Goal: Information Seeking & Learning: Learn about a topic

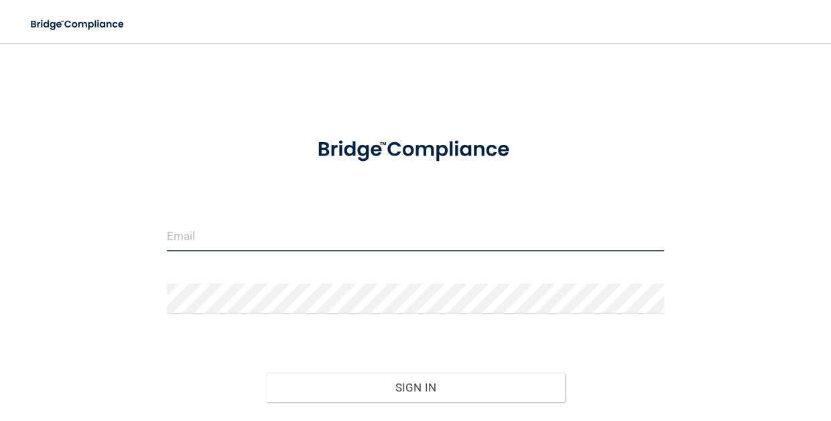
click at [658, 238] on input "email" at bounding box center [415, 236] width 497 height 30
click at [460, 243] on input "email" at bounding box center [415, 236] width 497 height 30
type input "[EMAIL_ADDRESS][DOMAIN_NAME]"
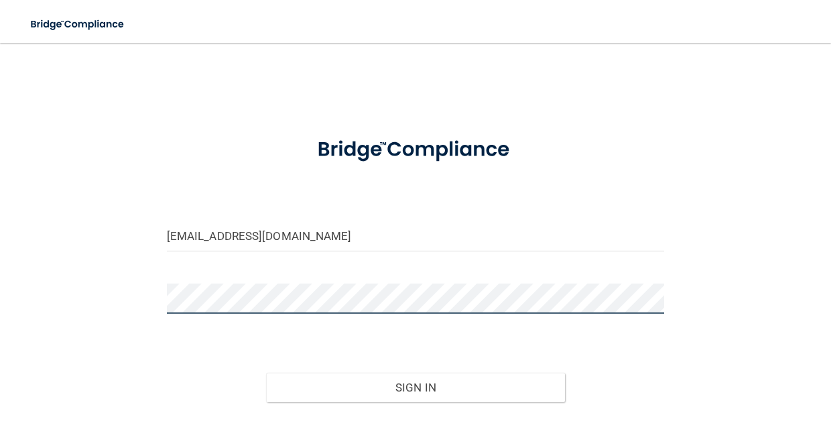
click at [415, 386] on button "Sign In" at bounding box center [415, 386] width 298 height 29
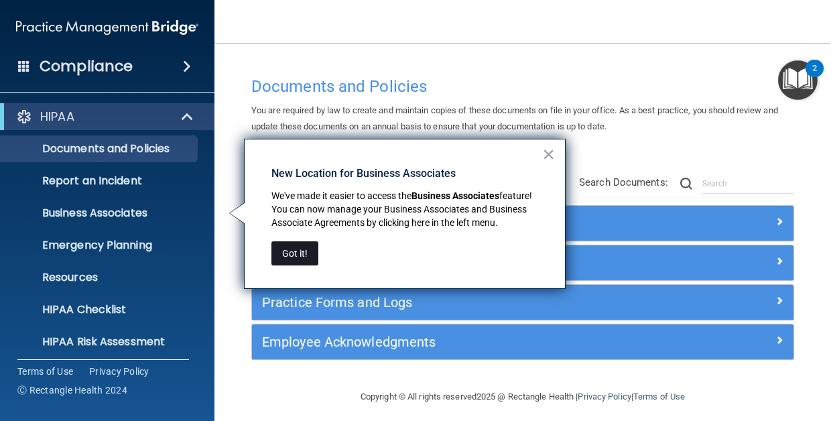
click at [290, 251] on button "Got it!" at bounding box center [294, 253] width 47 height 24
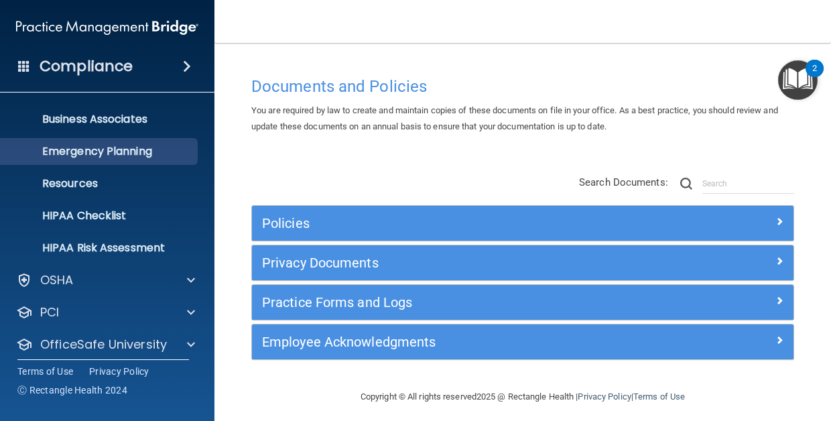
scroll to position [112, 0]
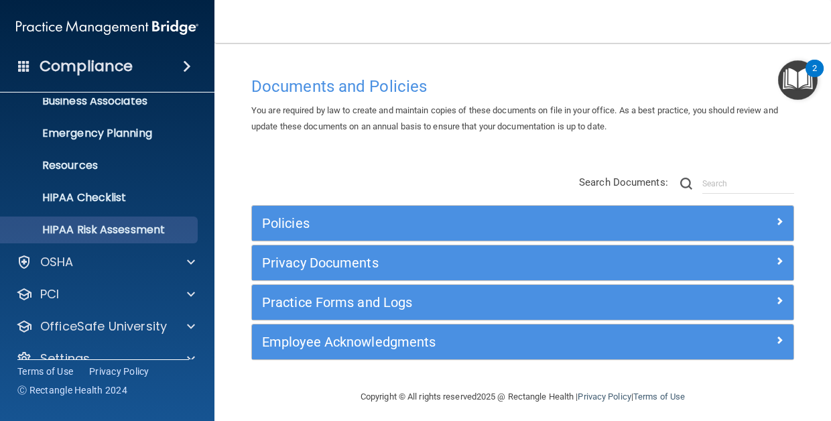
click at [156, 233] on p "HIPAA Risk Assessment" at bounding box center [100, 229] width 183 height 13
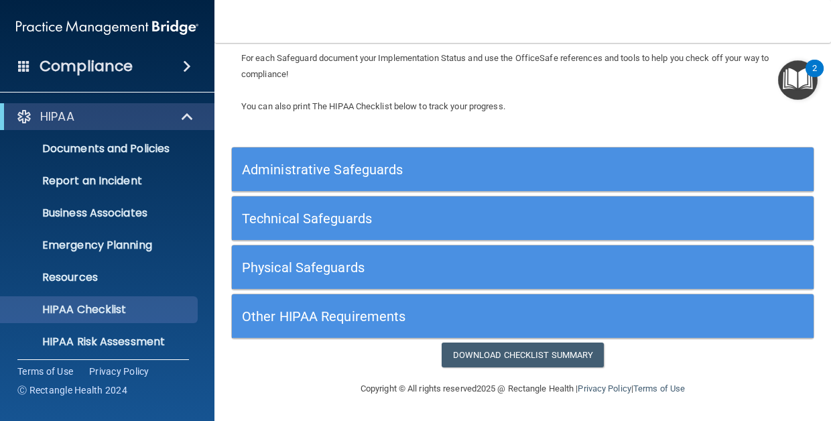
scroll to position [111, 0]
click at [301, 174] on h5 "Administrative Safeguards" at bounding box center [450, 169] width 416 height 15
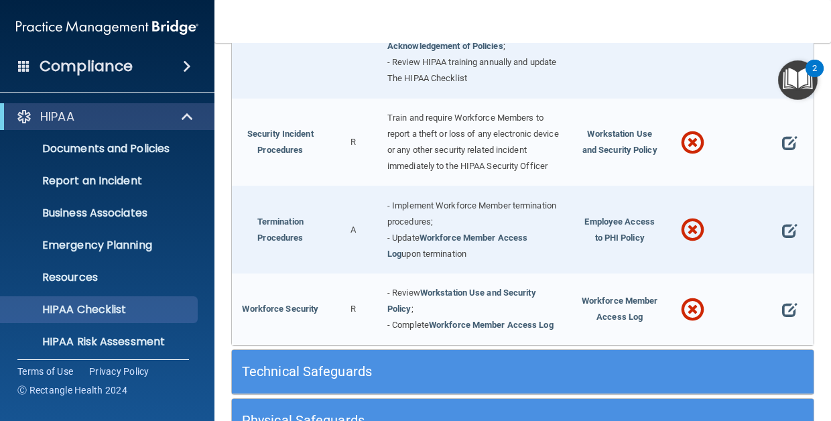
scroll to position [1403, 0]
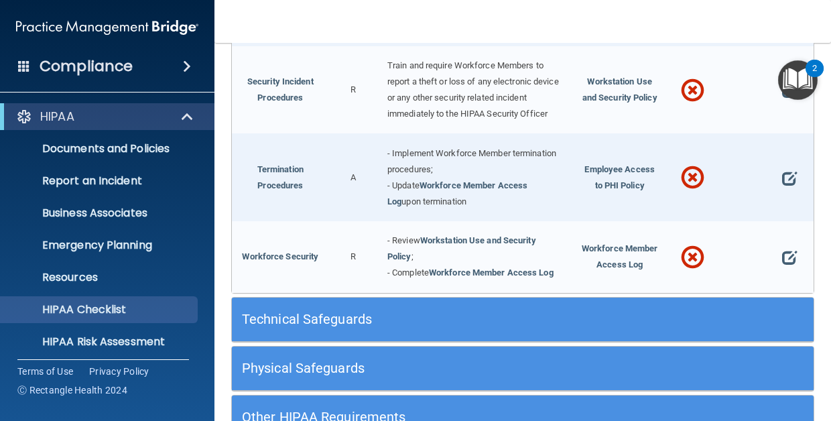
click at [281, 312] on h5 "Technical Safeguards" at bounding box center [450, 319] width 416 height 15
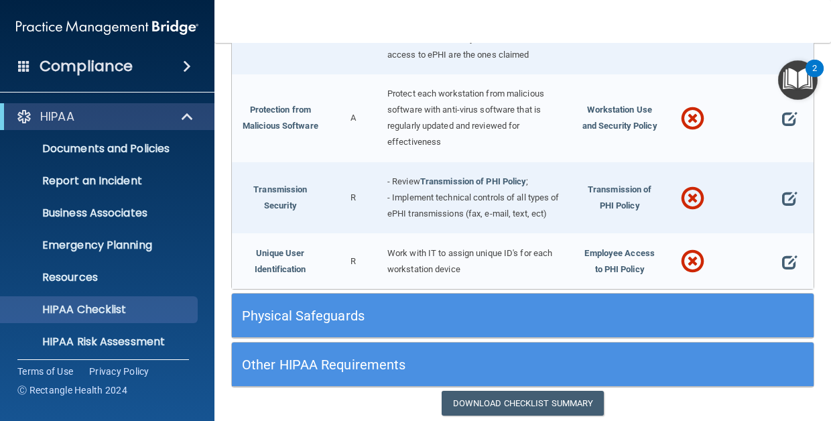
scroll to position [2520, 0]
click at [290, 309] on h5 "Physical Safeguards" at bounding box center [450, 316] width 416 height 15
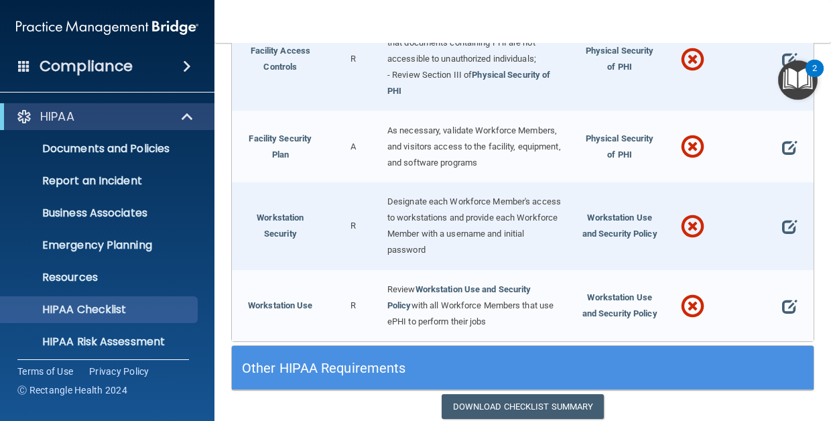
scroll to position [3075, 0]
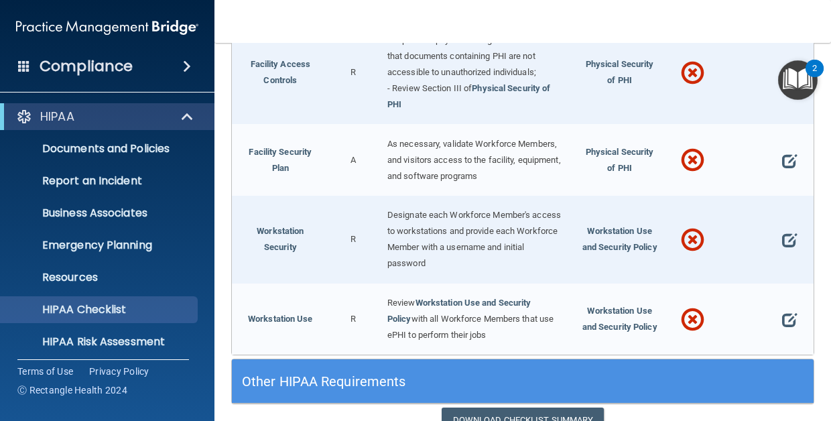
click at [301, 366] on div "Other HIPAA Requirements" at bounding box center [450, 381] width 436 height 30
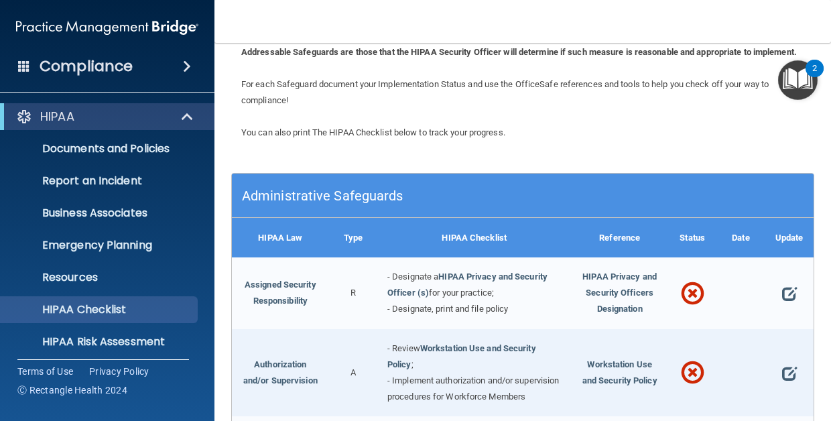
scroll to position [99, 0]
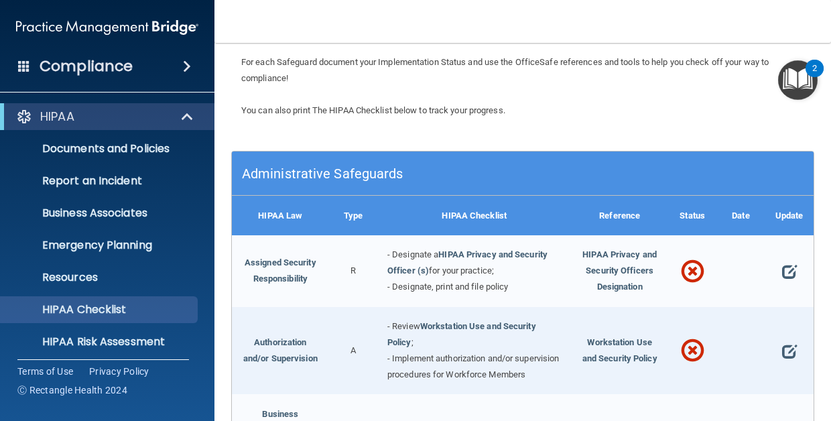
click at [693, 281] on span at bounding box center [692, 271] width 23 height 43
click at [780, 277] on div at bounding box center [789, 271] width 48 height 72
click at [784, 277] on span at bounding box center [789, 272] width 15 height 26
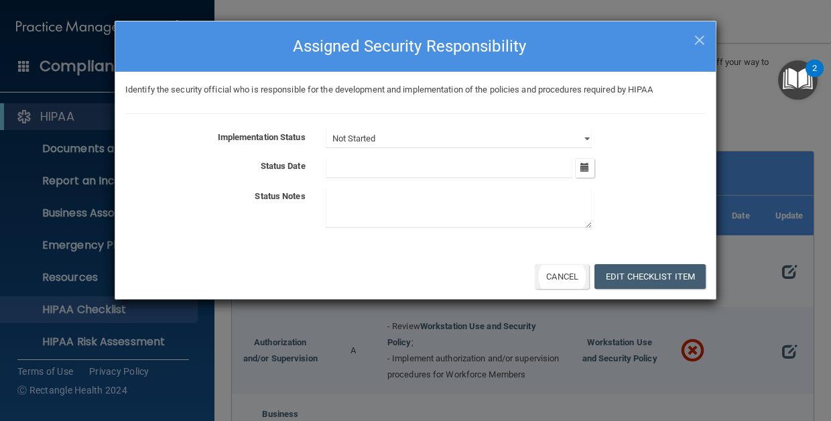
click at [555, 272] on button "Cancel" at bounding box center [562, 276] width 54 height 25
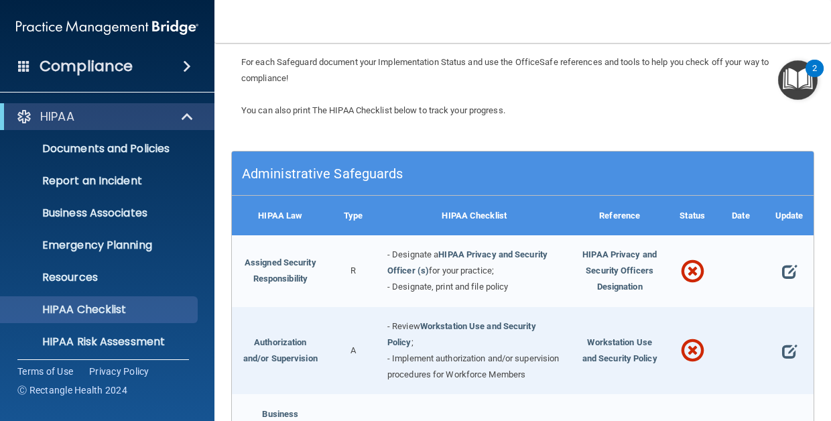
click at [275, 278] on div "Assigned Security Responsibility" at bounding box center [280, 271] width 97 height 72
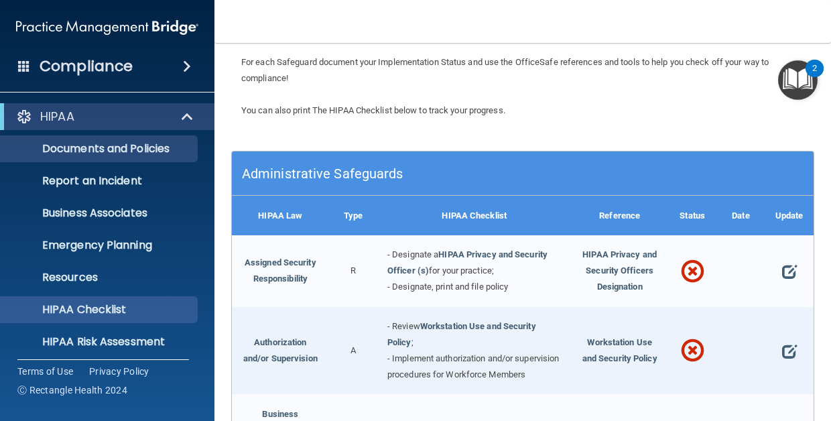
scroll to position [0, 0]
click at [139, 153] on p "Documents and Policies" at bounding box center [100, 148] width 183 height 13
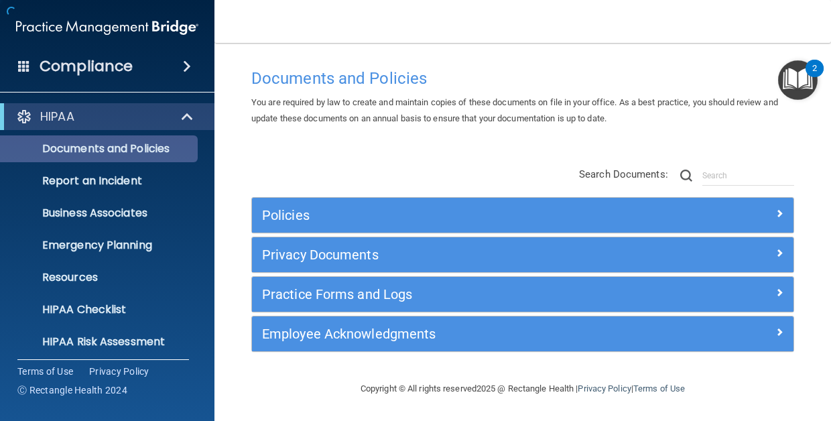
scroll to position [7, 0]
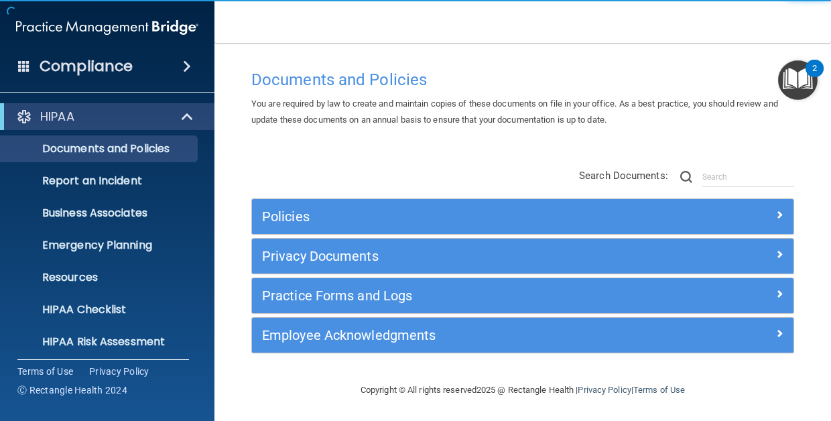
click at [314, 219] on h5 "Policies" at bounding box center [455, 216] width 386 height 15
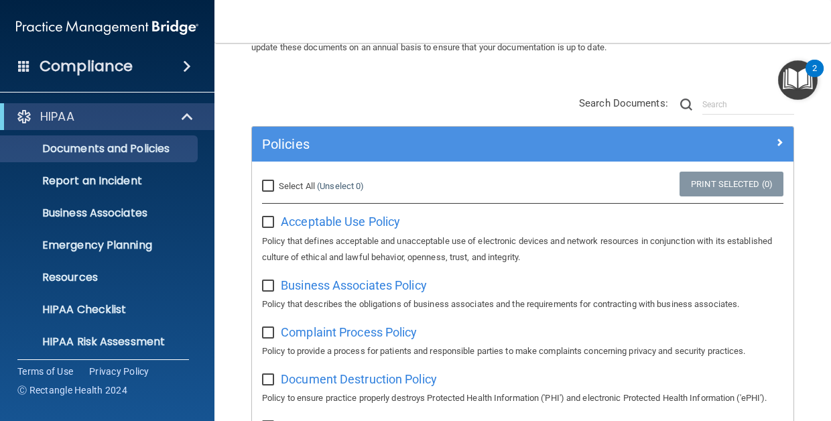
scroll to position [94, 0]
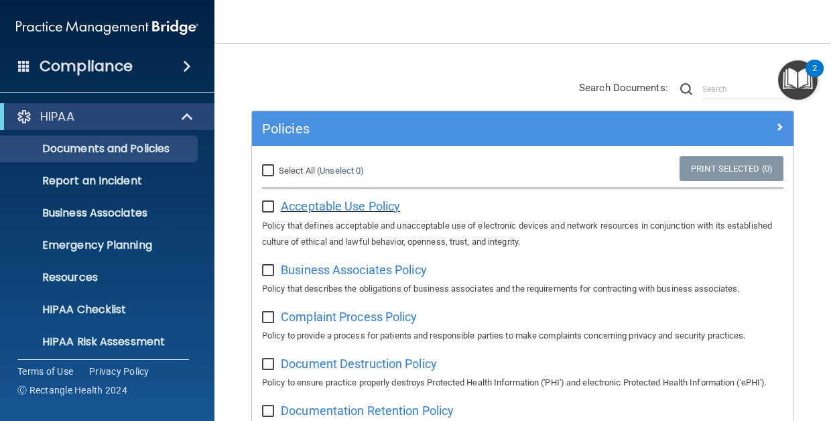
click at [342, 207] on span "Acceptable Use Policy" at bounding box center [340, 206] width 119 height 14
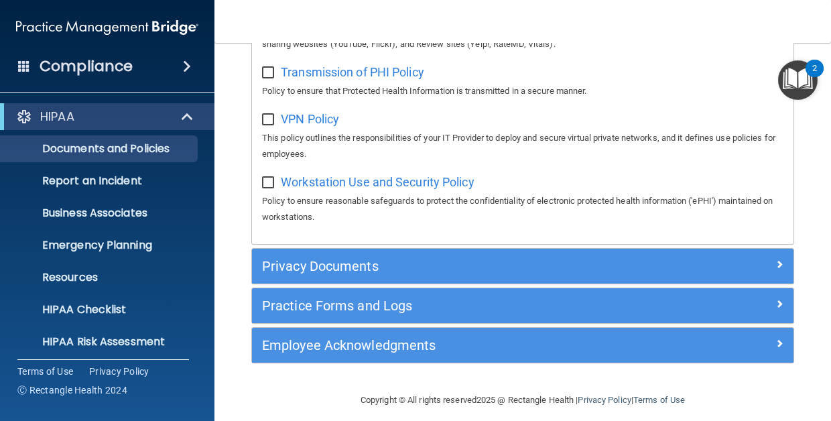
scroll to position [1267, 0]
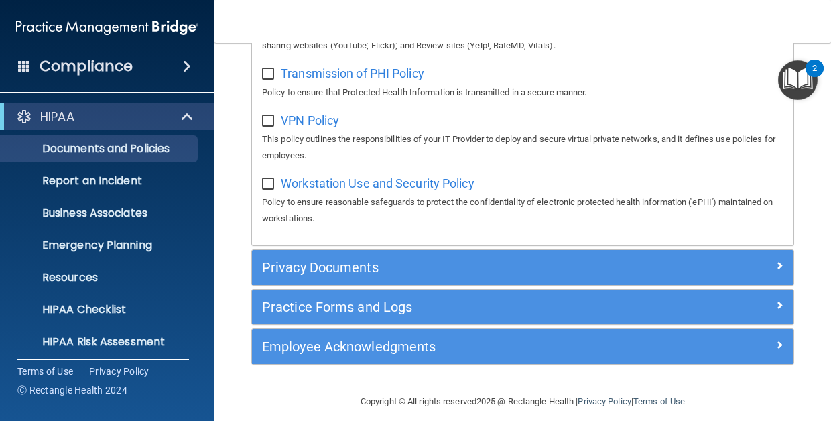
click at [330, 260] on h5 "Privacy Documents" at bounding box center [455, 267] width 386 height 15
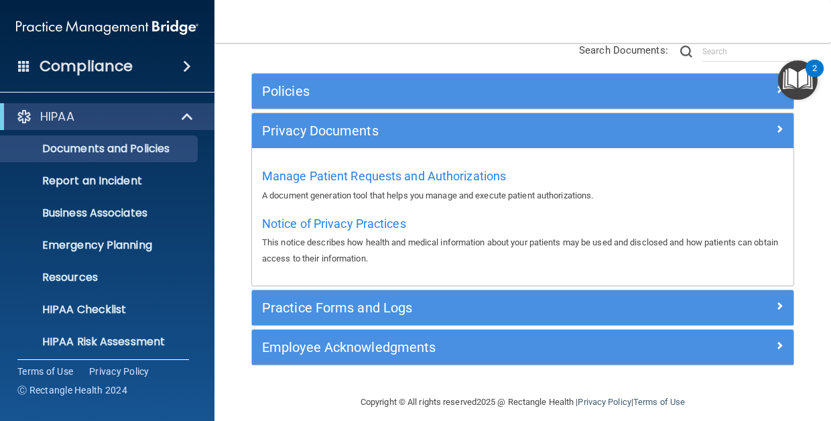
scroll to position [141, 0]
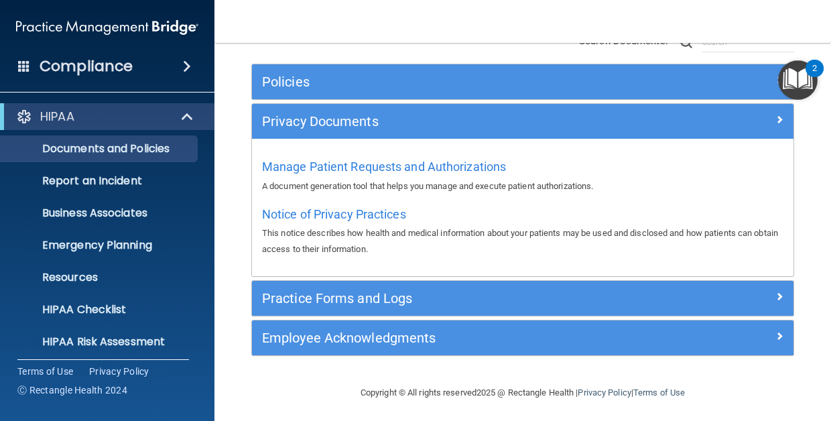
click at [330, 291] on h5 "Practice Forms and Logs" at bounding box center [455, 298] width 386 height 15
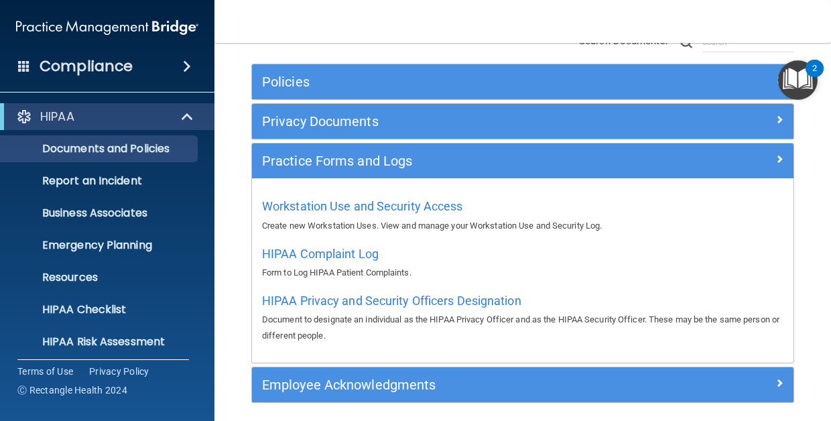
click at [332, 377] on h5 "Employee Acknowledgments" at bounding box center [455, 384] width 386 height 15
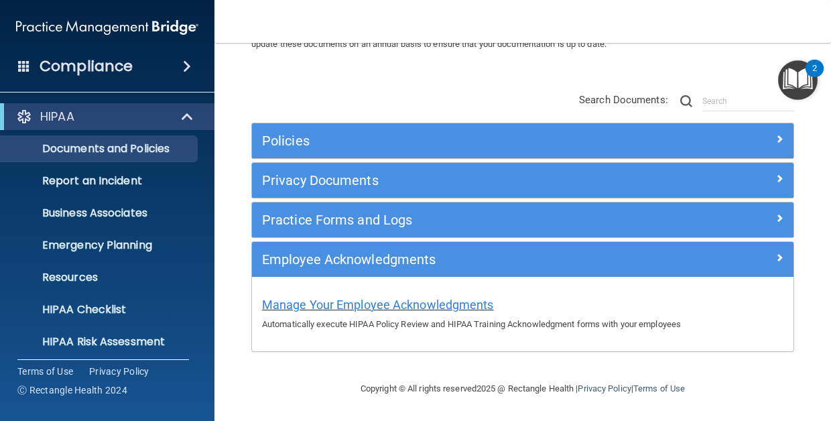
click at [357, 297] on span "Manage Your Employee Acknowledgments" at bounding box center [378, 304] width 232 height 14
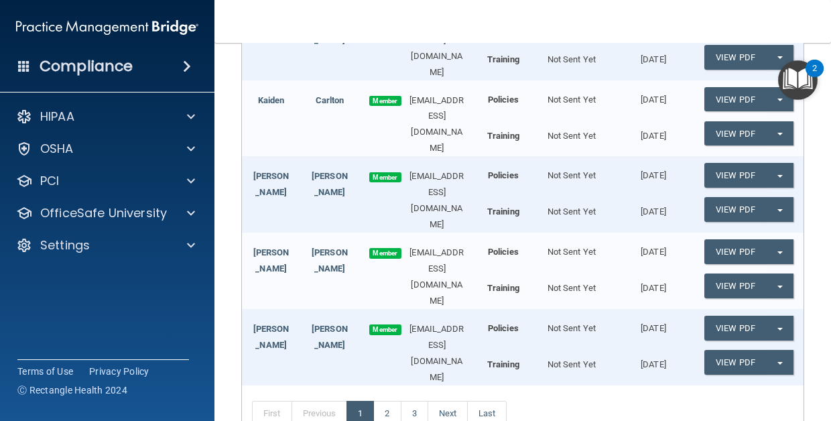
scroll to position [543, 0]
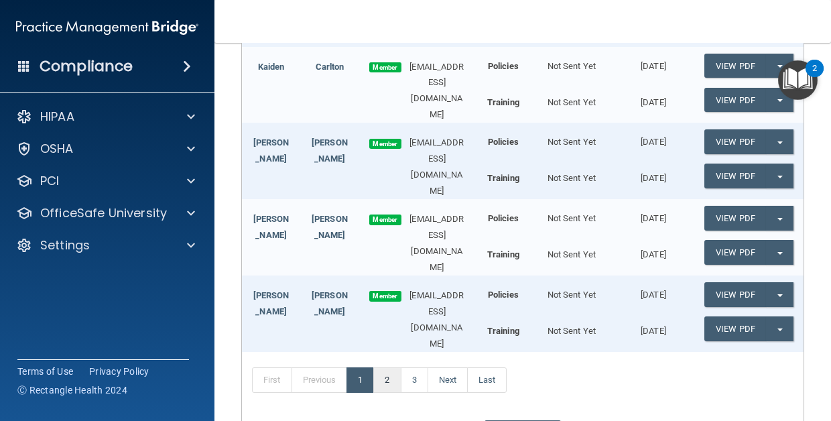
click at [395, 367] on link "2" at bounding box center [386, 379] width 27 height 25
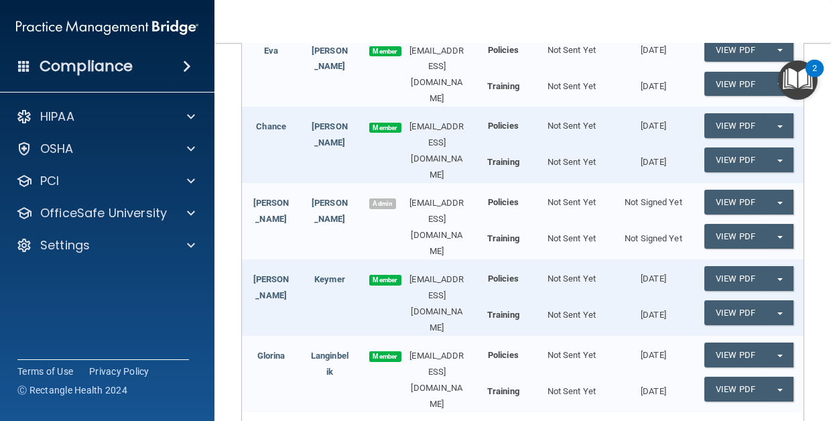
scroll to position [575, 0]
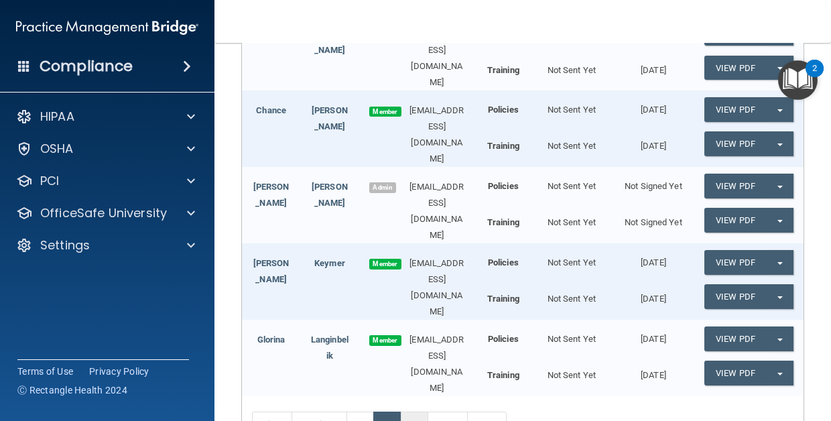
click at [421, 411] on link "3" at bounding box center [414, 423] width 27 height 25
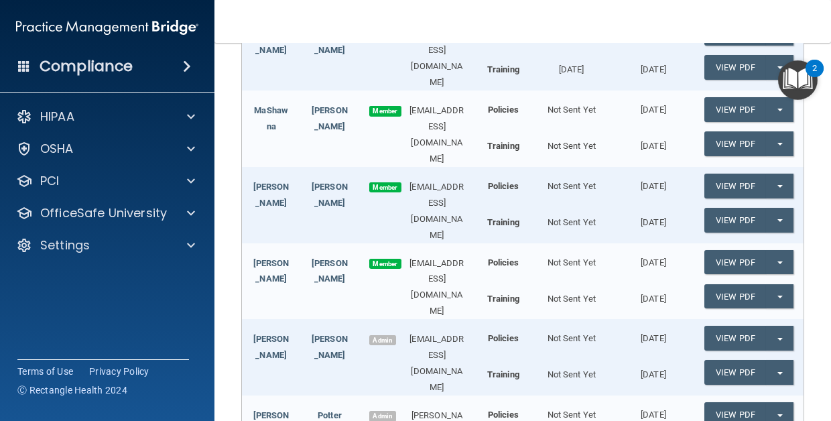
scroll to position [376, 0]
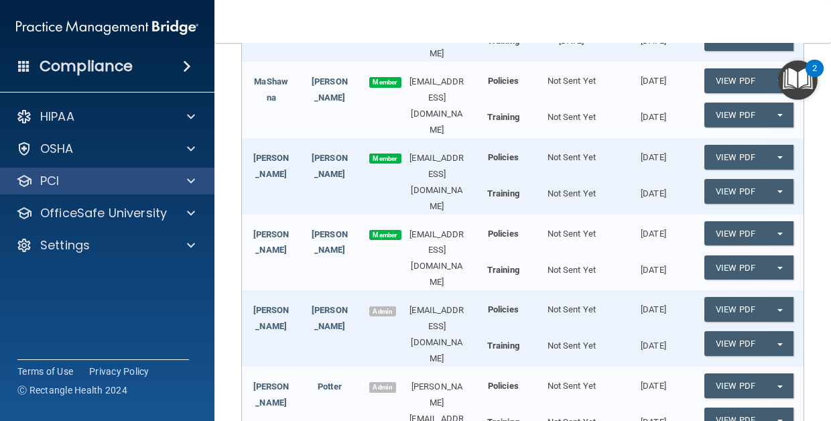
click at [194, 188] on span at bounding box center [191, 181] width 8 height 16
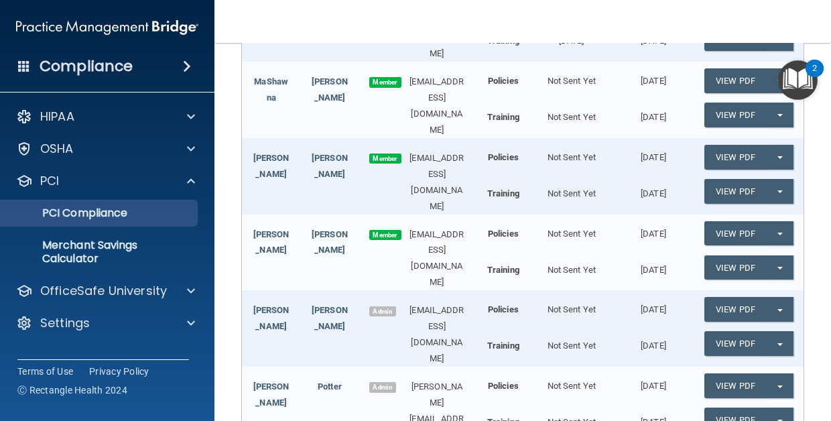
click at [131, 210] on p "PCI Compliance" at bounding box center [100, 212] width 183 height 13
click at [123, 218] on p "PCI Compliance" at bounding box center [100, 212] width 183 height 13
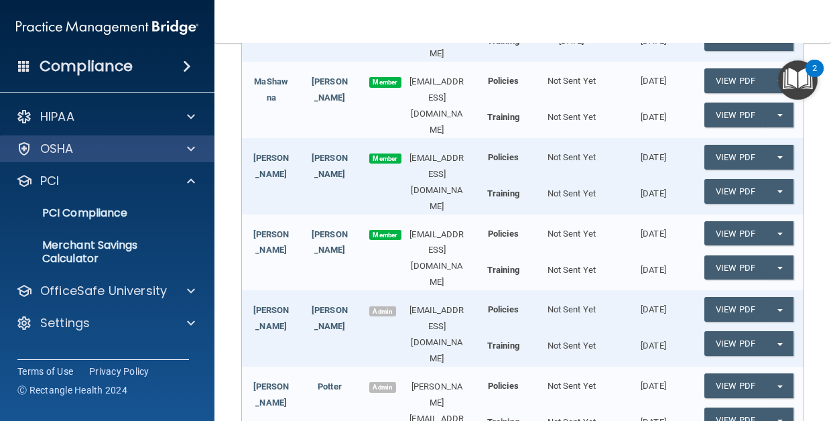
click at [103, 157] on div "OSHA" at bounding box center [107, 148] width 215 height 27
click at [191, 151] on span at bounding box center [191, 149] width 8 height 16
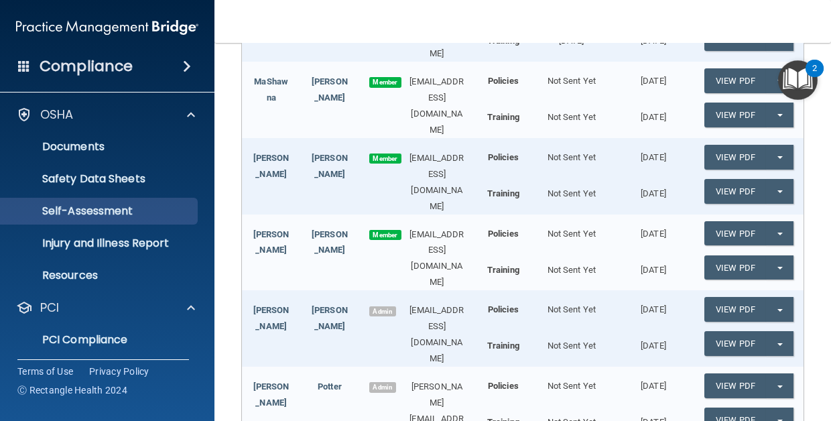
scroll to position [25, 0]
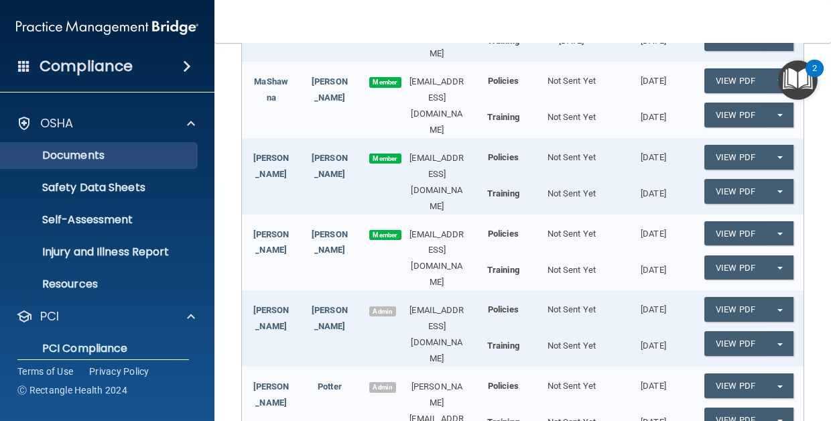
click at [104, 161] on p "Documents" at bounding box center [100, 155] width 183 height 13
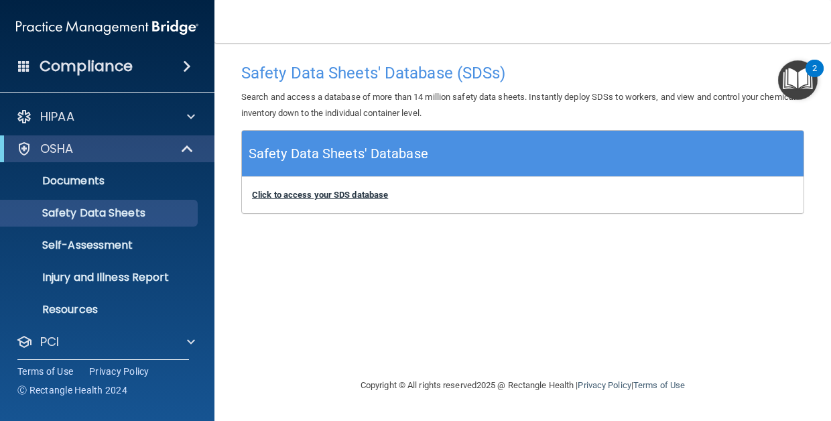
click at [301, 194] on b "Click to access your SDS database" at bounding box center [320, 195] width 136 height 10
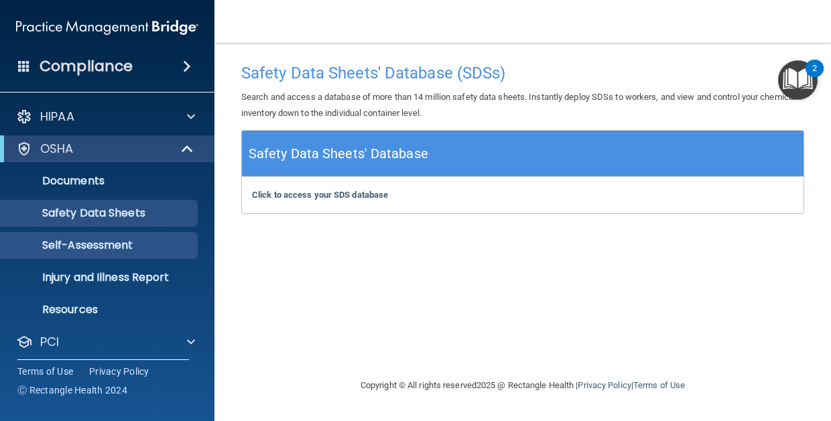
click at [130, 251] on p "Self-Assessment" at bounding box center [100, 244] width 183 height 13
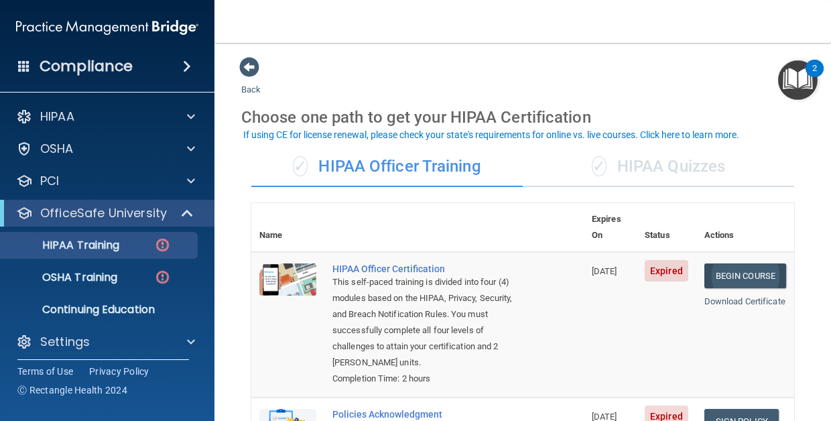
click at [760, 263] on link "Begin Course" at bounding box center [745, 275] width 82 height 25
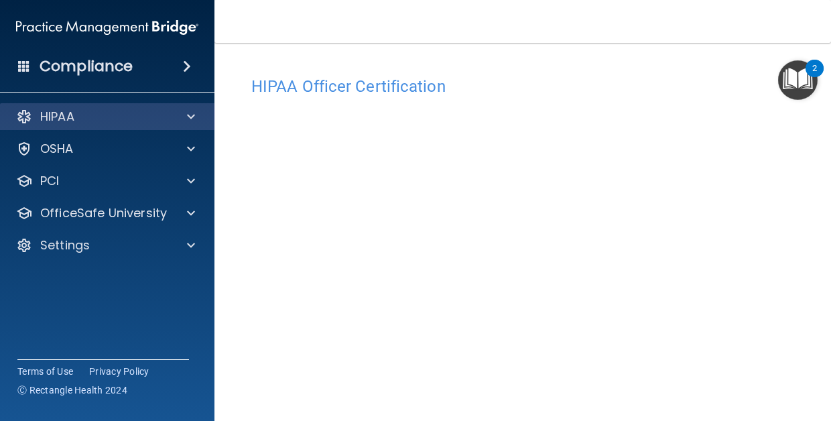
click at [190, 118] on span at bounding box center [191, 117] width 8 height 16
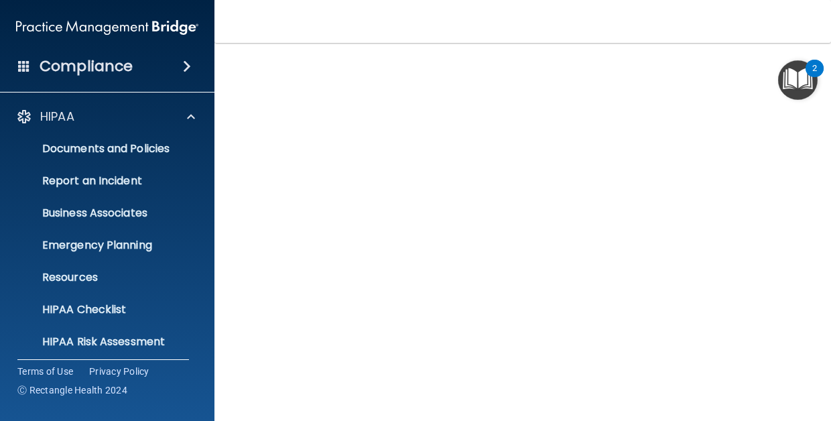
scroll to position [75, 0]
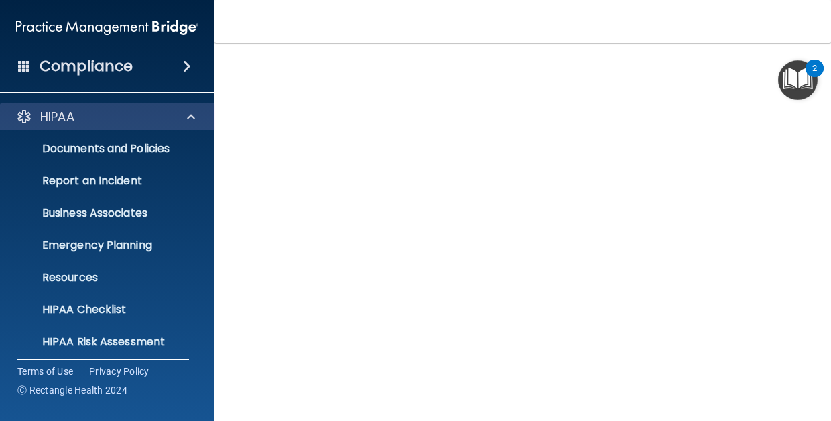
click at [192, 117] on span at bounding box center [191, 117] width 8 height 16
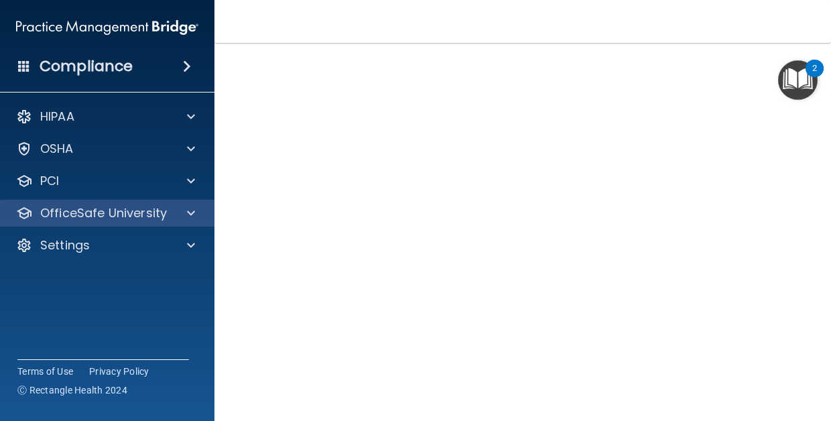
click at [194, 222] on div "OfficeSafe University" at bounding box center [107, 213] width 215 height 27
click at [190, 212] on span at bounding box center [191, 213] width 8 height 16
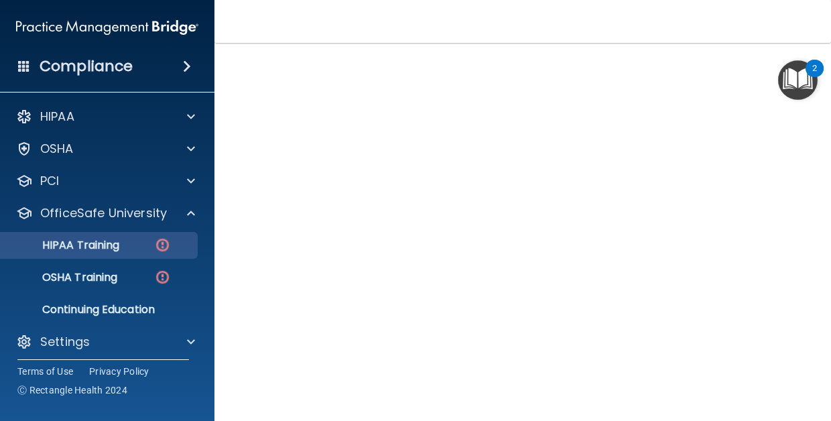
click at [136, 247] on div "HIPAA Training" at bounding box center [100, 244] width 183 height 13
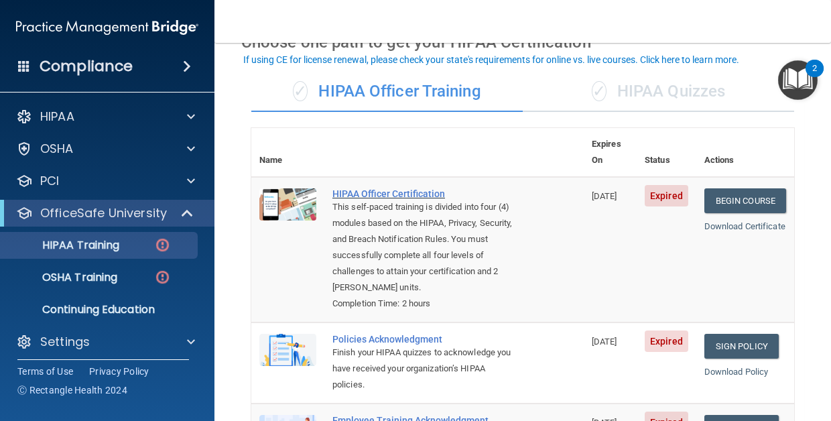
click at [396, 188] on div "HIPAA Officer Certification" at bounding box center [424, 193] width 184 height 11
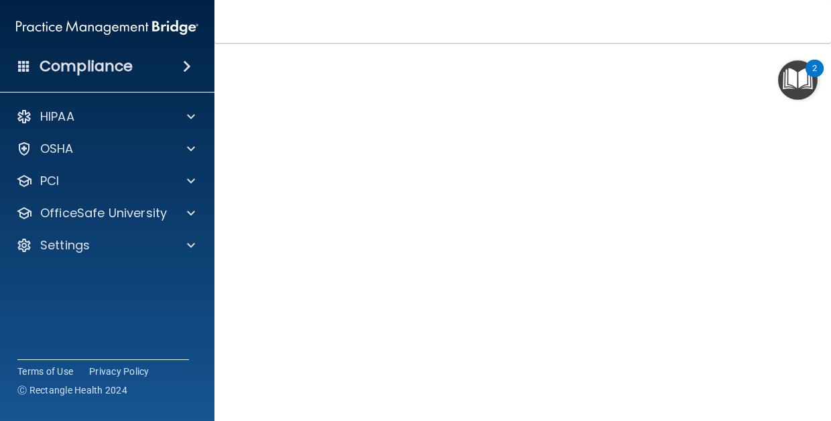
scroll to position [68, 0]
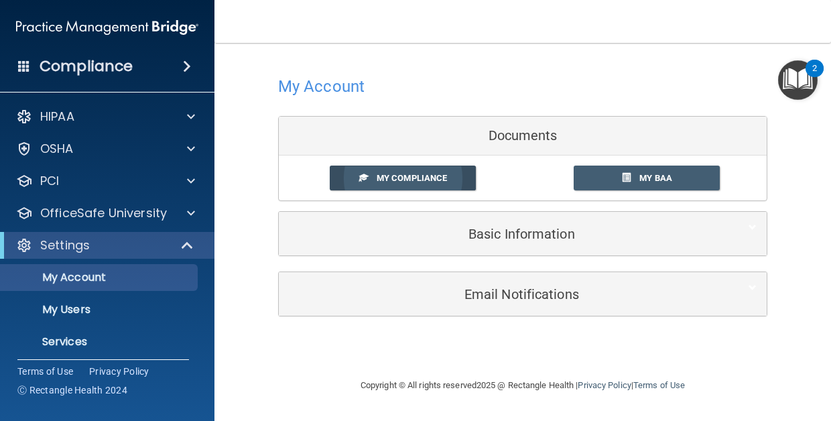
click at [447, 179] on span "My Compliance" at bounding box center [412, 178] width 70 height 10
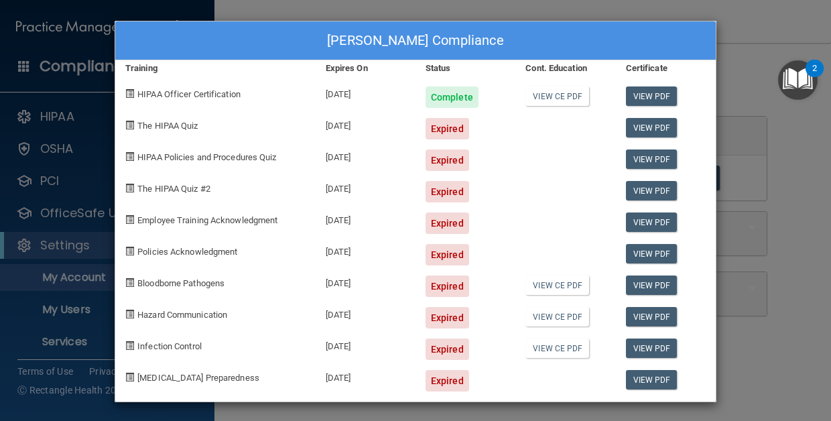
scroll to position [1, 0]
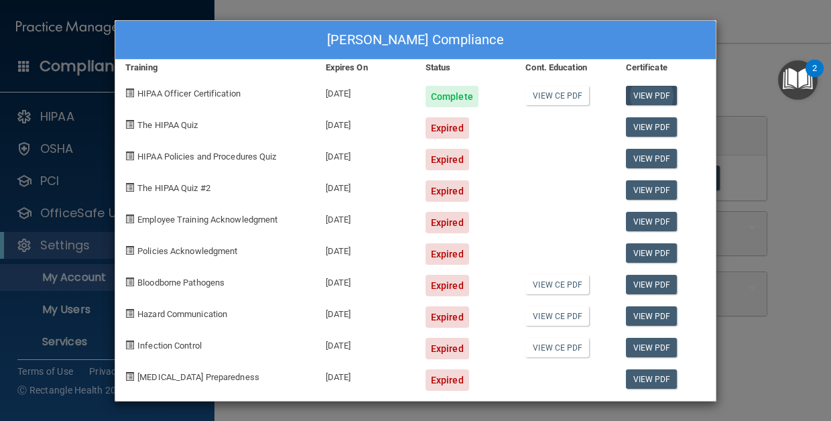
click at [655, 99] on link "View PDF" at bounding box center [652, 95] width 52 height 19
click at [557, 98] on link "View CE PDF" at bounding box center [557, 95] width 64 height 19
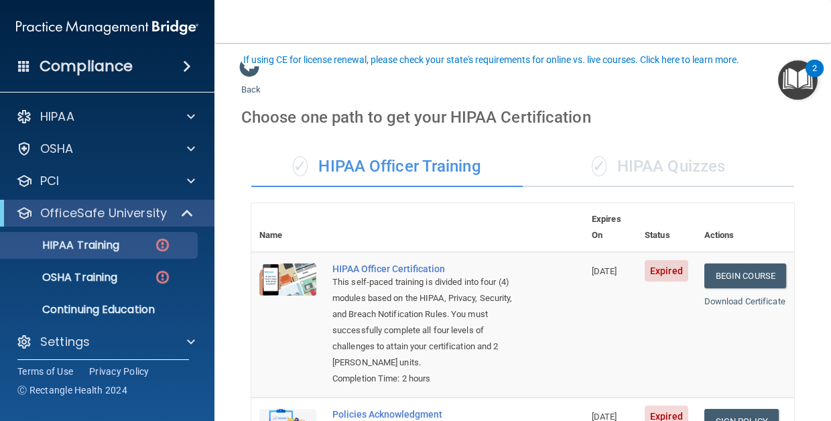
scroll to position [75, 0]
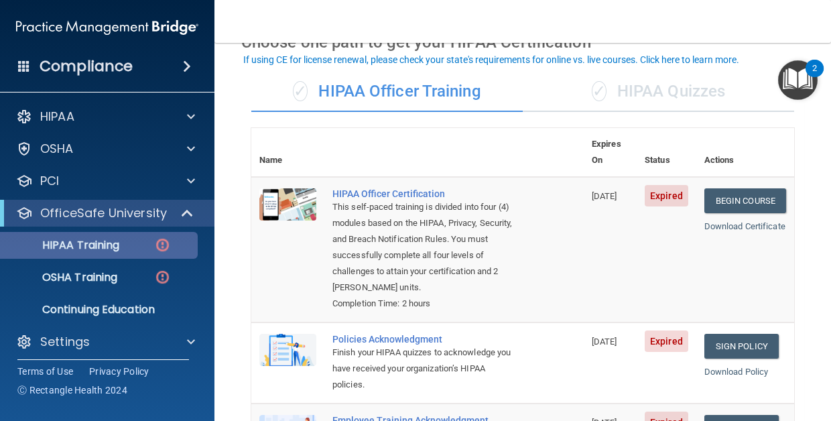
click at [119, 251] on p "HIPAA Training" at bounding box center [64, 244] width 111 height 13
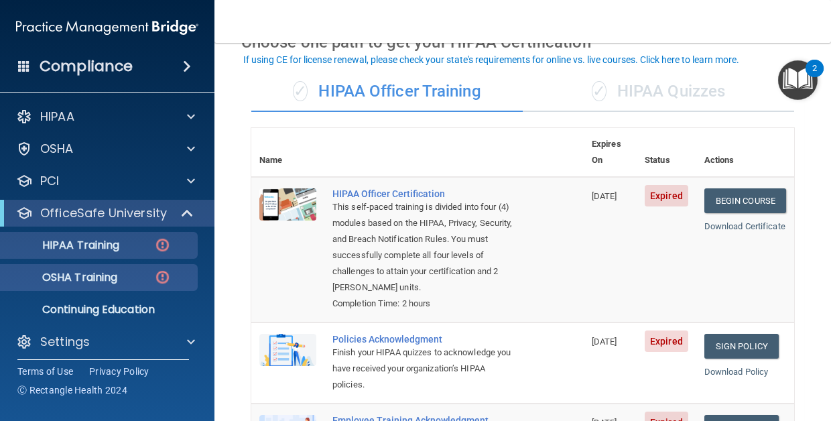
click at [117, 284] on p "OSHA Training" at bounding box center [63, 277] width 109 height 13
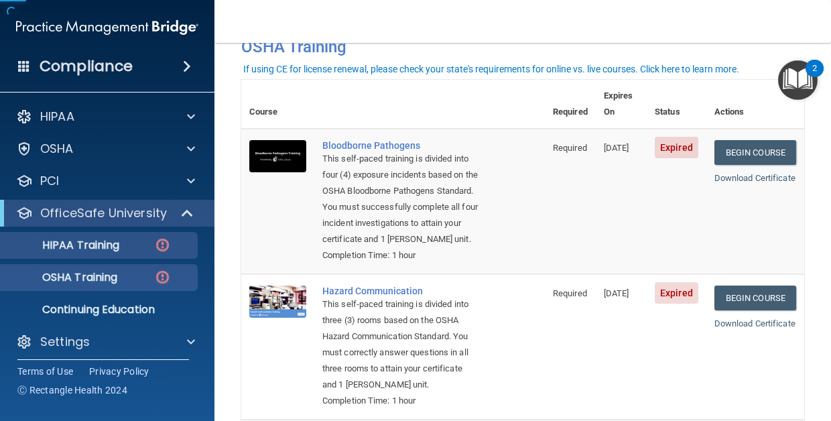
click at [119, 251] on p "HIPAA Training" at bounding box center [64, 244] width 111 height 13
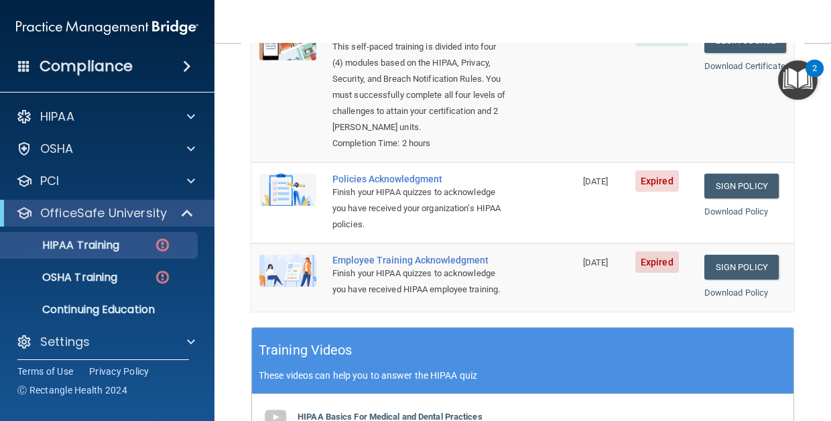
scroll to position [238, 0]
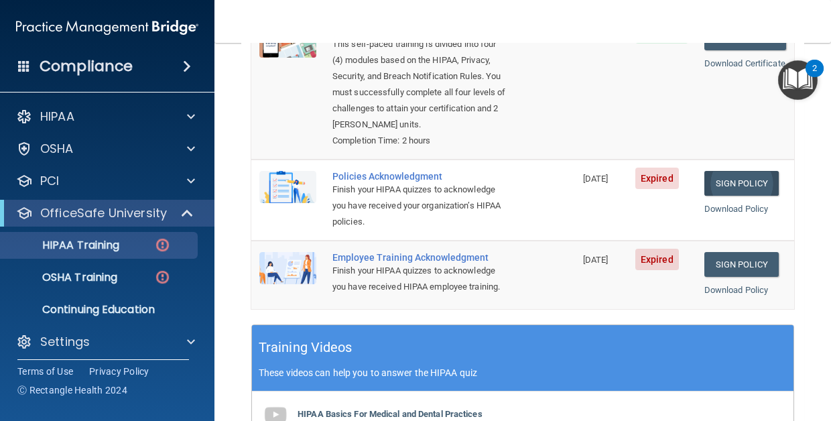
click at [747, 171] on link "Sign Policy" at bounding box center [741, 183] width 74 height 25
click at [732, 252] on link "Sign Policy" at bounding box center [741, 264] width 74 height 25
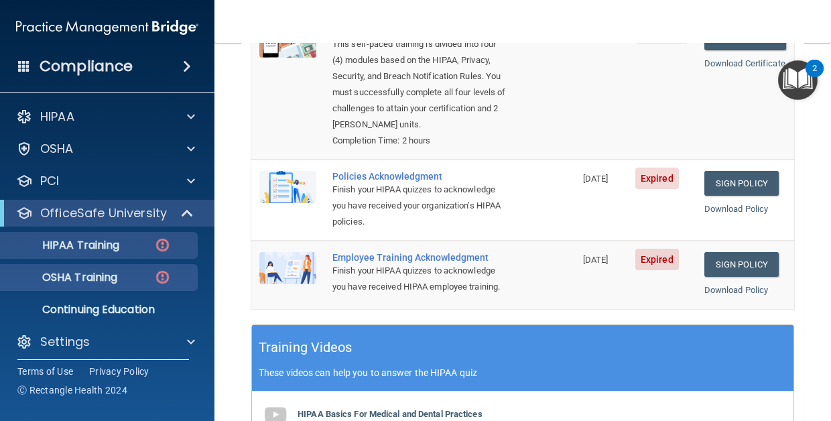
click at [109, 273] on p "OSHA Training" at bounding box center [63, 277] width 109 height 13
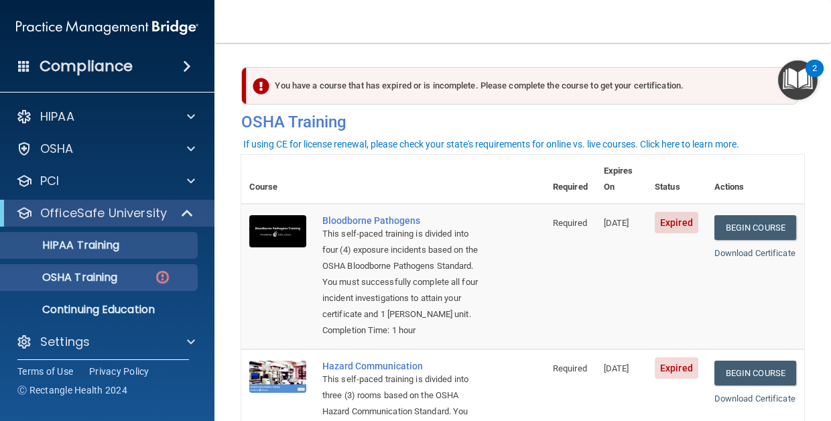
click at [113, 251] on p "HIPAA Training" at bounding box center [64, 244] width 111 height 13
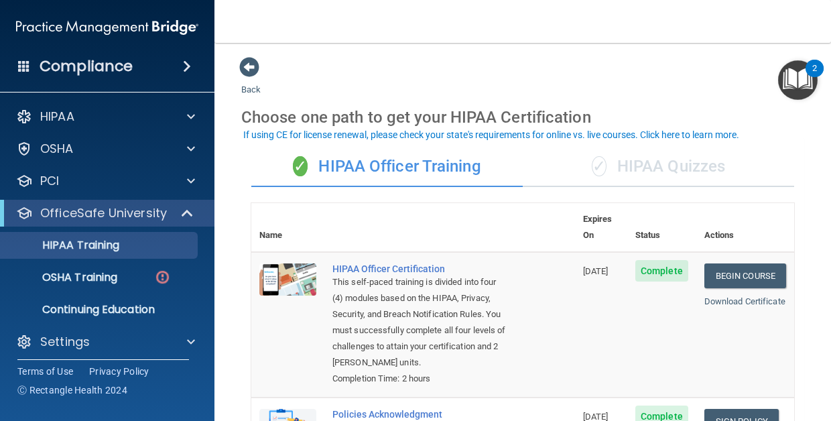
click at [651, 167] on div "✓ HIPAA Quizzes" at bounding box center [658, 167] width 271 height 40
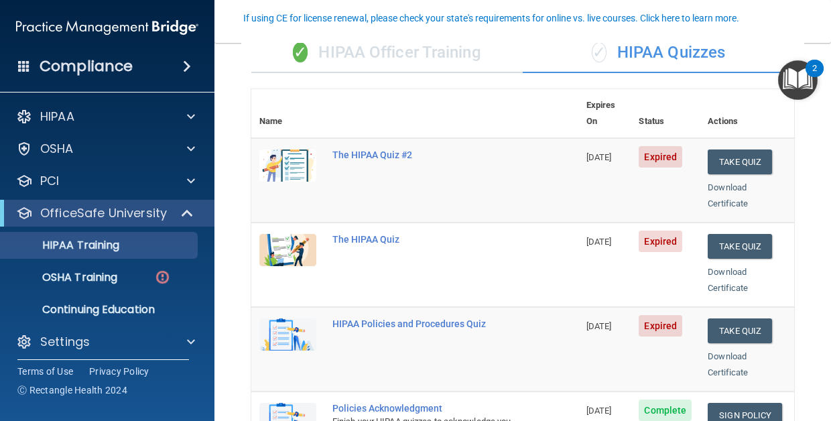
scroll to position [117, 0]
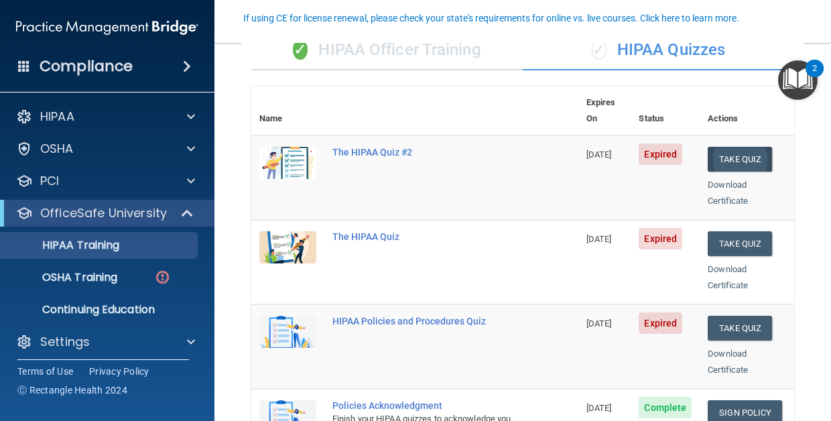
click at [749, 147] on button "Take Quiz" at bounding box center [739, 159] width 64 height 25
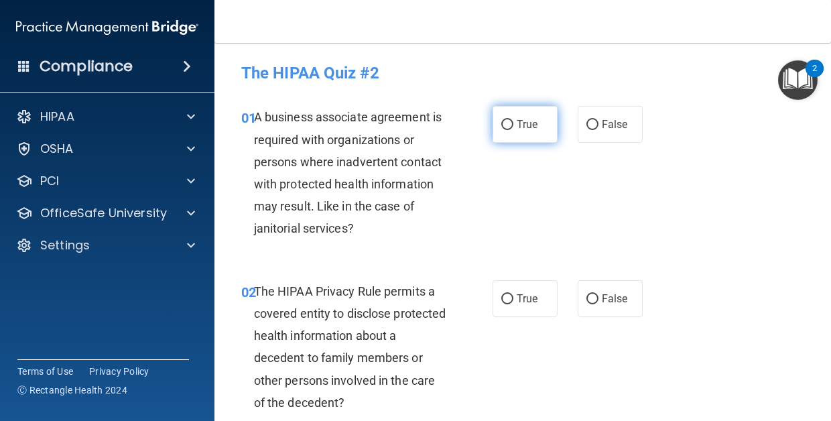
click at [510, 128] on input "True" at bounding box center [507, 125] width 12 height 10
radio input "true"
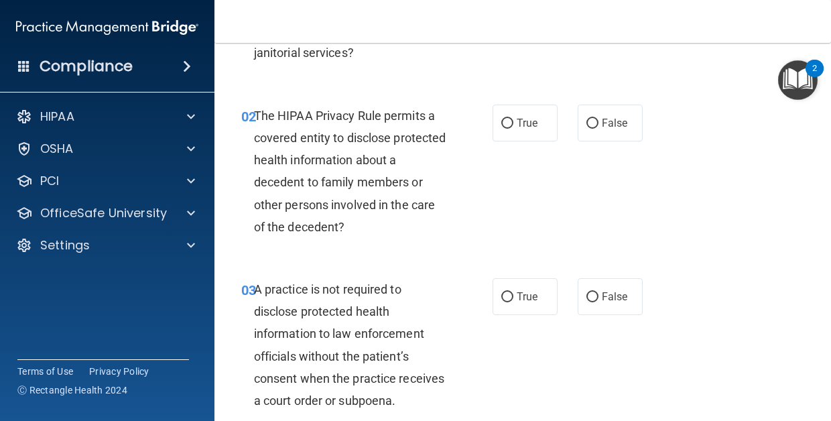
scroll to position [176, 0]
click at [537, 114] on label "True" at bounding box center [524, 122] width 65 height 37
click at [513, 118] on input "True" at bounding box center [507, 123] width 12 height 10
radio input "true"
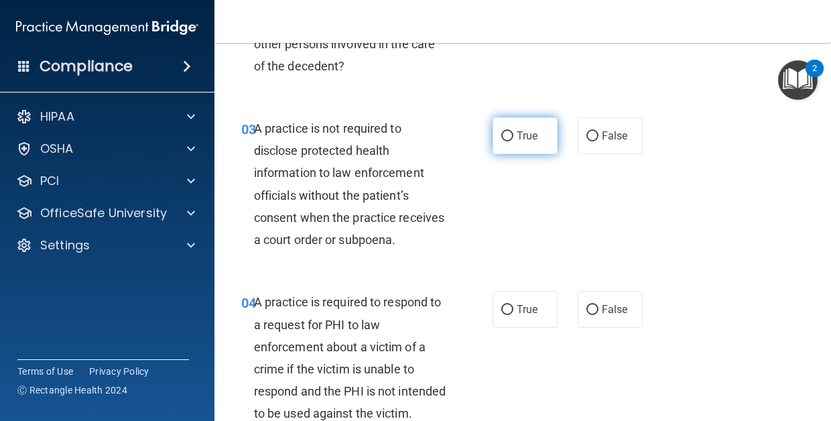
scroll to position [339, 0]
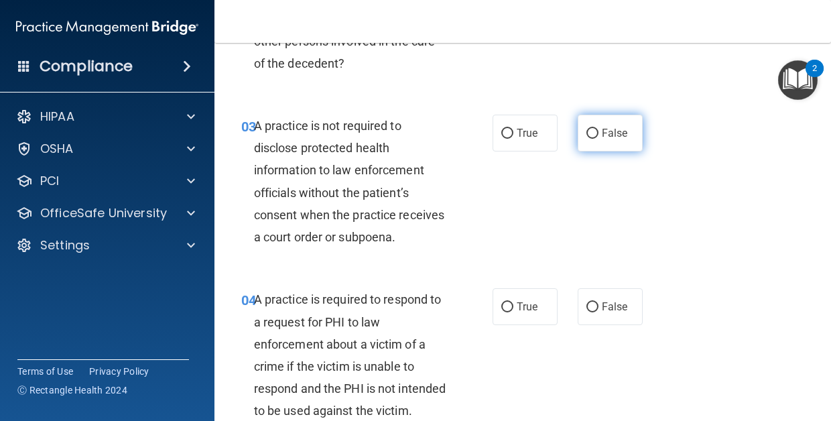
click at [596, 131] on input "False" at bounding box center [592, 134] width 12 height 10
radio input "true"
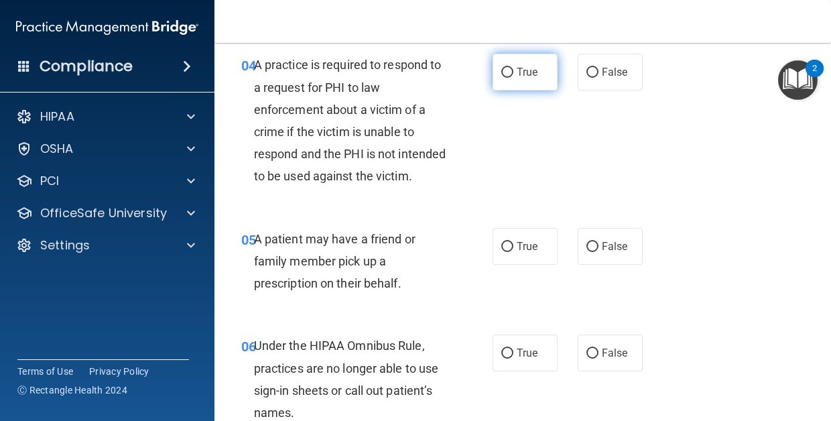
scroll to position [575, 0]
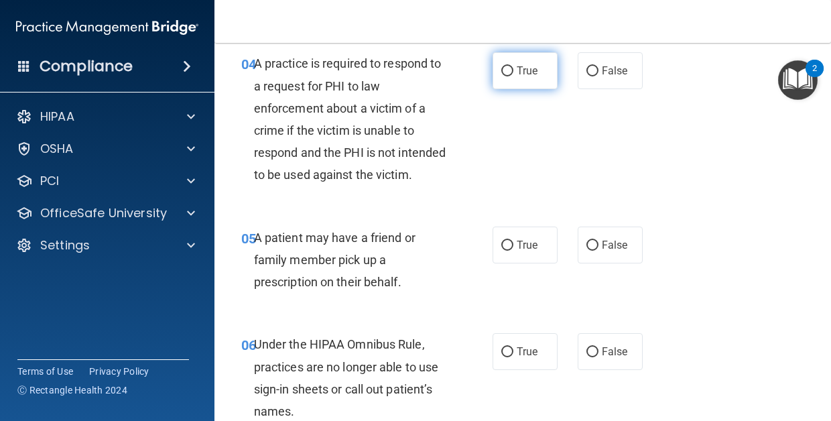
click at [537, 70] on span "True" at bounding box center [527, 70] width 21 height 13
click at [513, 70] on input "True" at bounding box center [507, 71] width 12 height 10
radio input "true"
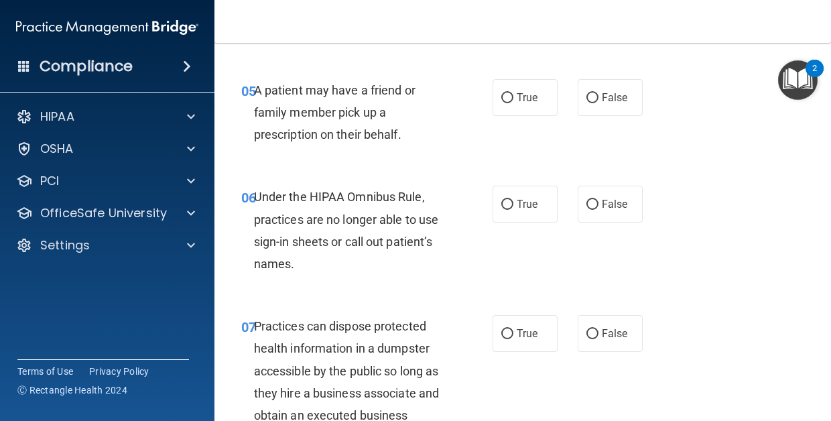
scroll to position [726, 0]
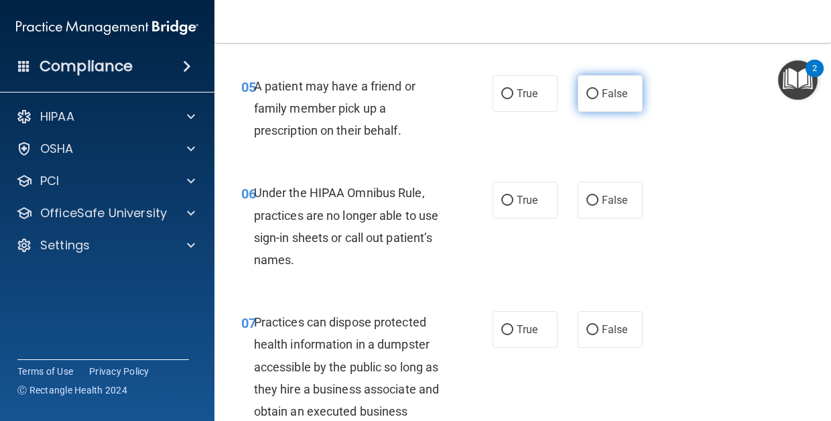
click at [610, 100] on span "False" at bounding box center [615, 93] width 26 height 13
click at [598, 99] on input "False" at bounding box center [592, 94] width 12 height 10
radio input "true"
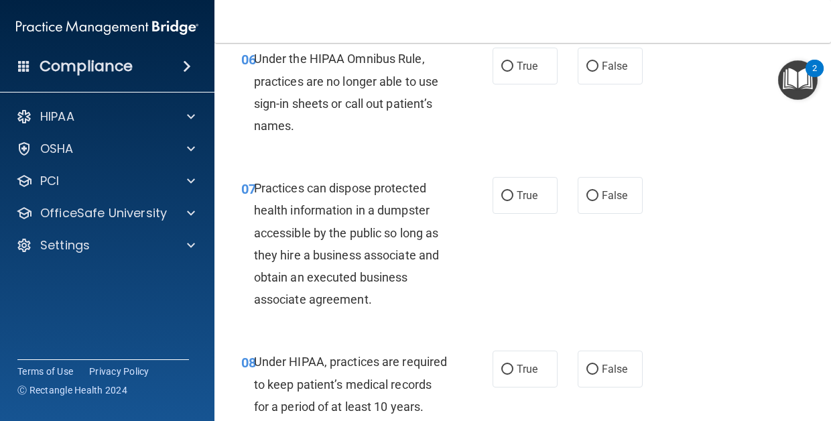
scroll to position [861, 0]
click at [614, 72] on span "False" at bounding box center [615, 65] width 26 height 13
click at [598, 71] on input "False" at bounding box center [592, 66] width 12 height 10
radio input "true"
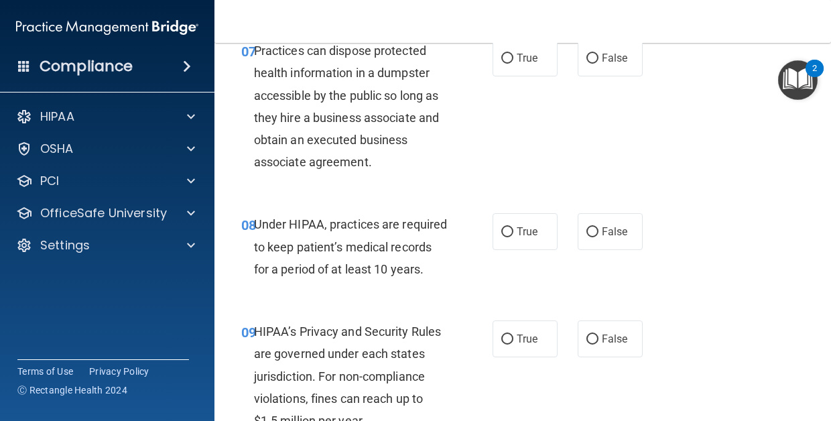
scroll to position [999, 0]
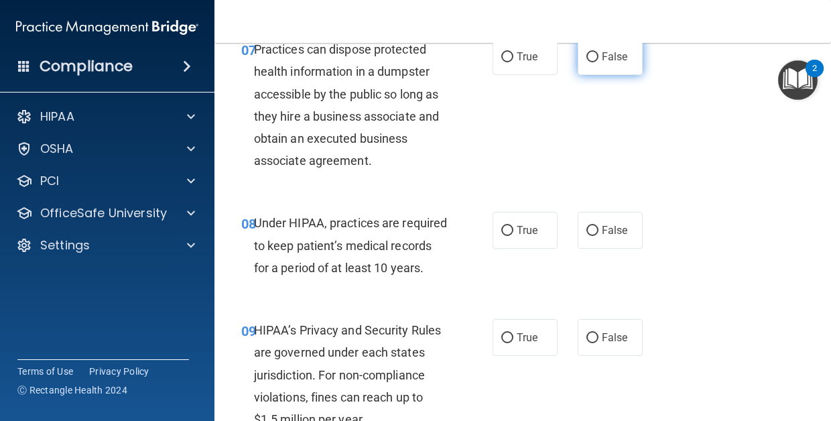
click at [609, 63] on span "False" at bounding box center [615, 56] width 26 height 13
click at [598, 62] on input "False" at bounding box center [592, 57] width 12 height 10
radio input "true"
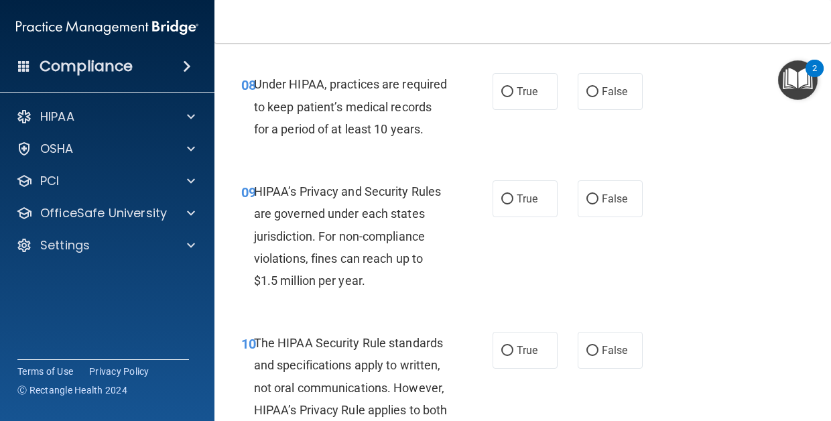
scroll to position [1144, 0]
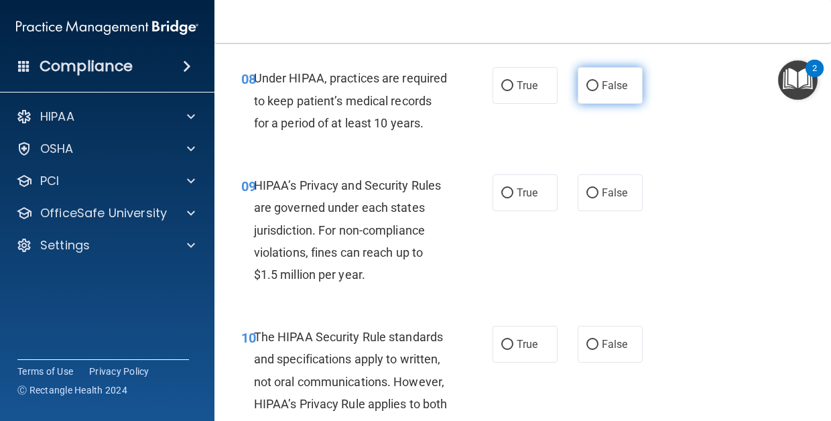
click at [606, 92] on span "False" at bounding box center [615, 85] width 26 height 13
click at [598, 91] on input "False" at bounding box center [592, 86] width 12 height 10
radio input "true"
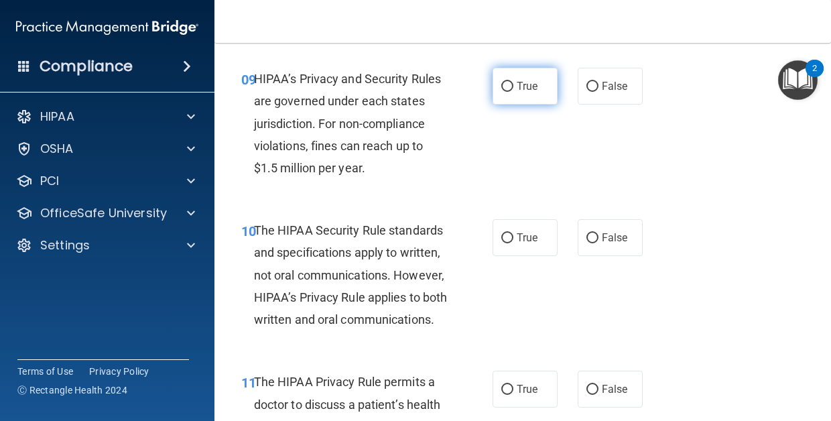
scroll to position [1258, 0]
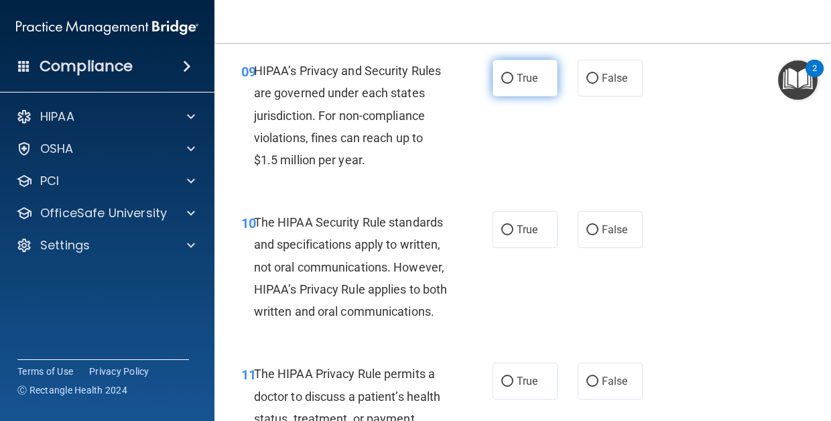
click at [527, 84] on span "True" at bounding box center [527, 78] width 21 height 13
click at [513, 84] on input "True" at bounding box center [507, 79] width 12 height 10
radio input "true"
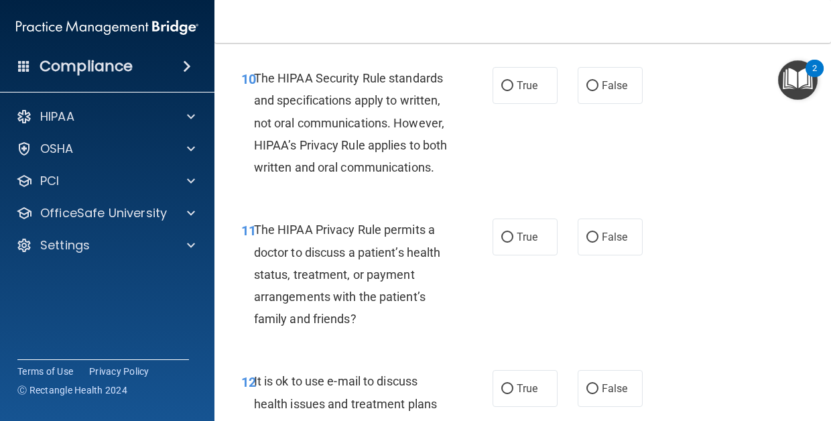
scroll to position [1403, 0]
click at [530, 103] on label "True" at bounding box center [524, 84] width 65 height 37
click at [513, 90] on input "True" at bounding box center [507, 85] width 12 height 10
radio input "true"
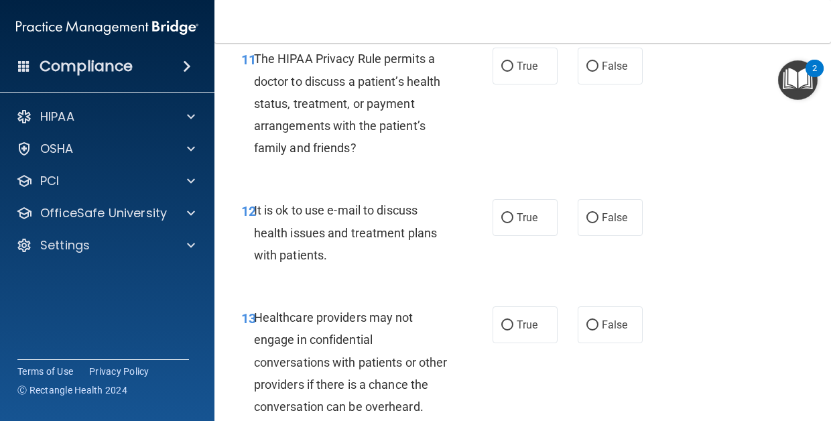
scroll to position [1578, 0]
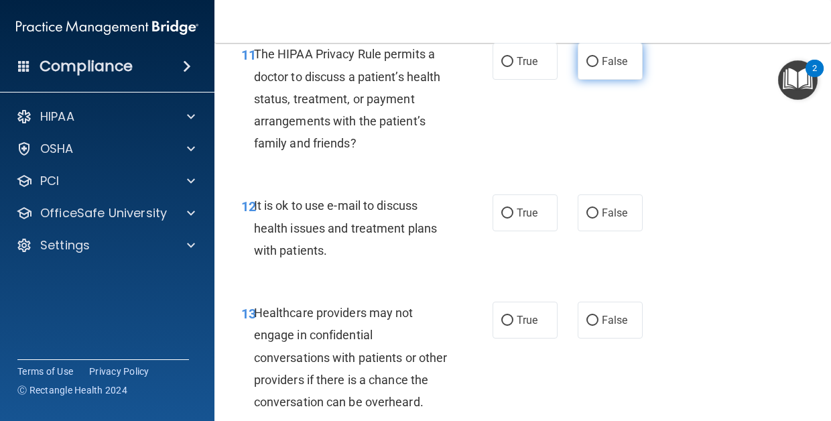
click at [594, 80] on label "False" at bounding box center [609, 61] width 65 height 37
click at [594, 67] on input "False" at bounding box center [592, 62] width 12 height 10
radio input "true"
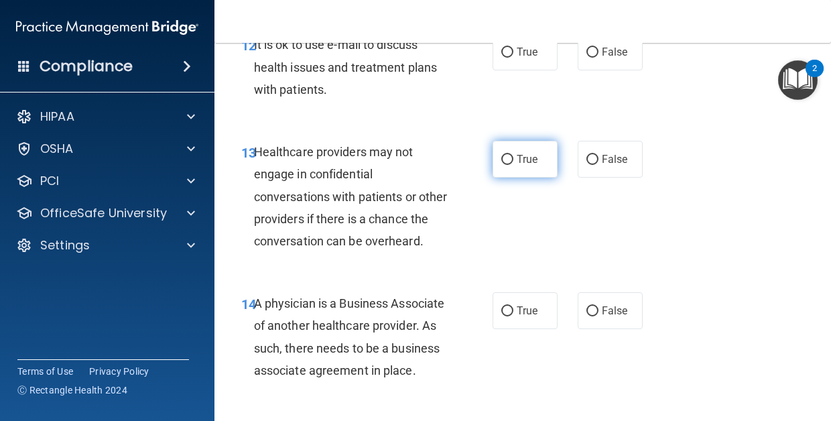
scroll to position [1738, 0]
click at [529, 71] on label "True" at bounding box center [524, 52] width 65 height 37
click at [513, 58] on input "True" at bounding box center [507, 53] width 12 height 10
radio input "true"
click at [584, 71] on label "False" at bounding box center [609, 52] width 65 height 37
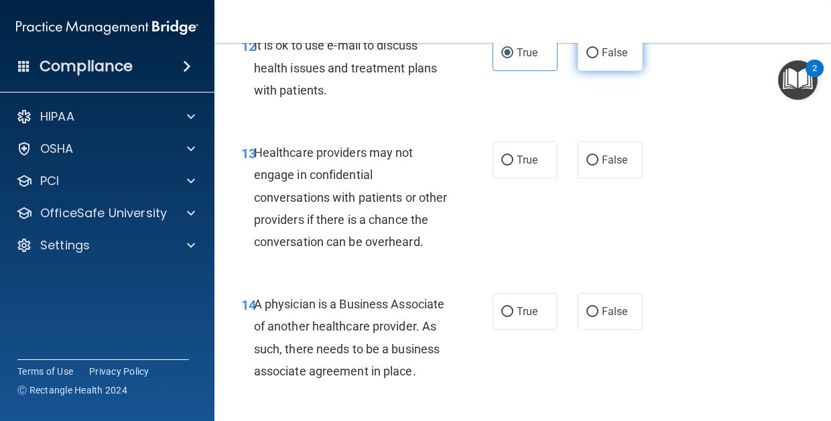
click at [586, 58] on input "False" at bounding box center [592, 53] width 12 height 10
radio input "true"
click at [517, 71] on label "True" at bounding box center [524, 52] width 65 height 37
click at [513, 58] on input "True" at bounding box center [507, 53] width 12 height 10
radio input "true"
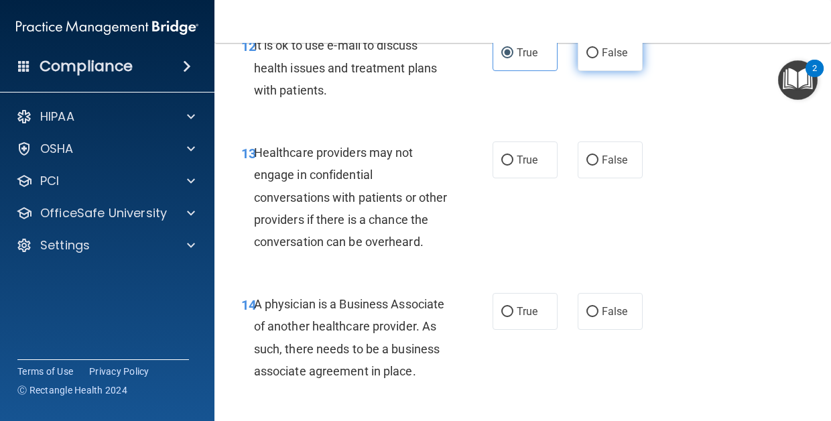
click at [609, 71] on label "False" at bounding box center [609, 52] width 65 height 37
click at [598, 58] on input "False" at bounding box center [592, 53] width 12 height 10
radio input "true"
radio input "false"
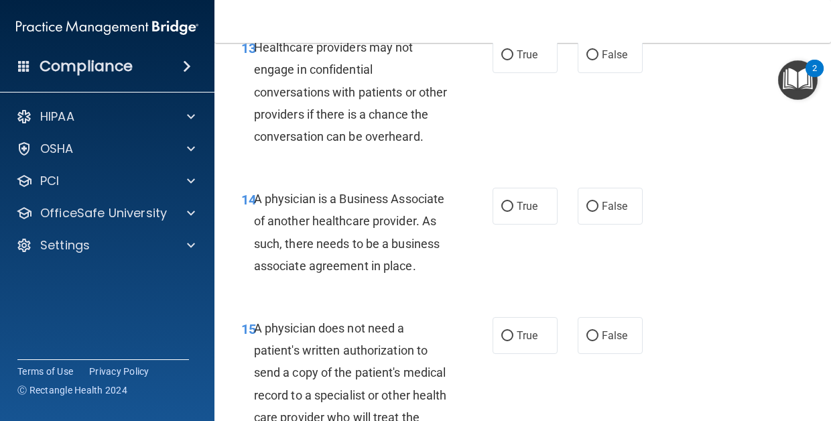
scroll to position [1844, 0]
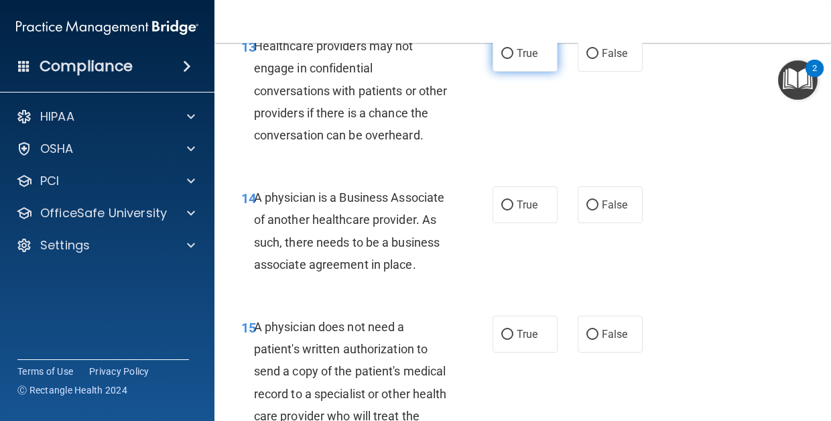
click at [519, 60] on span "True" at bounding box center [527, 53] width 21 height 13
click at [513, 59] on input "True" at bounding box center [507, 54] width 12 height 10
radio input "true"
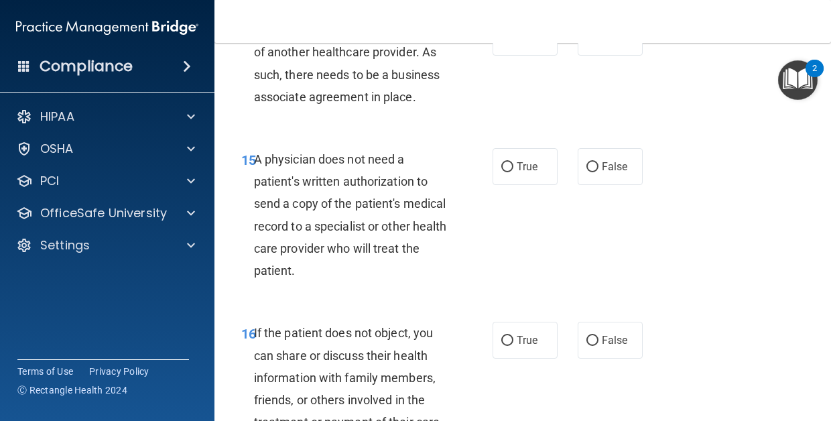
scroll to position [2017, 0]
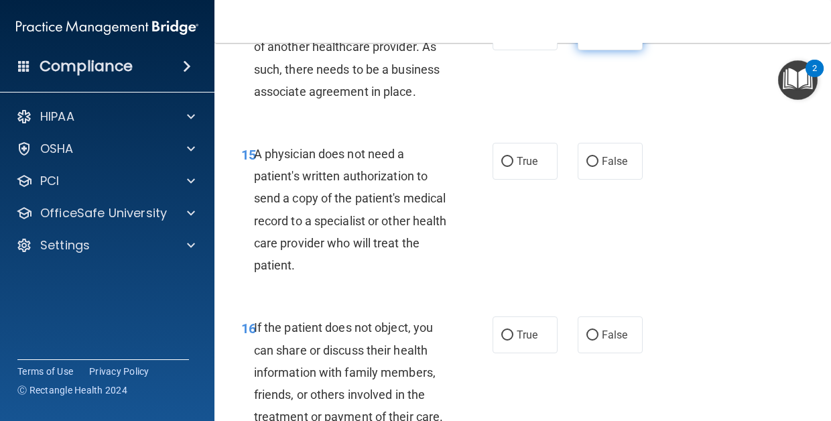
click at [598, 50] on label "False" at bounding box center [609, 31] width 65 height 37
click at [598, 38] on input "False" at bounding box center [592, 32] width 12 height 10
radio input "true"
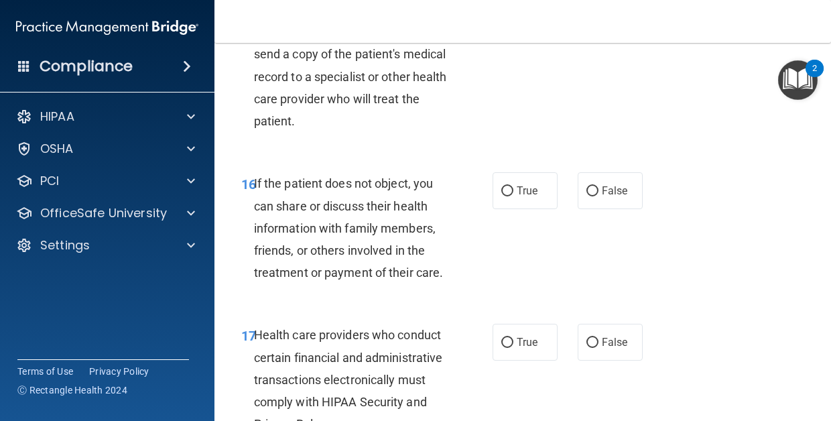
scroll to position [2161, 0]
click at [529, 24] on span "True" at bounding box center [527, 17] width 21 height 13
click at [513, 23] on input "True" at bounding box center [507, 18] width 12 height 10
radio input "true"
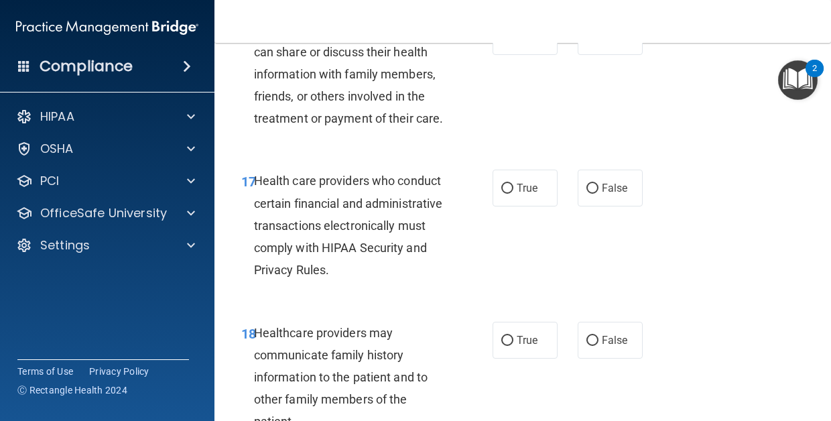
scroll to position [2319, 0]
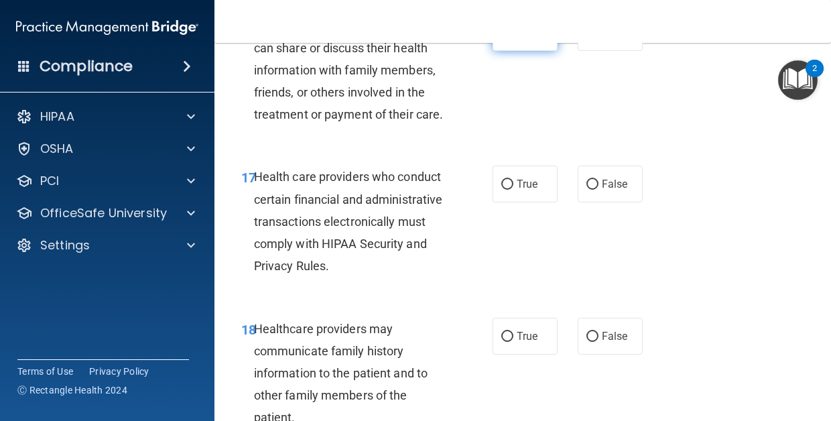
click at [523, 39] on span "True" at bounding box center [527, 32] width 21 height 13
click at [513, 38] on input "True" at bounding box center [507, 33] width 12 height 10
radio input "true"
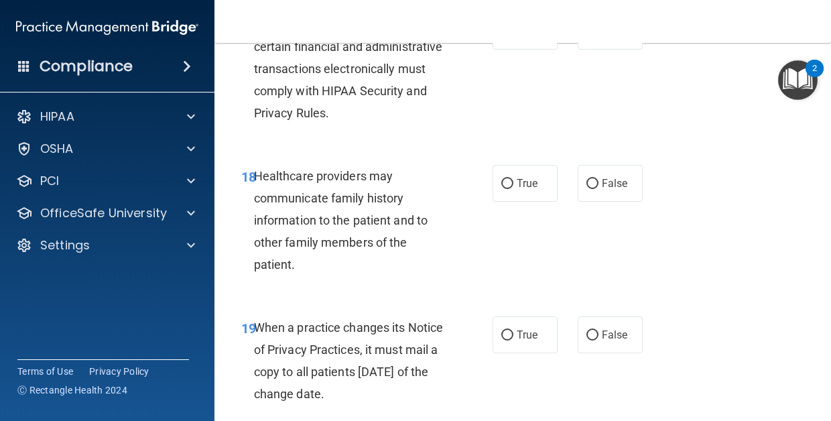
scroll to position [2469, 0]
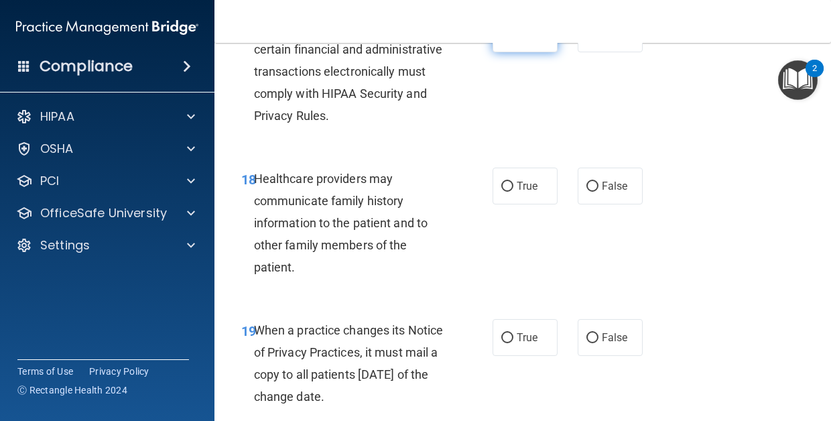
click at [529, 40] on span "True" at bounding box center [527, 33] width 21 height 13
click at [513, 40] on input "True" at bounding box center [507, 34] width 12 height 10
radio input "true"
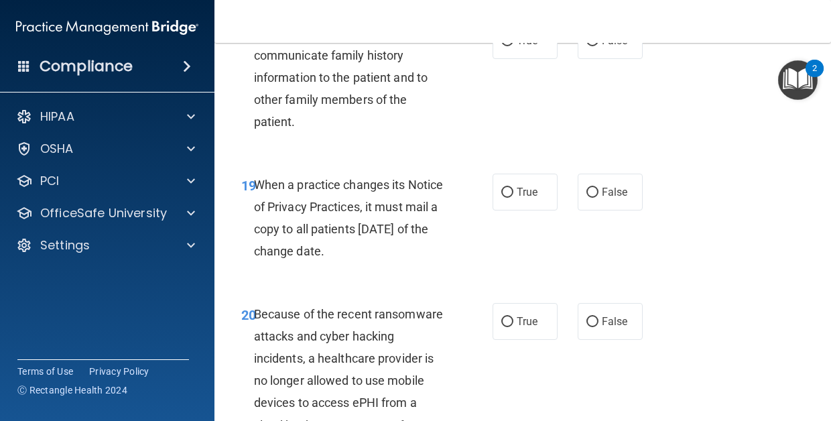
scroll to position [2617, 0]
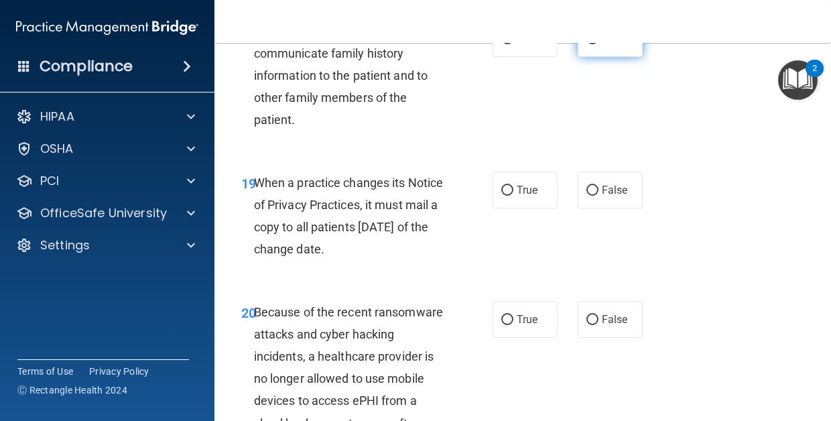
click at [605, 57] on label "False" at bounding box center [609, 38] width 65 height 37
click at [598, 44] on input "False" at bounding box center [592, 39] width 12 height 10
radio input "true"
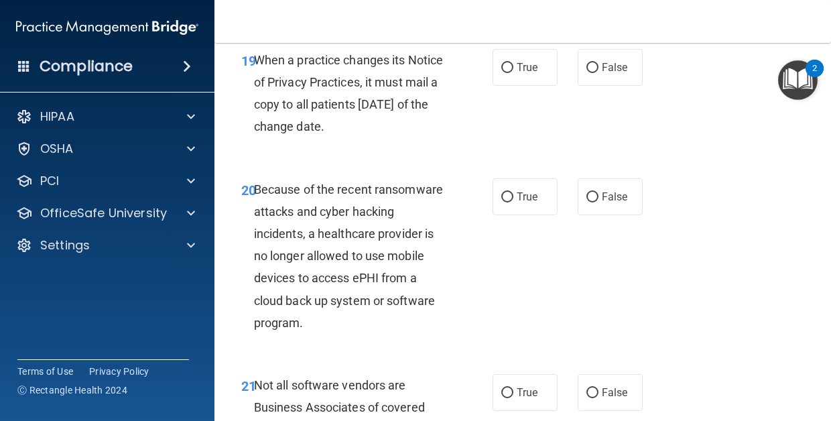
scroll to position [2753, 0]
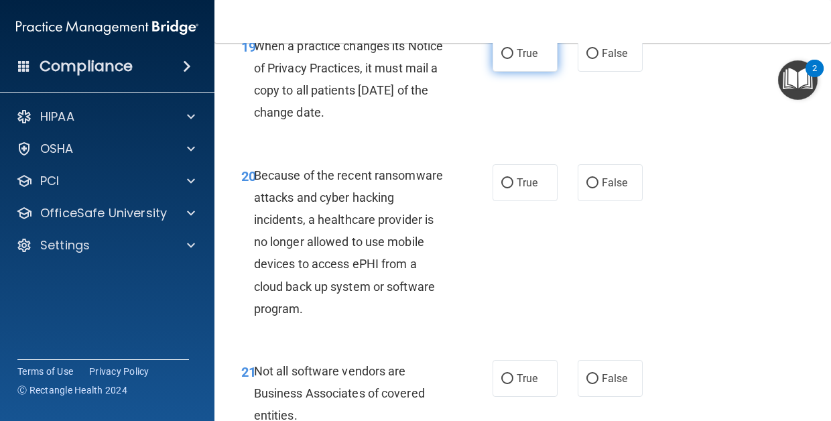
click at [528, 72] on label "True" at bounding box center [524, 53] width 65 height 37
click at [513, 59] on input "True" at bounding box center [507, 54] width 12 height 10
radio input "true"
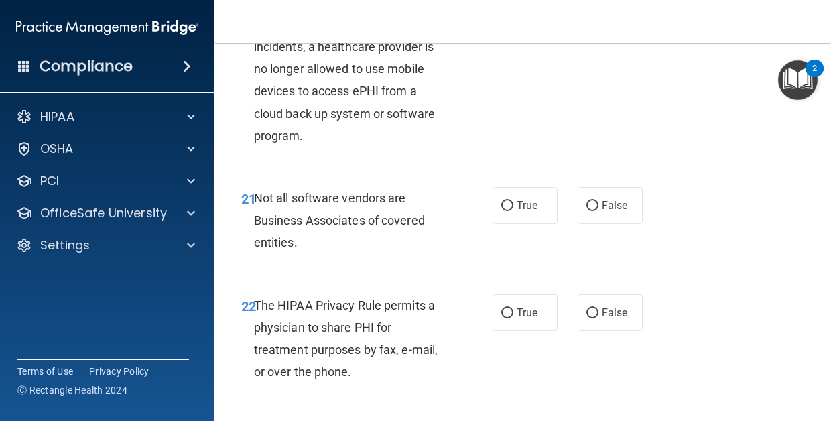
scroll to position [2930, 0]
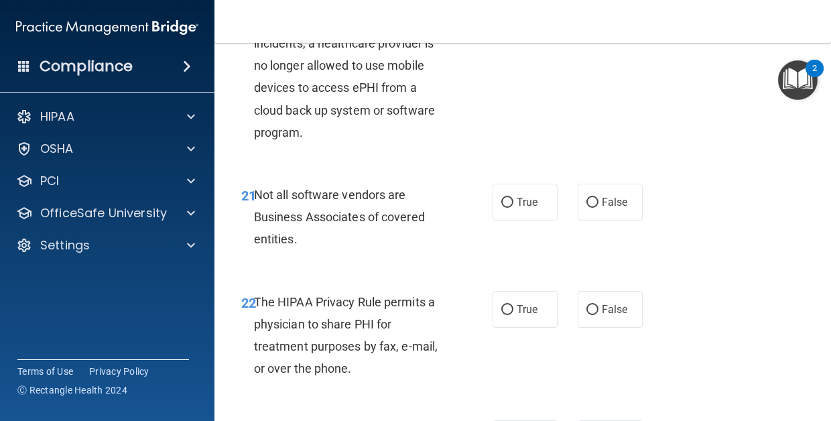
click at [594, 12] on input "False" at bounding box center [592, 7] width 12 height 10
radio input "true"
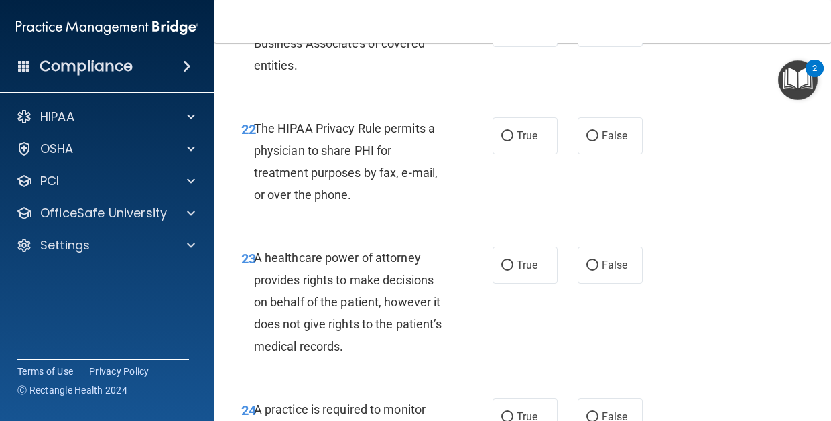
scroll to position [3102, 0]
click at [531, 36] on span "True" at bounding box center [527, 29] width 21 height 13
click at [513, 36] on input "True" at bounding box center [507, 30] width 12 height 10
radio input "true"
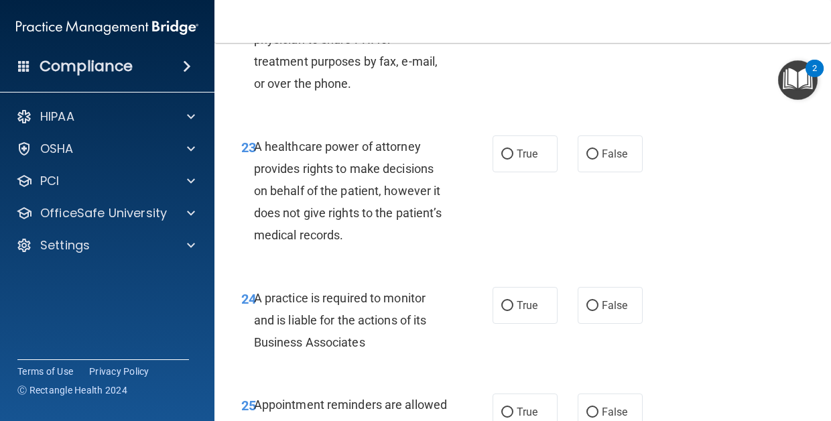
scroll to position [3218, 0]
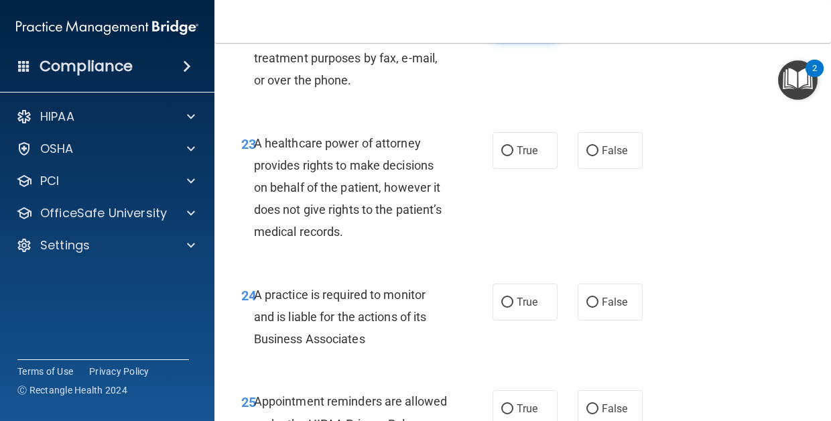
click at [530, 40] on label "True" at bounding box center [524, 21] width 65 height 37
click at [513, 27] on input "True" at bounding box center [507, 22] width 12 height 10
radio input "true"
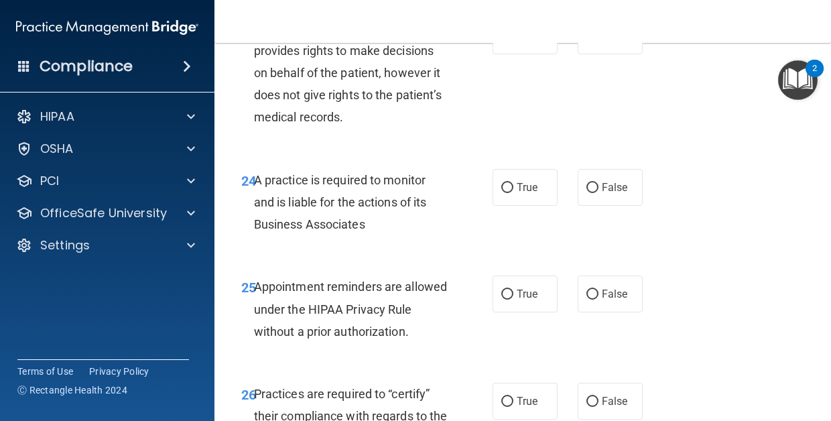
scroll to position [3328, 0]
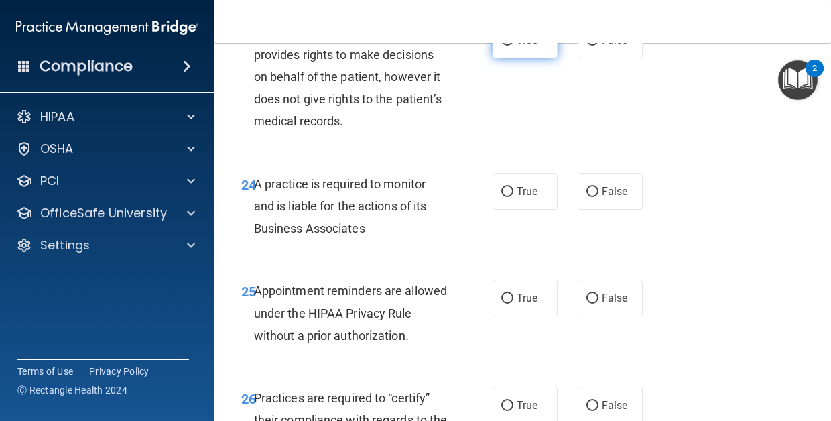
click at [504, 58] on label "True" at bounding box center [524, 39] width 65 height 37
click at [504, 46] on input "True" at bounding box center [507, 41] width 12 height 10
radio input "true"
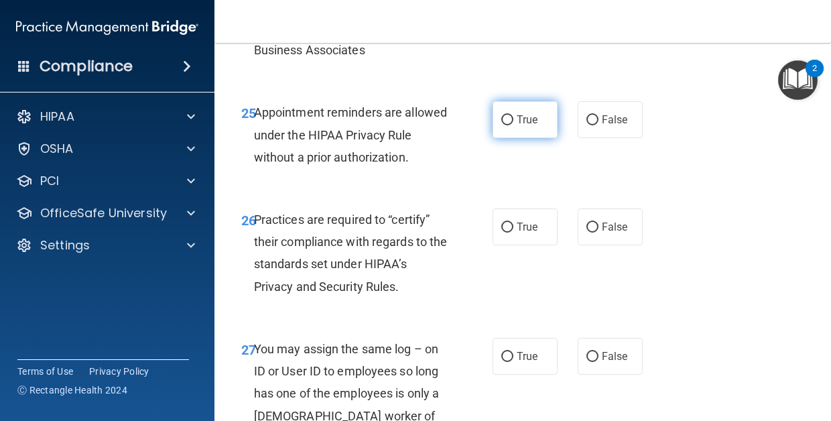
scroll to position [3510, 0]
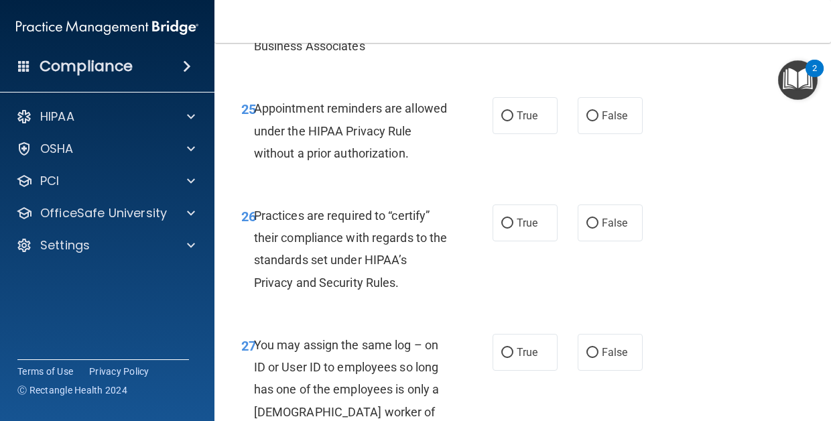
click at [591, 15] on input "False" at bounding box center [592, 10] width 12 height 10
radio input "true"
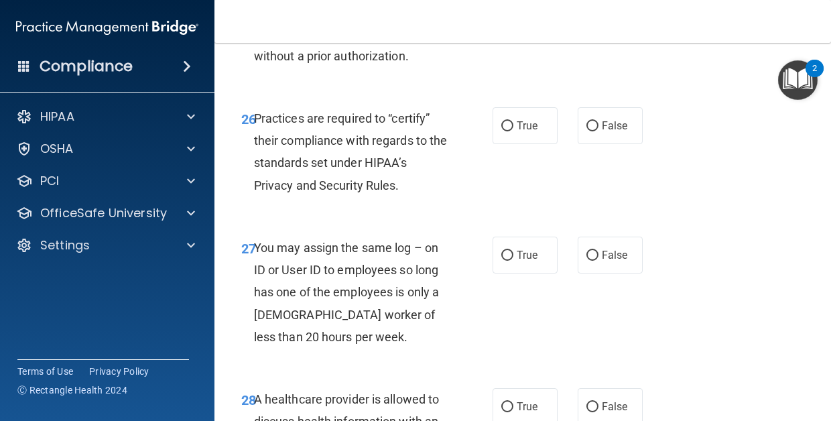
scroll to position [3608, 0]
click at [551, 36] on label "True" at bounding box center [524, 17] width 65 height 37
click at [513, 23] on input "True" at bounding box center [507, 18] width 12 height 10
radio input "true"
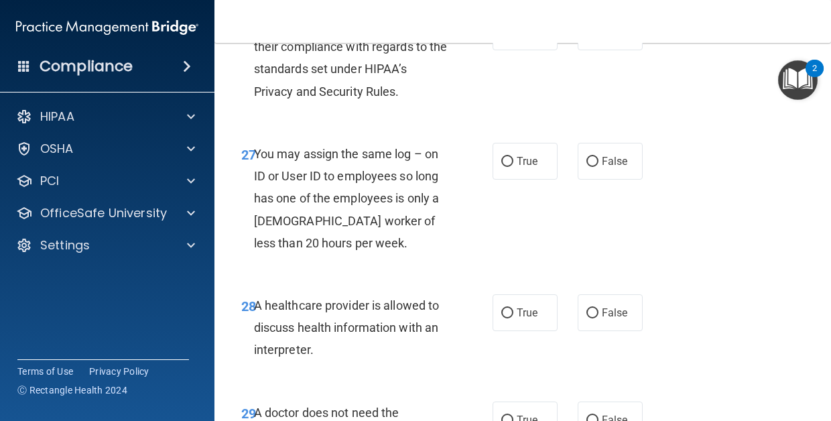
scroll to position [3701, 0]
click at [508, 38] on input "True" at bounding box center [507, 33] width 12 height 10
radio input "true"
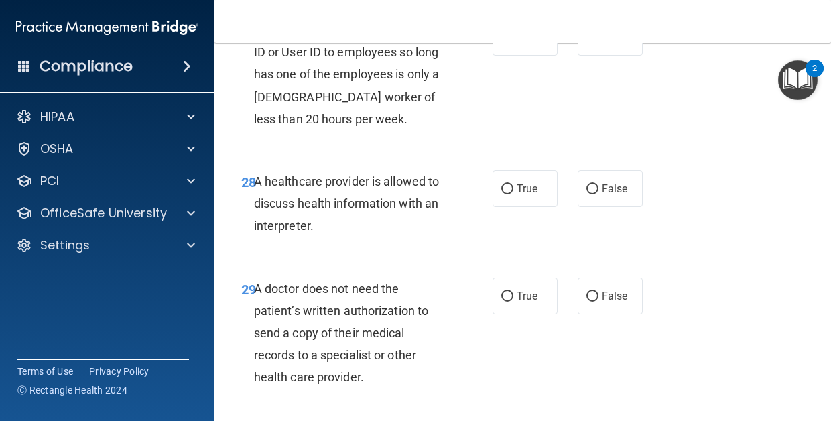
scroll to position [3825, 0]
click at [574, 56] on div "True False" at bounding box center [570, 37] width 156 height 37
click at [607, 56] on label "False" at bounding box center [609, 37] width 65 height 37
click at [598, 44] on input "False" at bounding box center [592, 38] width 12 height 10
radio input "true"
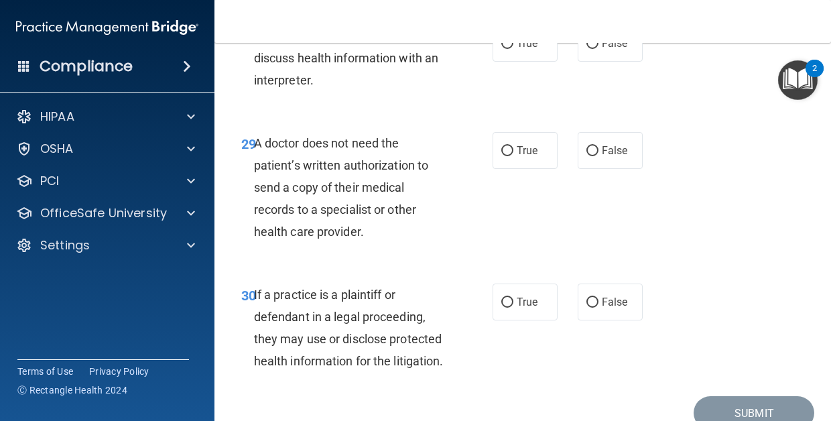
scroll to position [3975, 0]
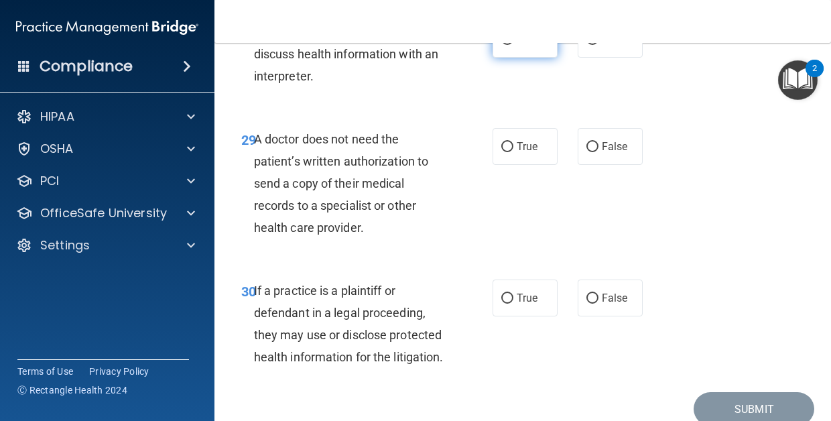
click at [540, 58] on label "True" at bounding box center [524, 39] width 65 height 37
click at [513, 45] on input "True" at bounding box center [507, 40] width 12 height 10
radio input "true"
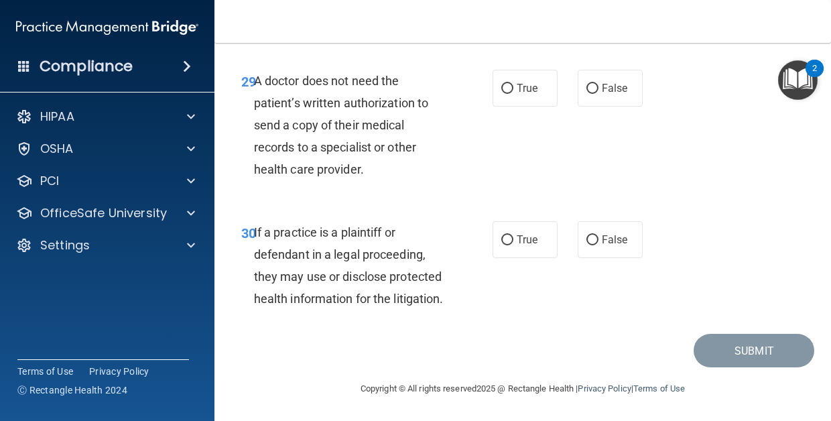
scroll to position [4079, 0]
click at [519, 79] on label "True" at bounding box center [524, 88] width 65 height 37
click at [513, 84] on input "True" at bounding box center [507, 89] width 12 height 10
radio input "true"
click at [516, 243] on label "True" at bounding box center [524, 239] width 65 height 37
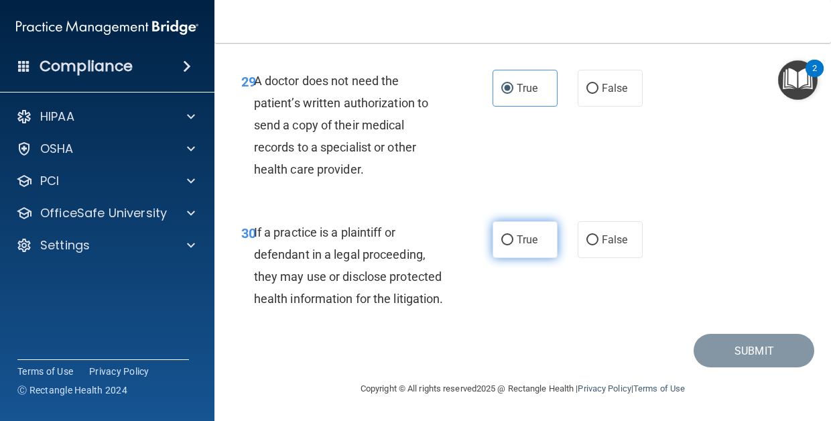
click at [513, 243] on input "True" at bounding box center [507, 240] width 12 height 10
radio input "true"
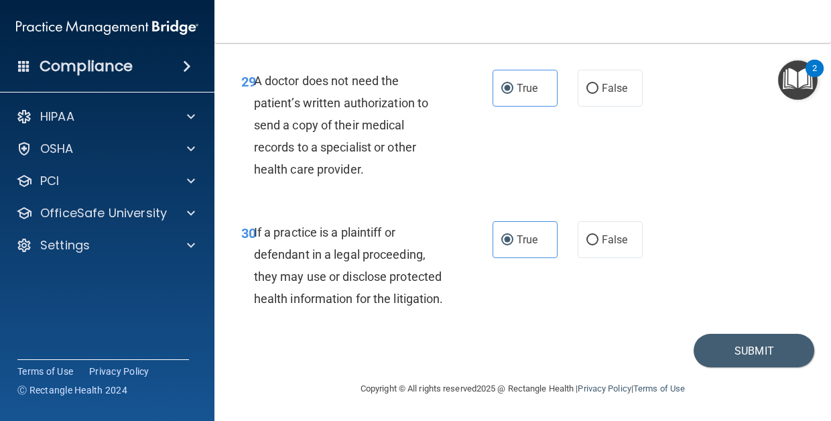
click at [742, 372] on div "Copyright © All rights reserved 2025 @ Rectangle Health | Privacy Policy | Term…" at bounding box center [522, 388] width 489 height 43
click at [743, 358] on button "Submit" at bounding box center [753, 351] width 121 height 34
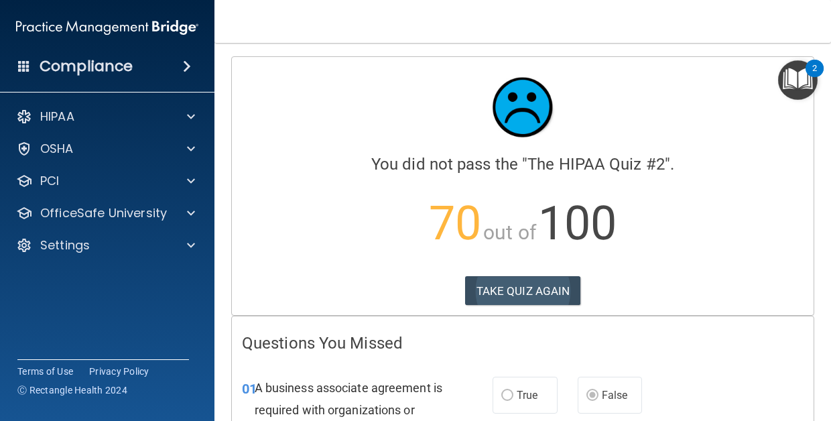
click at [531, 283] on button "TAKE QUIZ AGAIN" at bounding box center [523, 290] width 116 height 29
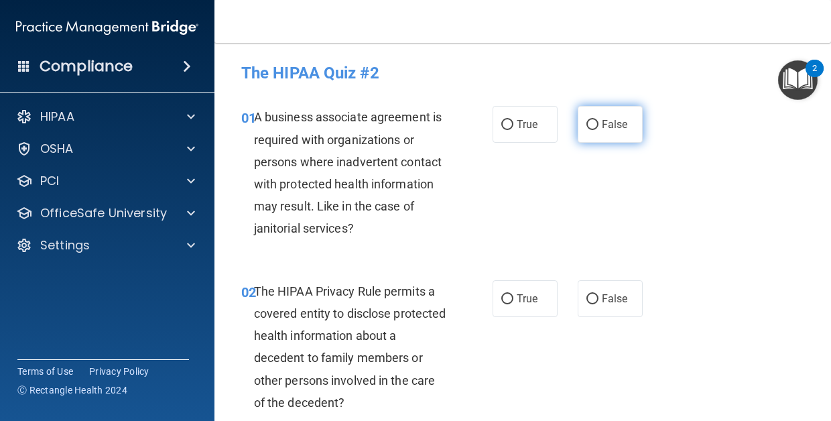
click at [590, 123] on input "False" at bounding box center [592, 125] width 12 height 10
radio input "true"
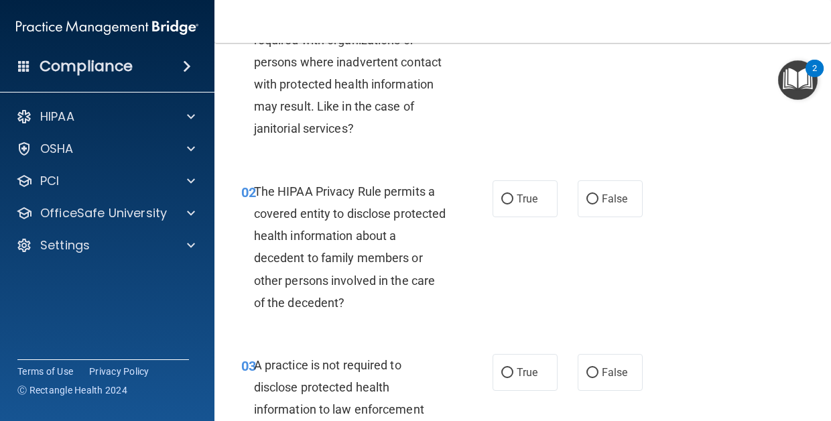
scroll to position [101, 0]
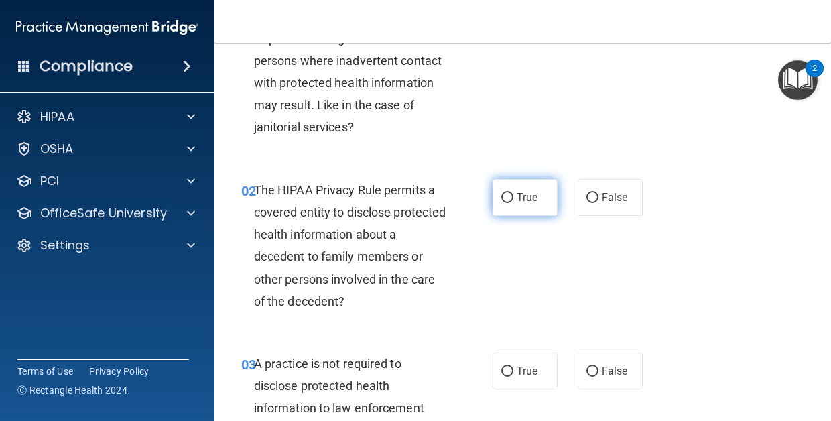
click at [523, 191] on span "True" at bounding box center [527, 197] width 21 height 13
click at [513, 193] on input "True" at bounding box center [507, 198] width 12 height 10
radio input "true"
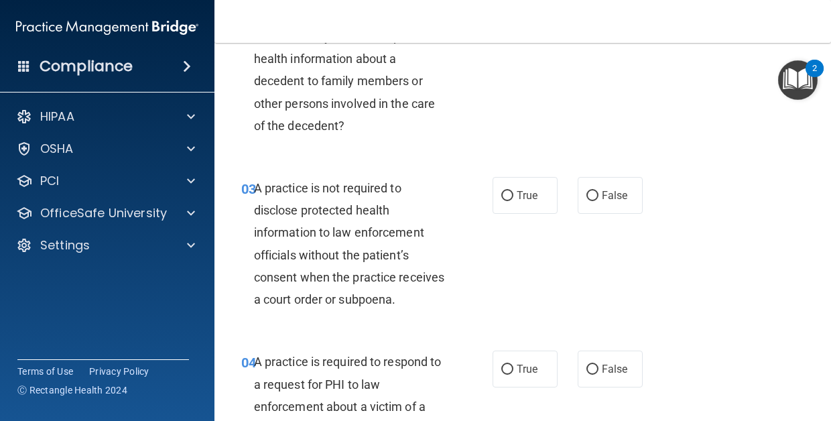
scroll to position [281, 0]
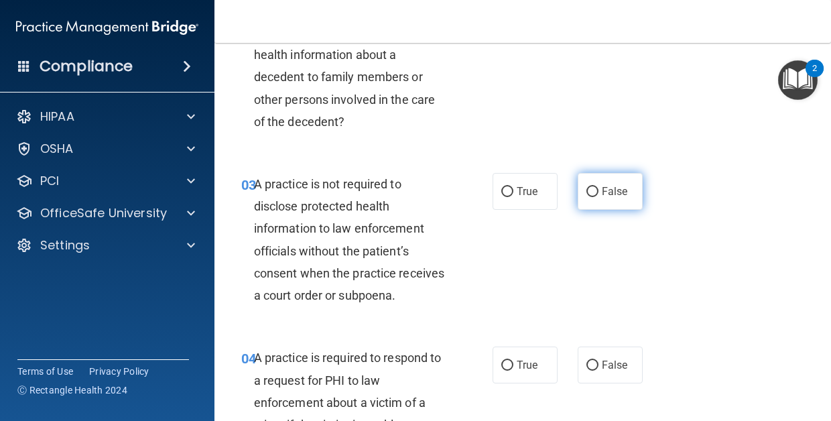
click at [616, 187] on span "False" at bounding box center [615, 191] width 26 height 13
click at [598, 187] on input "False" at bounding box center [592, 192] width 12 height 10
radio input "true"
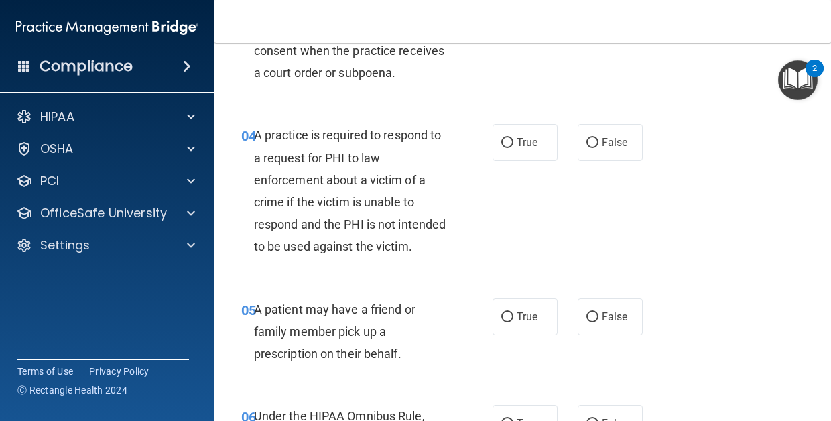
scroll to position [502, 0]
click at [523, 140] on span "True" at bounding box center [527, 143] width 21 height 13
click at [513, 140] on input "True" at bounding box center [507, 144] width 12 height 10
radio input "true"
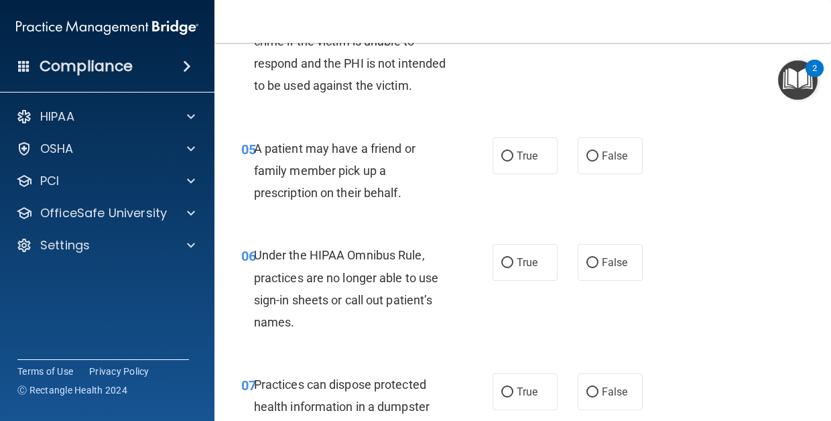
scroll to position [673, 0]
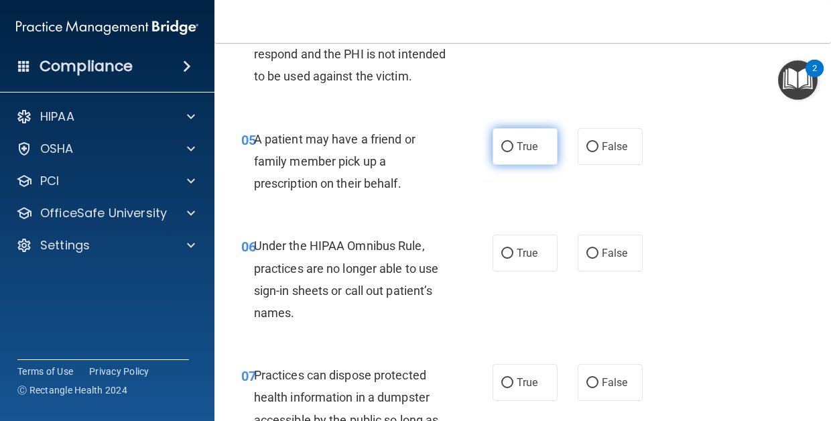
click at [508, 152] on input "True" at bounding box center [507, 147] width 12 height 10
radio input "true"
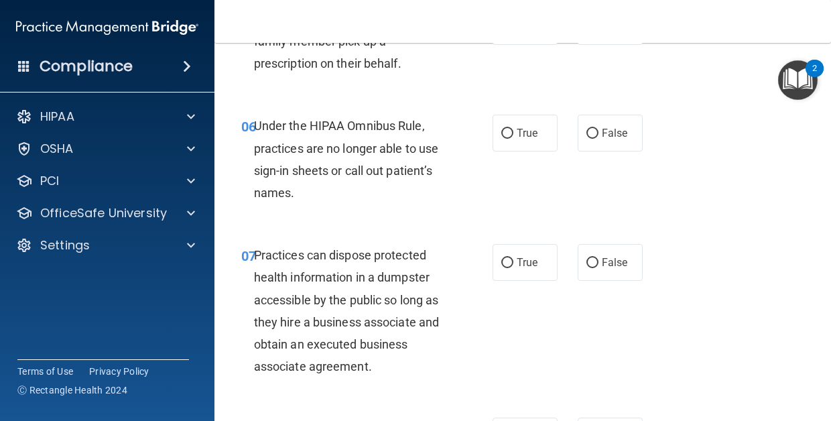
scroll to position [798, 0]
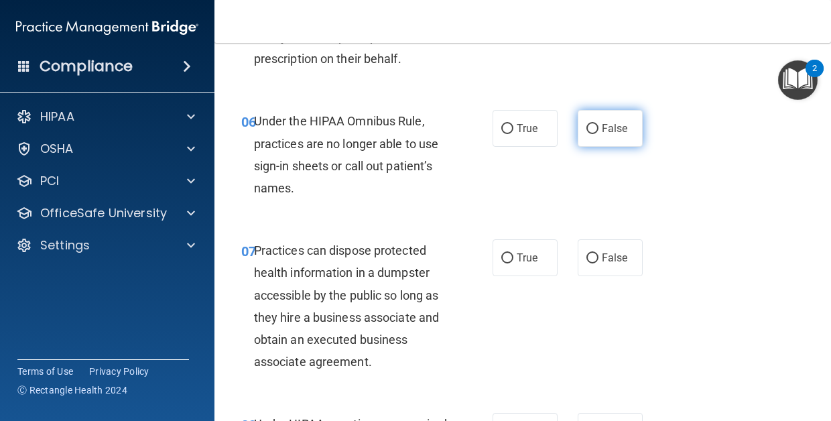
click at [610, 147] on label "False" at bounding box center [609, 128] width 65 height 37
click at [598, 134] on input "False" at bounding box center [592, 129] width 12 height 10
radio input "true"
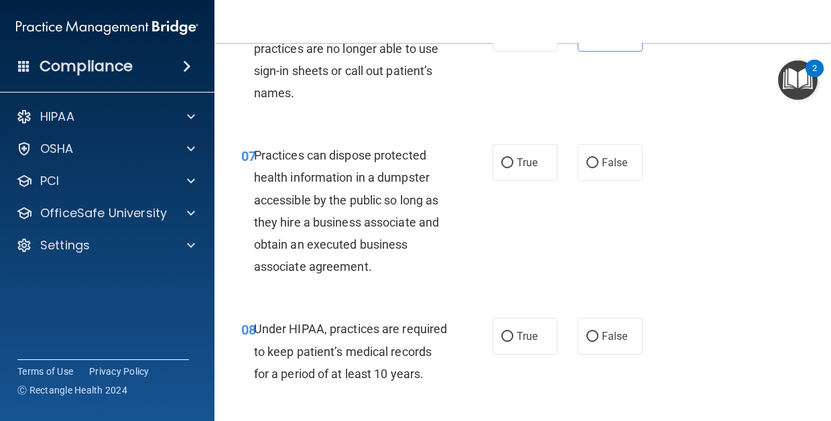
scroll to position [895, 0]
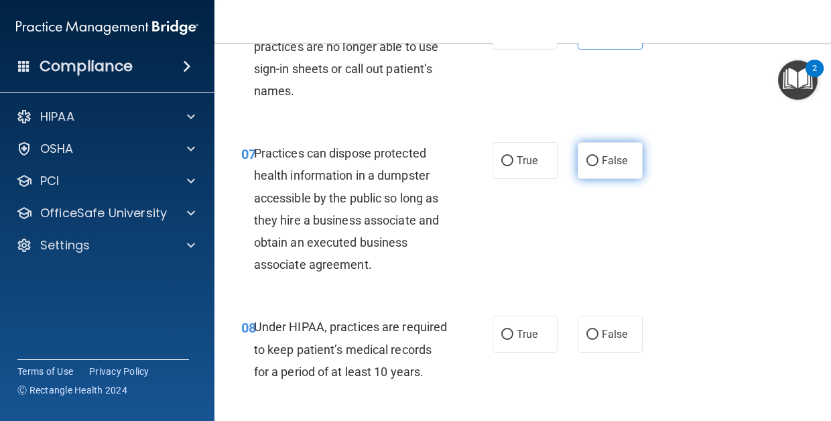
click at [620, 167] on span "False" at bounding box center [615, 160] width 26 height 13
click at [598, 166] on input "False" at bounding box center [592, 161] width 12 height 10
radio input "true"
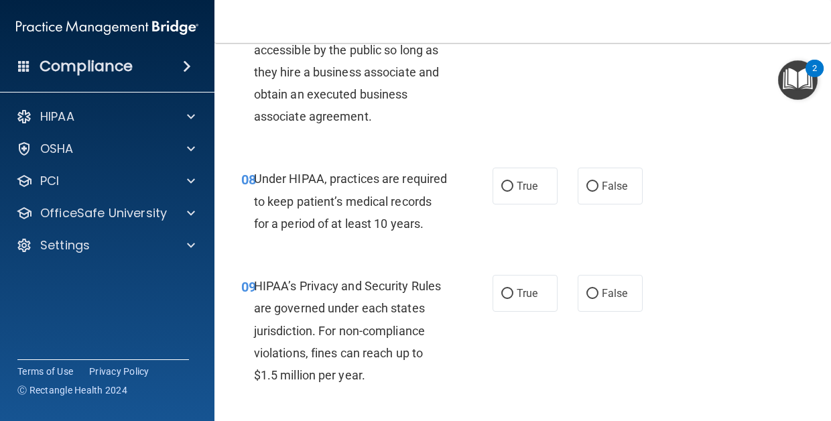
scroll to position [1042, 0]
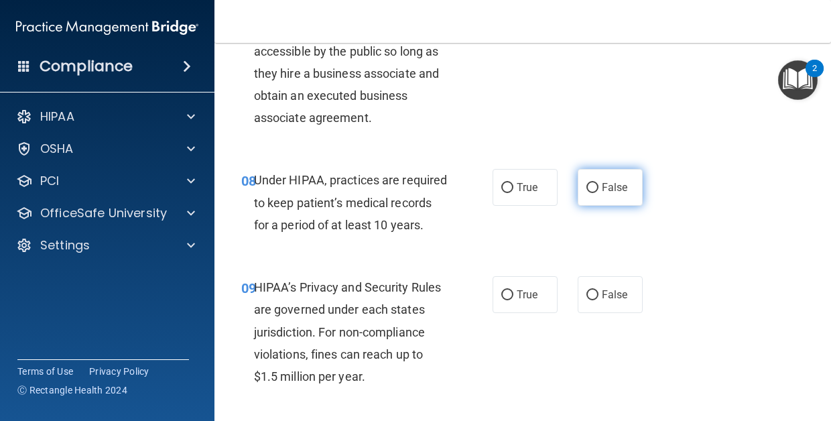
click at [594, 206] on label "False" at bounding box center [609, 187] width 65 height 37
click at [594, 193] on input "False" at bounding box center [592, 188] width 12 height 10
radio input "true"
click at [595, 348] on div "09 HIPAA’s Privacy and Security Rules are governed under each states jurisdicti…" at bounding box center [522, 334] width 583 height 151
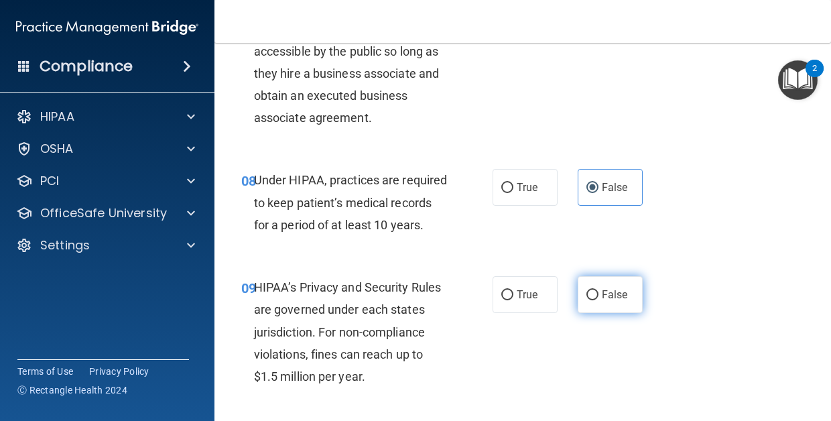
click at [611, 301] on label "False" at bounding box center [609, 294] width 65 height 37
click at [598, 300] on input "False" at bounding box center [592, 295] width 12 height 10
radio input "true"
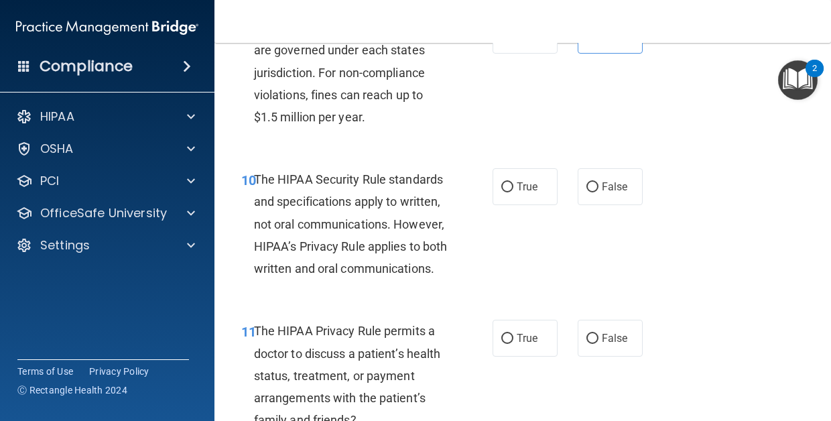
scroll to position [1303, 0]
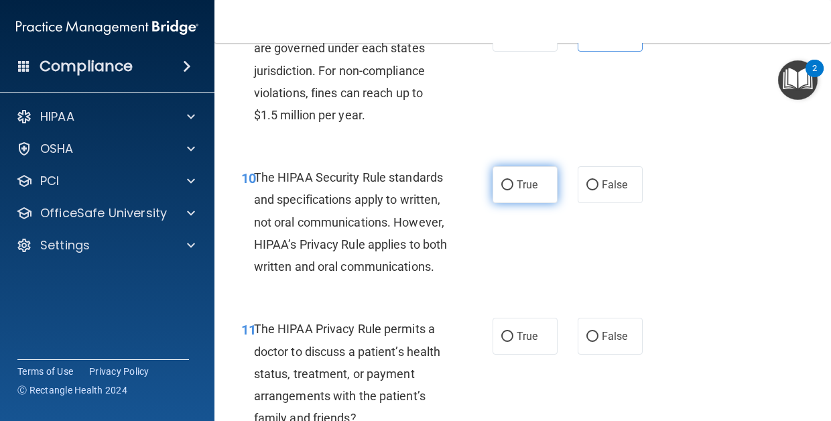
click at [519, 191] on span "True" at bounding box center [527, 184] width 21 height 13
click at [513, 190] on input "True" at bounding box center [507, 185] width 12 height 10
radio input "true"
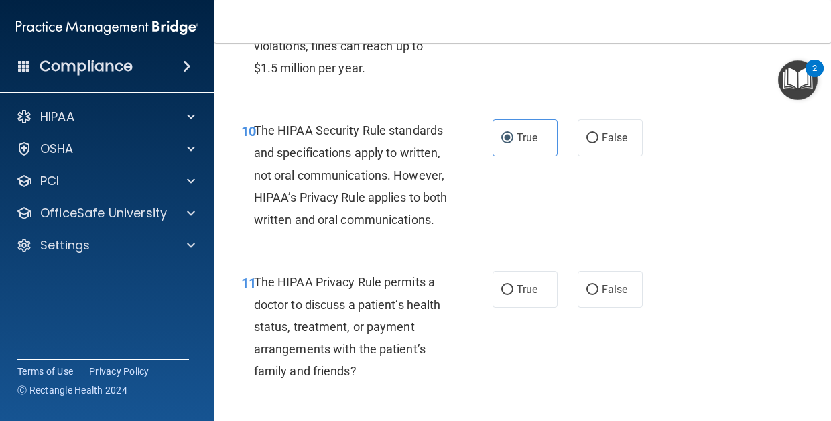
scroll to position [1347, 0]
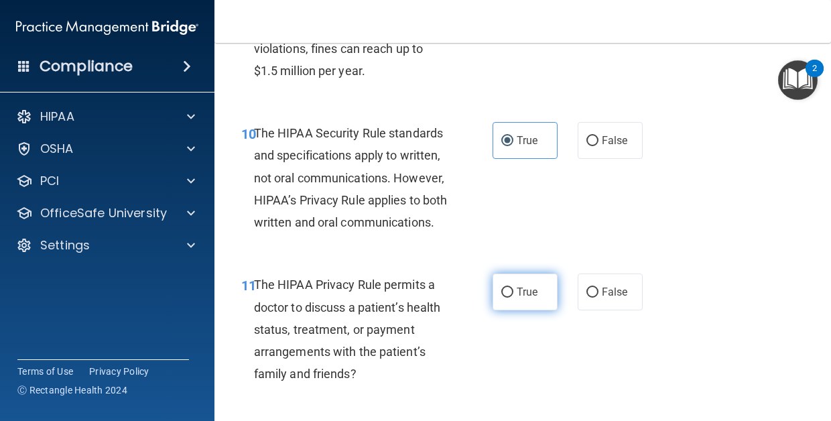
click at [502, 297] on input "True" at bounding box center [507, 292] width 12 height 10
radio input "true"
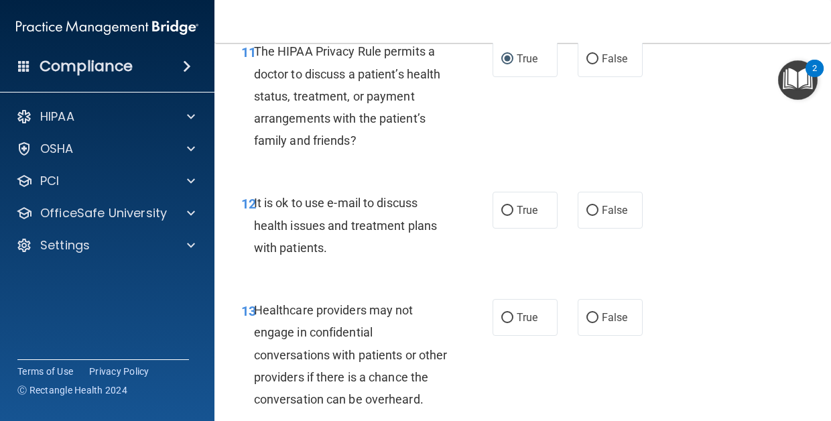
scroll to position [1588, 0]
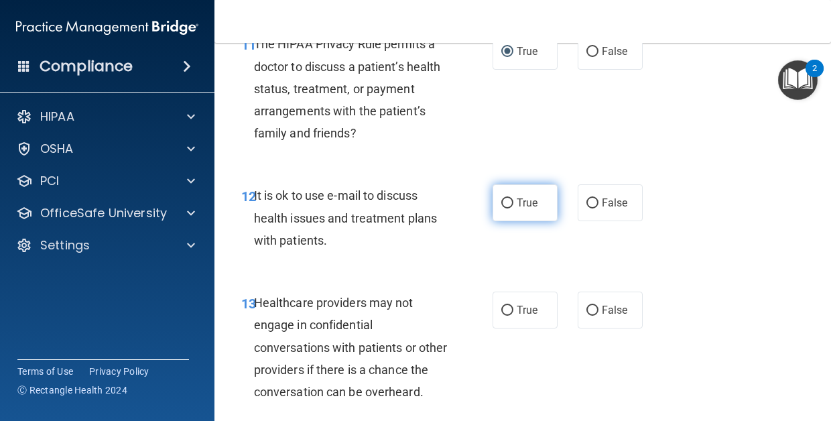
click at [525, 209] on span "True" at bounding box center [527, 202] width 21 height 13
click at [513, 208] on input "True" at bounding box center [507, 203] width 12 height 10
radio input "true"
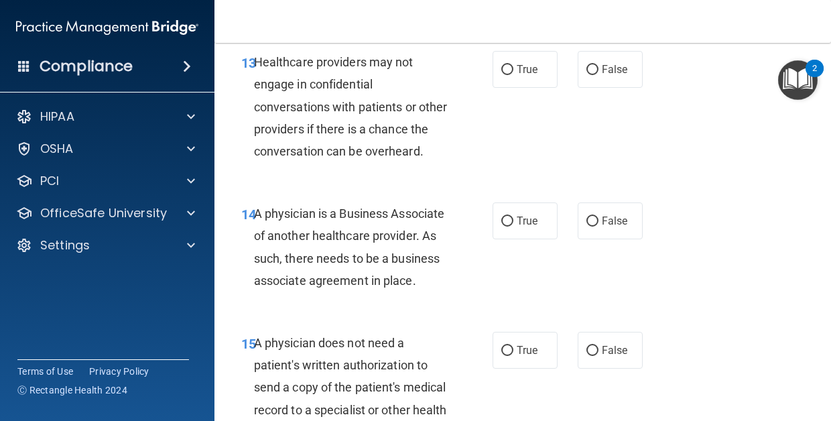
scroll to position [1830, 0]
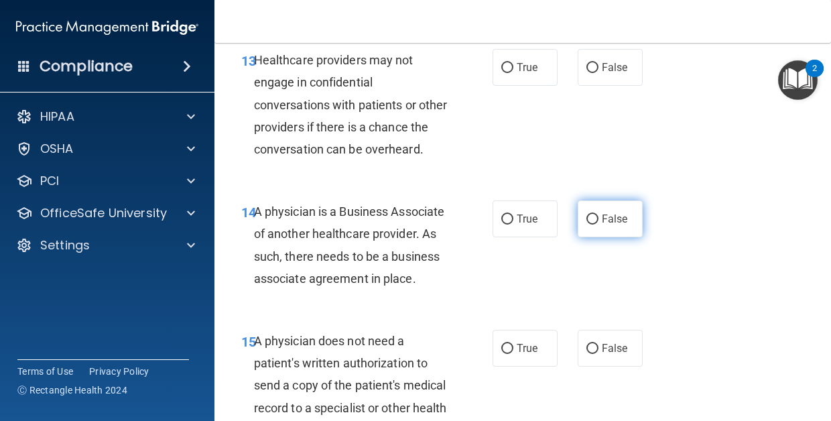
click at [594, 237] on label "False" at bounding box center [609, 218] width 65 height 37
click at [594, 224] on input "False" at bounding box center [592, 219] width 12 height 10
radio input "true"
click at [596, 224] on input "False" at bounding box center [592, 219] width 12 height 10
click at [604, 86] on label "False" at bounding box center [609, 67] width 65 height 37
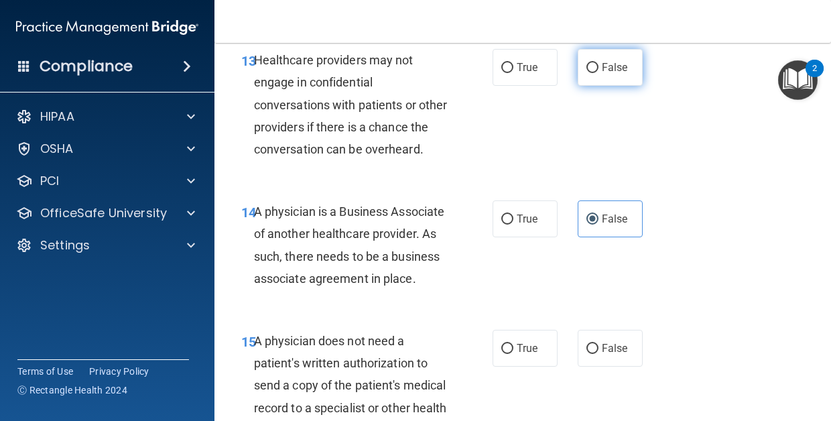
click at [598, 73] on input "False" at bounding box center [592, 68] width 12 height 10
radio input "true"
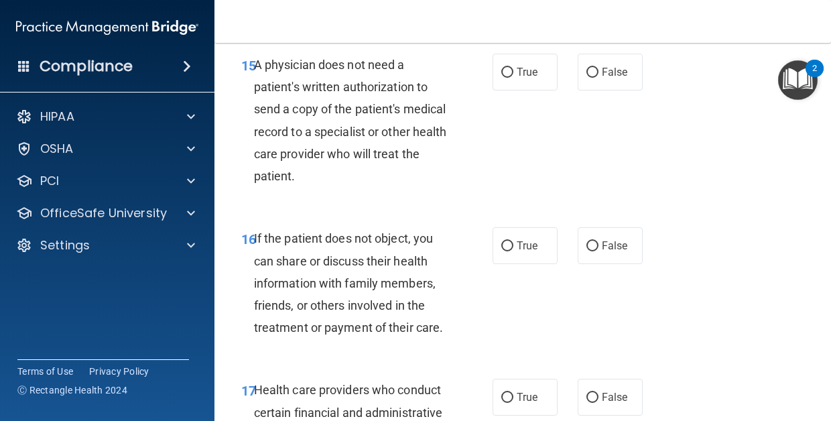
scroll to position [2107, 0]
click at [534, 90] on label "True" at bounding box center [524, 71] width 65 height 37
click at [513, 77] on input "True" at bounding box center [507, 72] width 12 height 10
radio input "true"
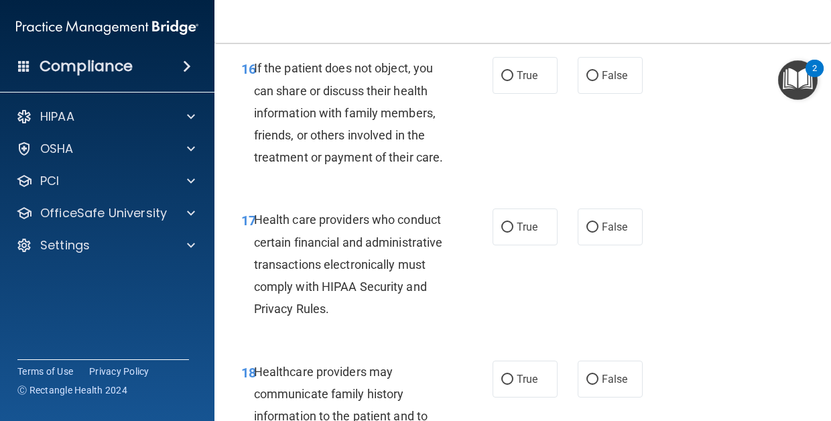
scroll to position [2278, 0]
click at [531, 92] on label "True" at bounding box center [524, 74] width 65 height 37
click at [513, 80] on input "True" at bounding box center [507, 75] width 12 height 10
radio input "true"
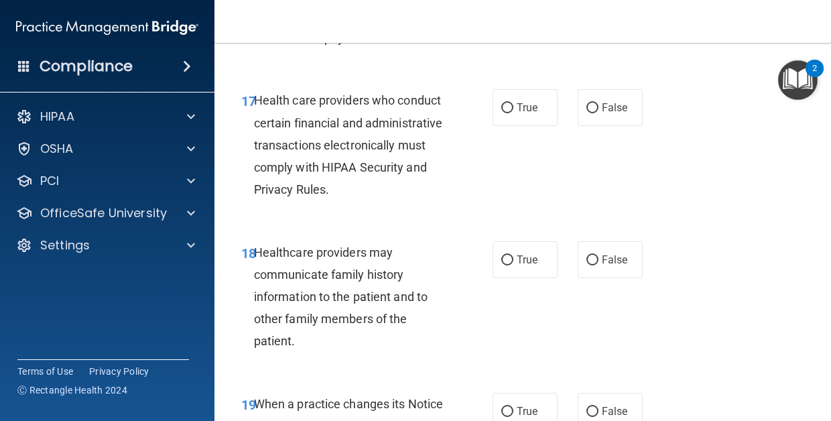
scroll to position [2396, 0]
click at [521, 113] on span "True" at bounding box center [527, 106] width 21 height 13
click at [513, 113] on input "True" at bounding box center [507, 108] width 12 height 10
radio input "true"
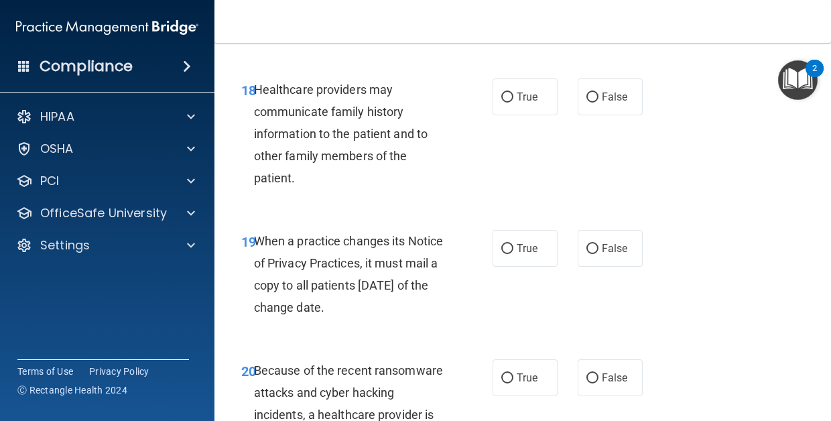
scroll to position [2569, 0]
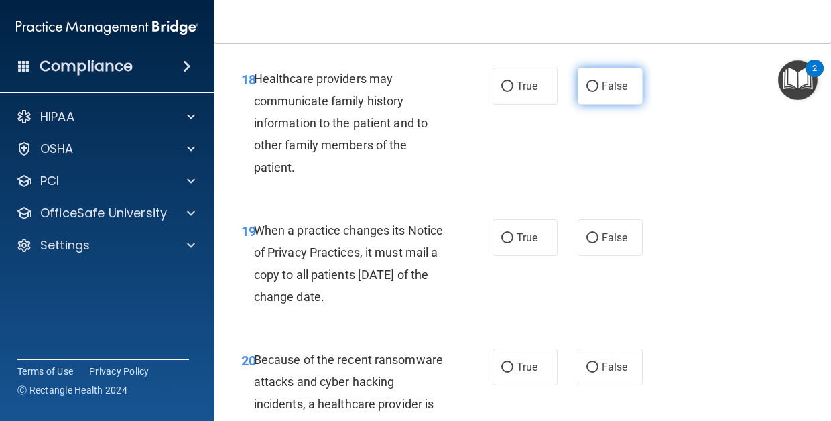
click at [622, 92] on span "False" at bounding box center [615, 86] width 26 height 13
click at [598, 92] on input "False" at bounding box center [592, 87] width 12 height 10
radio input "true"
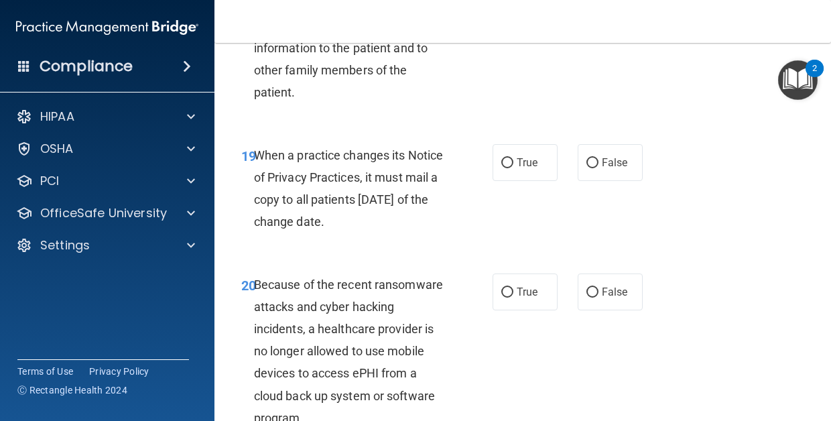
scroll to position [2654, 0]
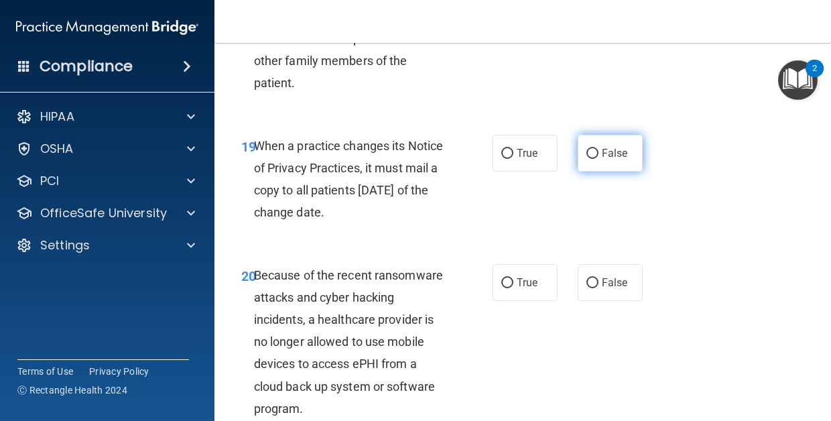
click at [618, 159] on span "False" at bounding box center [615, 153] width 26 height 13
click at [598, 159] on input "False" at bounding box center [592, 154] width 12 height 10
radio input "true"
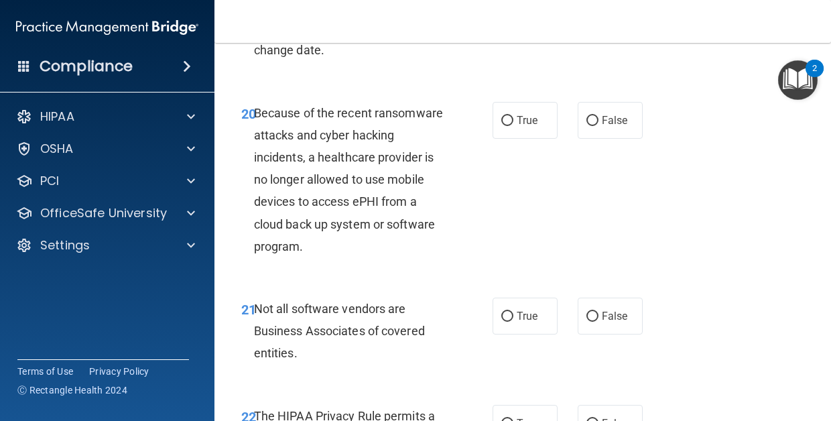
scroll to position [2818, 0]
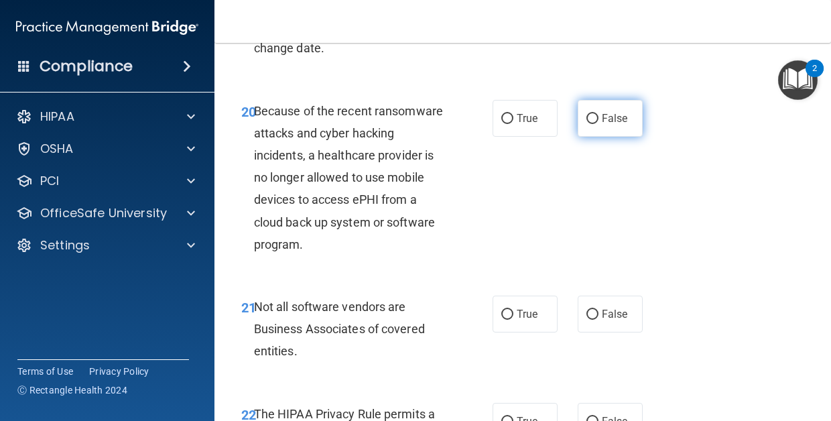
click at [594, 137] on label "False" at bounding box center [609, 118] width 65 height 37
click at [594, 124] on input "False" at bounding box center [592, 119] width 12 height 10
radio input "true"
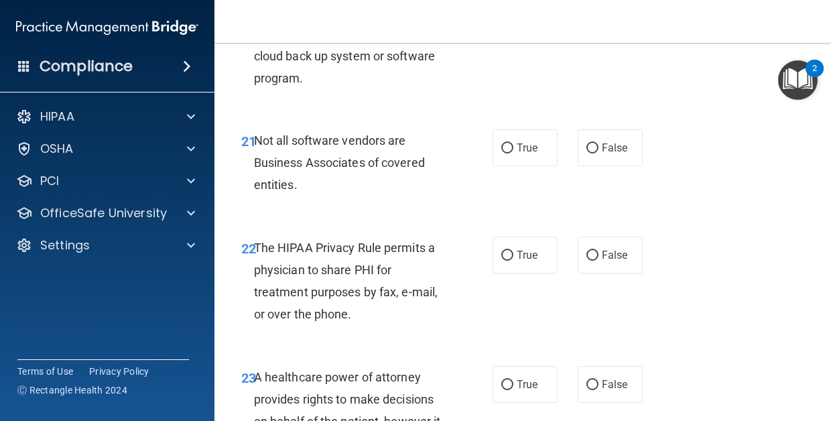
scroll to position [3007, 0]
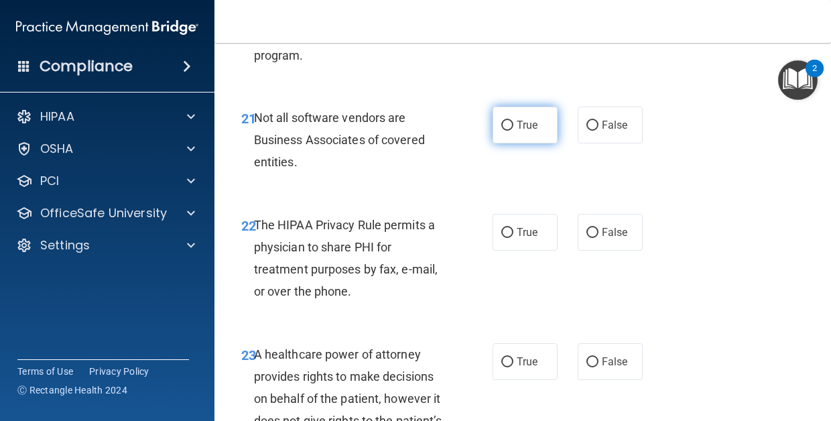
click at [527, 143] on label "True" at bounding box center [524, 125] width 65 height 37
click at [513, 131] on input "True" at bounding box center [507, 126] width 12 height 10
radio input "true"
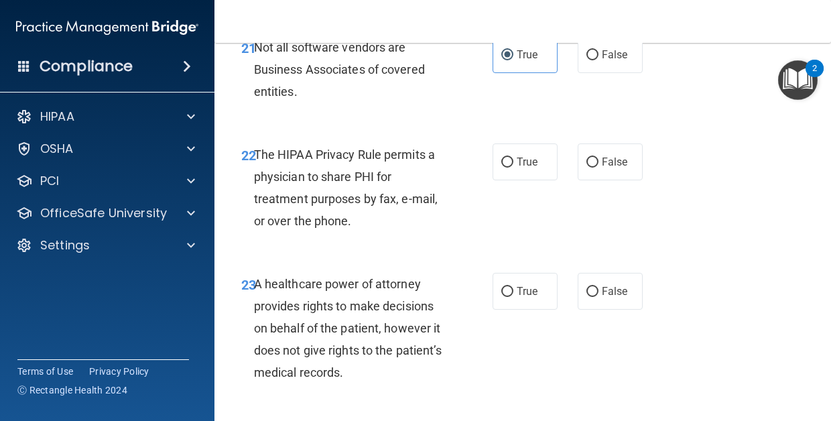
scroll to position [3091, 0]
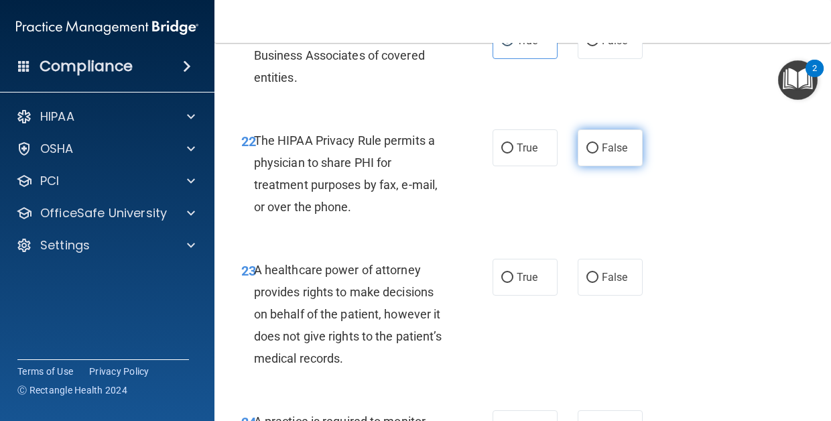
click at [600, 166] on label "False" at bounding box center [609, 147] width 65 height 37
click at [598, 153] on input "False" at bounding box center [592, 148] width 12 height 10
radio input "true"
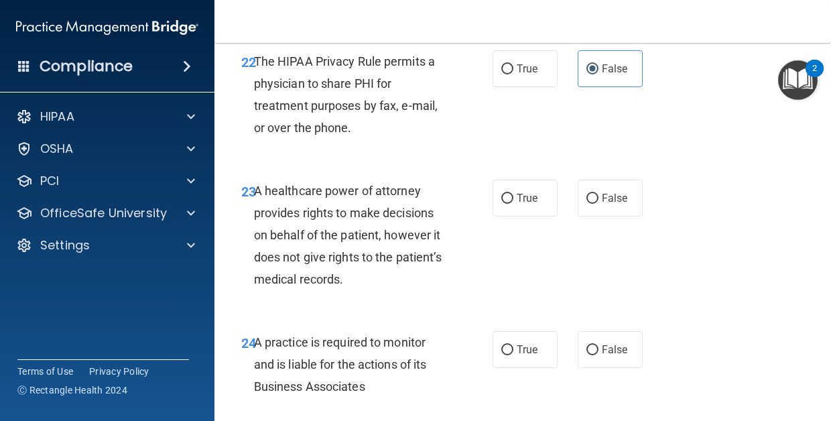
scroll to position [3176, 0]
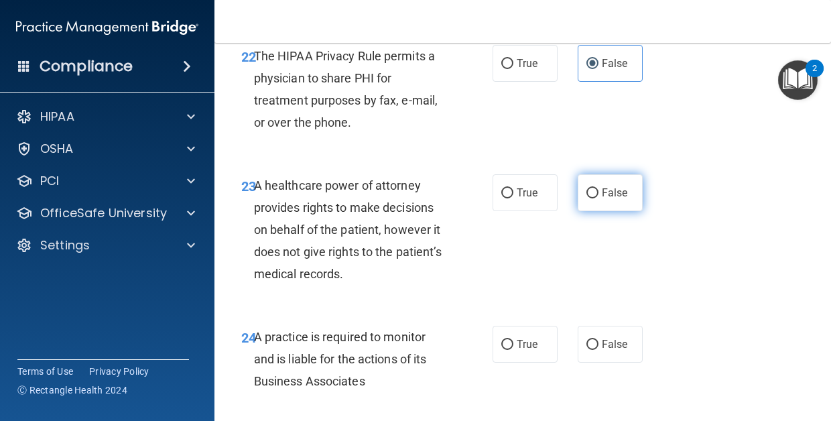
click at [607, 199] on span "False" at bounding box center [615, 192] width 26 height 13
click at [598, 198] on input "False" at bounding box center [592, 193] width 12 height 10
radio input "true"
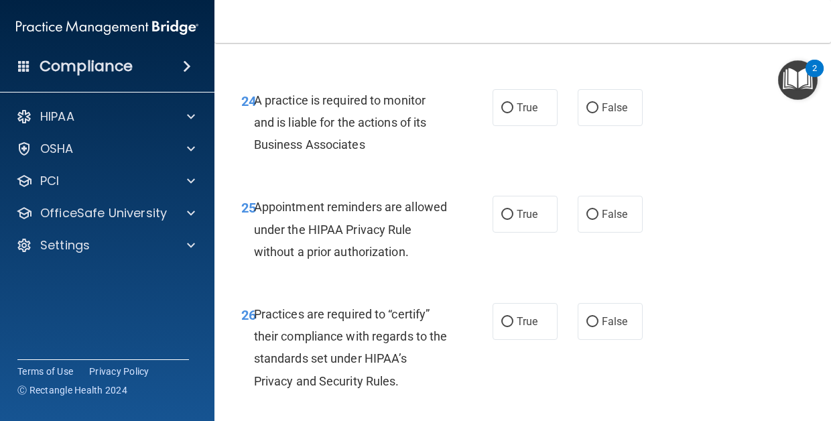
scroll to position [3411, 0]
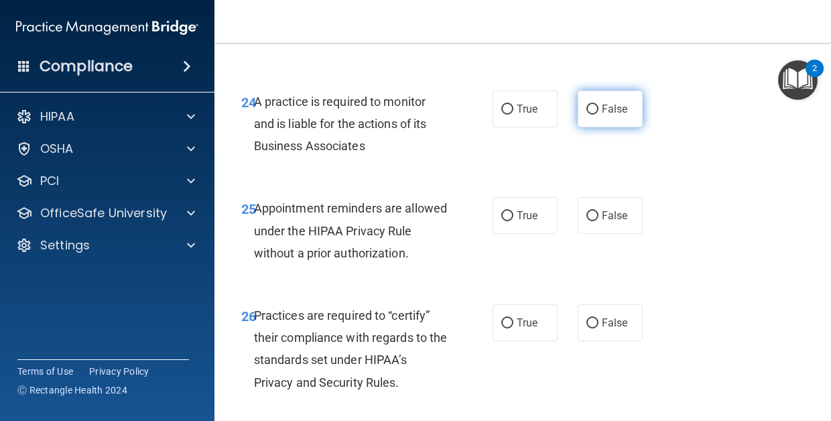
click at [606, 127] on label "False" at bounding box center [609, 108] width 65 height 37
click at [598, 115] on input "False" at bounding box center [592, 110] width 12 height 10
radio input "true"
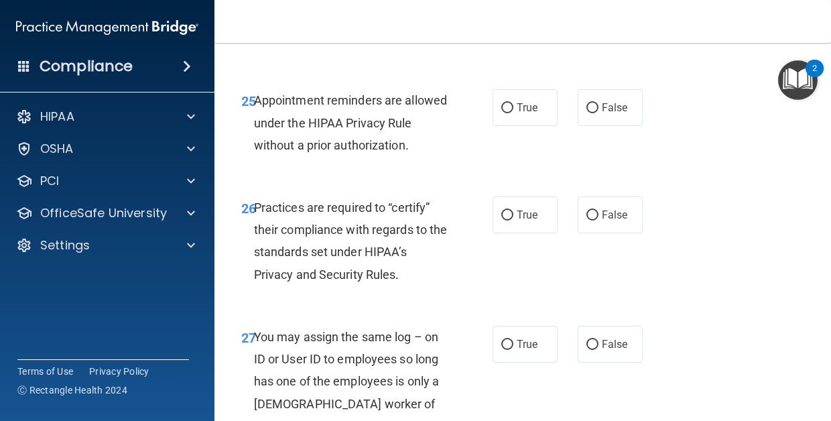
scroll to position [3521, 0]
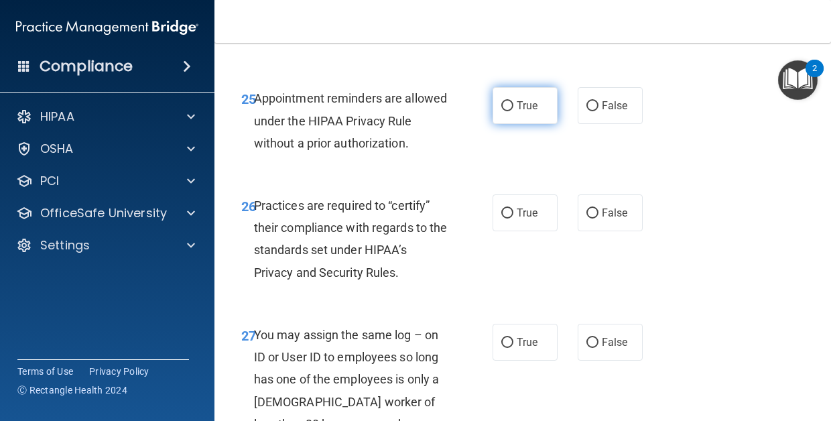
click at [513, 124] on label "True" at bounding box center [524, 105] width 65 height 37
click at [513, 111] on input "True" at bounding box center [507, 106] width 12 height 10
radio input "true"
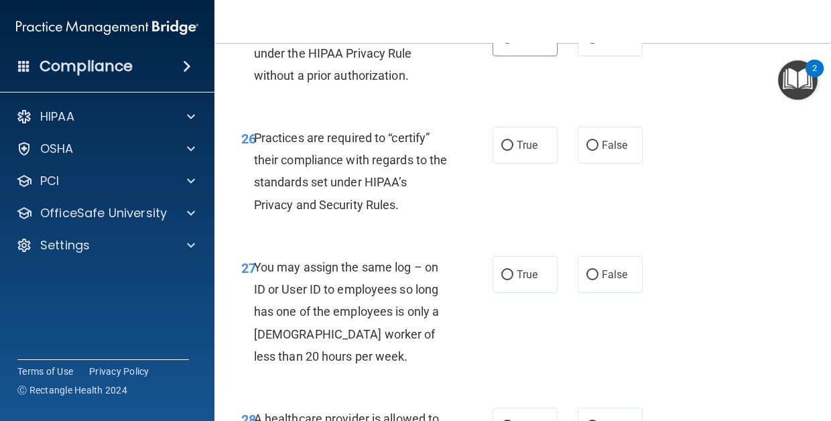
scroll to position [3591, 0]
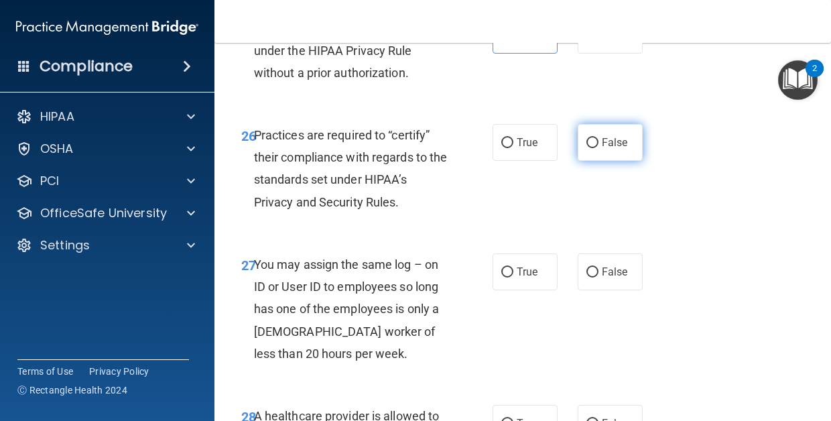
click at [597, 161] on label "False" at bounding box center [609, 142] width 65 height 37
click at [597, 148] on input "False" at bounding box center [592, 143] width 12 height 10
radio input "true"
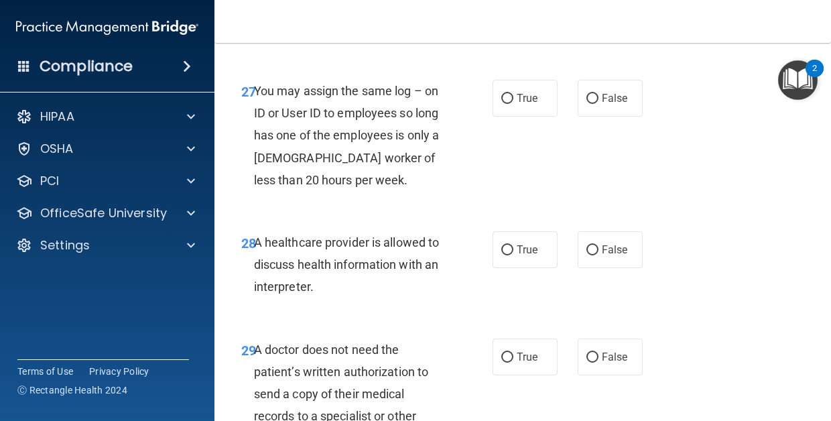
scroll to position [3768, 0]
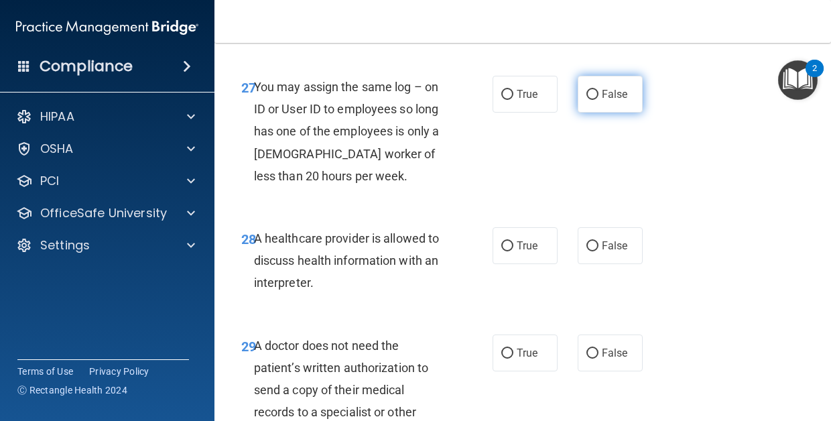
click at [620, 113] on label "False" at bounding box center [609, 94] width 65 height 37
click at [598, 100] on input "False" at bounding box center [592, 95] width 12 height 10
radio input "true"
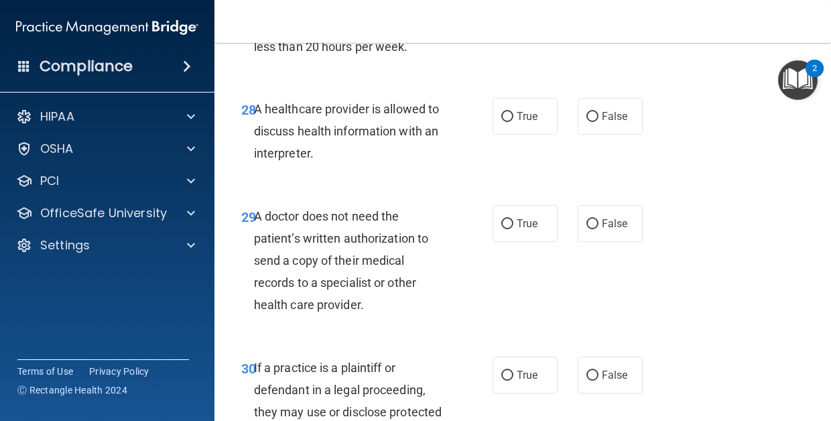
scroll to position [3898, 0]
click at [535, 122] on span "True" at bounding box center [527, 115] width 21 height 13
click at [513, 121] on input "True" at bounding box center [507, 116] width 12 height 10
radio input "true"
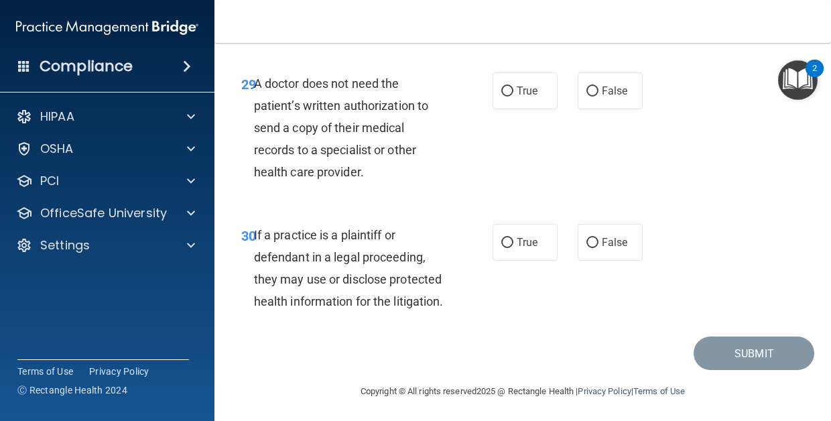
scroll to position [4034, 0]
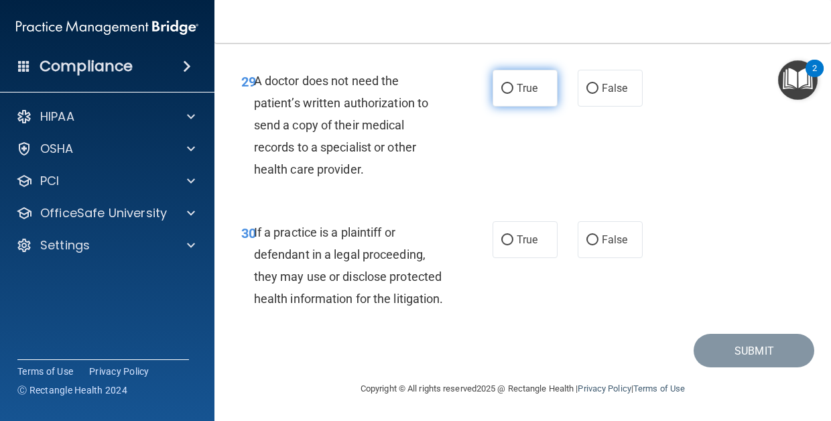
click at [513, 107] on label "True" at bounding box center [524, 88] width 65 height 37
click at [513, 94] on input "True" at bounding box center [507, 89] width 12 height 10
radio input "true"
click at [508, 249] on label "True" at bounding box center [524, 239] width 65 height 37
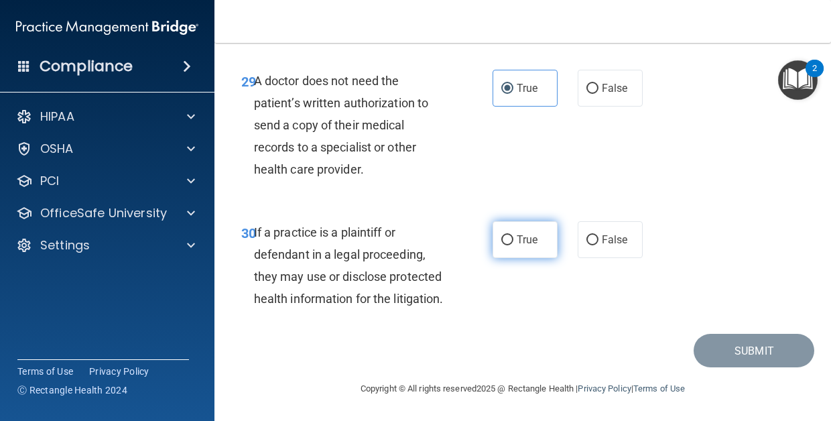
click at [508, 245] on input "True" at bounding box center [507, 240] width 12 height 10
radio input "true"
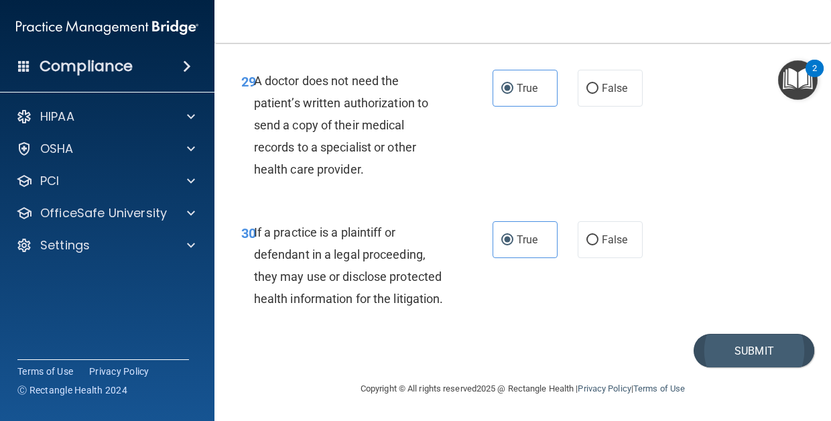
click at [752, 341] on button "Submit" at bounding box center [753, 351] width 121 height 34
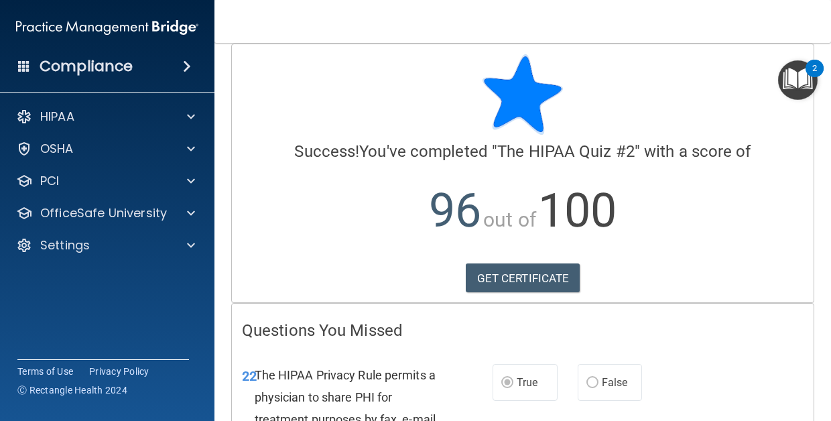
scroll to position [9, 0]
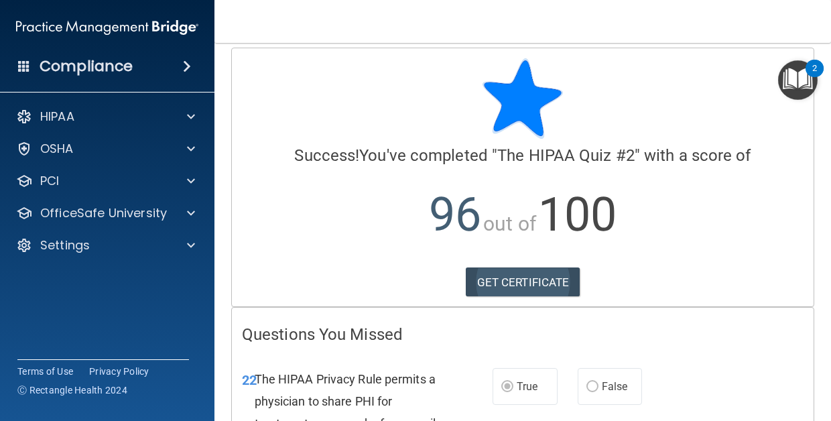
click at [557, 277] on link "GET CERTIFICATE" at bounding box center [523, 281] width 115 height 29
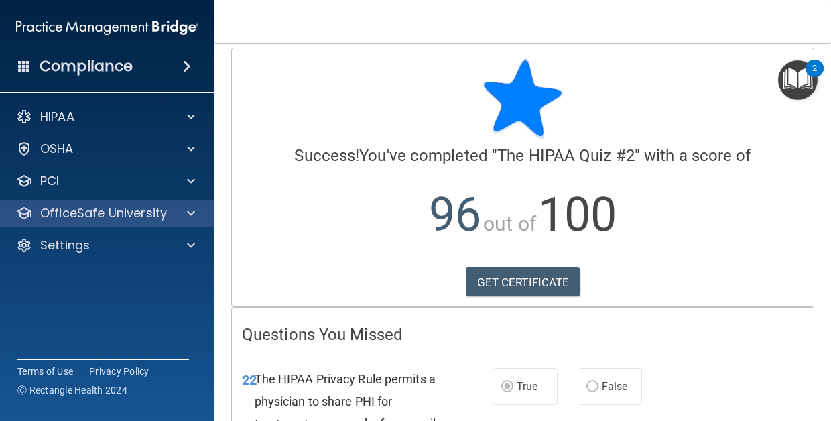
click at [192, 219] on span at bounding box center [191, 213] width 8 height 16
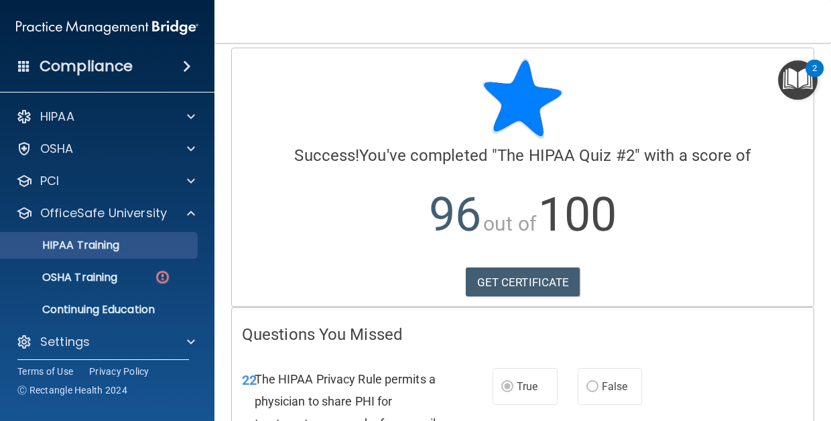
click at [118, 257] on link "HIPAA Training" at bounding box center [92, 245] width 211 height 27
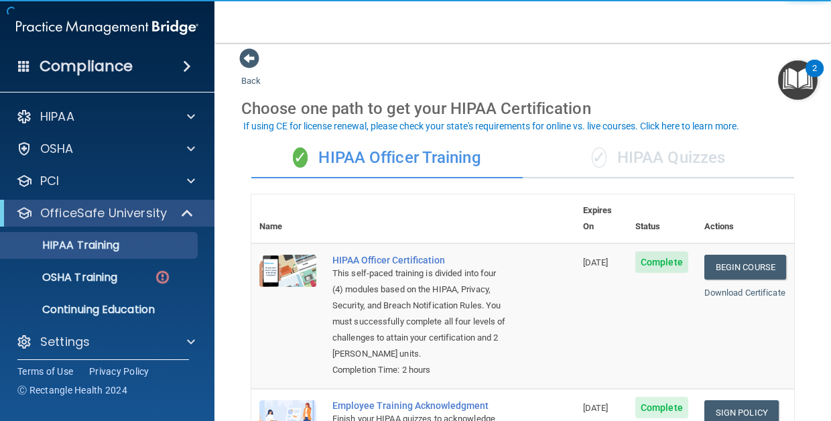
click at [632, 161] on div "✓ HIPAA Quizzes" at bounding box center [658, 158] width 271 height 40
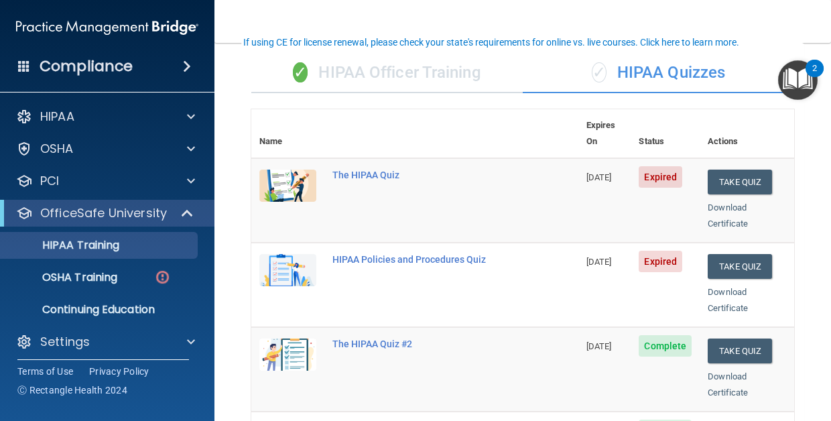
scroll to position [88, 0]
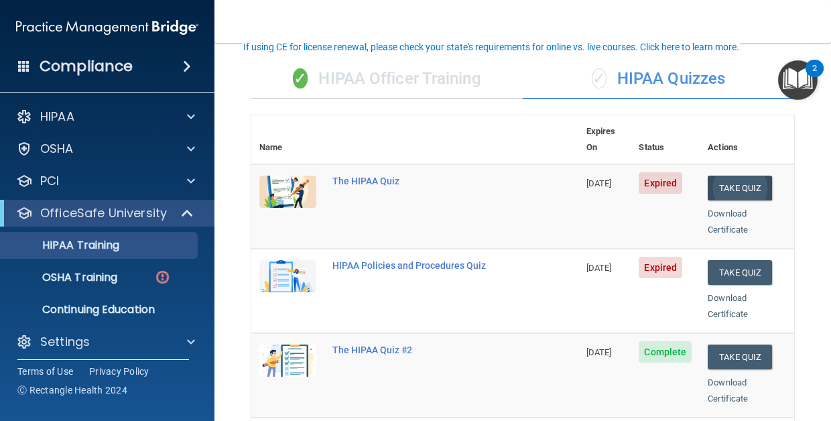
click at [732, 176] on button "Take Quiz" at bounding box center [739, 188] width 64 height 25
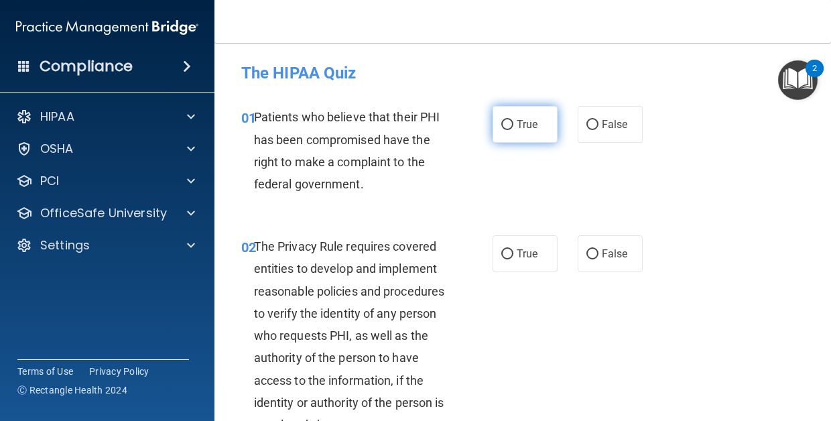
click at [517, 123] on span "True" at bounding box center [527, 124] width 21 height 13
click at [513, 123] on input "True" at bounding box center [507, 125] width 12 height 10
radio input "true"
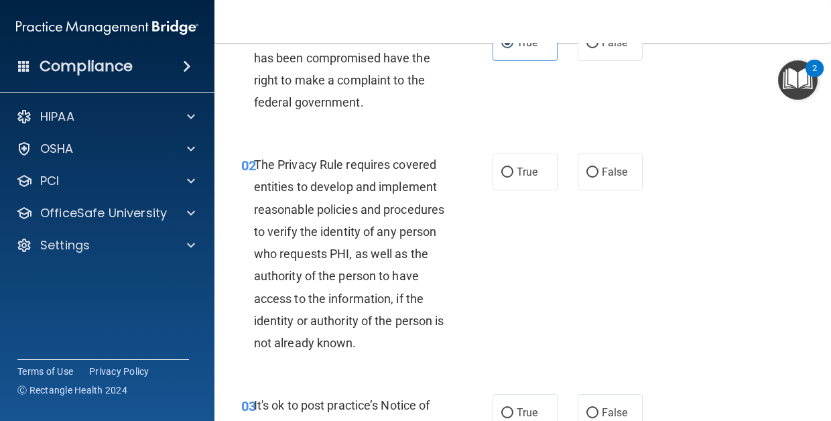
scroll to position [83, 0]
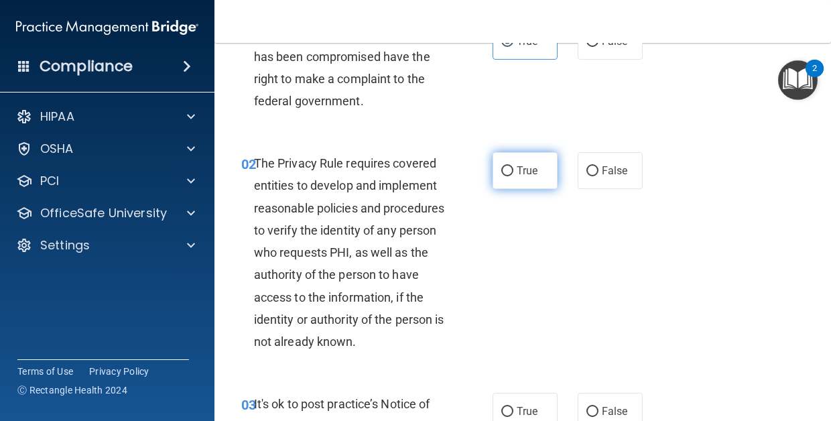
click at [519, 168] on span "True" at bounding box center [527, 170] width 21 height 13
click at [513, 168] on input "True" at bounding box center [507, 171] width 12 height 10
radio input "true"
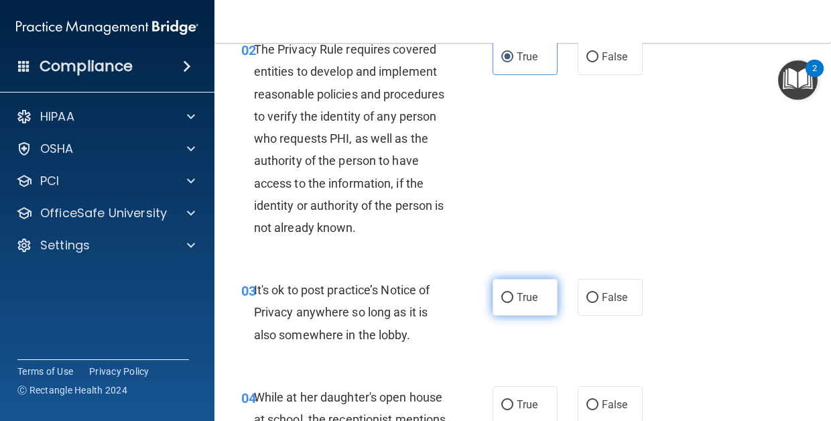
click at [513, 288] on label "True" at bounding box center [524, 297] width 65 height 37
click at [513, 293] on input "True" at bounding box center [507, 298] width 12 height 10
radio input "true"
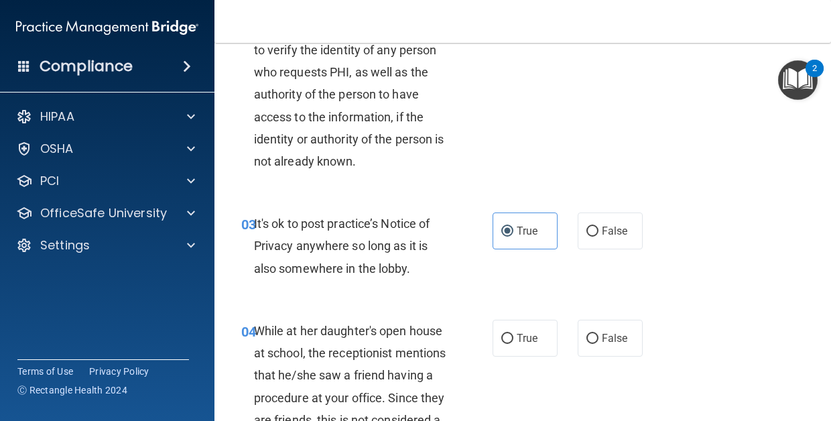
scroll to position [295, 0]
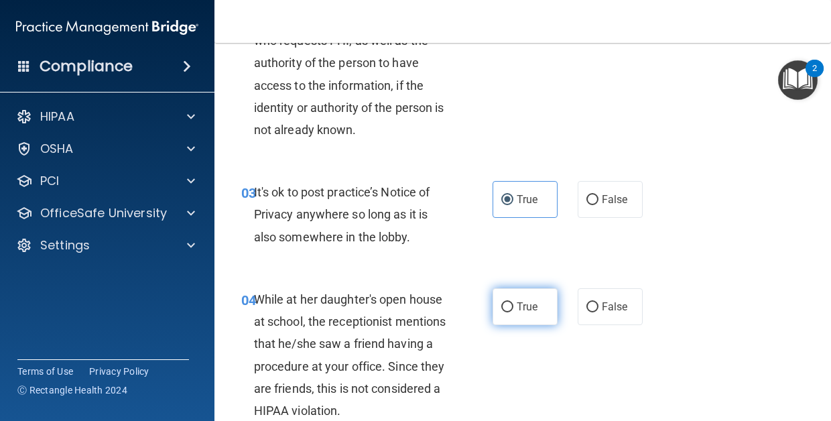
click at [515, 310] on label "True" at bounding box center [524, 306] width 65 height 37
click at [513, 310] on input "True" at bounding box center [507, 307] width 12 height 10
radio input "true"
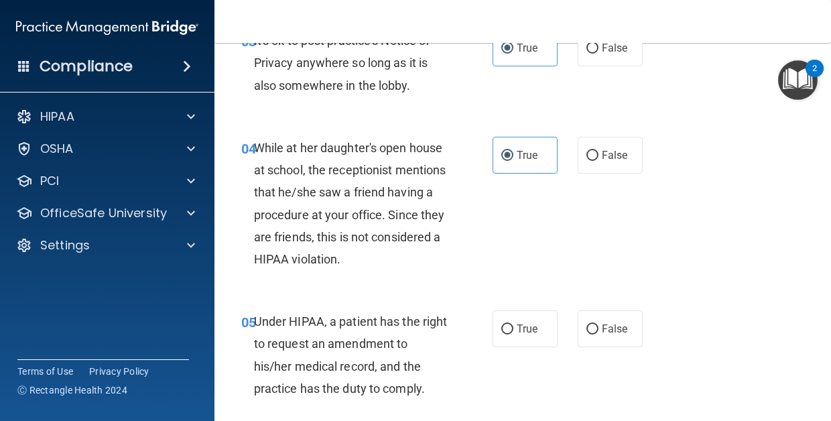
scroll to position [452, 0]
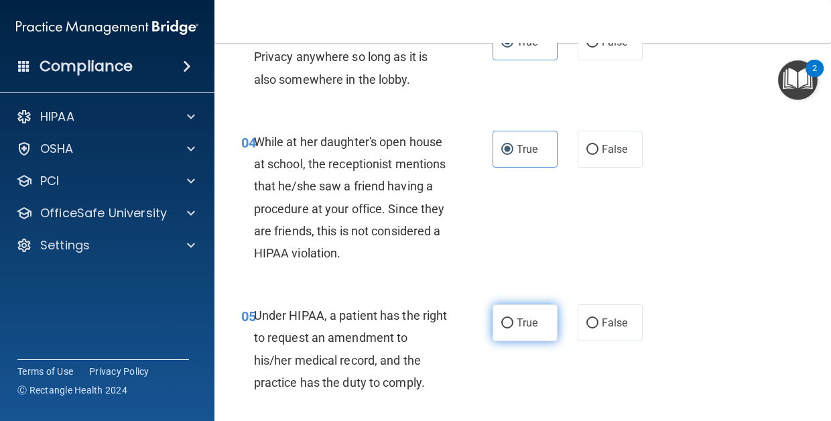
click at [517, 325] on span "True" at bounding box center [527, 322] width 21 height 13
click at [513, 325] on input "True" at bounding box center [507, 323] width 12 height 10
radio input "true"
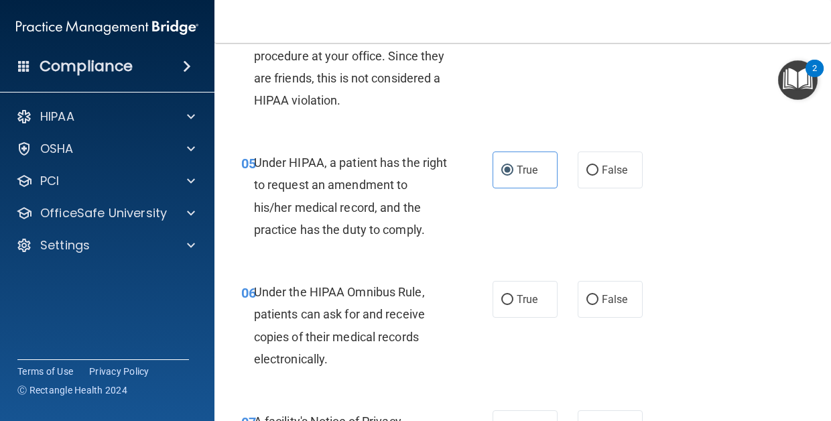
scroll to position [618, 0]
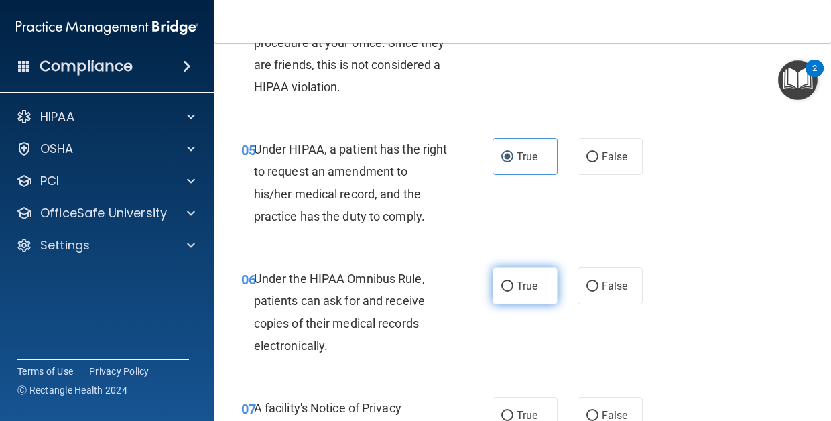
click at [522, 288] on label "True" at bounding box center [524, 285] width 65 height 37
click at [513, 288] on input "True" at bounding box center [507, 286] width 12 height 10
radio input "true"
click at [529, 403] on label "True" at bounding box center [524, 415] width 65 height 37
click at [513, 411] on input "True" at bounding box center [507, 416] width 12 height 10
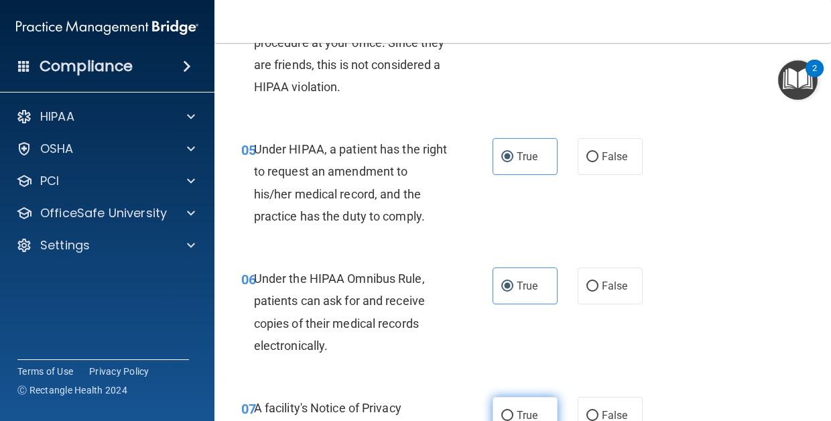
radio input "true"
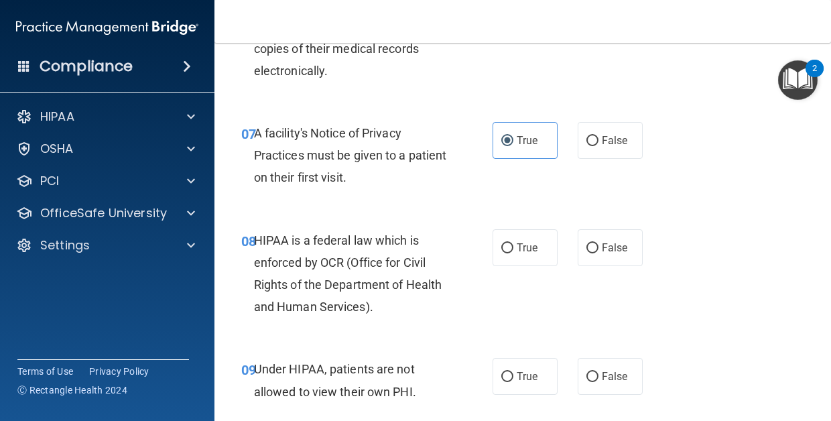
scroll to position [897, 0]
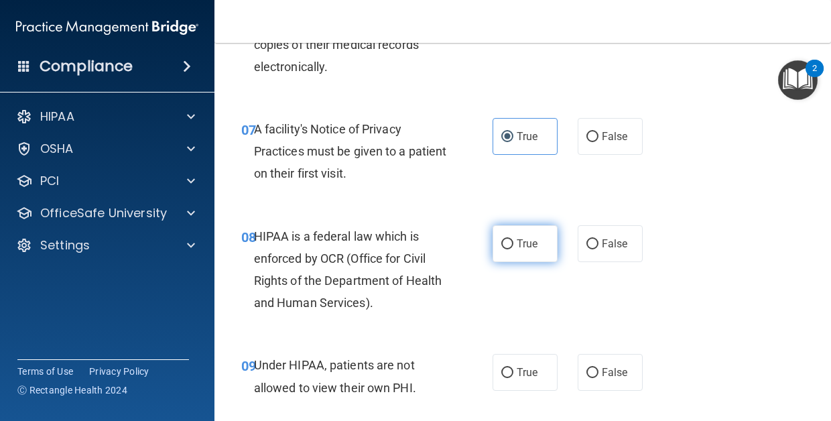
click at [508, 226] on label "True" at bounding box center [524, 243] width 65 height 37
click at [508, 239] on input "True" at bounding box center [507, 244] width 12 height 10
radio input "true"
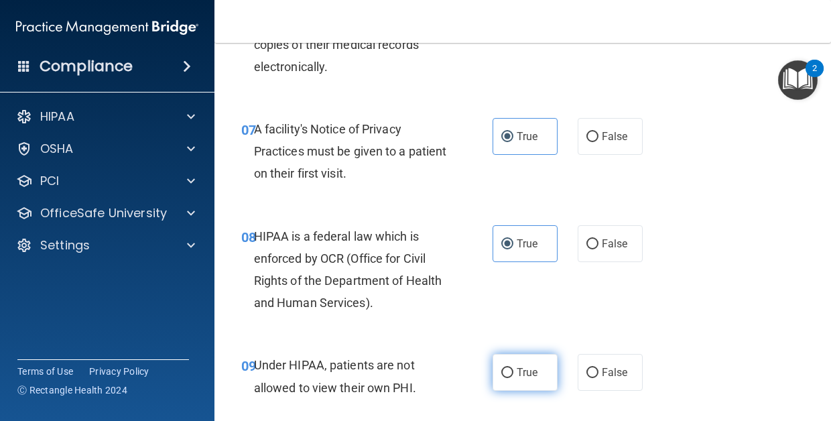
click at [515, 368] on label "True" at bounding box center [524, 372] width 65 height 37
click at [513, 368] on input "True" at bounding box center [507, 373] width 12 height 10
radio input "true"
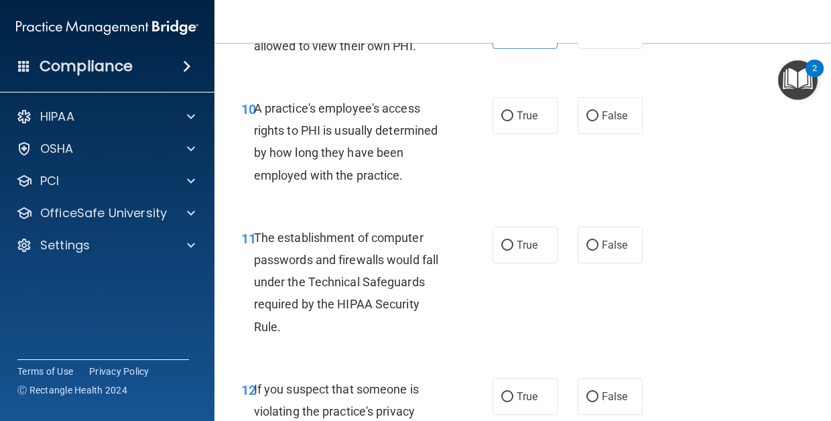
scroll to position [1266, 0]
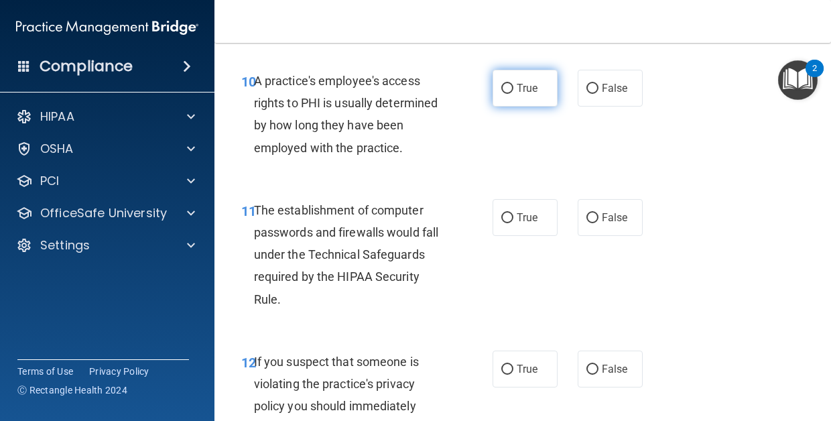
click at [522, 70] on label "True" at bounding box center [524, 88] width 65 height 37
click at [513, 84] on input "True" at bounding box center [507, 89] width 12 height 10
radio input "true"
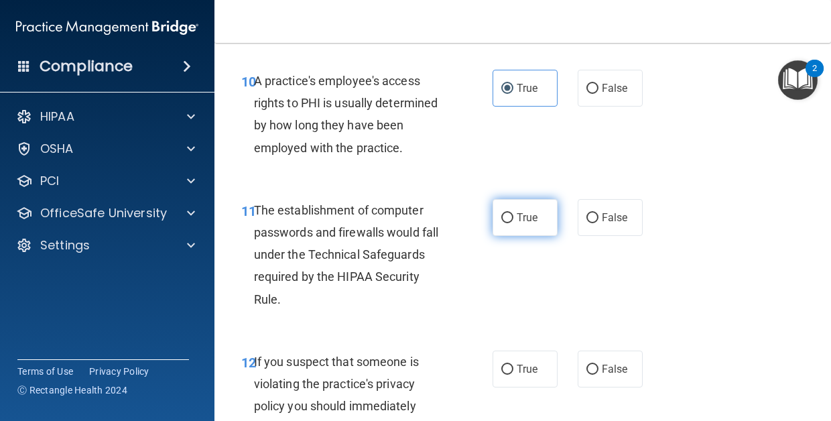
click at [526, 223] on label "True" at bounding box center [524, 217] width 65 height 37
click at [513, 223] on input "True" at bounding box center [507, 218] width 12 height 10
radio input "true"
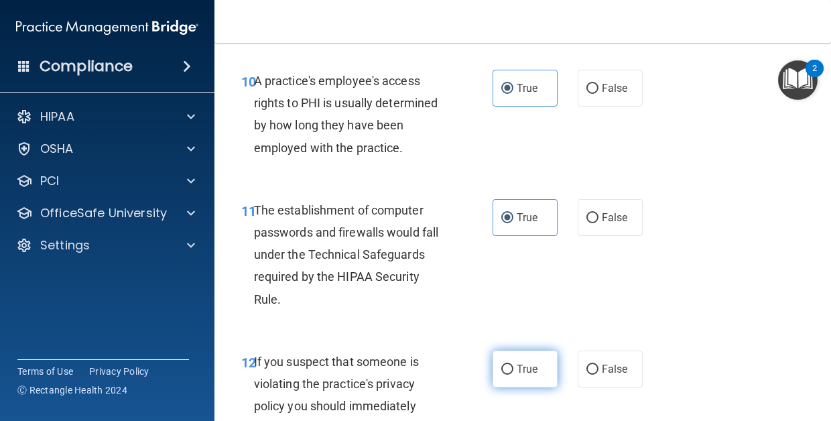
click at [523, 364] on span "True" at bounding box center [527, 368] width 21 height 13
click at [513, 364] on input "True" at bounding box center [507, 369] width 12 height 10
radio input "true"
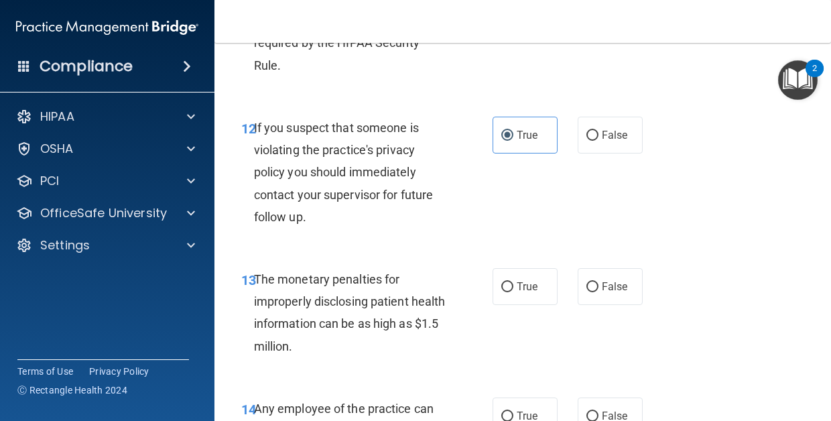
scroll to position [1507, 0]
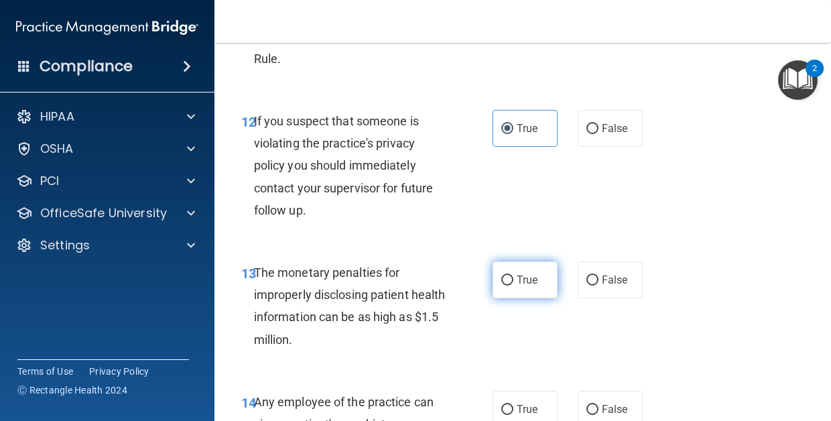
click at [511, 275] on input "True" at bounding box center [507, 280] width 12 height 10
radio input "true"
click at [513, 405] on input "True" at bounding box center [507, 410] width 12 height 10
radio input "true"
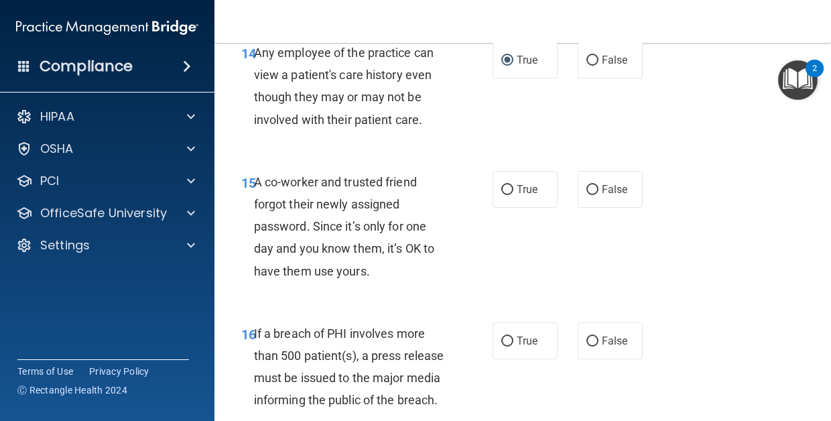
scroll to position [1866, 0]
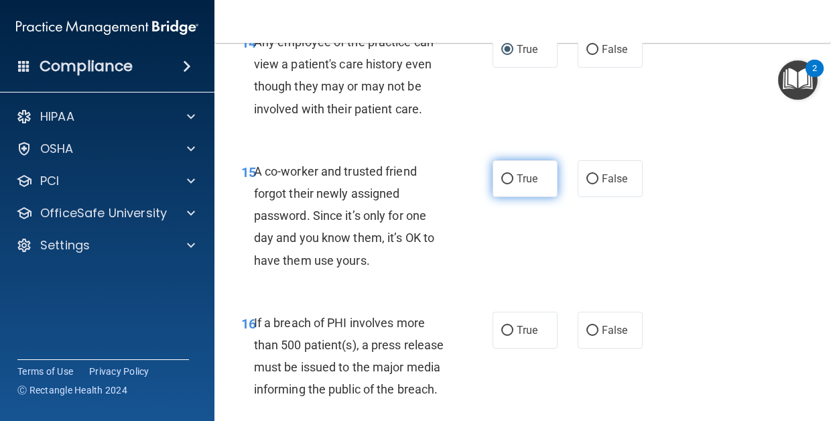
click at [526, 172] on span "True" at bounding box center [527, 178] width 21 height 13
click at [513, 174] on input "True" at bounding box center [507, 179] width 12 height 10
radio input "true"
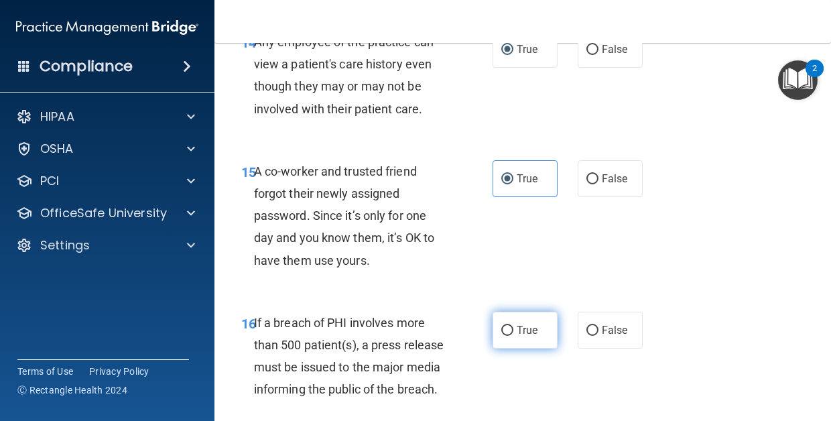
click at [525, 334] on label "True" at bounding box center [524, 330] width 65 height 37
click at [513, 334] on input "True" at bounding box center [507, 331] width 12 height 10
radio input "true"
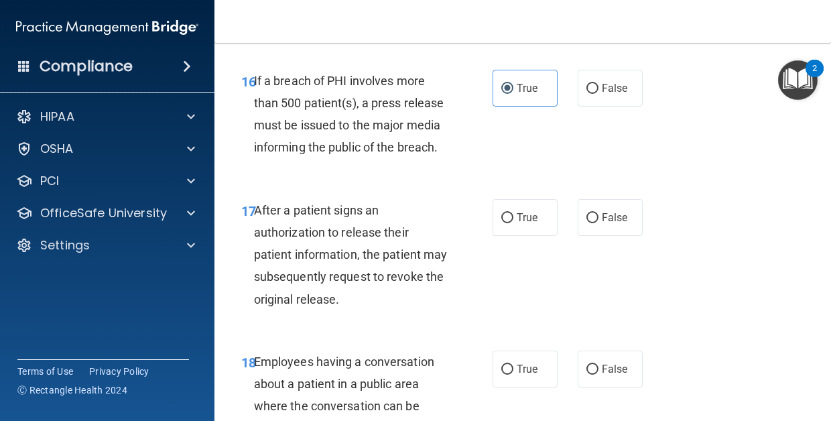
scroll to position [2114, 0]
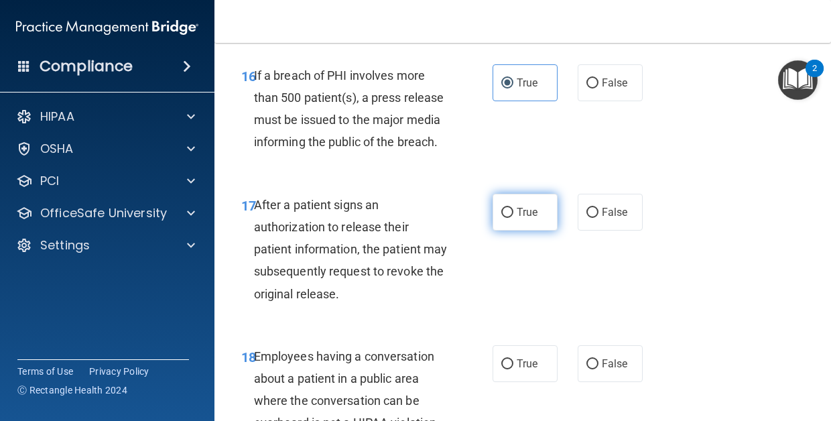
click at [514, 201] on label "True" at bounding box center [524, 212] width 65 height 37
click at [513, 208] on input "True" at bounding box center [507, 213] width 12 height 10
radio input "true"
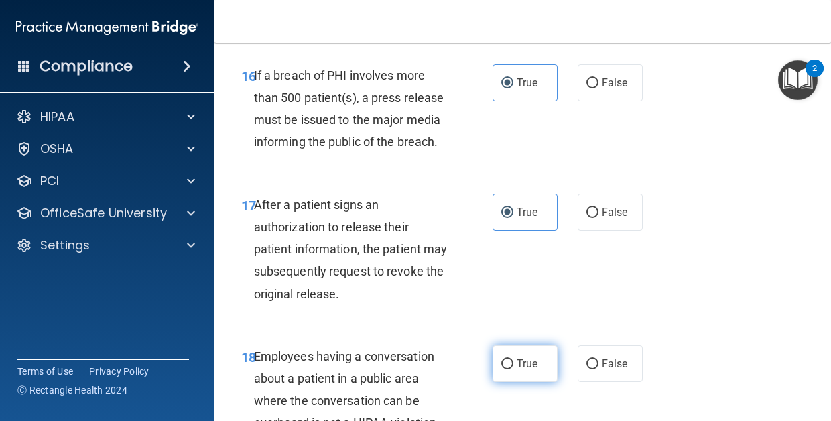
click at [510, 345] on label "True" at bounding box center [524, 363] width 65 height 37
click at [510, 359] on input "True" at bounding box center [507, 364] width 12 height 10
radio input "true"
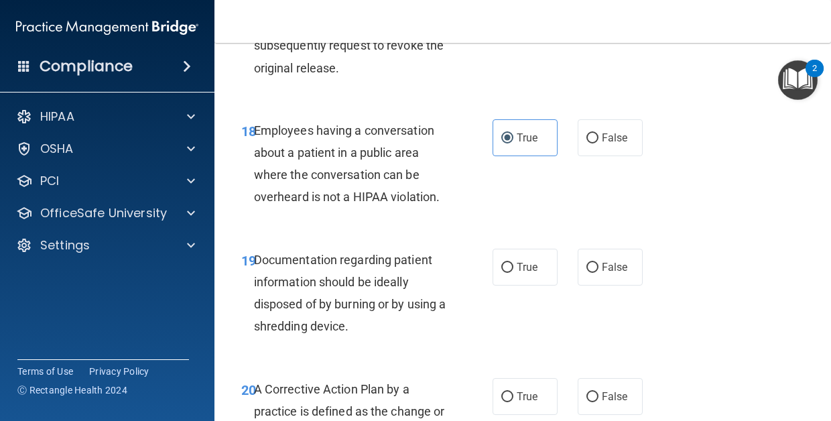
scroll to position [2349, 0]
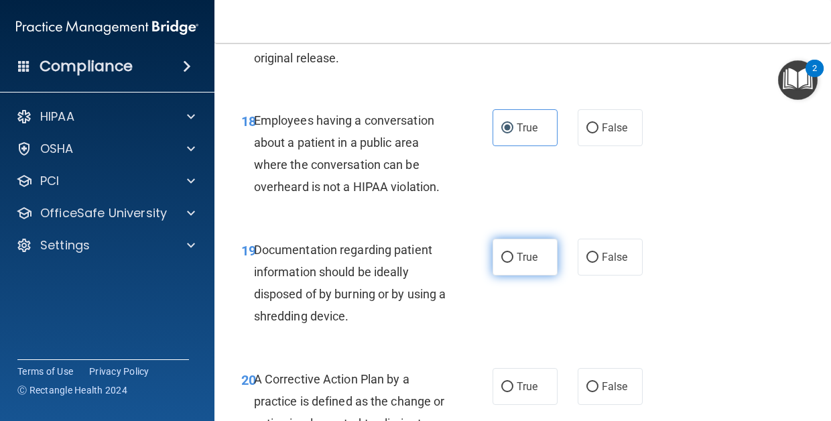
click at [517, 238] on label "True" at bounding box center [524, 256] width 65 height 37
click at [513, 253] on input "True" at bounding box center [507, 258] width 12 height 10
radio input "true"
click at [515, 368] on label "True" at bounding box center [524, 386] width 65 height 37
click at [513, 382] on input "True" at bounding box center [507, 387] width 12 height 10
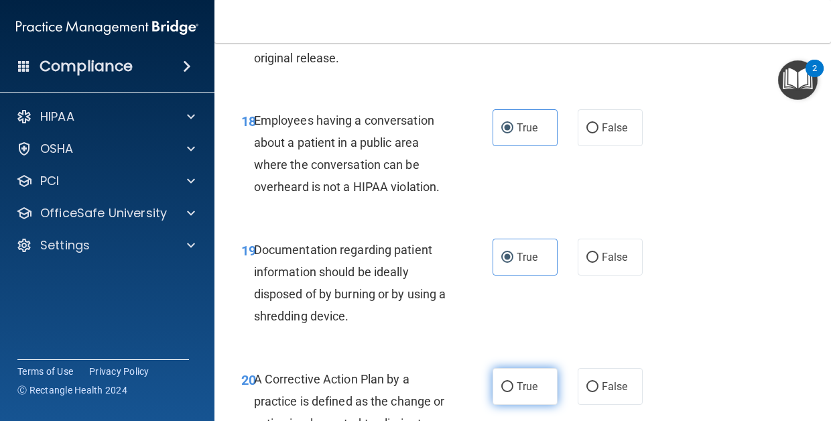
radio input "true"
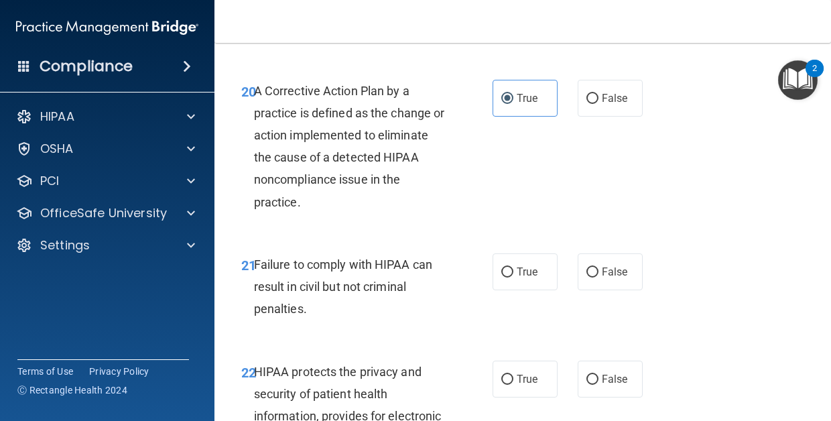
scroll to position [2639, 0]
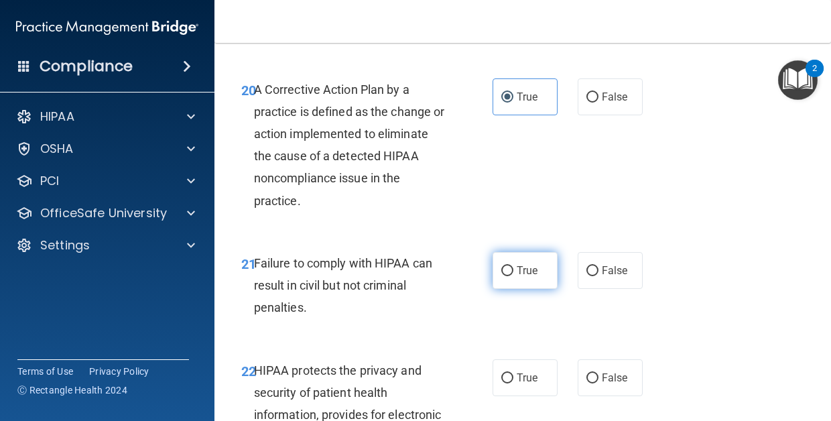
click at [517, 264] on span "True" at bounding box center [527, 270] width 21 height 13
click at [513, 266] on input "True" at bounding box center [507, 271] width 12 height 10
radio input "true"
click at [516, 382] on div "22 HIPAA protects the privacy and security of patient health information, provi…" at bounding box center [522, 429] width 583 height 174
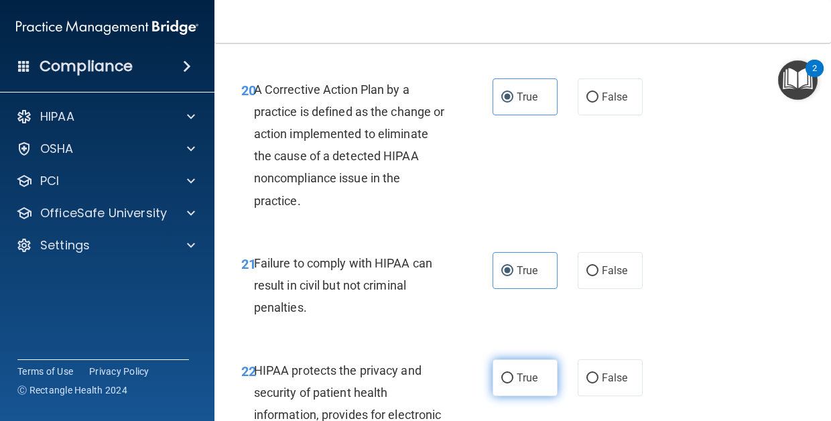
click at [516, 364] on label "True" at bounding box center [524, 377] width 65 height 37
click at [513, 373] on input "True" at bounding box center [507, 378] width 12 height 10
radio input "true"
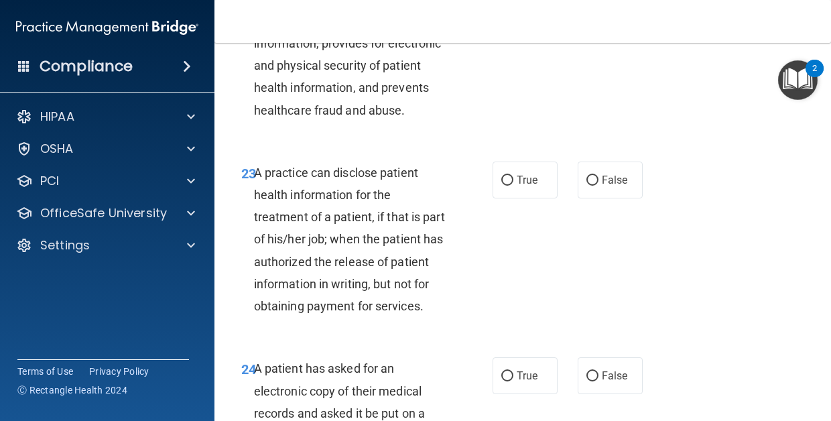
scroll to position [3068, 0]
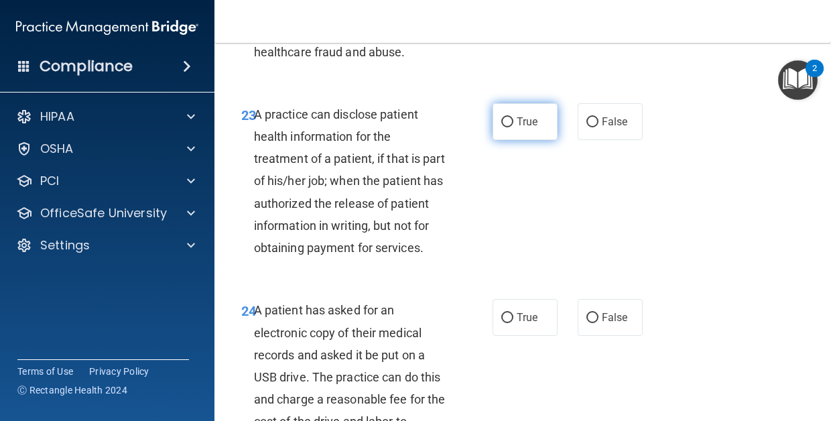
click at [527, 115] on span "True" at bounding box center [527, 121] width 21 height 13
click at [513, 117] on input "True" at bounding box center [507, 122] width 12 height 10
radio input "true"
click at [504, 316] on label "True" at bounding box center [524, 317] width 65 height 37
click at [504, 316] on input "True" at bounding box center [507, 318] width 12 height 10
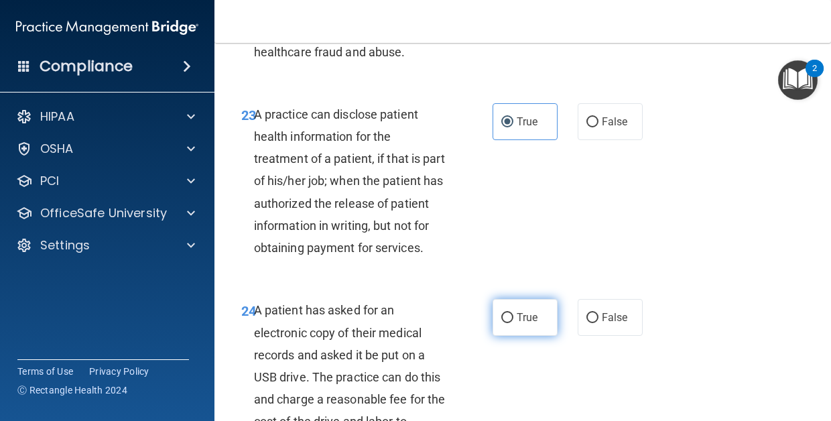
radio input "true"
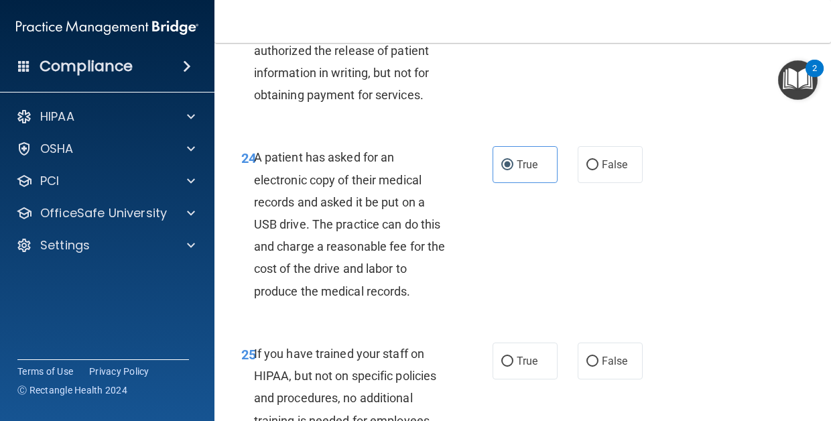
scroll to position [3223, 0]
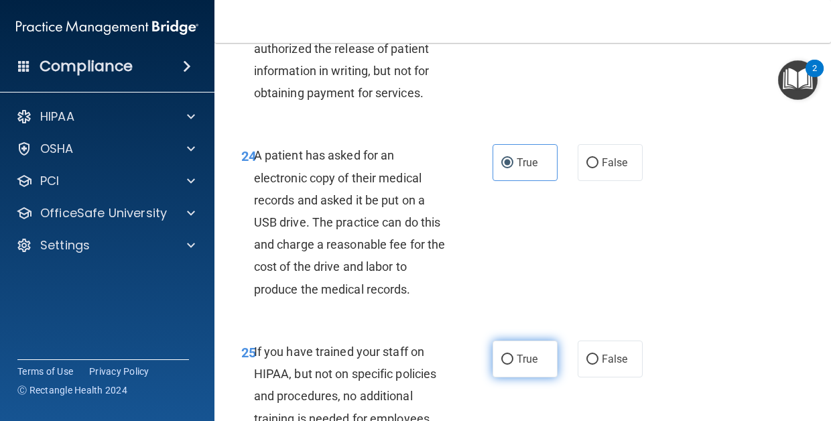
click at [518, 358] on label "True" at bounding box center [524, 358] width 65 height 37
click at [513, 358] on input "True" at bounding box center [507, 359] width 12 height 10
radio input "true"
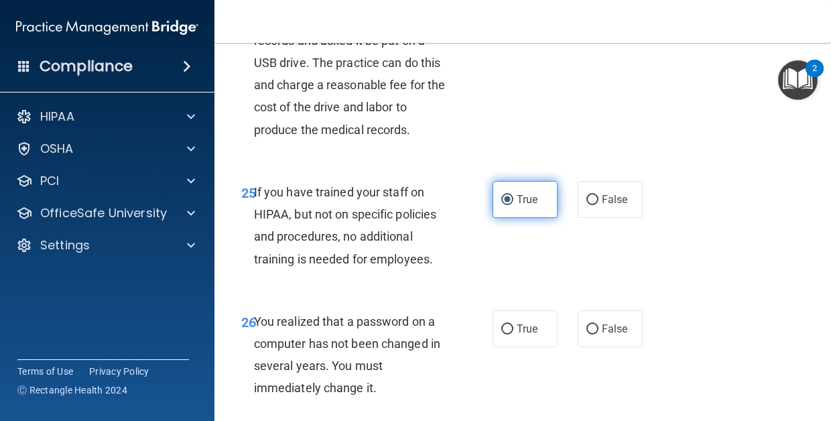
scroll to position [3428, 0]
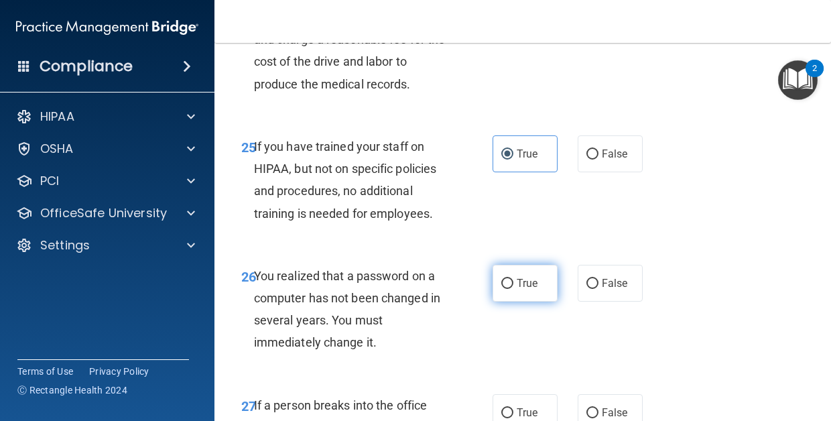
click at [506, 265] on label "True" at bounding box center [524, 283] width 65 height 37
click at [506, 279] on input "True" at bounding box center [507, 284] width 12 height 10
radio input "true"
click at [510, 408] on input "True" at bounding box center [507, 413] width 12 height 10
radio input "true"
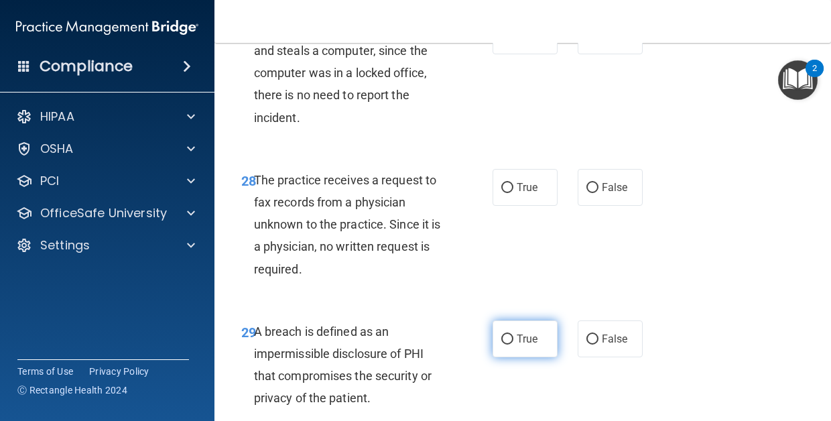
scroll to position [3807, 0]
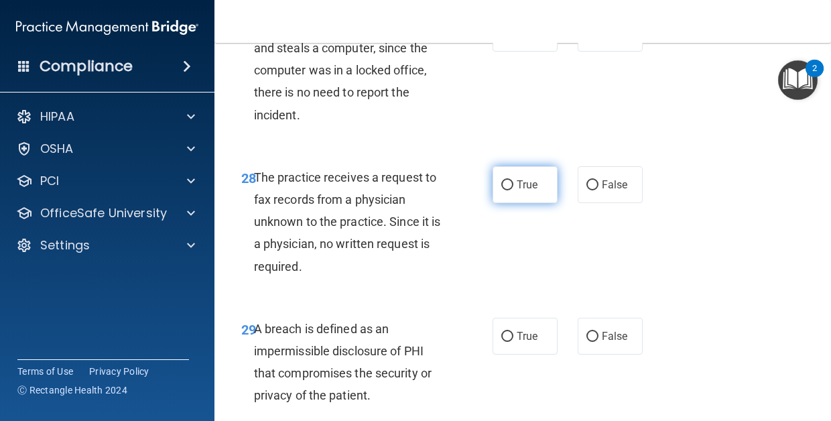
click at [529, 178] on span "True" at bounding box center [527, 184] width 21 height 13
click at [513, 180] on input "True" at bounding box center [507, 185] width 12 height 10
radio input "true"
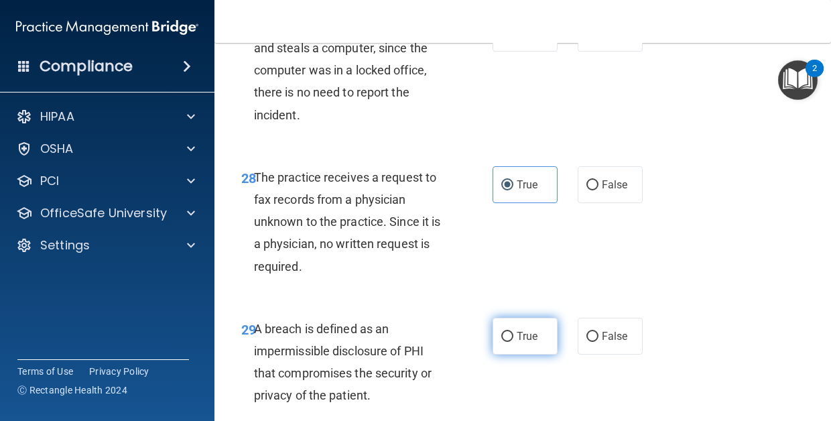
click at [521, 324] on label "True" at bounding box center [524, 336] width 65 height 37
click at [513, 332] on input "True" at bounding box center [507, 337] width 12 height 10
radio input "true"
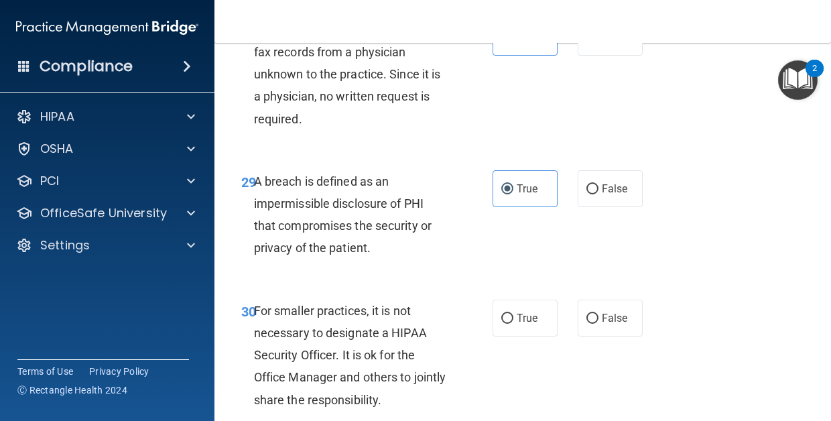
scroll to position [3971, 0]
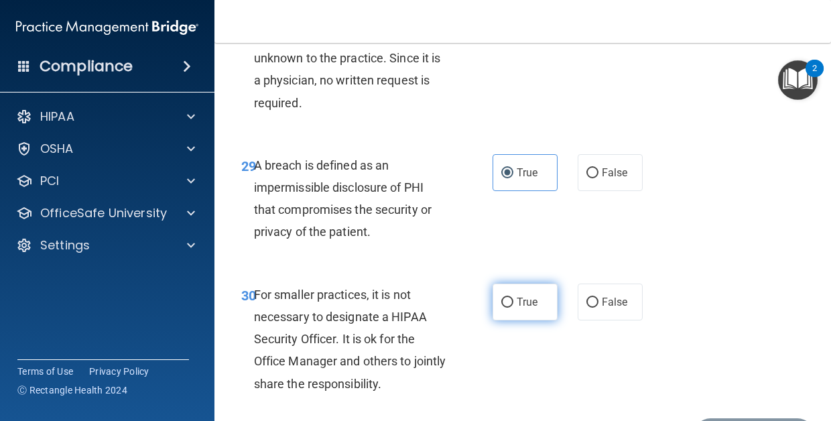
click at [517, 295] on span "True" at bounding box center [527, 301] width 21 height 13
click at [513, 297] on input "True" at bounding box center [507, 302] width 12 height 10
radio input "true"
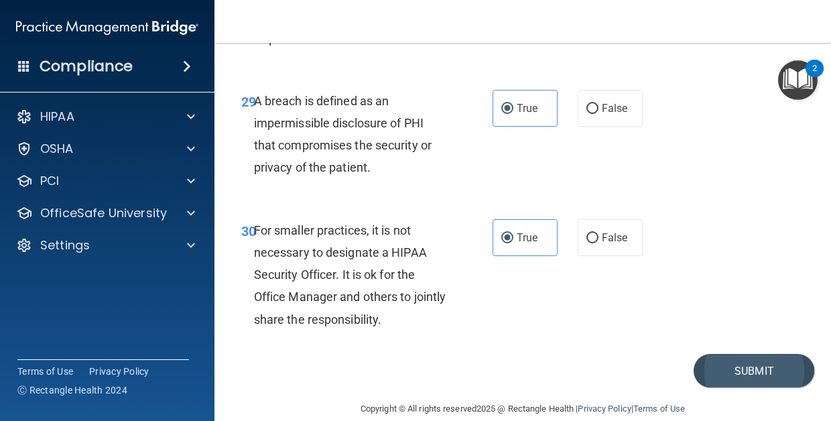
scroll to position [4034, 0]
click at [719, 361] on button "Submit" at bounding box center [753, 371] width 121 height 34
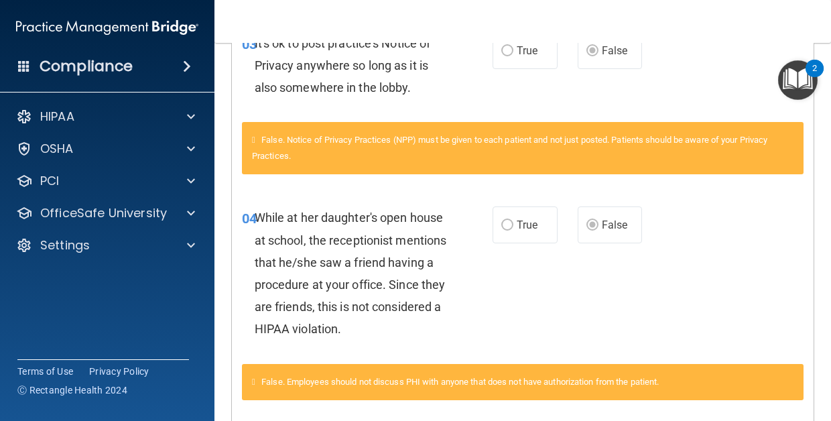
scroll to position [218, 0]
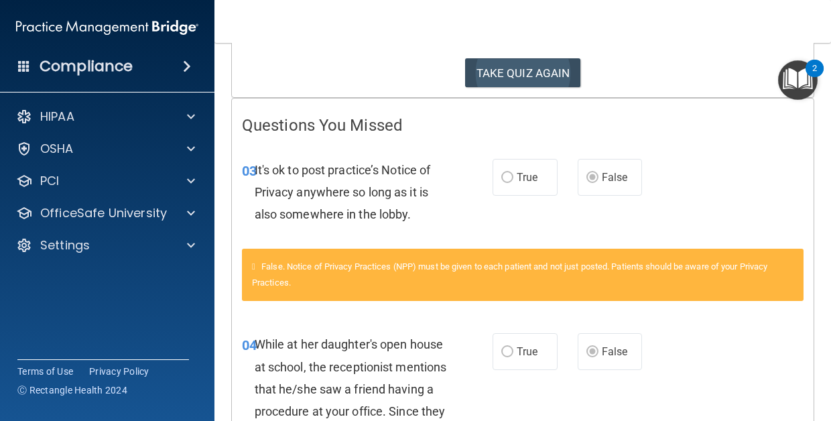
click at [531, 68] on button "TAKE QUIZ AGAIN" at bounding box center [523, 72] width 116 height 29
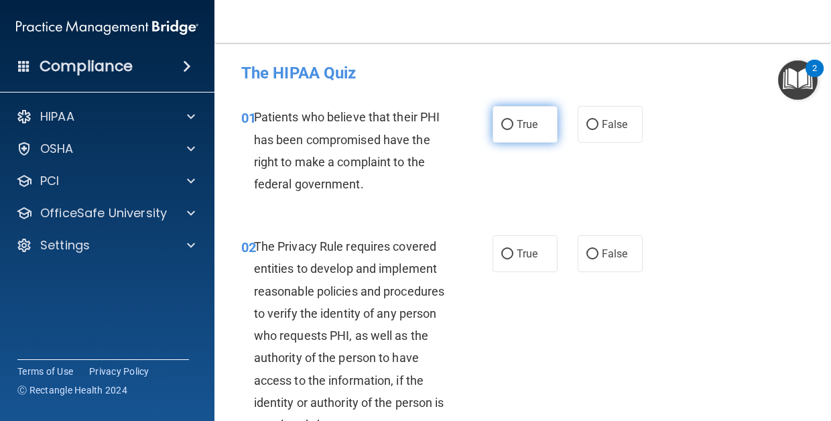
click at [523, 124] on span "True" at bounding box center [527, 124] width 21 height 13
click at [513, 124] on input "True" at bounding box center [507, 125] width 12 height 10
radio input "true"
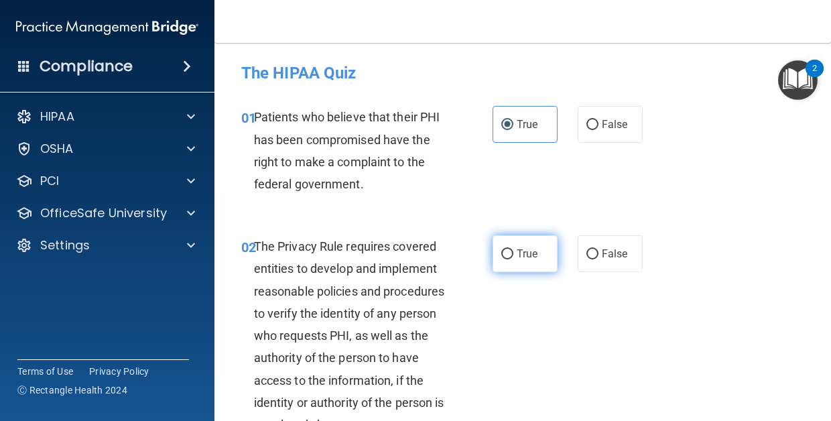
click at [531, 250] on span "True" at bounding box center [527, 253] width 21 height 13
click at [513, 250] on input "True" at bounding box center [507, 254] width 12 height 10
radio input "true"
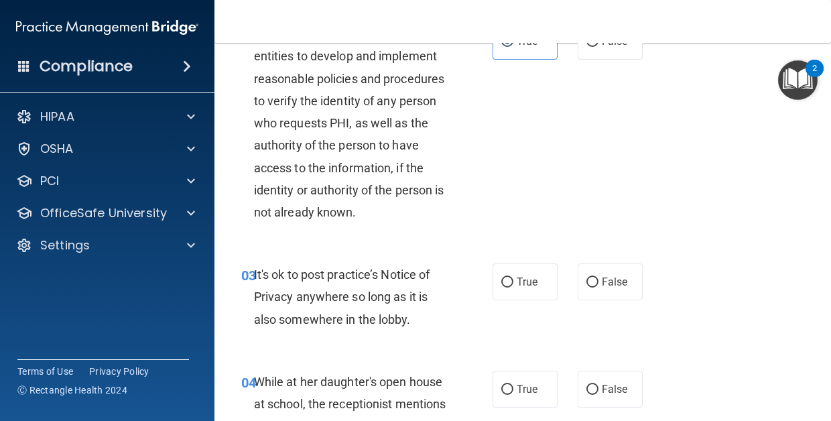
scroll to position [258, 0]
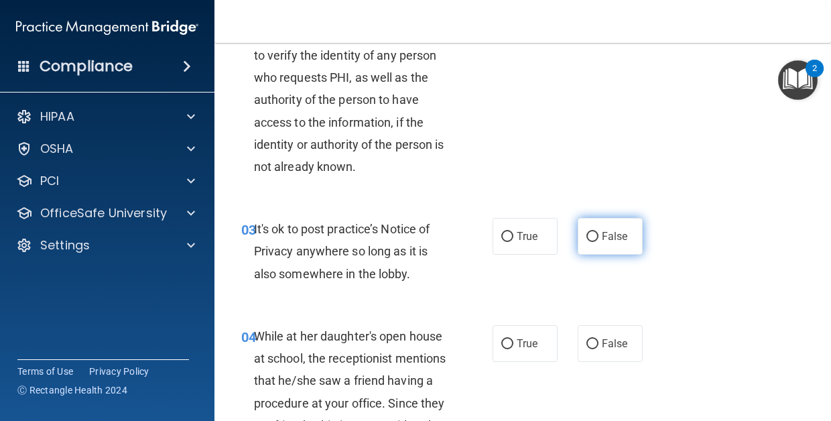
click at [610, 221] on label "False" at bounding box center [609, 236] width 65 height 37
click at [598, 232] on input "False" at bounding box center [592, 237] width 12 height 10
radio input "true"
click at [615, 333] on label "False" at bounding box center [609, 343] width 65 height 37
click at [598, 339] on input "False" at bounding box center [592, 344] width 12 height 10
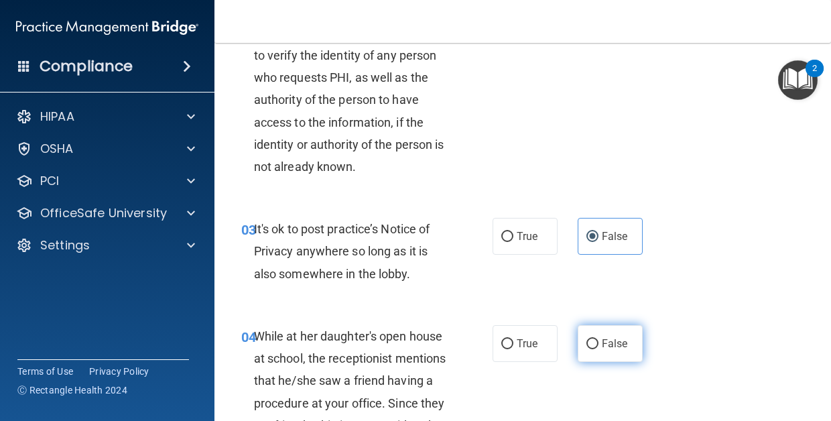
radio input "true"
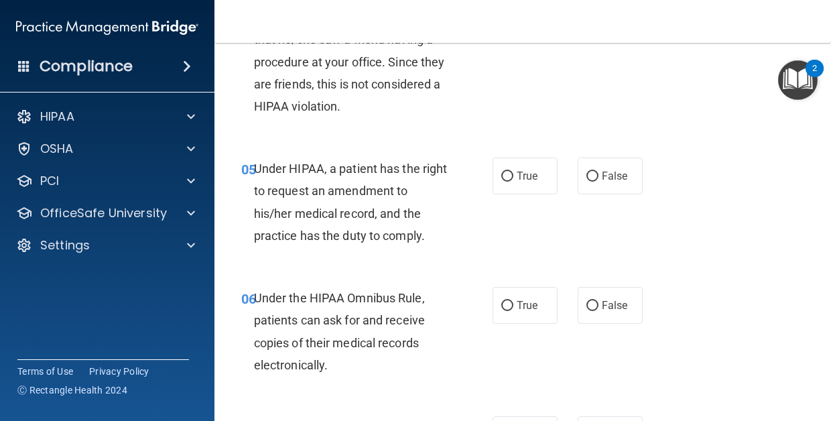
scroll to position [592, 0]
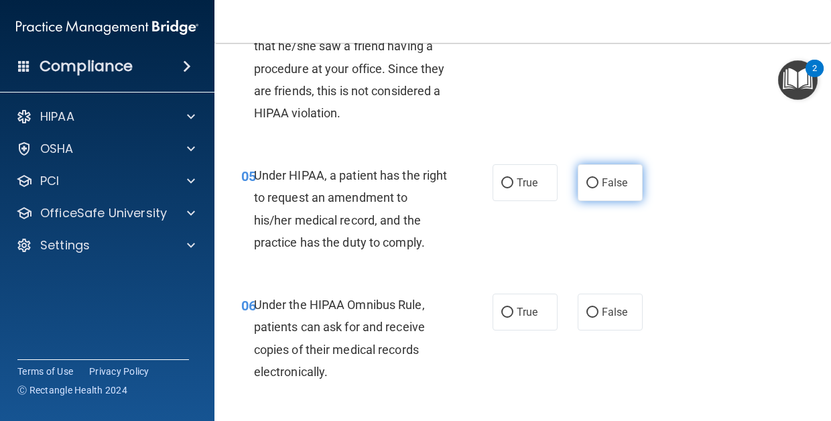
click at [600, 179] on label "False" at bounding box center [609, 182] width 65 height 37
click at [598, 179] on input "False" at bounding box center [592, 183] width 12 height 10
radio input "true"
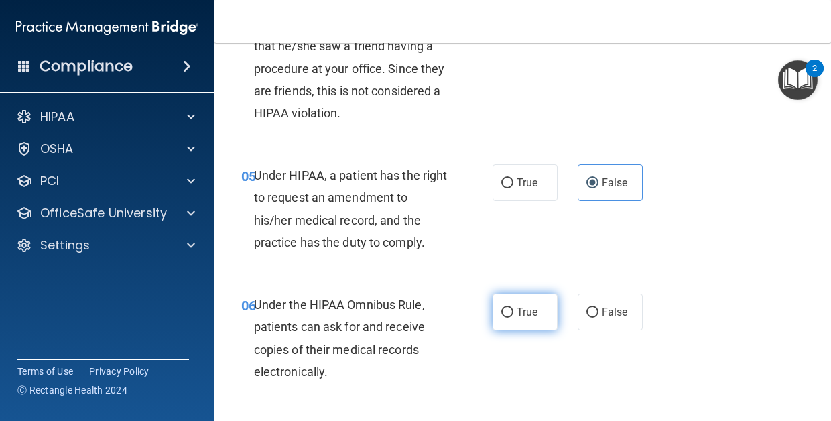
click at [523, 305] on span "True" at bounding box center [527, 311] width 21 height 13
click at [513, 308] on input "True" at bounding box center [507, 313] width 12 height 10
radio input "true"
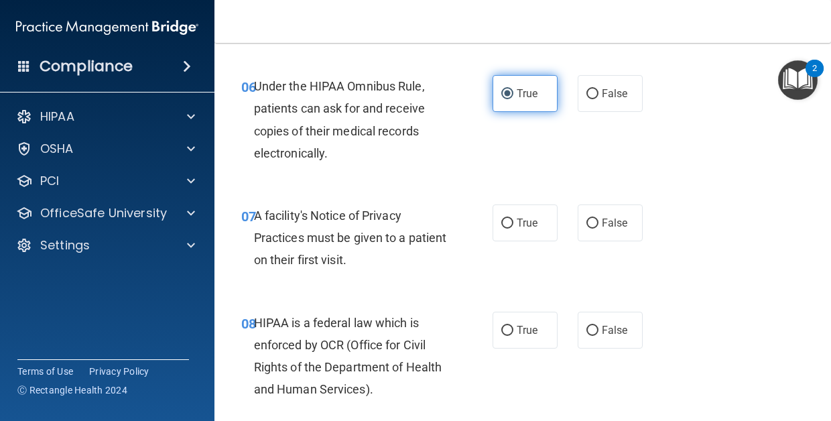
scroll to position [887, 0]
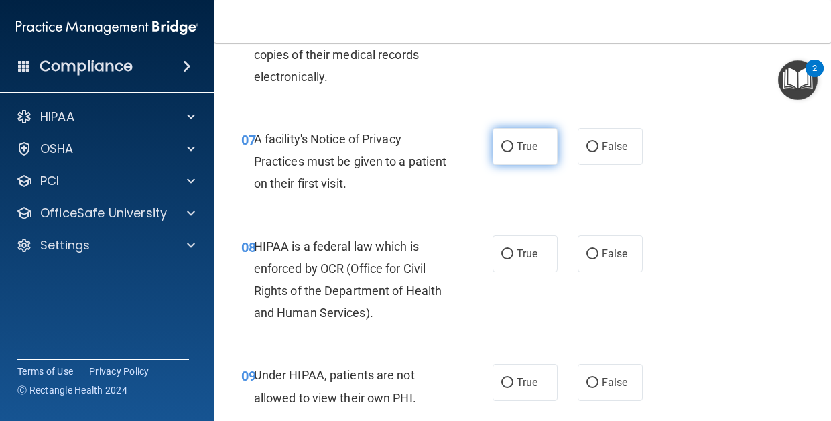
click at [521, 145] on span "True" at bounding box center [527, 146] width 21 height 13
click at [513, 145] on input "True" at bounding box center [507, 147] width 12 height 10
radio input "true"
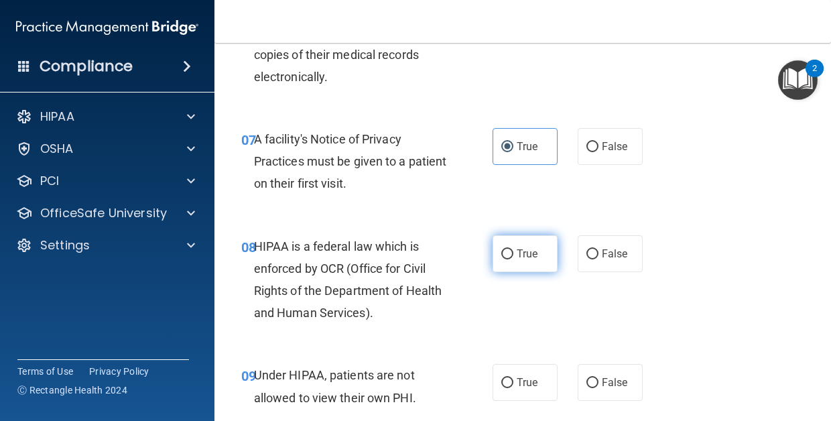
click at [526, 250] on span "True" at bounding box center [527, 253] width 21 height 13
click at [513, 250] on input "True" at bounding box center [507, 254] width 12 height 10
radio input "true"
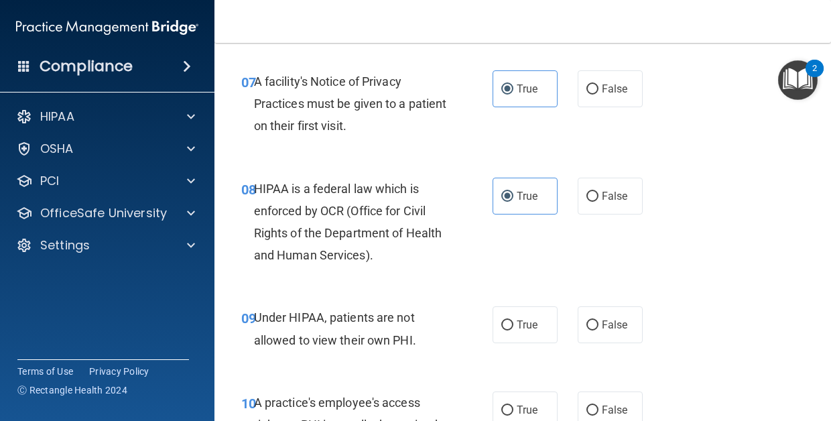
scroll to position [946, 0]
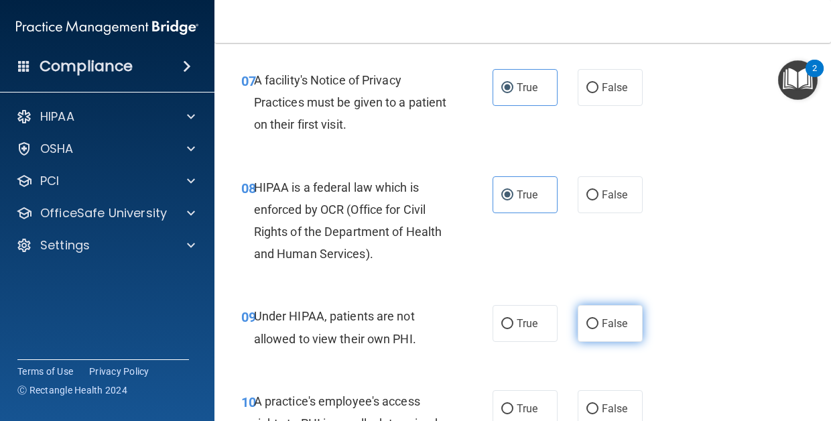
click at [612, 317] on span "False" at bounding box center [615, 323] width 26 height 13
click at [598, 319] on input "False" at bounding box center [592, 324] width 12 height 10
radio input "true"
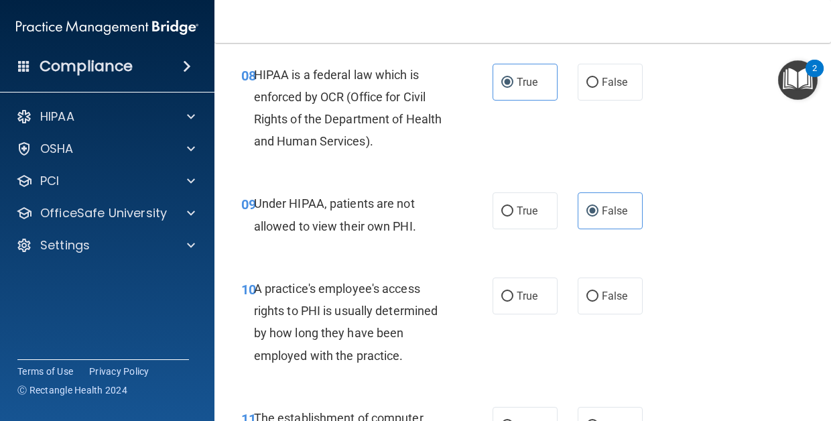
scroll to position [1071, 0]
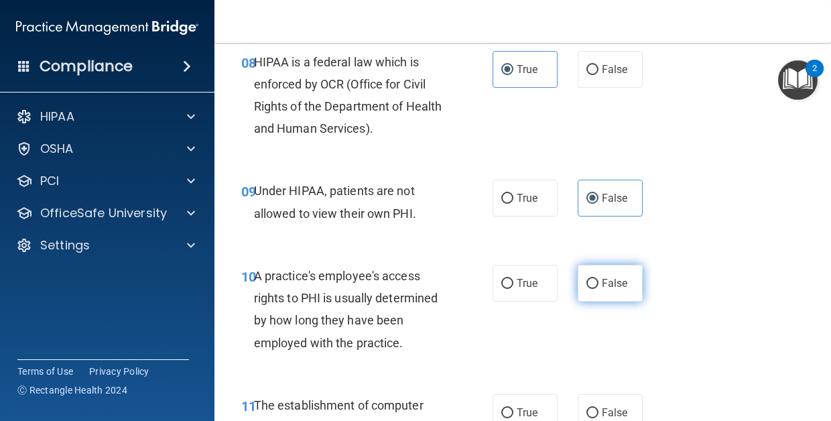
click at [604, 277] on span "False" at bounding box center [615, 283] width 26 height 13
click at [598, 279] on input "False" at bounding box center [592, 284] width 12 height 10
radio input "true"
click at [519, 406] on span "True" at bounding box center [527, 412] width 21 height 13
click at [513, 408] on input "True" at bounding box center [507, 413] width 12 height 10
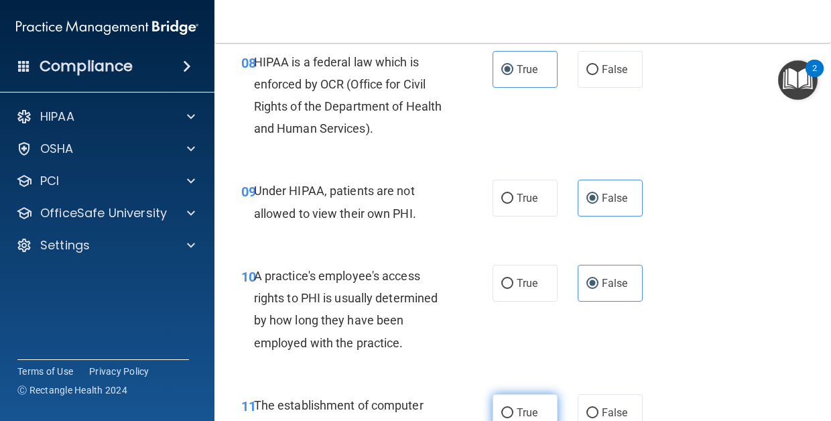
radio input "true"
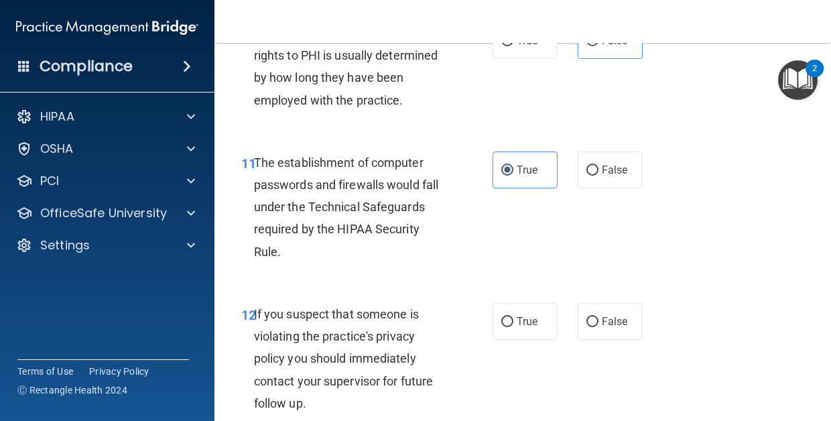
scroll to position [1333, 0]
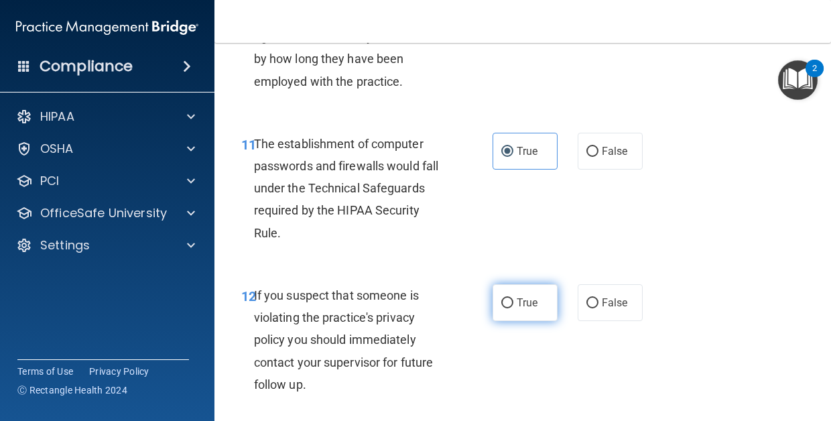
click at [529, 284] on label "True" at bounding box center [524, 302] width 65 height 37
click at [513, 298] on input "True" at bounding box center [507, 303] width 12 height 10
radio input "true"
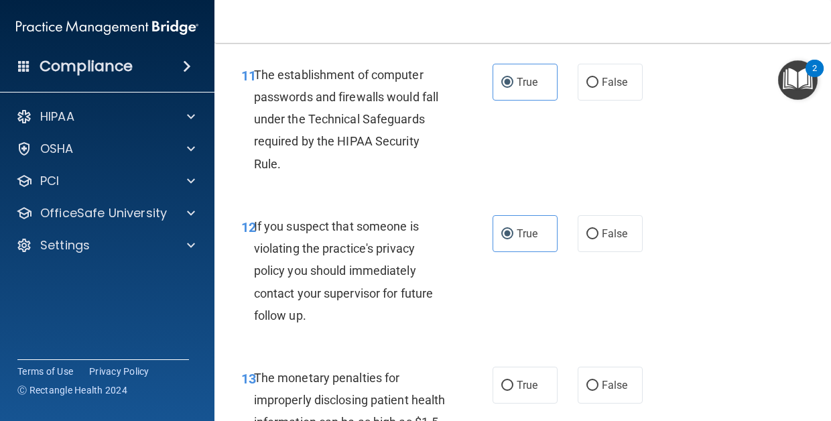
scroll to position [1444, 0]
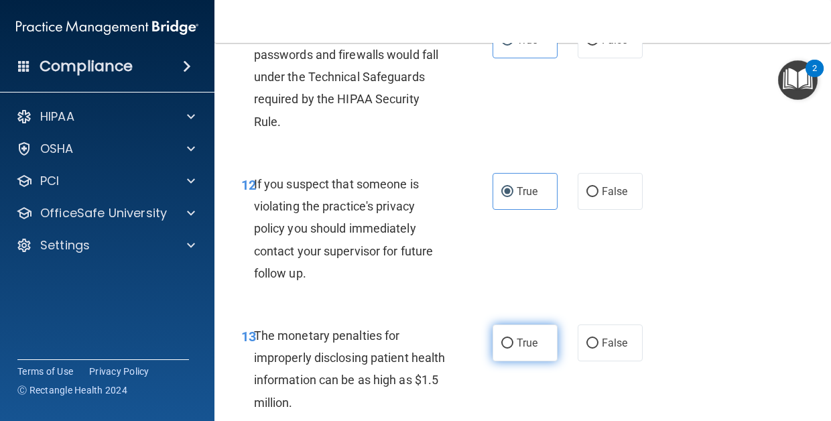
click at [524, 336] on span "True" at bounding box center [527, 342] width 21 height 13
click at [513, 338] on input "True" at bounding box center [507, 343] width 12 height 10
radio input "true"
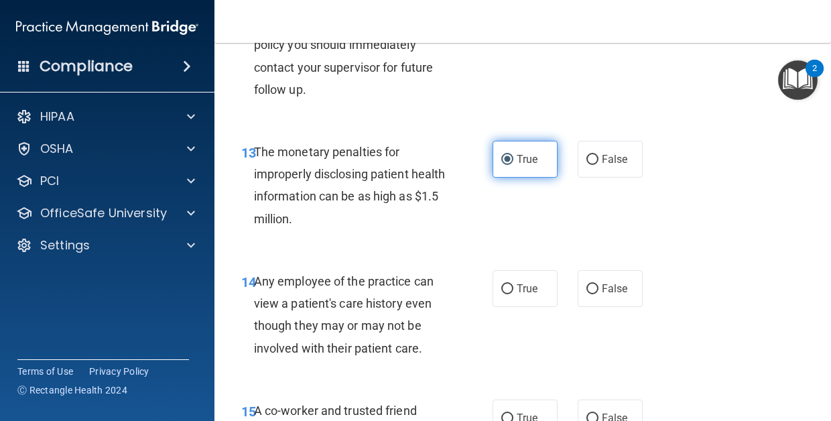
scroll to position [1631, 0]
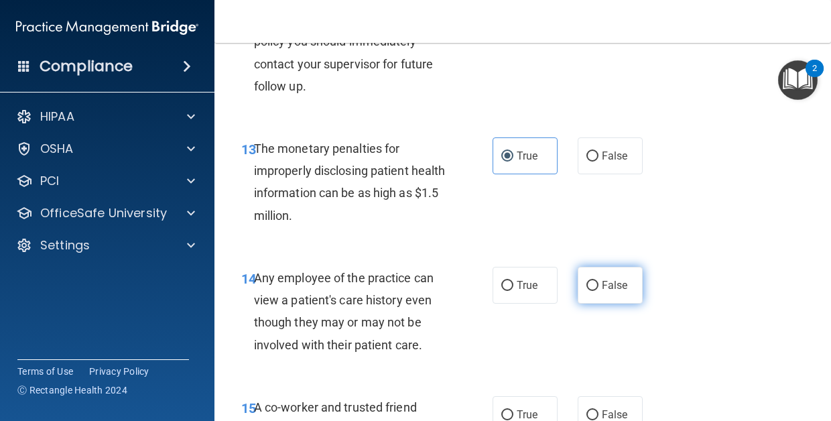
click at [614, 279] on span "False" at bounding box center [615, 285] width 26 height 13
click at [598, 281] on input "False" at bounding box center [592, 286] width 12 height 10
radio input "true"
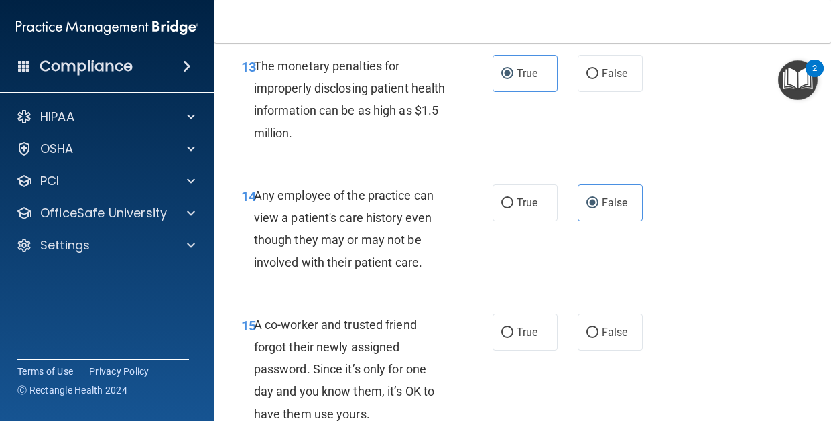
scroll to position [1716, 0]
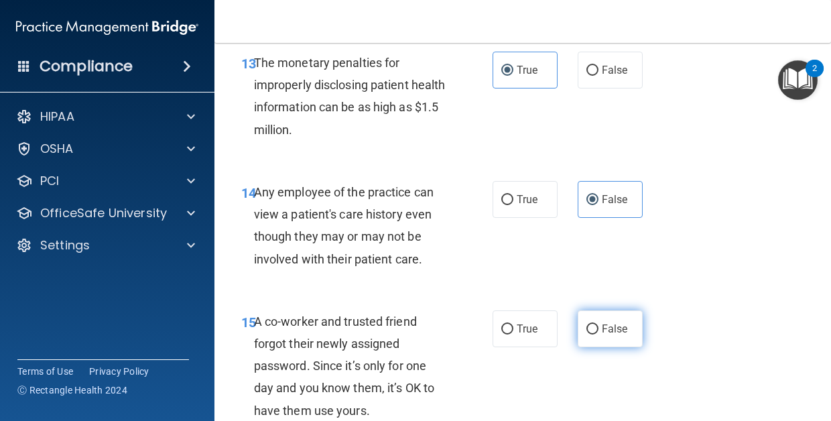
click at [608, 322] on span "False" at bounding box center [615, 328] width 26 height 13
click at [598, 324] on input "False" at bounding box center [592, 329] width 12 height 10
radio input "true"
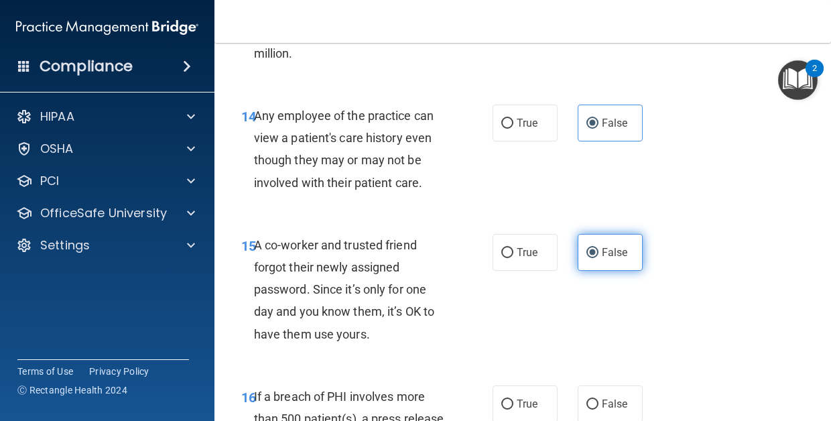
scroll to position [1845, 0]
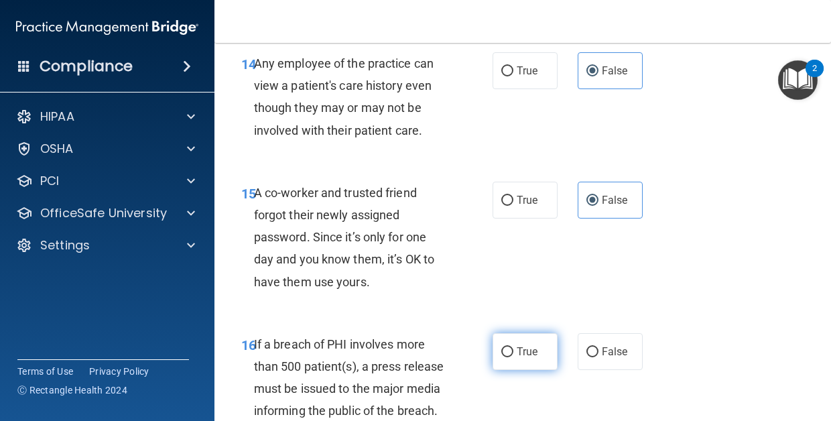
click at [513, 351] on label "True" at bounding box center [524, 351] width 65 height 37
click at [513, 351] on input "True" at bounding box center [507, 352] width 12 height 10
radio input "true"
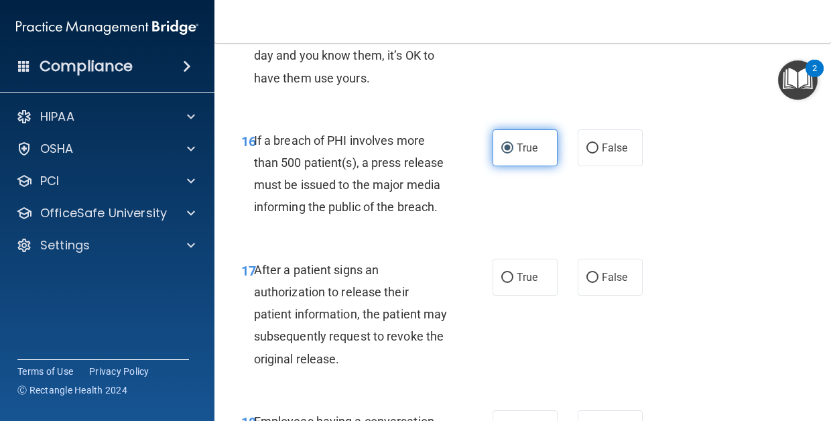
scroll to position [2064, 0]
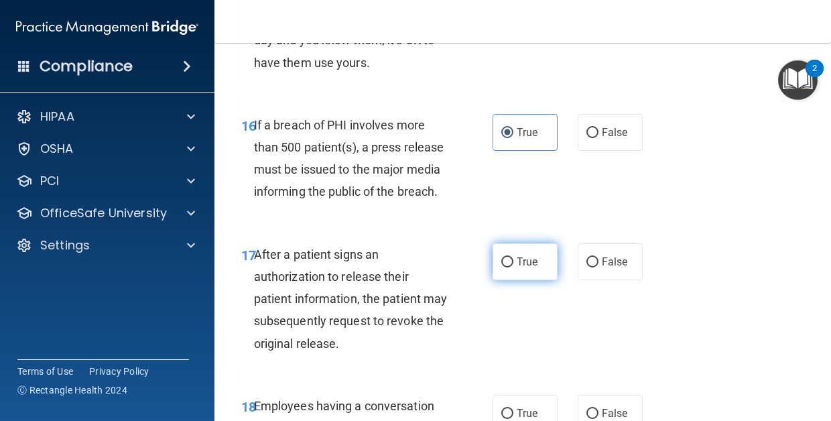
click at [520, 257] on label "True" at bounding box center [524, 261] width 65 height 37
click at [513, 257] on input "True" at bounding box center [507, 262] width 12 height 10
radio input "true"
click at [604, 407] on span "False" at bounding box center [615, 413] width 26 height 13
click at [598, 409] on input "False" at bounding box center [592, 414] width 12 height 10
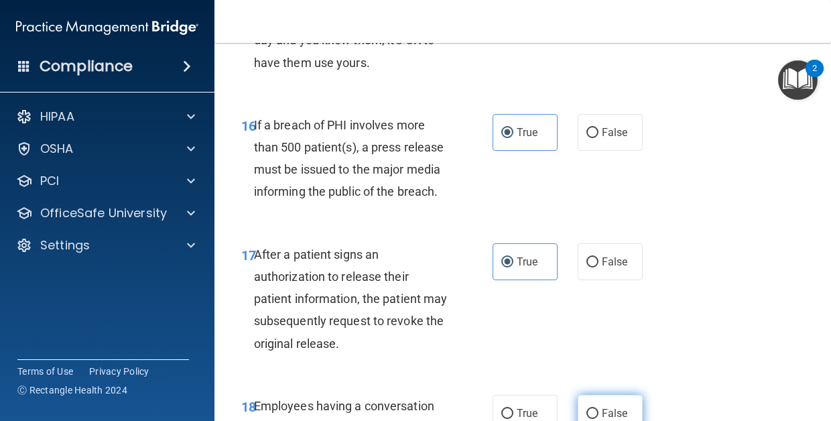
radio input "true"
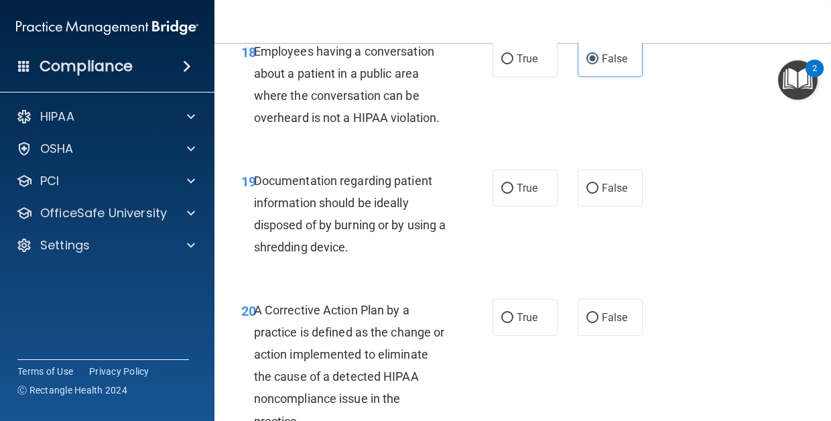
scroll to position [2420, 0]
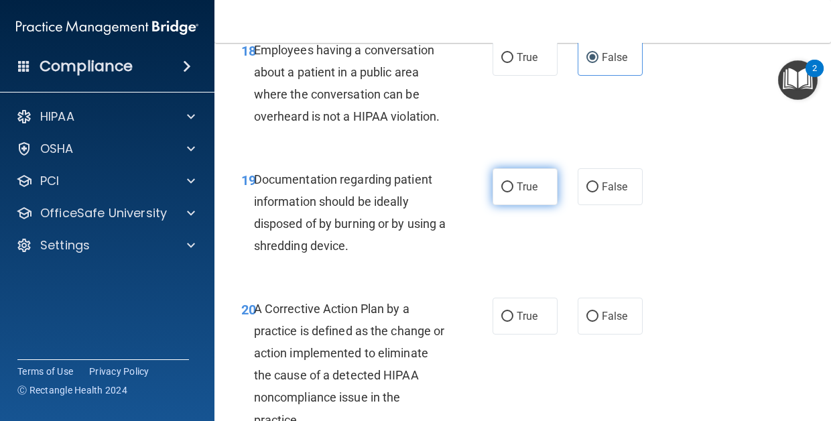
click at [506, 188] on label "True" at bounding box center [524, 186] width 65 height 37
click at [506, 188] on input "True" at bounding box center [507, 187] width 12 height 10
radio input "true"
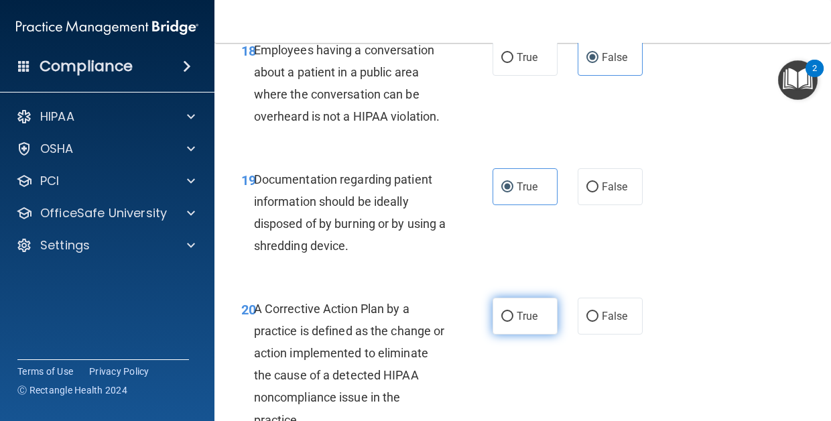
click at [527, 310] on span "True" at bounding box center [527, 316] width 21 height 13
click at [513, 312] on input "True" at bounding box center [507, 317] width 12 height 10
radio input "true"
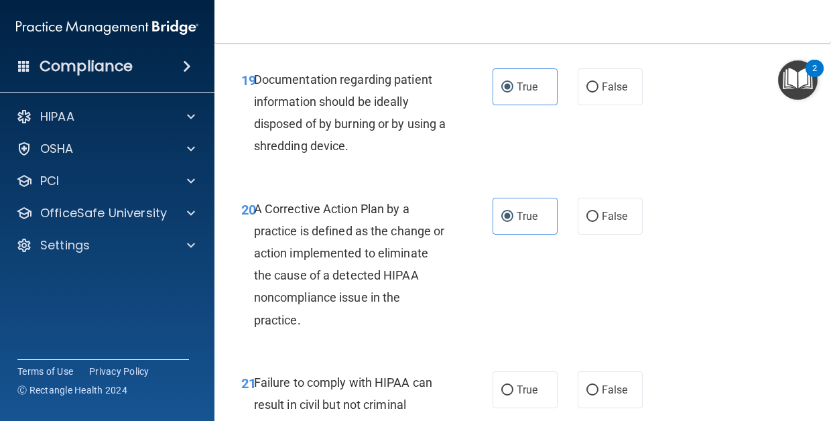
scroll to position [2521, 0]
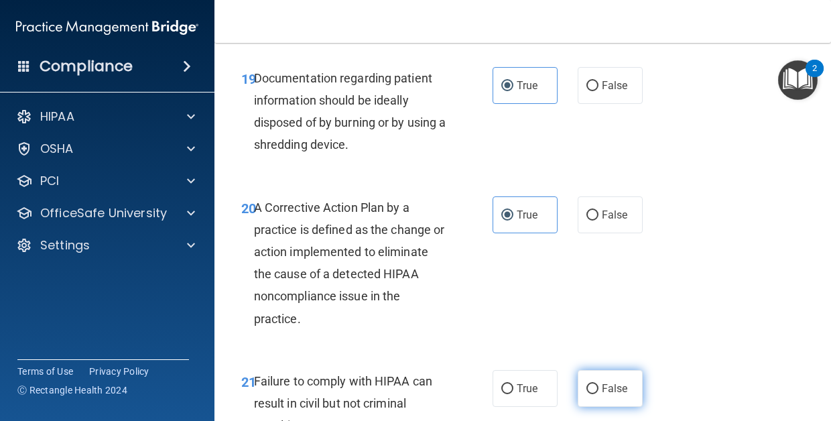
click at [608, 382] on span "False" at bounding box center [615, 388] width 26 height 13
click at [598, 384] on input "False" at bounding box center [592, 389] width 12 height 10
radio input "true"
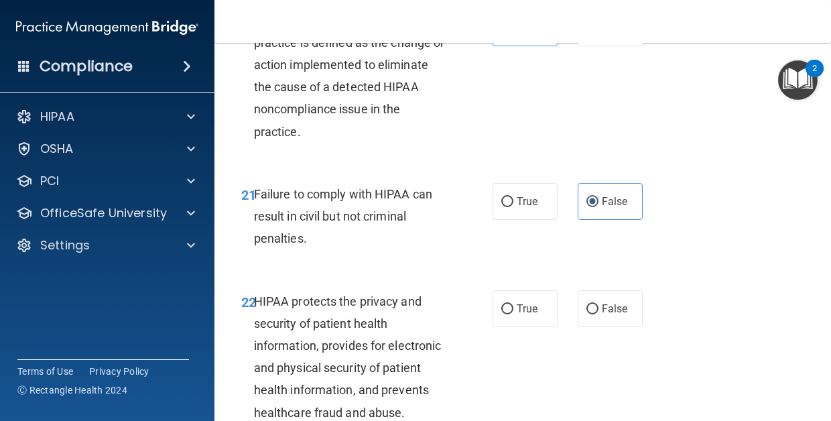
scroll to position [2721, 0]
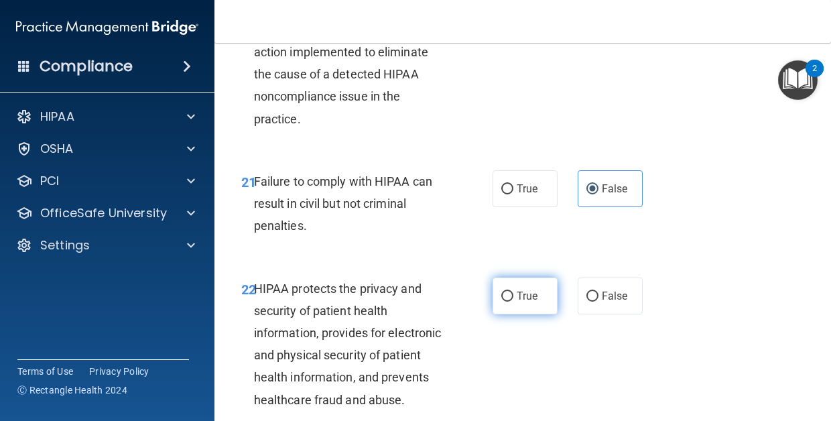
click at [525, 277] on label "True" at bounding box center [524, 295] width 65 height 37
click at [513, 291] on input "True" at bounding box center [507, 296] width 12 height 10
radio input "true"
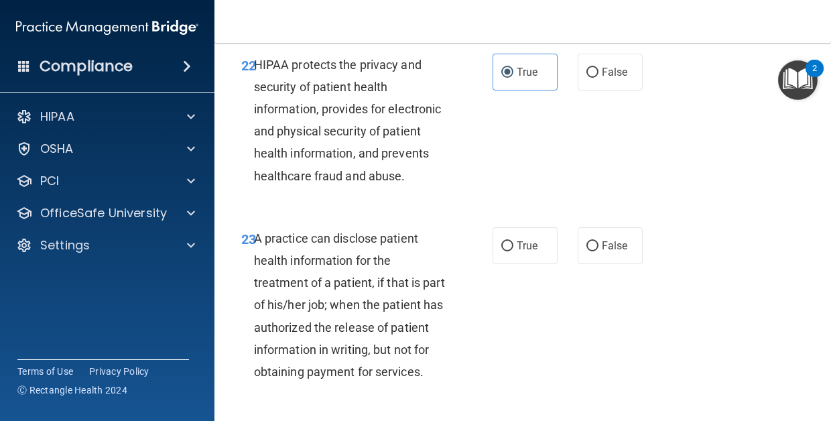
scroll to position [2972, 0]
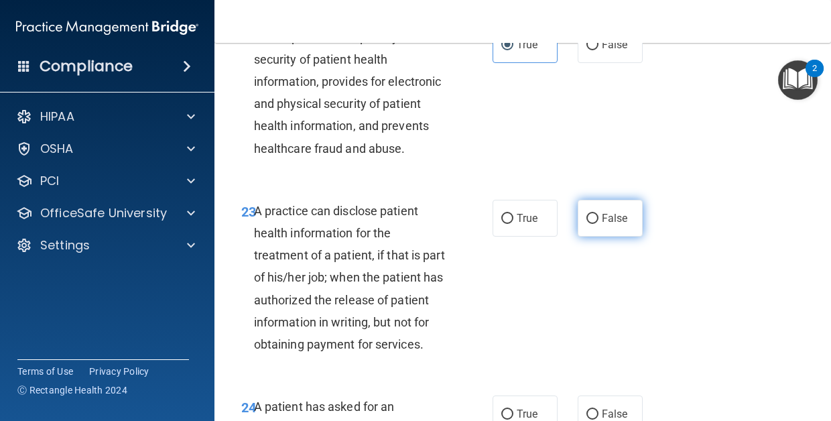
click at [618, 210] on label "False" at bounding box center [609, 218] width 65 height 37
click at [598, 214] on input "False" at bounding box center [592, 219] width 12 height 10
radio input "true"
click at [519, 407] on span "True" at bounding box center [527, 413] width 21 height 13
click at [513, 409] on input "True" at bounding box center [507, 414] width 12 height 10
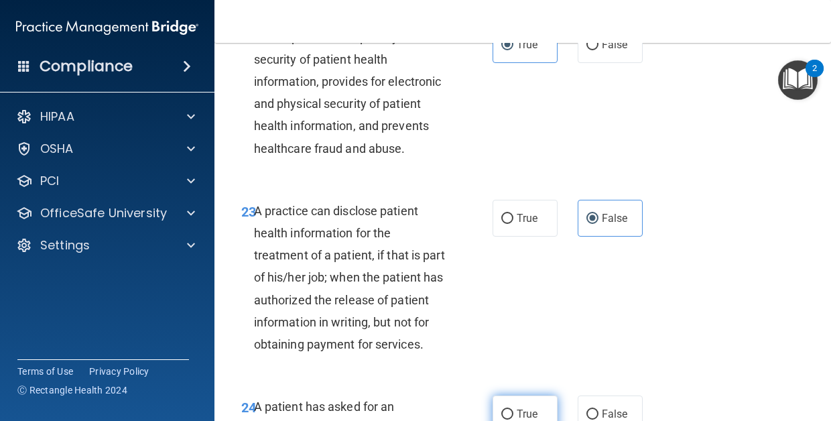
radio input "true"
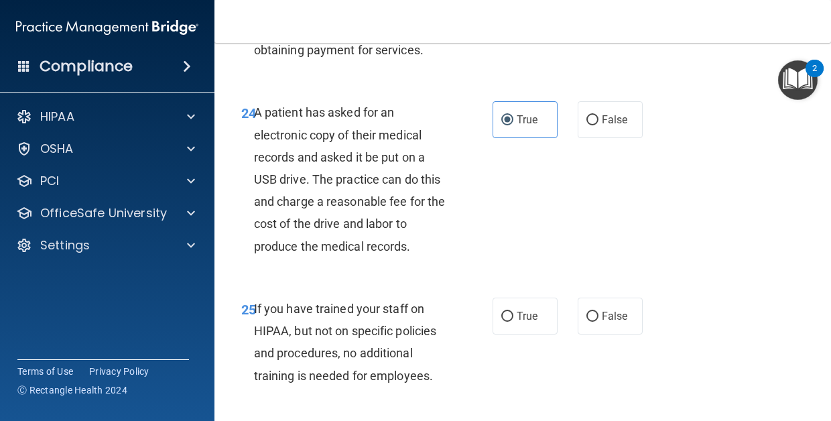
scroll to position [3276, 0]
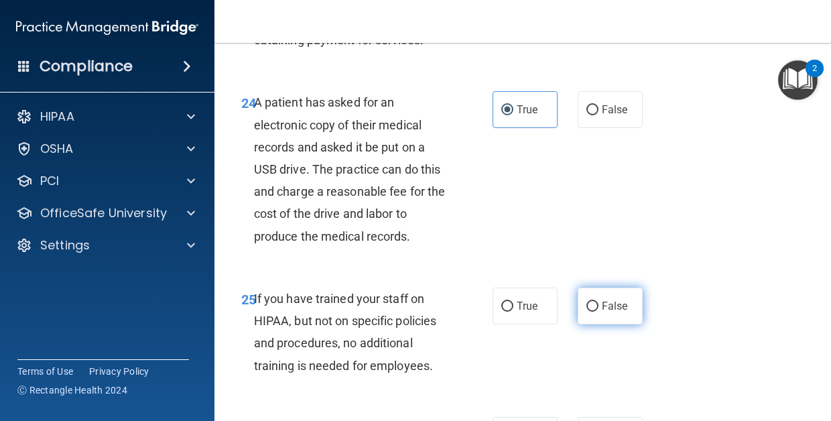
click at [618, 299] on span "False" at bounding box center [615, 305] width 26 height 13
click at [598, 301] on input "False" at bounding box center [592, 306] width 12 height 10
radio input "true"
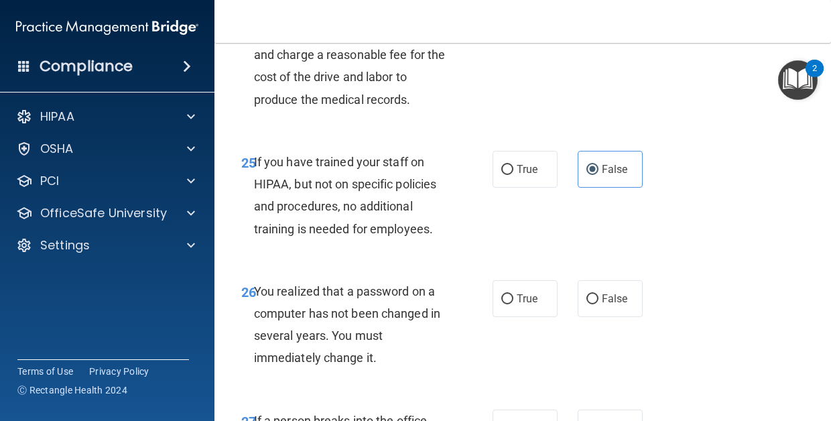
scroll to position [3496, 0]
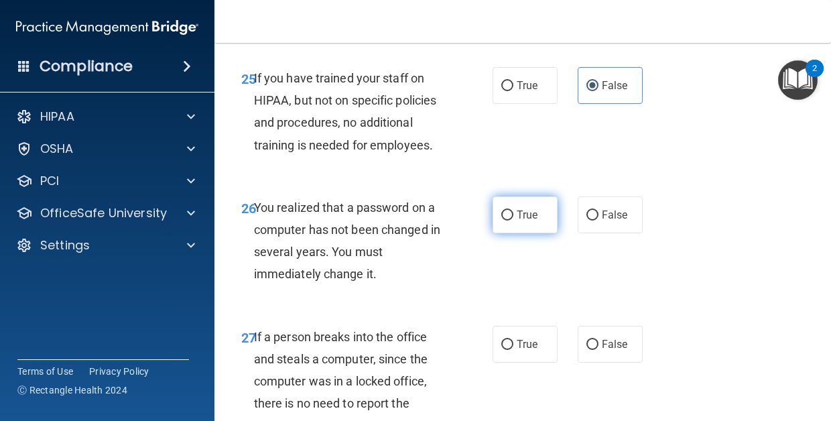
click at [528, 205] on label "True" at bounding box center [524, 214] width 65 height 37
click at [513, 210] on input "True" at bounding box center [507, 215] width 12 height 10
radio input "true"
click at [607, 338] on span "False" at bounding box center [615, 344] width 26 height 13
click at [598, 340] on input "False" at bounding box center [592, 345] width 12 height 10
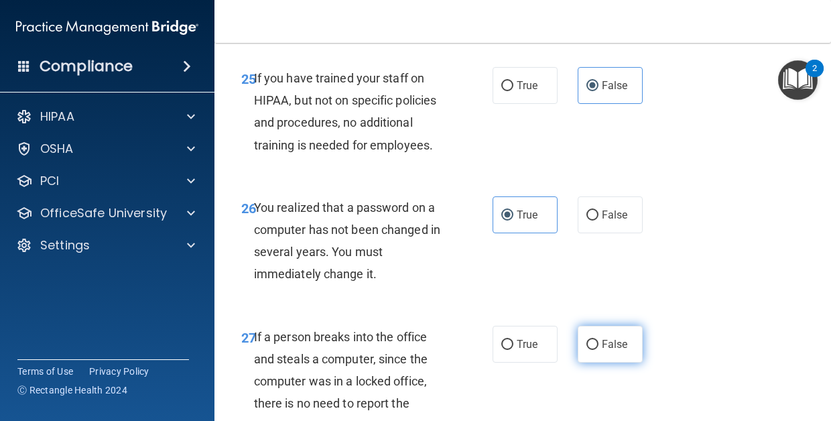
radio input "true"
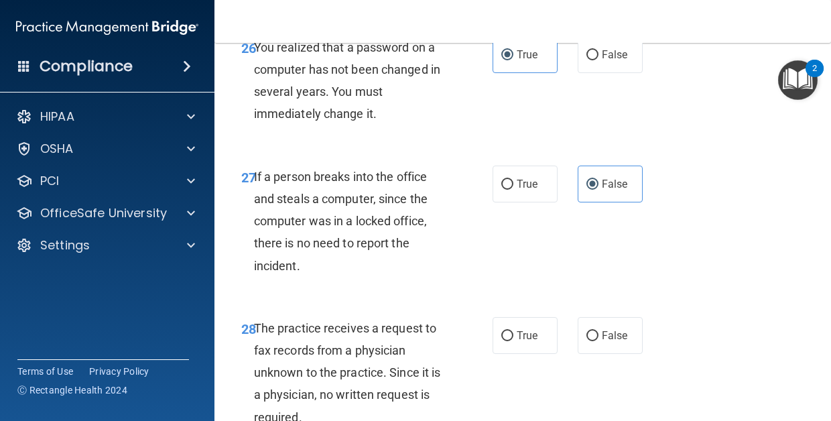
scroll to position [3659, 0]
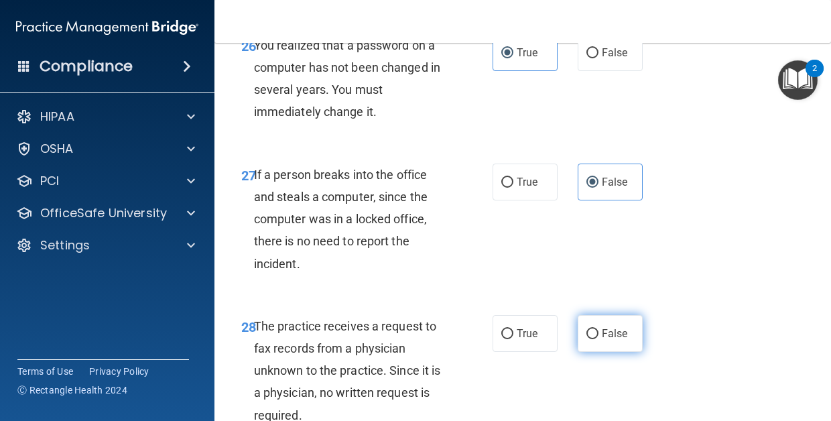
click at [600, 319] on label "False" at bounding box center [609, 333] width 65 height 37
click at [598, 329] on input "False" at bounding box center [592, 334] width 12 height 10
radio input "true"
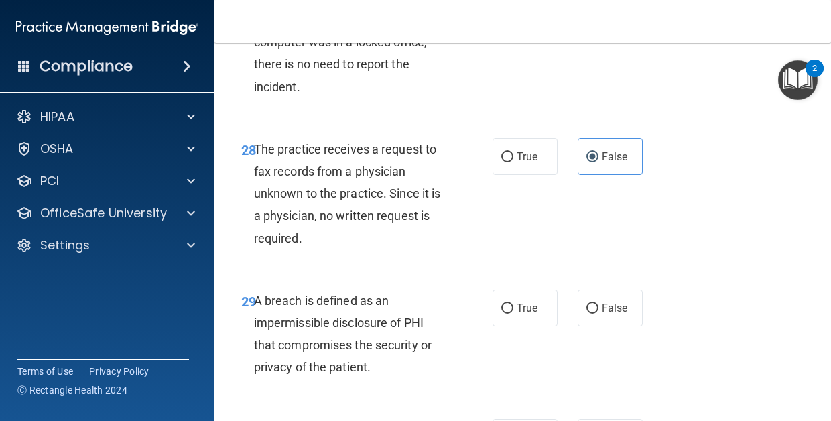
scroll to position [3839, 0]
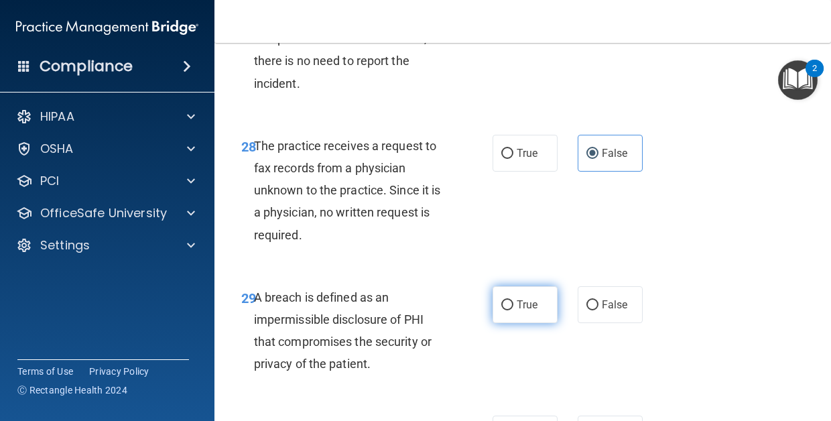
click at [508, 291] on label "True" at bounding box center [524, 304] width 65 height 37
click at [508, 300] on input "True" at bounding box center [507, 305] width 12 height 10
radio input "true"
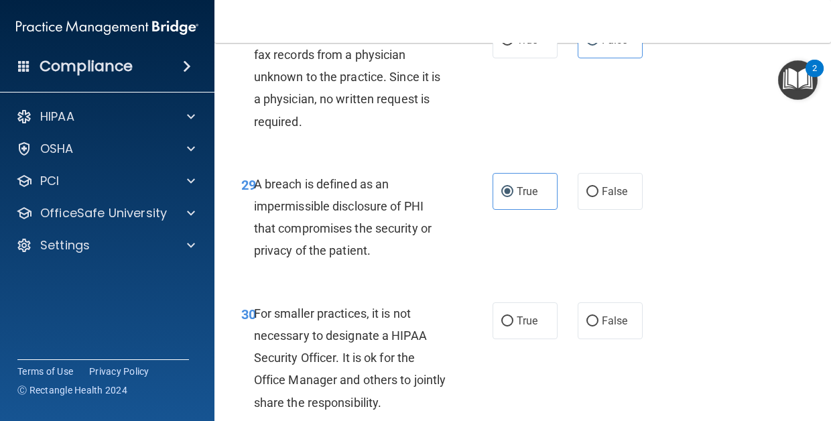
scroll to position [3955, 0]
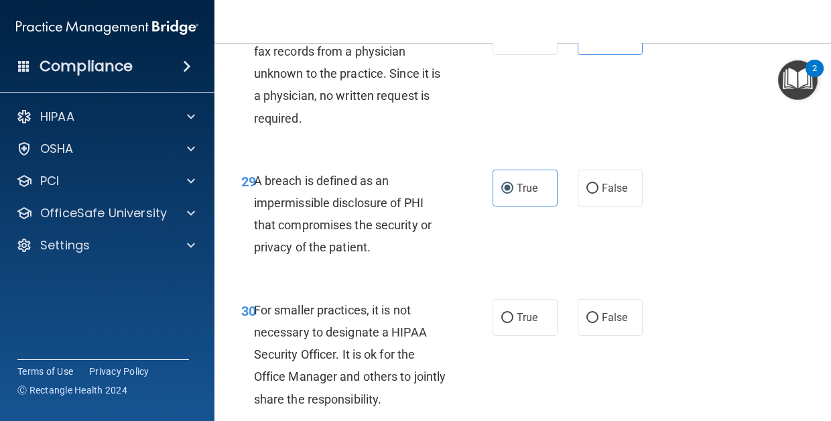
click at [620, 328] on div "30 For smaller practices, it is not necessary to designate a HIPAA Security Off…" at bounding box center [522, 357] width 583 height 151
click at [619, 306] on label "False" at bounding box center [609, 317] width 65 height 37
click at [598, 313] on input "False" at bounding box center [592, 318] width 12 height 10
radio input "true"
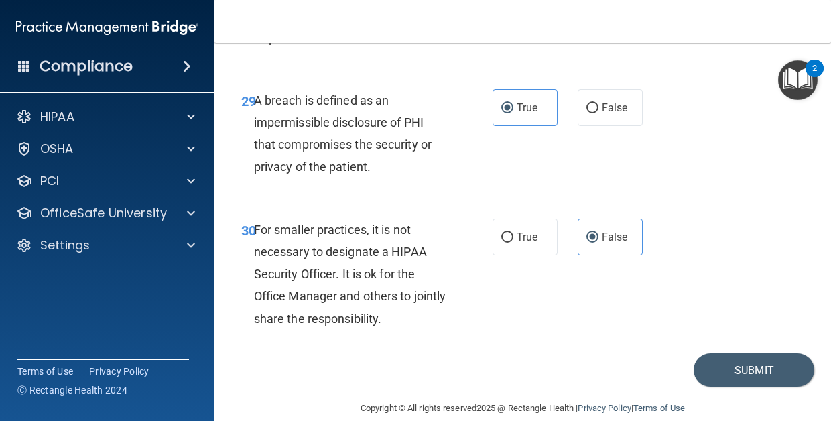
scroll to position [4034, 0]
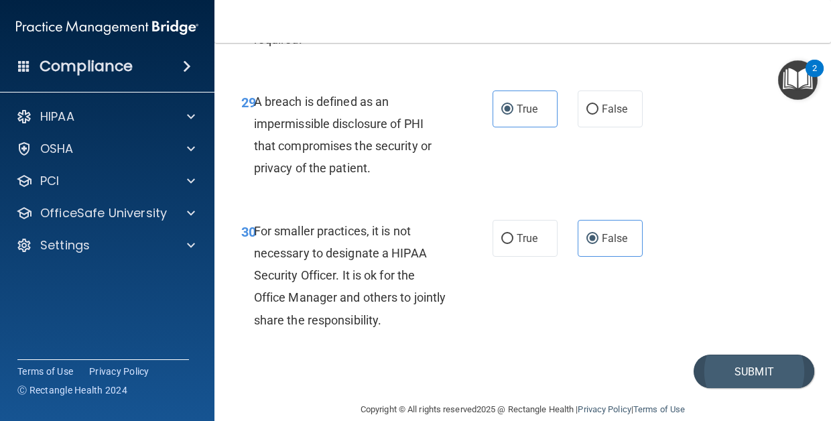
click at [752, 354] on button "Submit" at bounding box center [753, 371] width 121 height 34
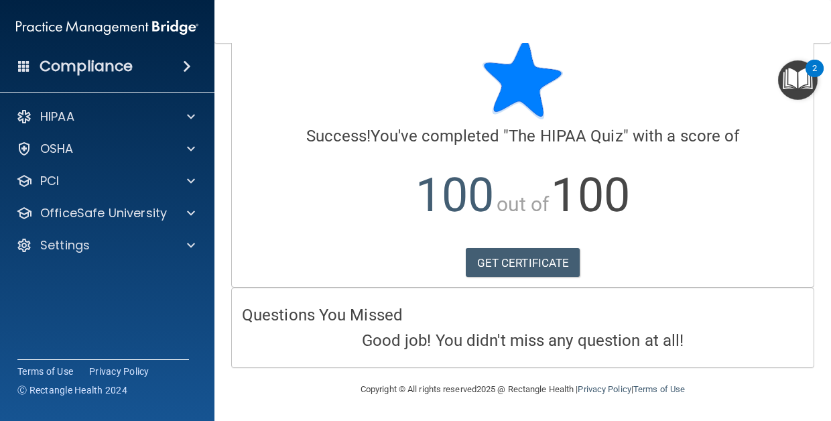
scroll to position [27, 0]
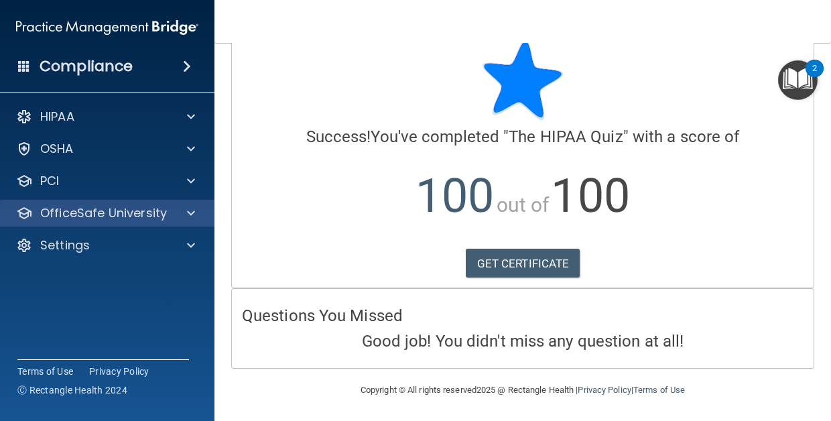
click at [192, 218] on span at bounding box center [191, 213] width 8 height 16
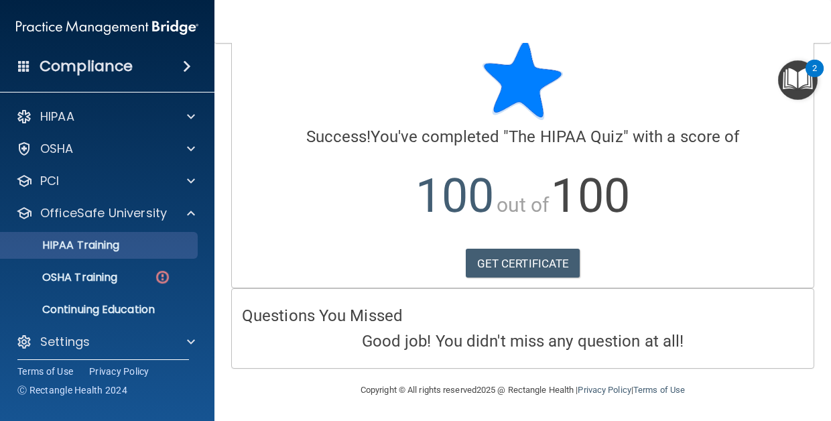
click at [136, 247] on div "HIPAA Training" at bounding box center [100, 244] width 183 height 13
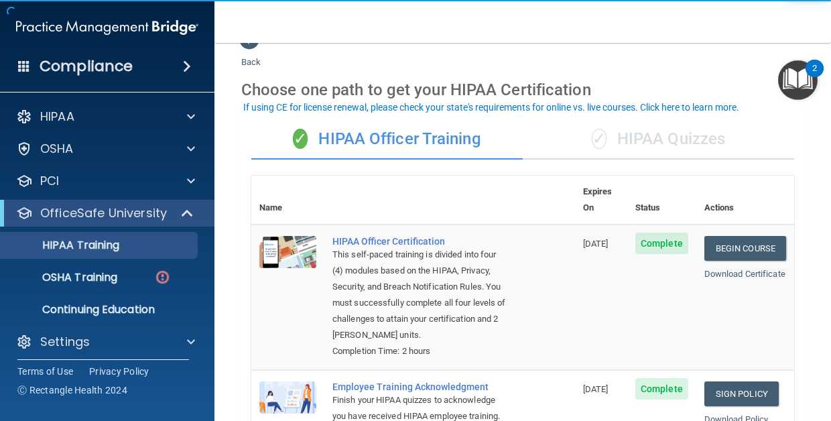
click at [674, 143] on div "✓ HIPAA Quizzes" at bounding box center [658, 139] width 271 height 40
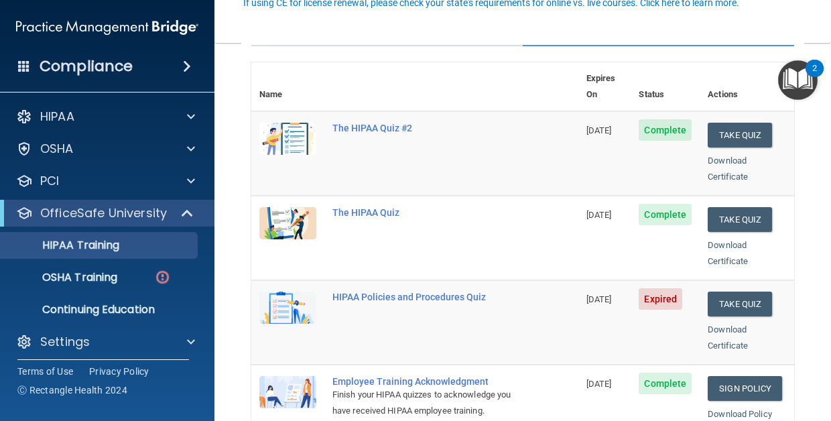
scroll to position [162, 0]
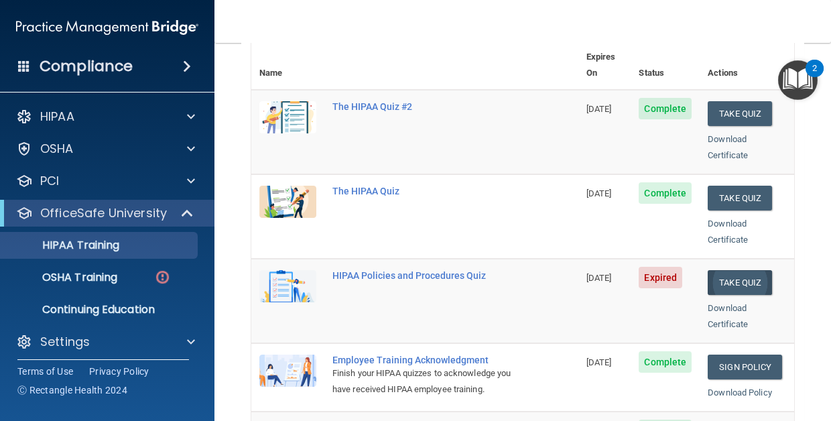
click at [768, 270] on button "Take Quiz" at bounding box center [739, 282] width 64 height 25
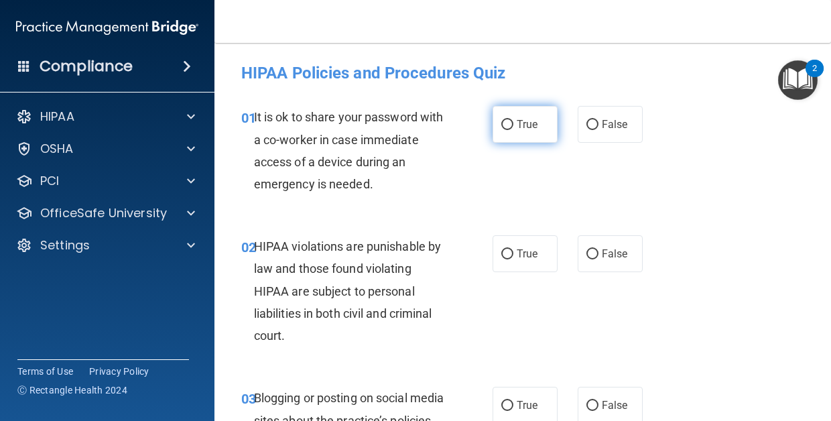
click at [527, 113] on label "True" at bounding box center [524, 124] width 65 height 37
click at [513, 120] on input "True" at bounding box center [507, 125] width 12 height 10
radio input "true"
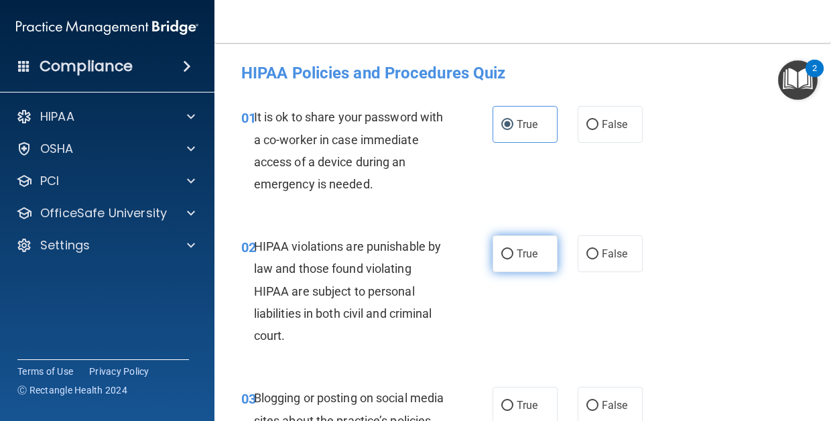
click at [513, 243] on label "True" at bounding box center [524, 253] width 65 height 37
click at [513, 249] on input "True" at bounding box center [507, 254] width 12 height 10
radio input "true"
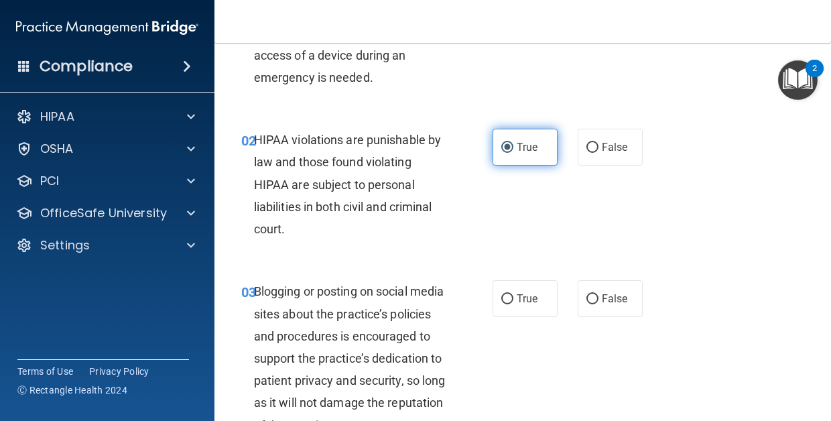
scroll to position [112, 0]
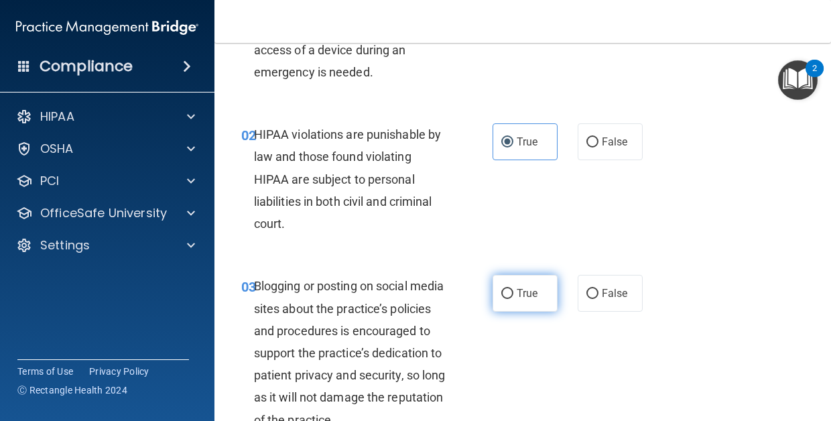
click at [530, 307] on label "True" at bounding box center [524, 293] width 65 height 37
click at [513, 299] on input "True" at bounding box center [507, 294] width 12 height 10
radio input "true"
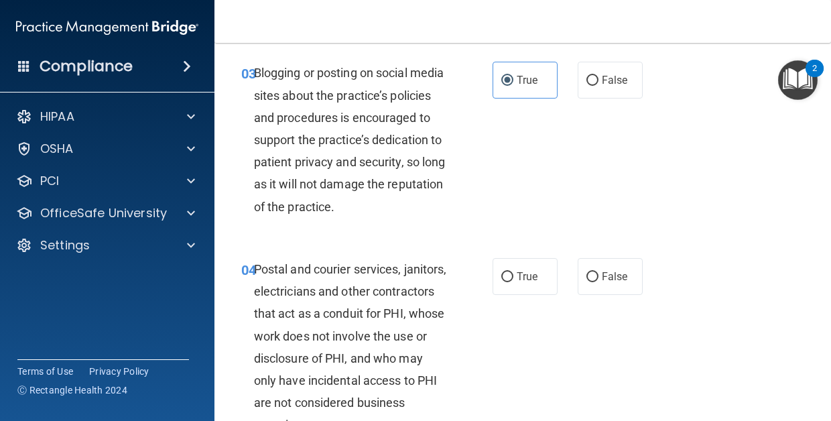
scroll to position [340, 0]
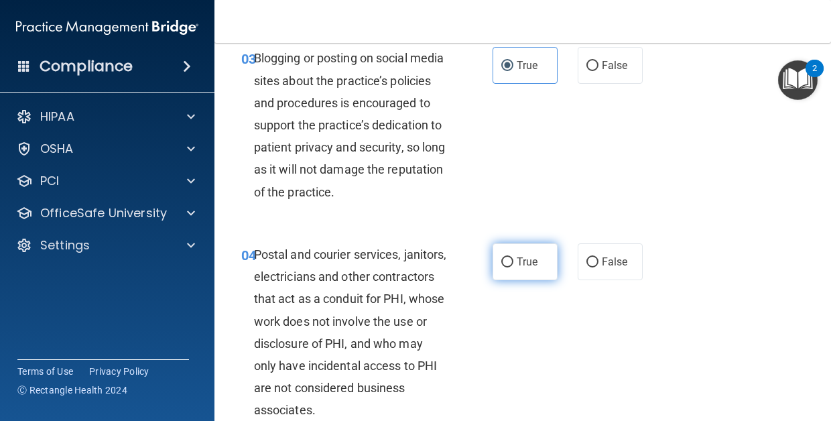
click at [526, 265] on label "True" at bounding box center [524, 261] width 65 height 37
click at [513, 265] on input "True" at bounding box center [507, 262] width 12 height 10
radio input "true"
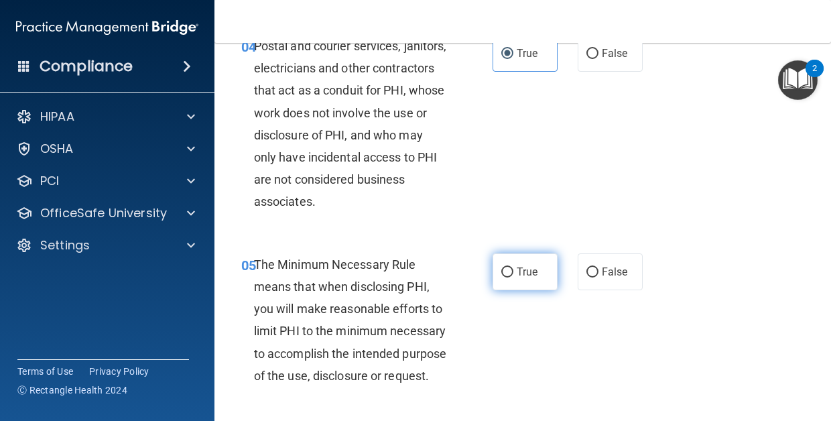
click at [525, 278] on span "True" at bounding box center [527, 271] width 21 height 13
click at [513, 277] on input "True" at bounding box center [507, 272] width 12 height 10
radio input "true"
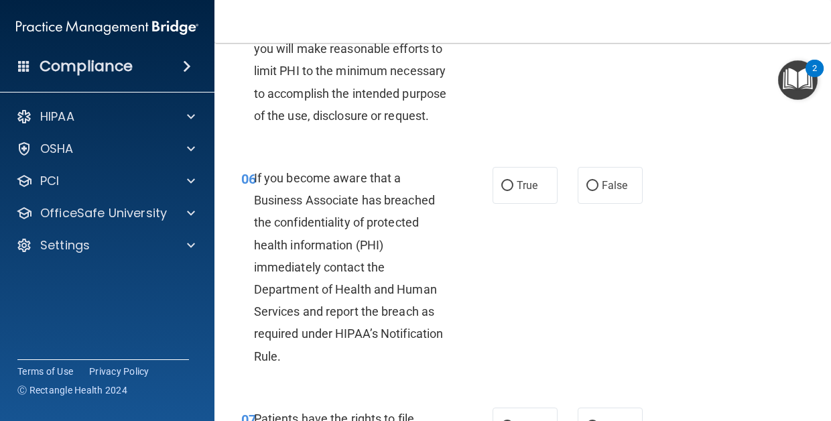
scroll to position [811, 0]
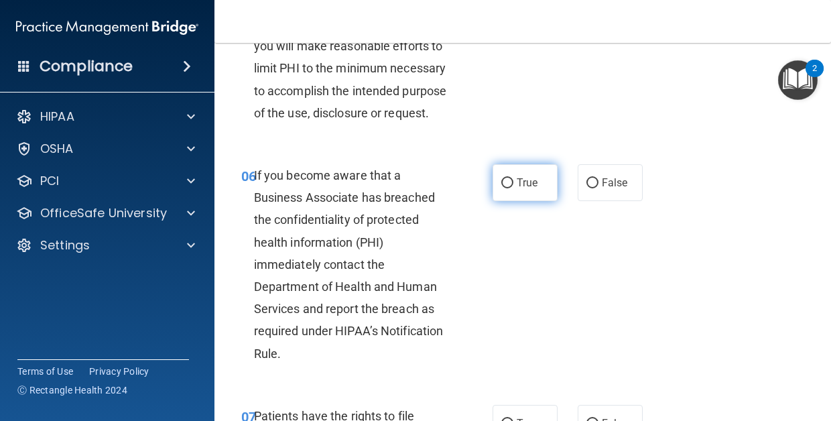
click at [524, 189] on span "True" at bounding box center [527, 182] width 21 height 13
click at [513, 188] on input "True" at bounding box center [507, 183] width 12 height 10
radio input "true"
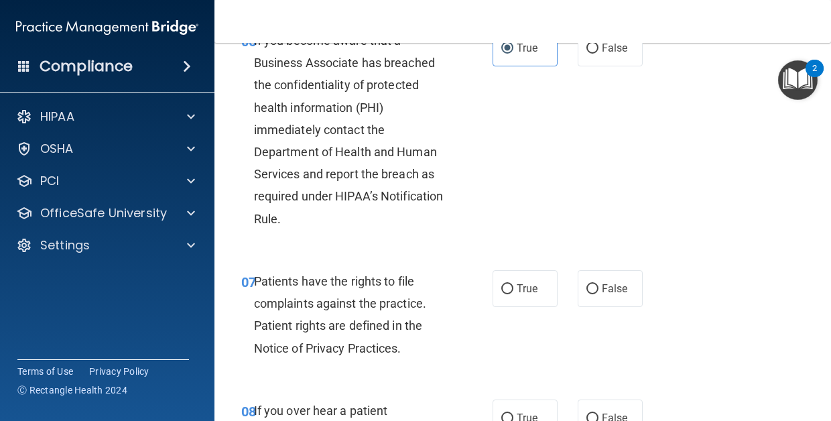
scroll to position [951, 0]
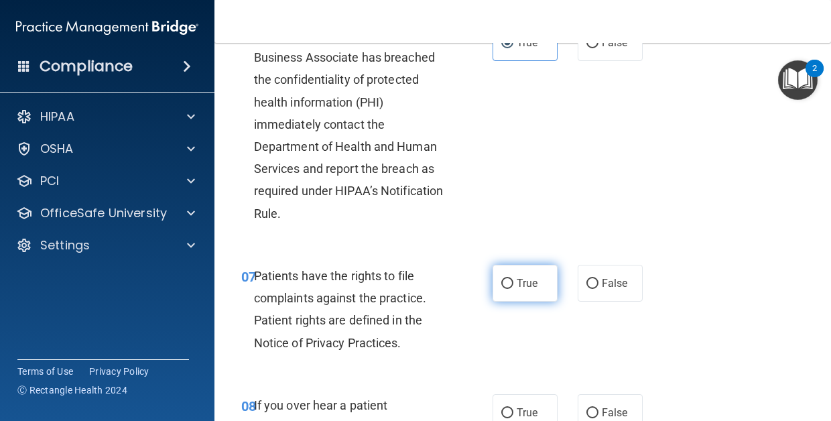
click at [523, 301] on label "True" at bounding box center [524, 283] width 65 height 37
click at [513, 289] on input "True" at bounding box center [507, 284] width 12 height 10
radio input "true"
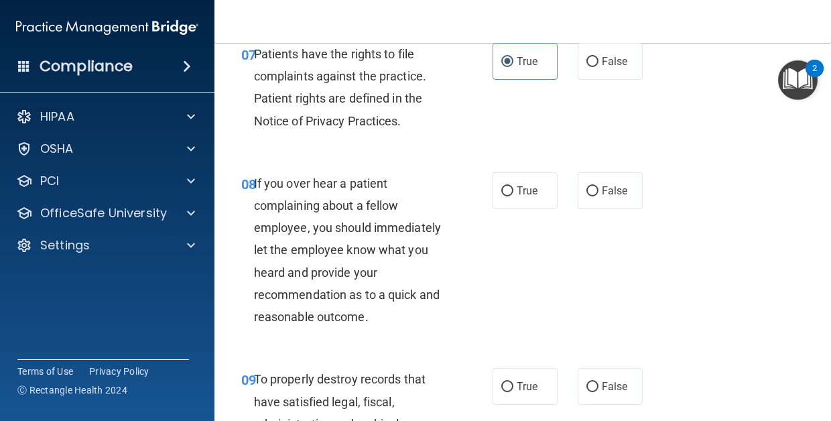
scroll to position [1177, 0]
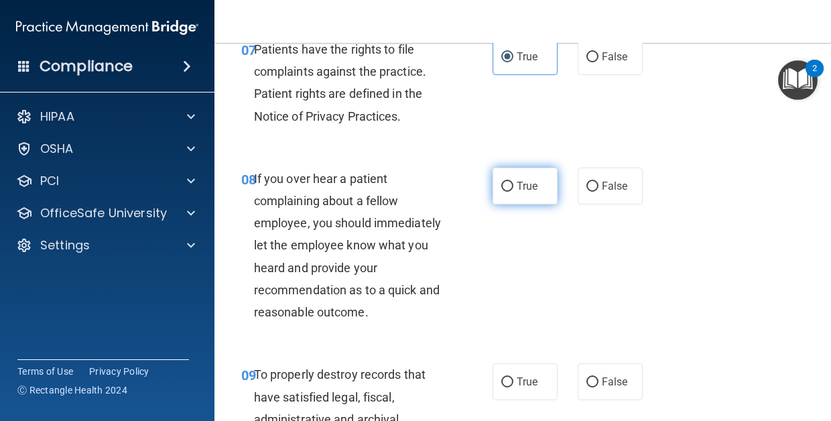
click at [532, 192] on span "True" at bounding box center [527, 186] width 21 height 13
click at [513, 192] on input "True" at bounding box center [507, 187] width 12 height 10
radio input "true"
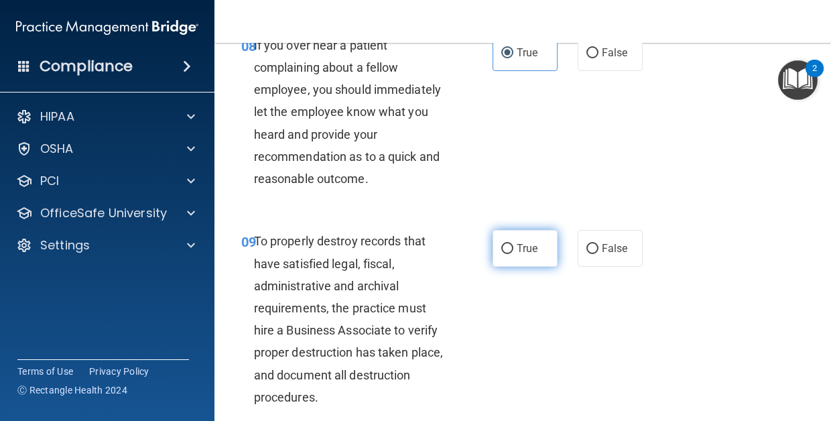
scroll to position [1485, 0]
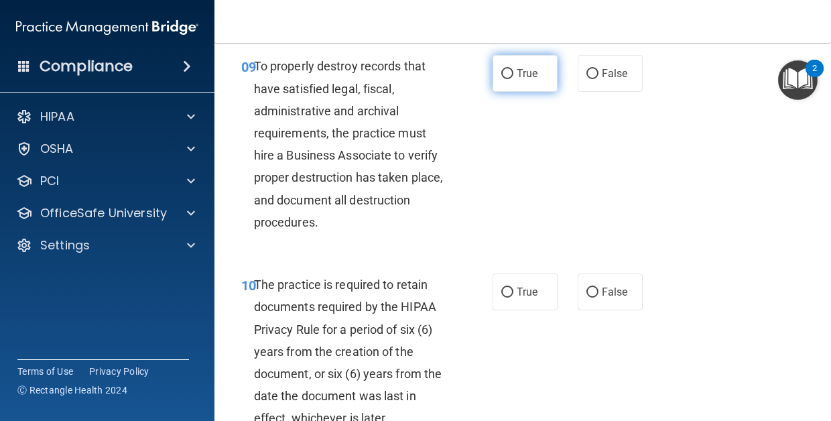
click at [526, 80] on span "True" at bounding box center [527, 73] width 21 height 13
click at [513, 79] on input "True" at bounding box center [507, 74] width 12 height 10
radio input "true"
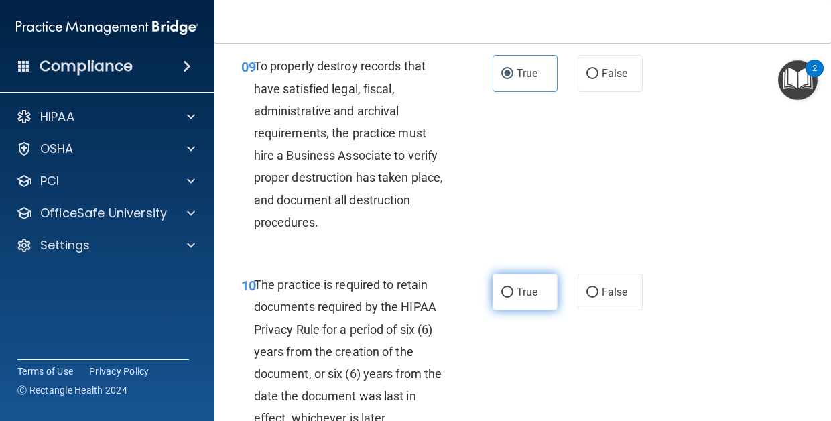
click at [531, 310] on label "True" at bounding box center [524, 291] width 65 height 37
click at [513, 297] on input "True" at bounding box center [507, 292] width 12 height 10
radio input "true"
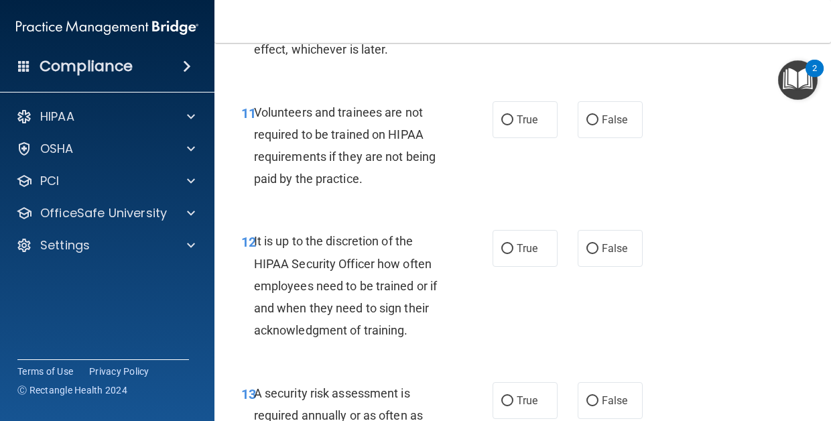
scroll to position [1903, 0]
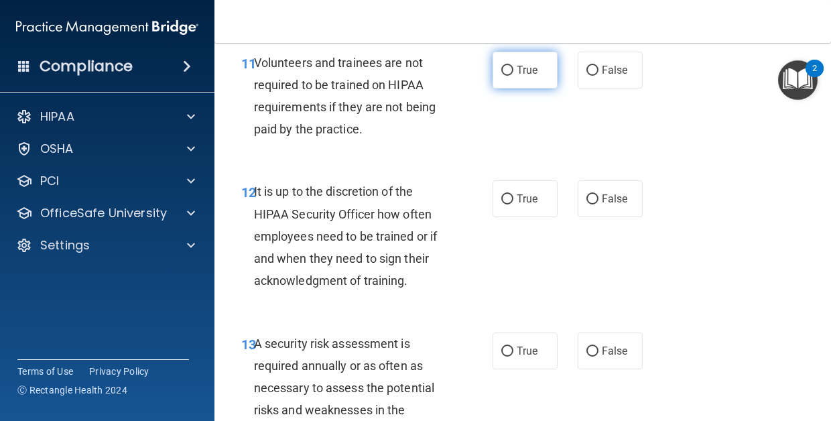
click at [531, 88] on label "True" at bounding box center [524, 70] width 65 height 37
click at [513, 76] on input "True" at bounding box center [507, 71] width 12 height 10
radio input "true"
click at [530, 217] on label "True" at bounding box center [524, 198] width 65 height 37
click at [513, 204] on input "True" at bounding box center [507, 199] width 12 height 10
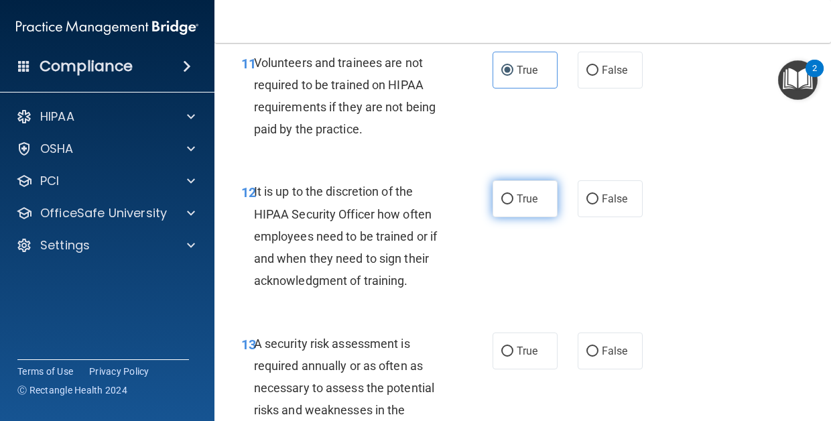
radio input "true"
click at [526, 362] on div "13 A security risk assessment is required annually or as often as necessary to …" at bounding box center [522, 391] width 583 height 151
click at [524, 357] on span "True" at bounding box center [527, 350] width 21 height 13
click at [513, 356] on input "True" at bounding box center [507, 351] width 12 height 10
radio input "true"
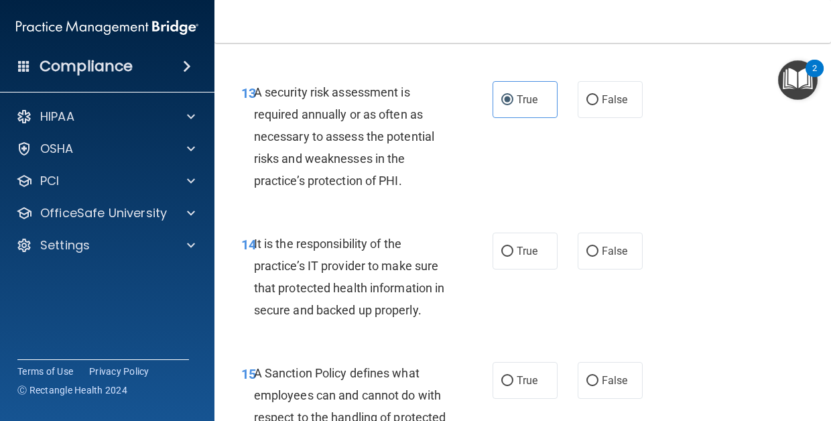
scroll to position [2167, 0]
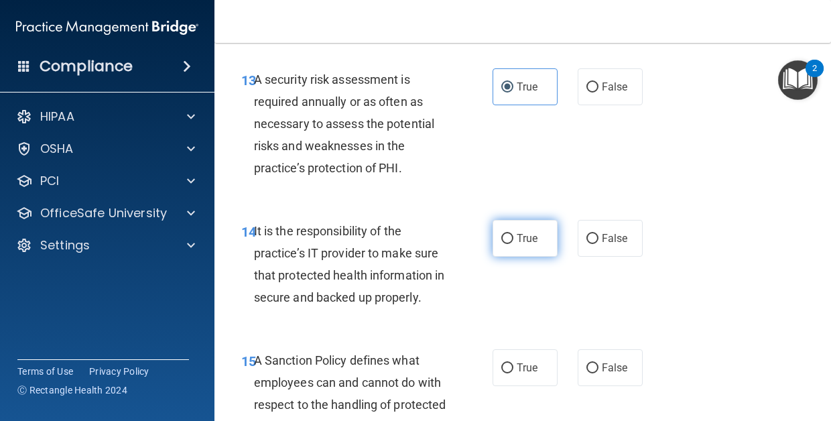
click at [534, 245] on span "True" at bounding box center [527, 238] width 21 height 13
click at [513, 244] on input "True" at bounding box center [507, 239] width 12 height 10
radio input "true"
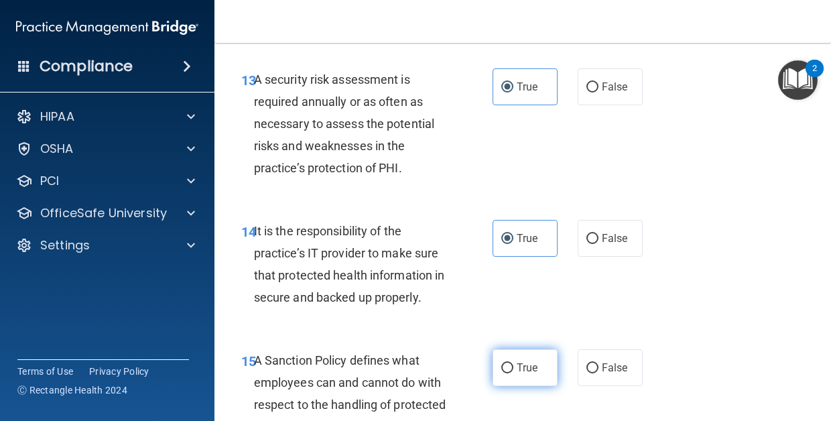
click at [534, 374] on span "True" at bounding box center [527, 367] width 21 height 13
click at [513, 373] on input "True" at bounding box center [507, 368] width 12 height 10
radio input "true"
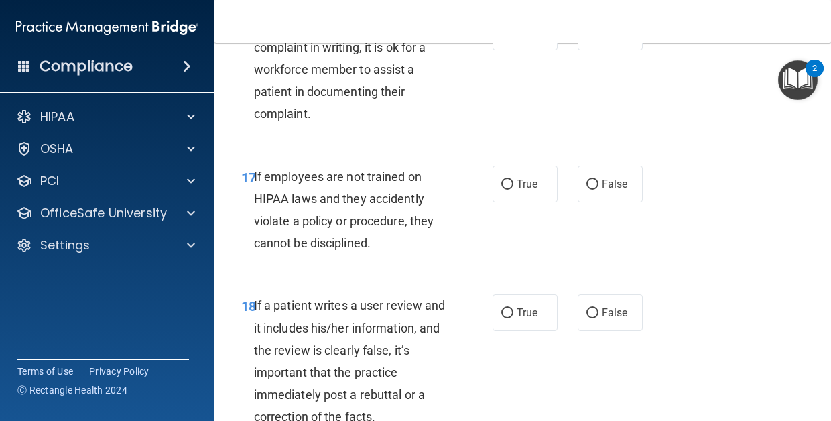
scroll to position [2617, 0]
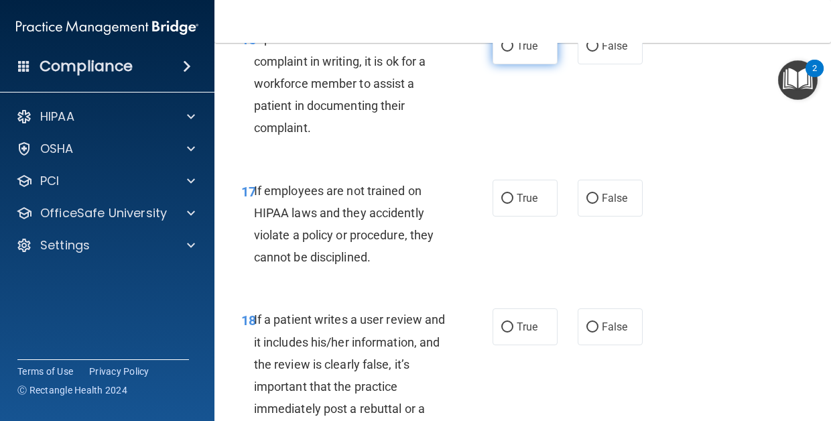
click at [529, 64] on label "True" at bounding box center [524, 45] width 65 height 37
click at [513, 52] on input "True" at bounding box center [507, 47] width 12 height 10
radio input "true"
click at [537, 204] on span "True" at bounding box center [527, 198] width 21 height 13
click at [513, 204] on input "True" at bounding box center [507, 199] width 12 height 10
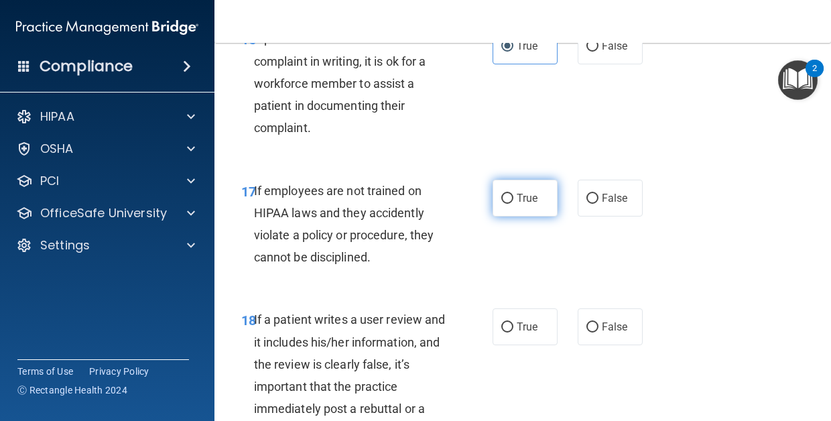
radio input "true"
click at [523, 345] on label "True" at bounding box center [524, 326] width 65 height 37
click at [513, 332] on input "True" at bounding box center [507, 327] width 12 height 10
radio input "true"
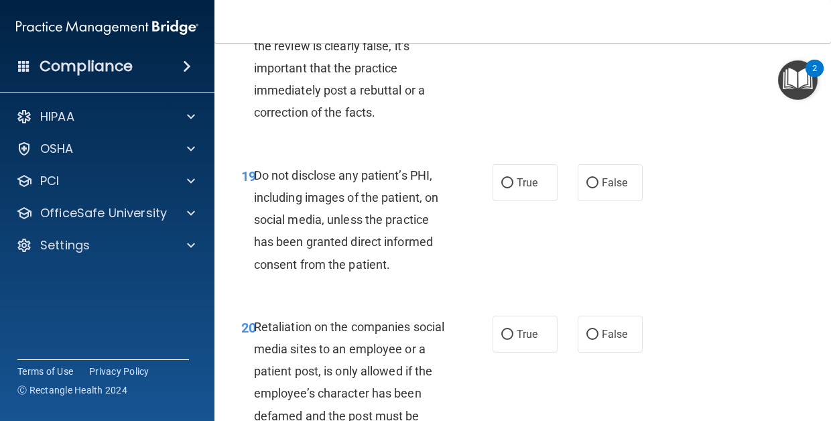
scroll to position [2938, 0]
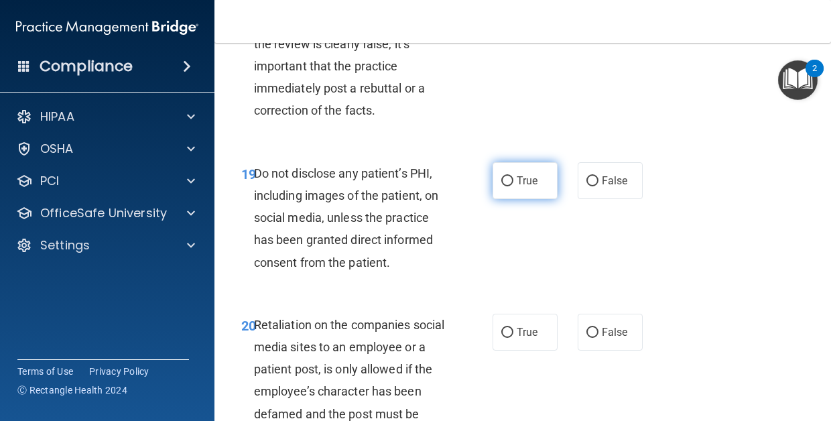
click at [539, 199] on label "True" at bounding box center [524, 180] width 65 height 37
click at [513, 186] on input "True" at bounding box center [507, 181] width 12 height 10
radio input "true"
click at [531, 382] on div "20 Retaliation on the companies social media sites to an employee or a patient …" at bounding box center [522, 384] width 583 height 174
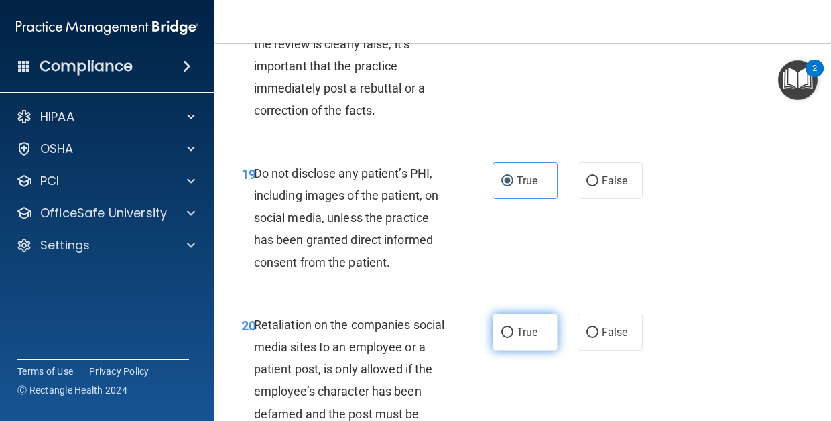
click at [532, 350] on label "True" at bounding box center [524, 332] width 65 height 37
click at [513, 338] on input "True" at bounding box center [507, 333] width 12 height 10
radio input "true"
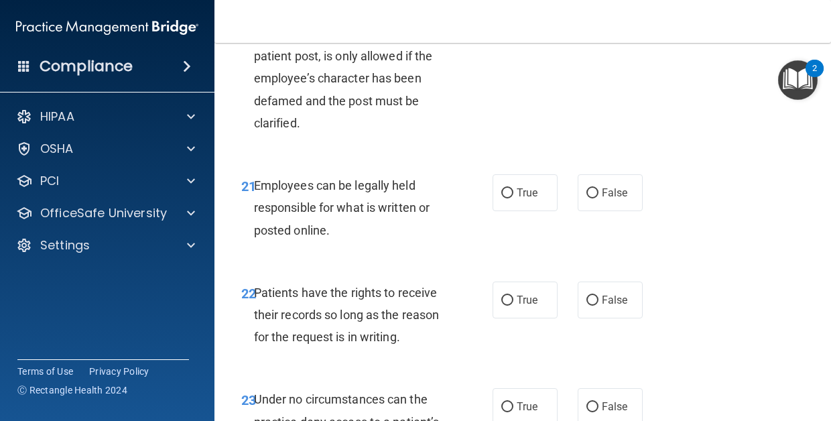
scroll to position [3262, 0]
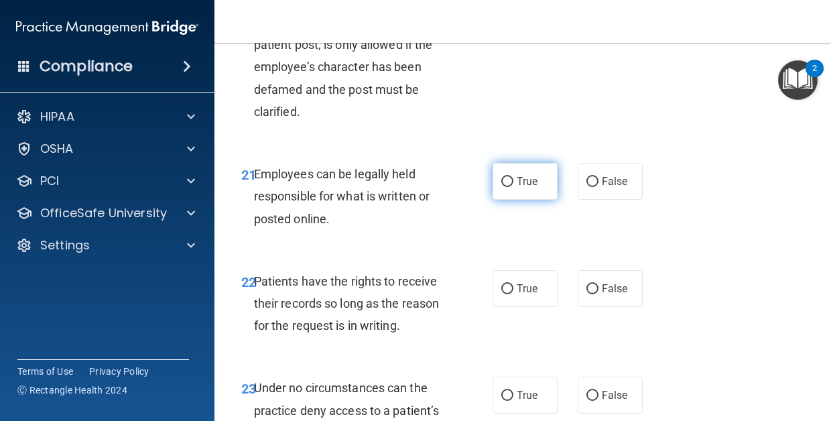
click at [514, 200] on label "True" at bounding box center [524, 181] width 65 height 37
click at [513, 187] on input "True" at bounding box center [507, 182] width 12 height 10
radio input "true"
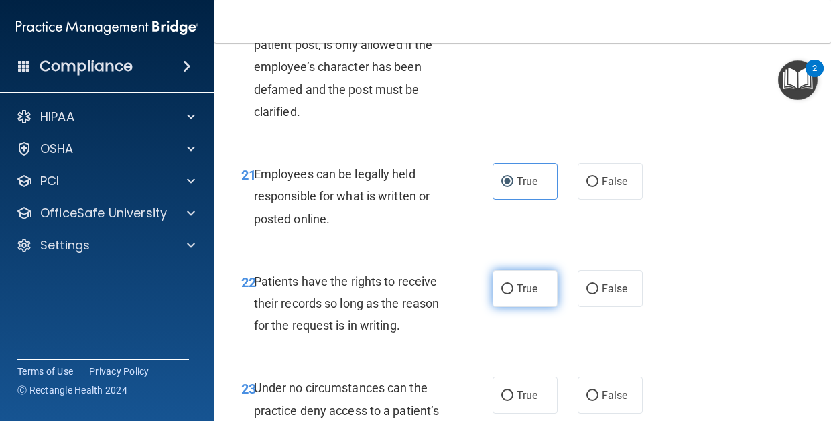
click at [527, 307] on label "True" at bounding box center [524, 288] width 65 height 37
click at [513, 294] on input "True" at bounding box center [507, 289] width 12 height 10
radio input "true"
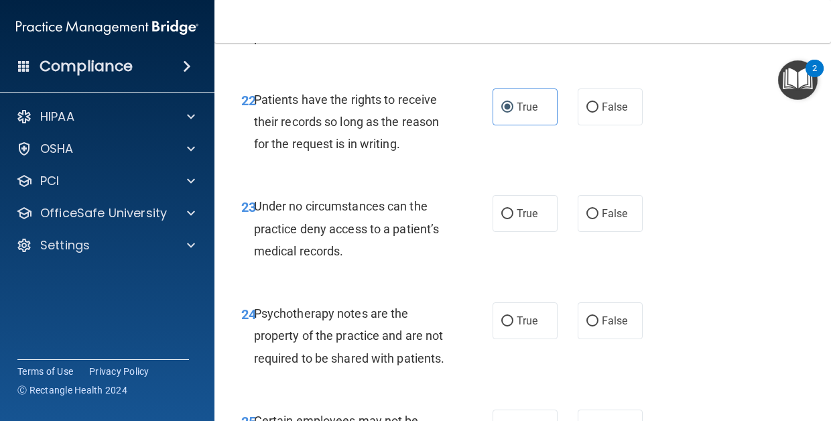
scroll to position [3455, 0]
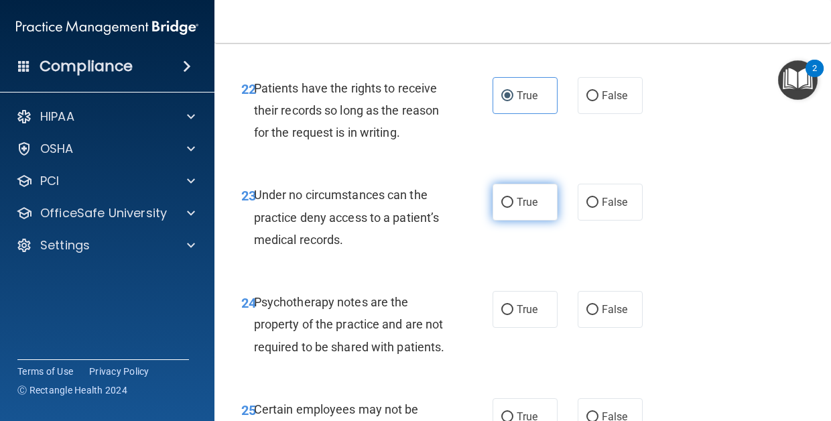
click at [537, 208] on span "True" at bounding box center [527, 202] width 21 height 13
click at [513, 208] on input "True" at bounding box center [507, 203] width 12 height 10
radio input "true"
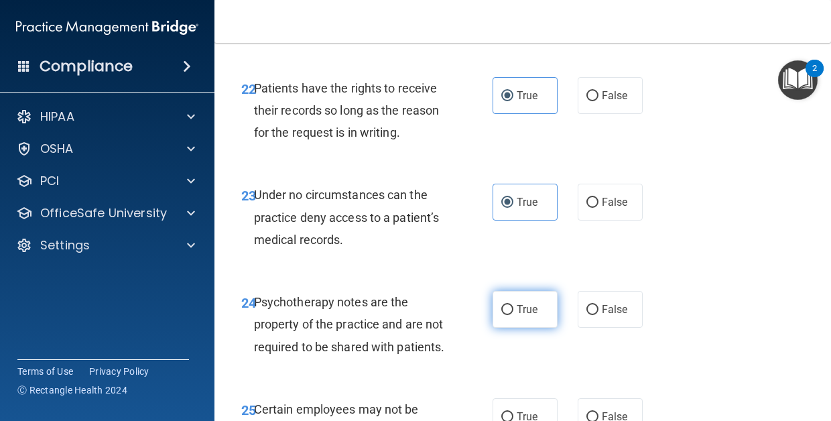
click at [538, 328] on label "True" at bounding box center [524, 309] width 65 height 37
click at [513, 315] on input "True" at bounding box center [507, 310] width 12 height 10
radio input "true"
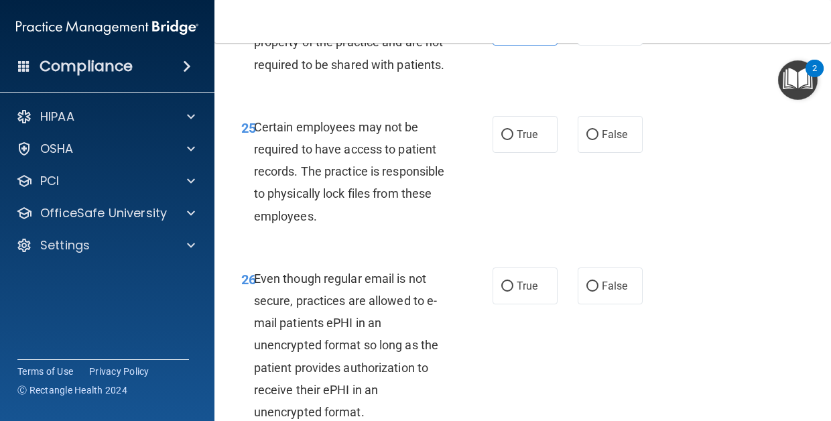
scroll to position [3754, 0]
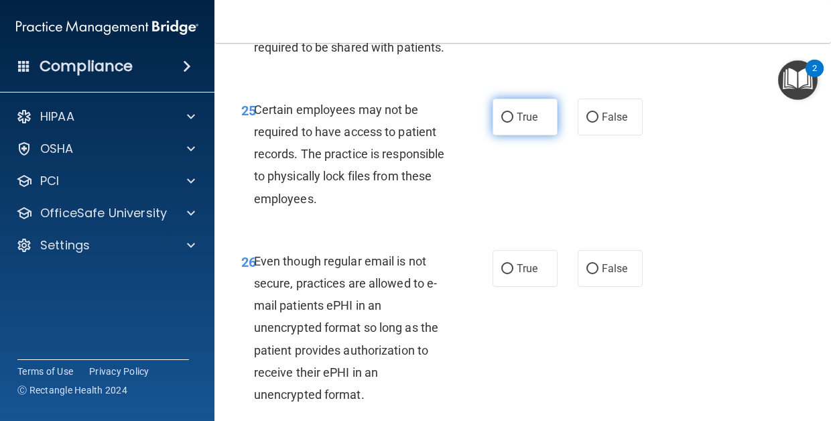
click at [536, 123] on span "True" at bounding box center [527, 117] width 21 height 13
click at [513, 123] on input "True" at bounding box center [507, 118] width 12 height 10
radio input "true"
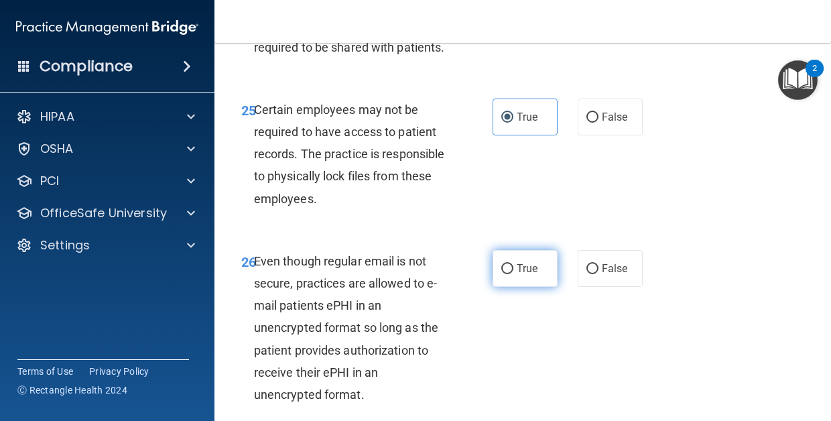
click at [527, 275] on span "True" at bounding box center [527, 268] width 21 height 13
click at [513, 274] on input "True" at bounding box center [507, 269] width 12 height 10
radio input "true"
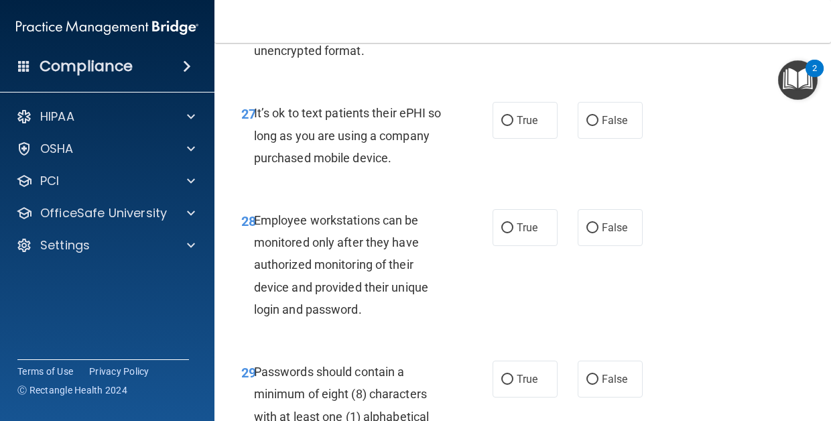
scroll to position [4156, 0]
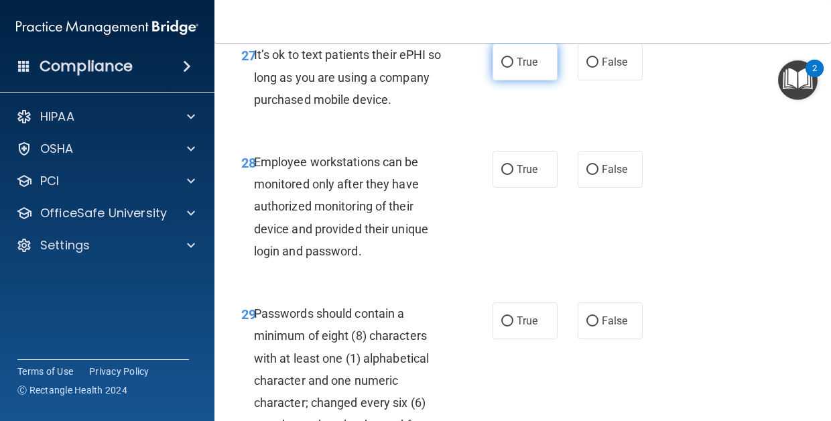
click at [533, 68] on span "True" at bounding box center [527, 62] width 21 height 13
click at [513, 68] on input "True" at bounding box center [507, 63] width 12 height 10
radio input "true"
click at [533, 212] on div "28 Employee workstations can be monitored only after they have authorized monit…" at bounding box center [522, 209] width 583 height 151
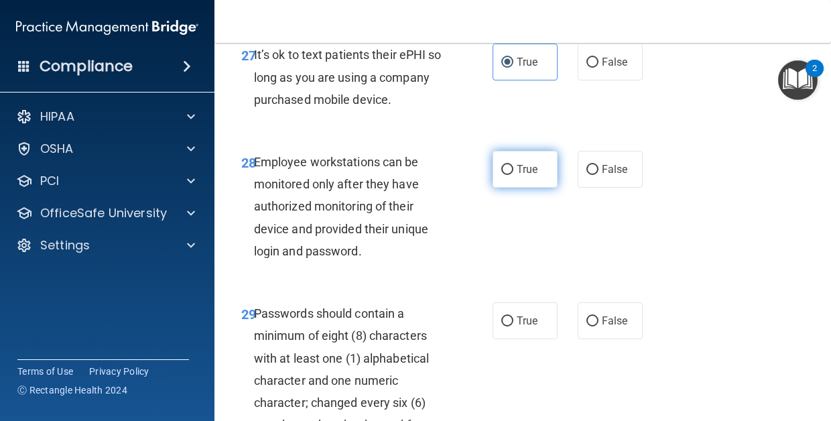
click at [536, 176] on span "True" at bounding box center [527, 169] width 21 height 13
click at [513, 175] on input "True" at bounding box center [507, 170] width 12 height 10
radio input "true"
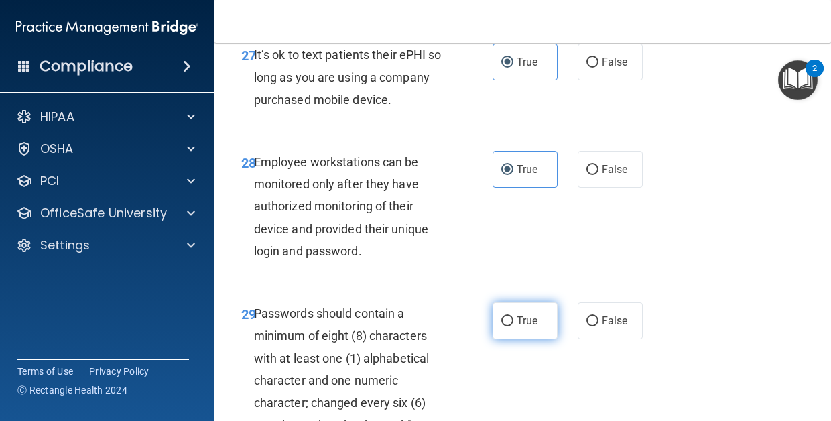
click at [533, 327] on span "True" at bounding box center [527, 320] width 21 height 13
click at [513, 326] on input "True" at bounding box center [507, 321] width 12 height 10
radio input "true"
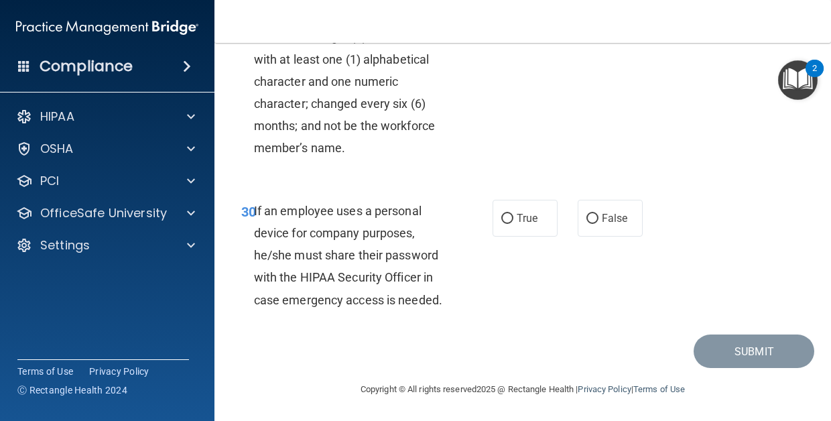
scroll to position [4456, 0]
click at [532, 224] on span "True" at bounding box center [527, 217] width 21 height 13
click at [513, 223] on input "True" at bounding box center [507, 218] width 12 height 10
radio input "true"
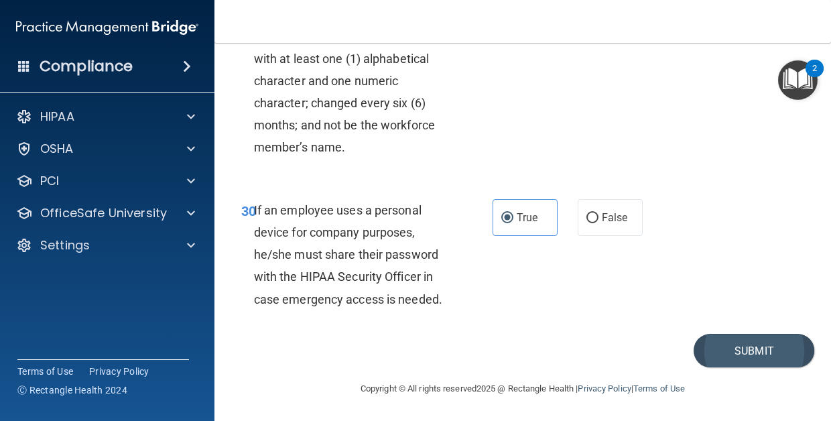
click at [735, 366] on button "Submit" at bounding box center [753, 351] width 121 height 34
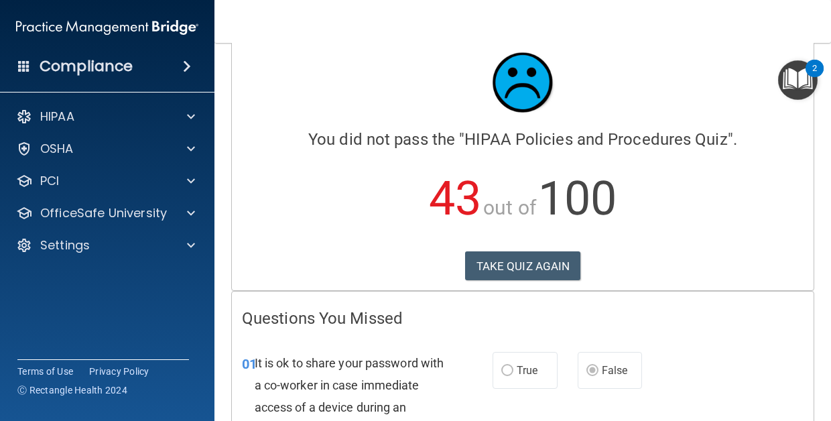
scroll to position [7, 0]
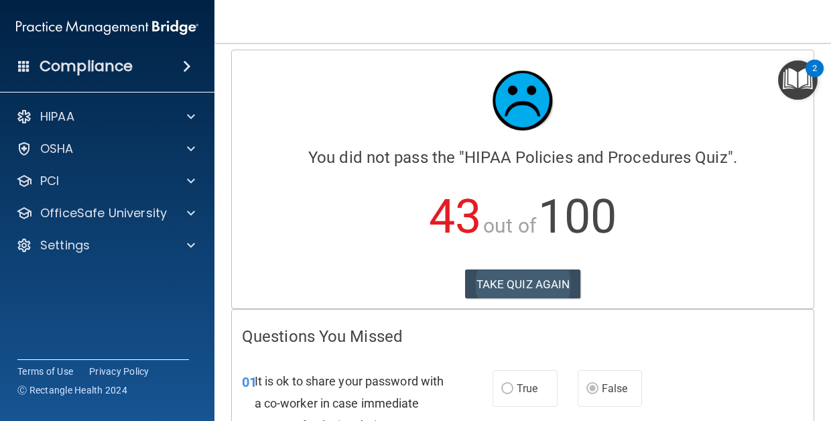
click at [547, 281] on button "TAKE QUIZ AGAIN" at bounding box center [523, 283] width 116 height 29
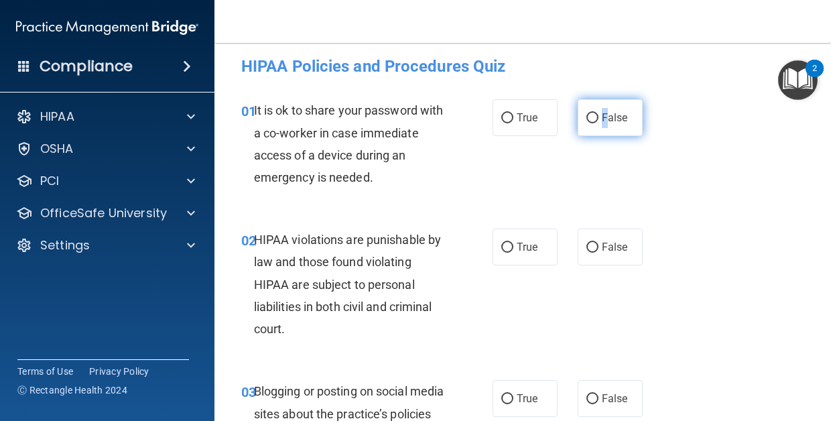
click at [605, 119] on span "False" at bounding box center [615, 117] width 26 height 13
click at [598, 119] on input "False" at bounding box center [592, 118] width 12 height 10
radio input "true"
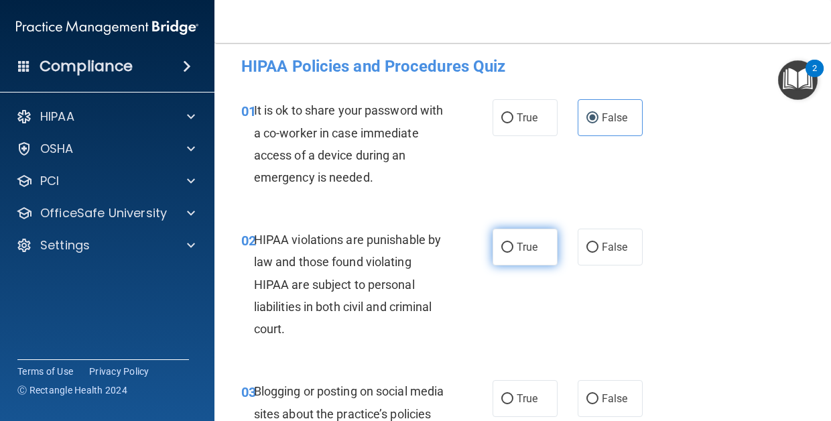
click at [535, 255] on label "True" at bounding box center [524, 246] width 65 height 37
click at [513, 253] on input "True" at bounding box center [507, 248] width 12 height 10
radio input "true"
click at [609, 399] on span "False" at bounding box center [615, 398] width 26 height 13
click at [598, 399] on input "False" at bounding box center [592, 399] width 12 height 10
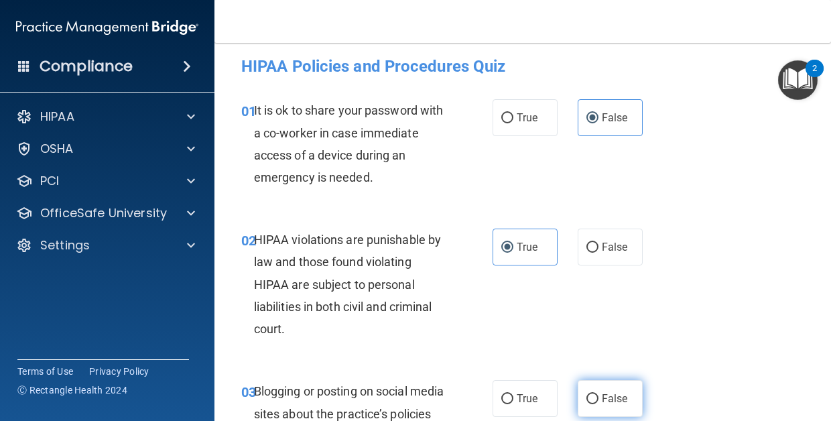
radio input "true"
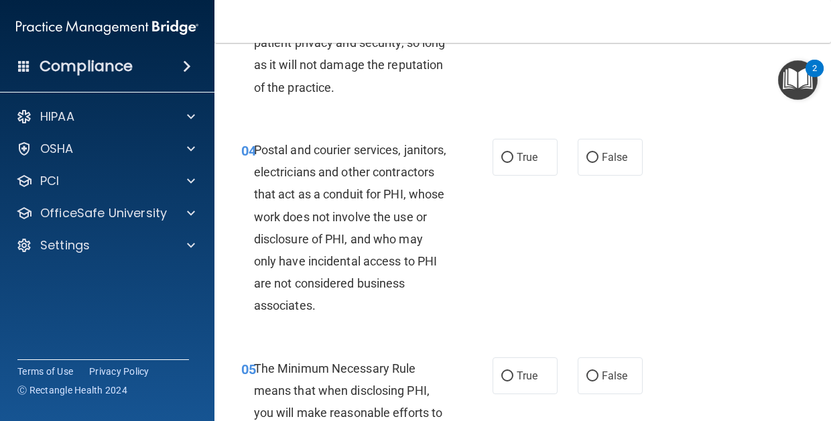
scroll to position [445, 0]
click at [525, 175] on label "True" at bounding box center [524, 156] width 65 height 37
click at [513, 162] on input "True" at bounding box center [507, 157] width 12 height 10
radio input "true"
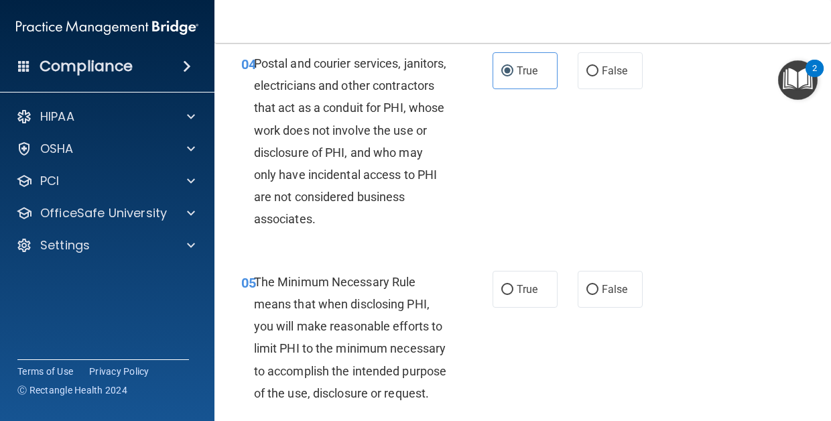
scroll to position [538, 0]
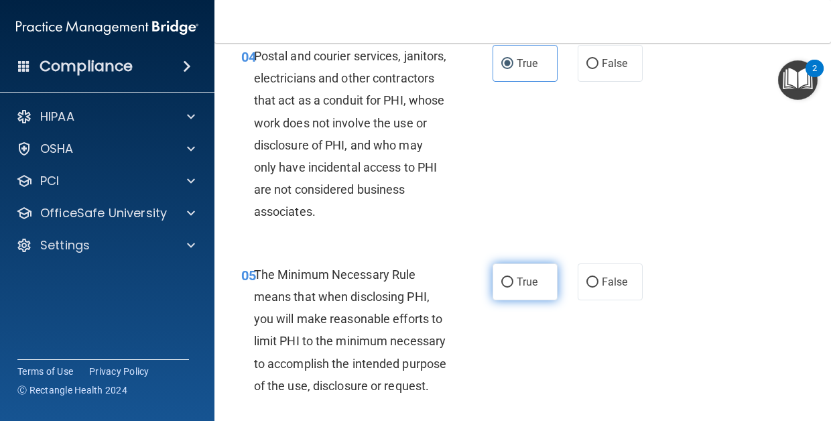
click at [527, 289] on label "True" at bounding box center [524, 281] width 65 height 37
click at [513, 287] on input "True" at bounding box center [507, 282] width 12 height 10
radio input "true"
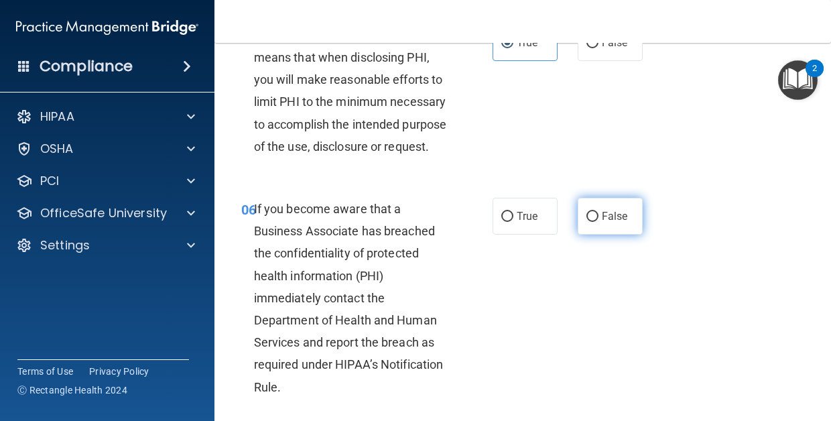
scroll to position [779, 0]
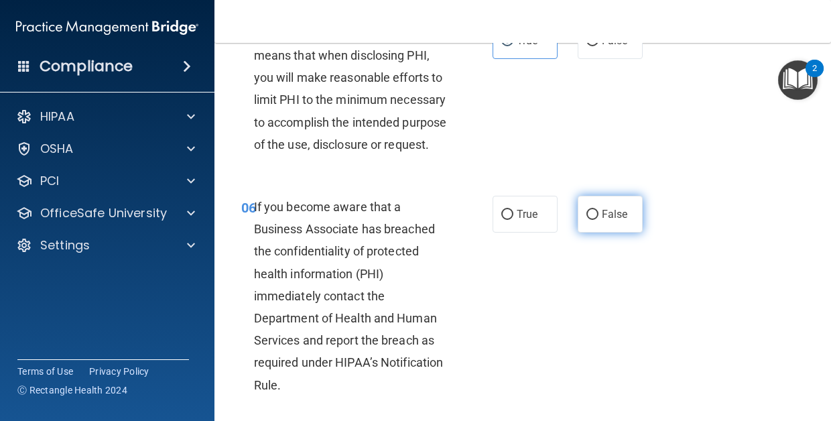
click at [606, 220] on span "False" at bounding box center [615, 214] width 26 height 13
click at [598, 220] on input "False" at bounding box center [592, 215] width 12 height 10
radio input "true"
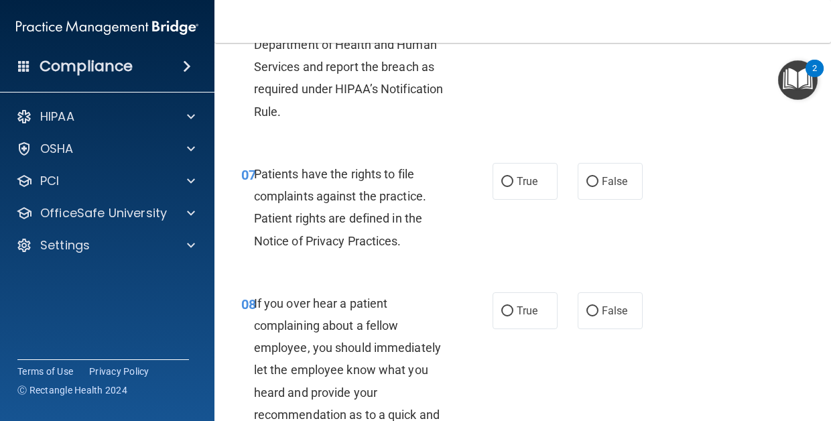
scroll to position [1054, 0]
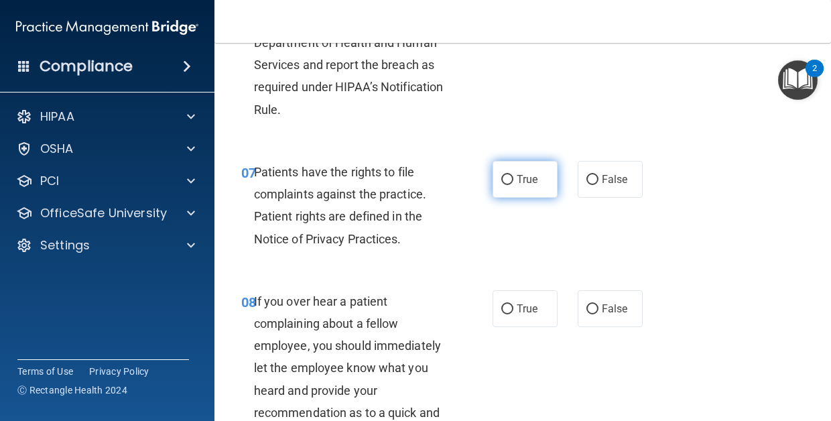
click at [535, 198] on label "True" at bounding box center [524, 179] width 65 height 37
click at [513, 185] on input "True" at bounding box center [507, 180] width 12 height 10
radio input "true"
click at [594, 314] on input "False" at bounding box center [592, 309] width 12 height 10
radio input "true"
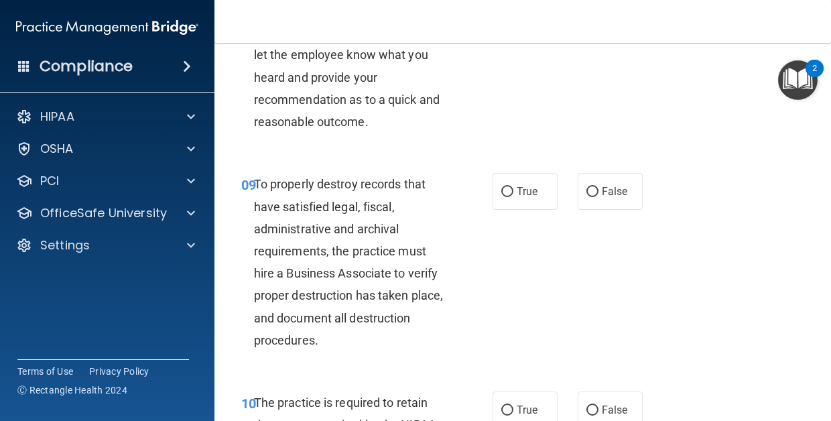
scroll to position [1392, 0]
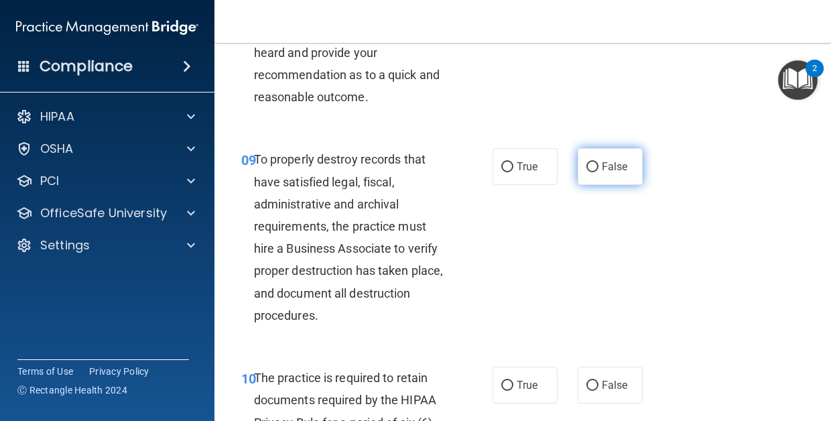
click at [620, 173] on span "False" at bounding box center [615, 166] width 26 height 13
click at [598, 172] on input "False" at bounding box center [592, 167] width 12 height 10
radio input "true"
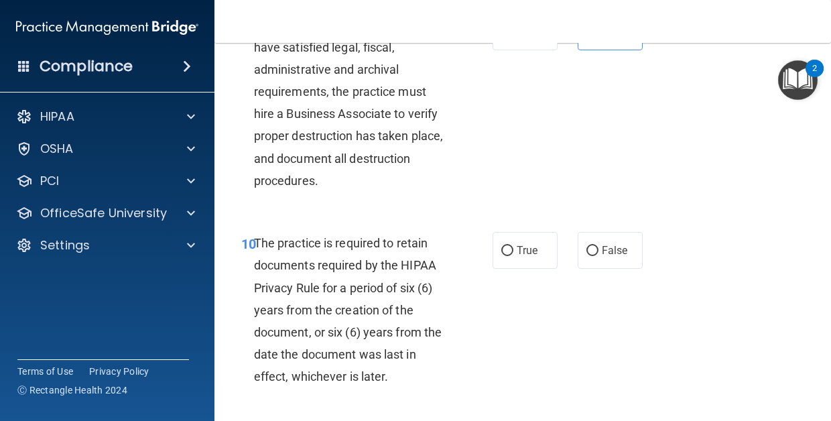
scroll to position [1540, 0]
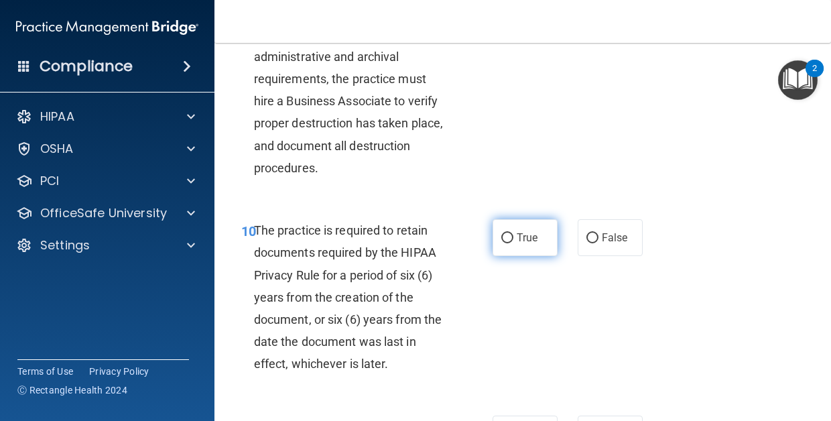
click at [533, 256] on label "True" at bounding box center [524, 237] width 65 height 37
click at [513, 243] on input "True" at bounding box center [507, 238] width 12 height 10
radio input "true"
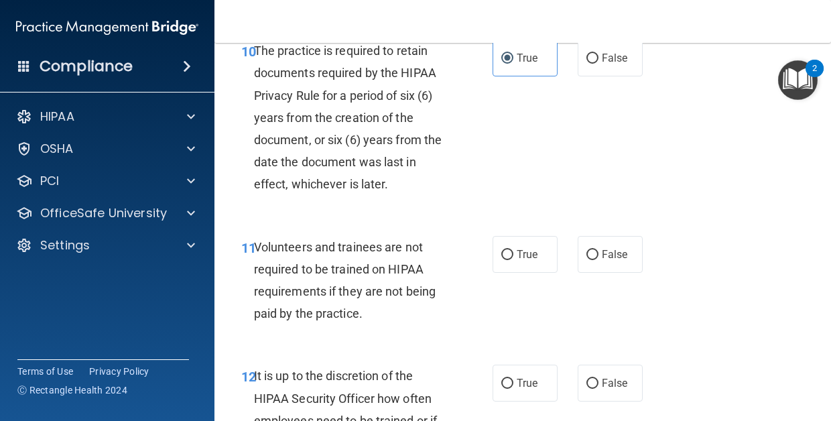
scroll to position [1724, 0]
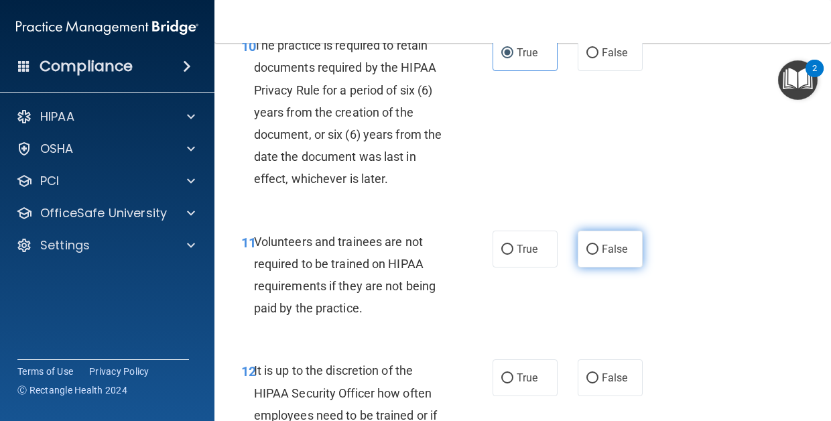
click at [615, 255] on span "False" at bounding box center [615, 249] width 26 height 13
click at [598, 255] on input "False" at bounding box center [592, 250] width 12 height 10
radio input "true"
click at [608, 384] on span "False" at bounding box center [615, 377] width 26 height 13
click at [598, 383] on input "False" at bounding box center [592, 378] width 12 height 10
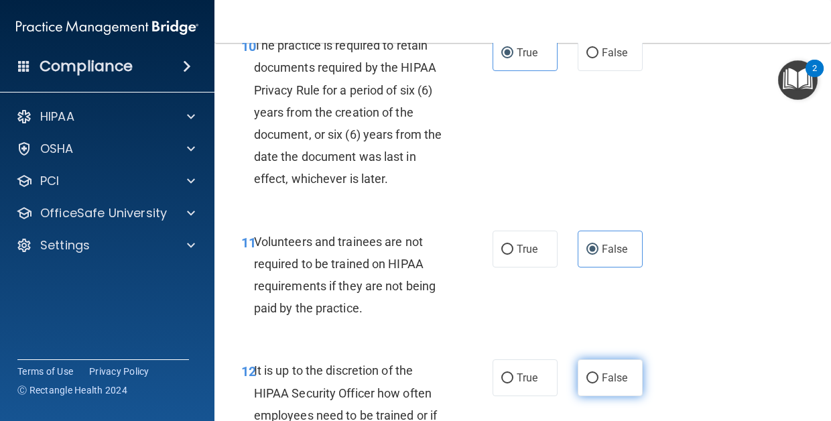
radio input "true"
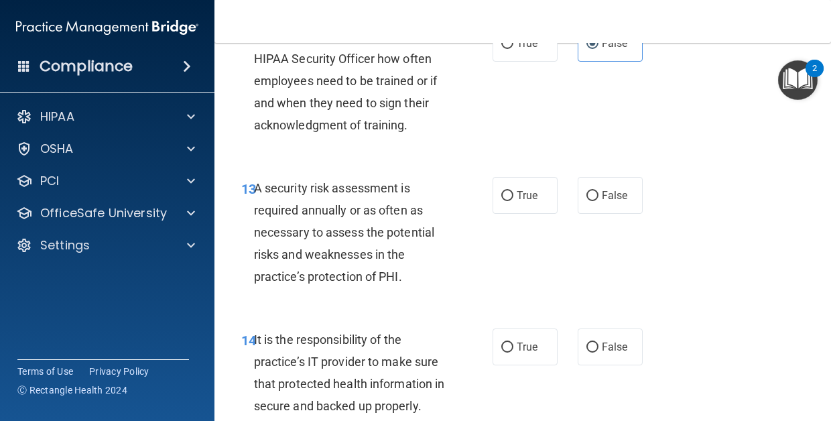
scroll to position [2059, 0]
click at [517, 201] on span "True" at bounding box center [527, 194] width 21 height 13
click at [513, 200] on input "True" at bounding box center [507, 195] width 12 height 10
radio input "true"
click at [597, 352] on input "False" at bounding box center [592, 347] width 12 height 10
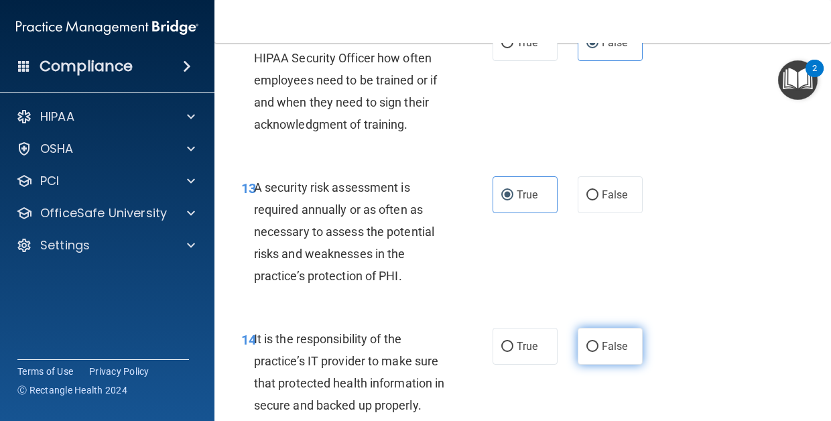
radio input "true"
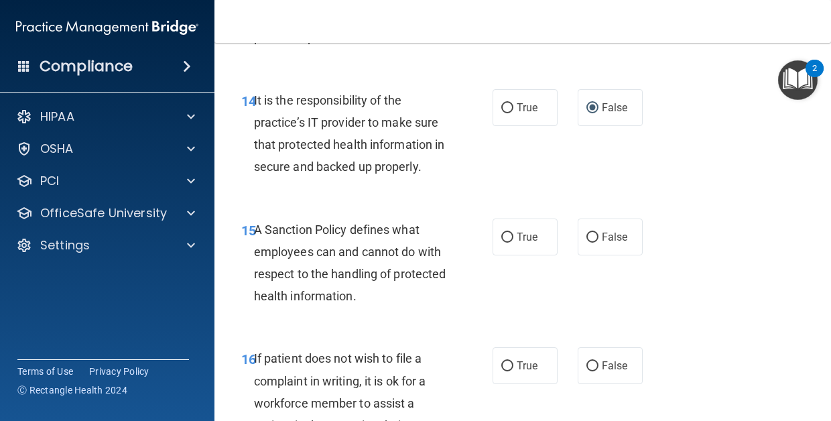
scroll to position [2309, 0]
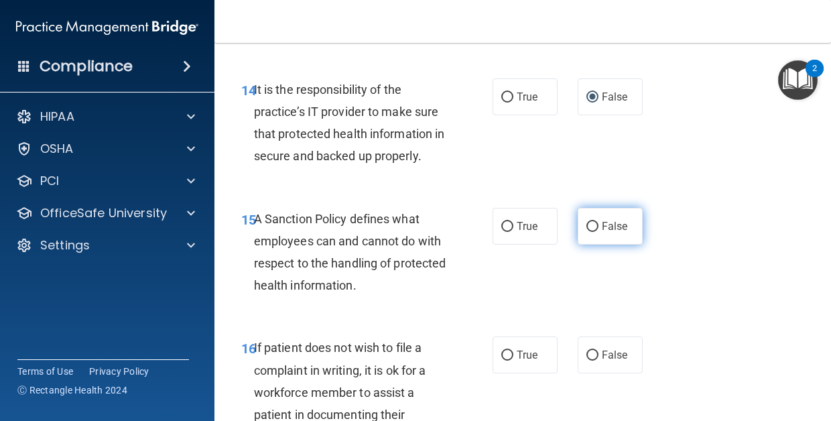
click at [622, 245] on label "False" at bounding box center [609, 226] width 65 height 37
click at [598, 232] on input "False" at bounding box center [592, 227] width 12 height 10
radio input "true"
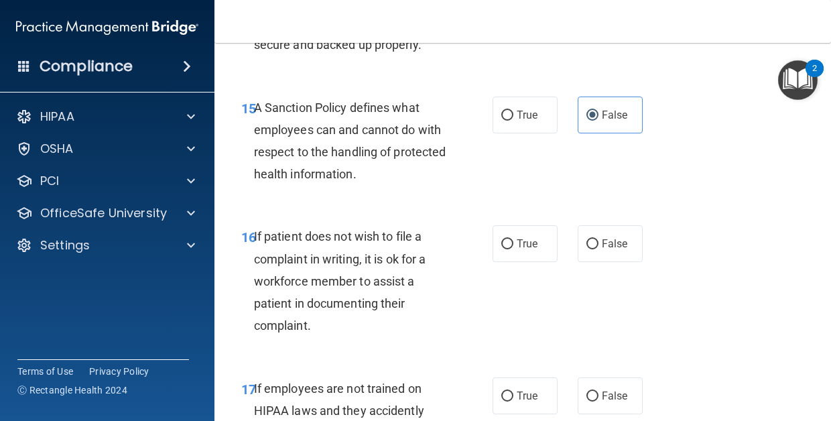
scroll to position [2421, 0]
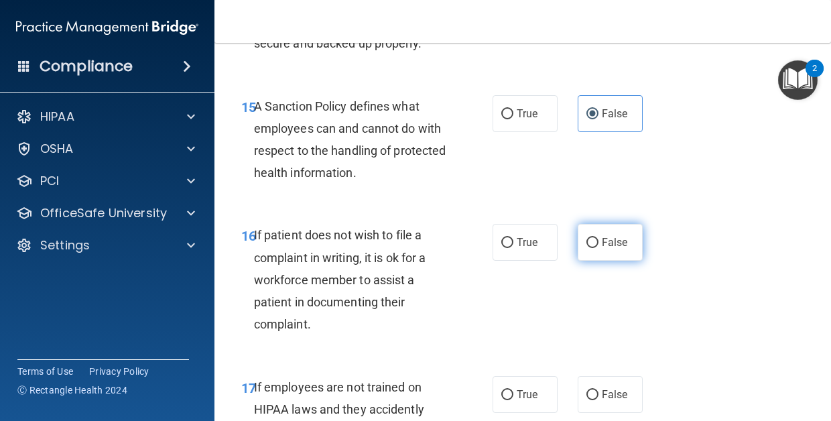
click at [618, 261] on label "False" at bounding box center [609, 242] width 65 height 37
click at [598, 248] on input "False" at bounding box center [592, 243] width 12 height 10
radio input "true"
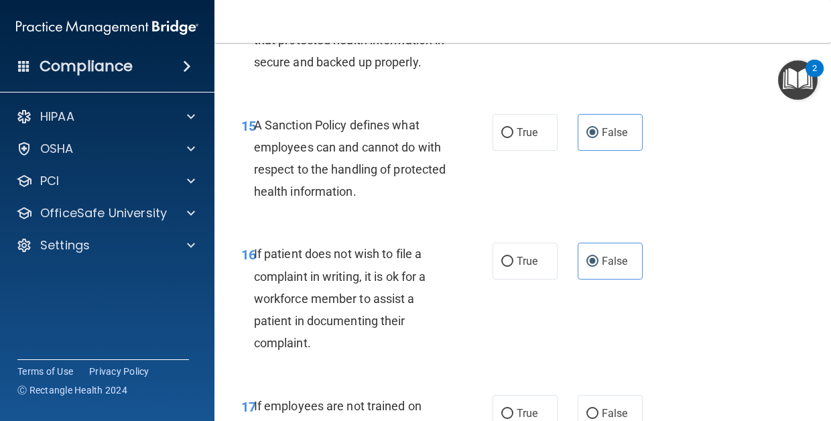
scroll to position [2408, 0]
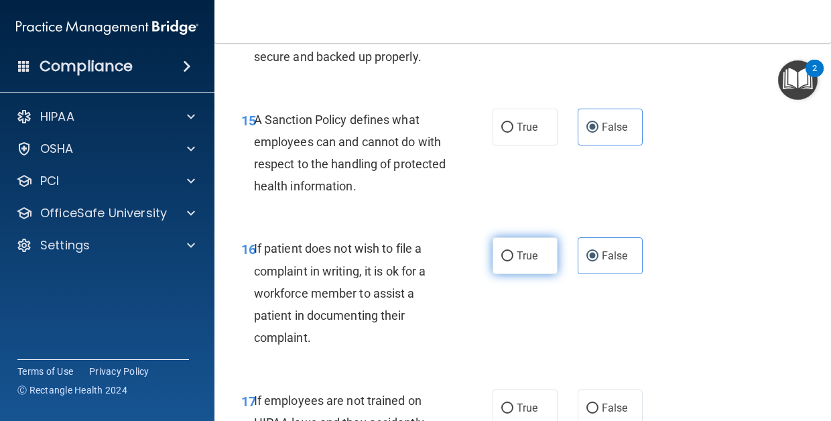
click at [508, 261] on input "True" at bounding box center [507, 256] width 12 height 10
radio input "true"
radio input "false"
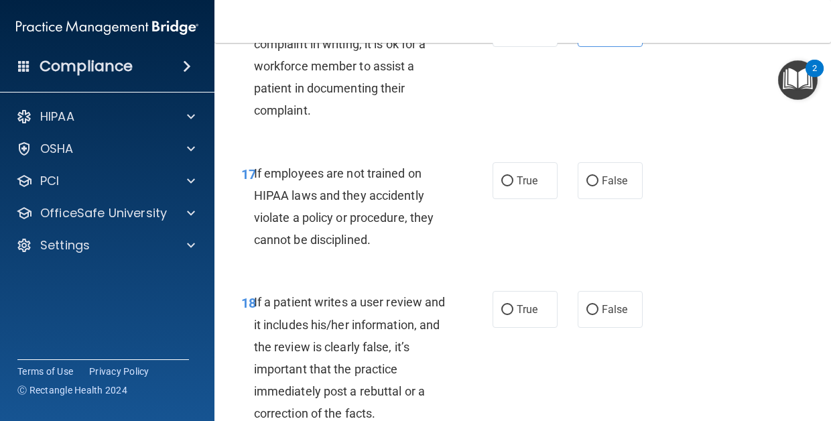
scroll to position [2636, 0]
click at [613, 198] on label "False" at bounding box center [609, 179] width 65 height 37
click at [598, 186] on input "False" at bounding box center [592, 181] width 12 height 10
radio input "true"
click at [618, 327] on label "False" at bounding box center [609, 308] width 65 height 37
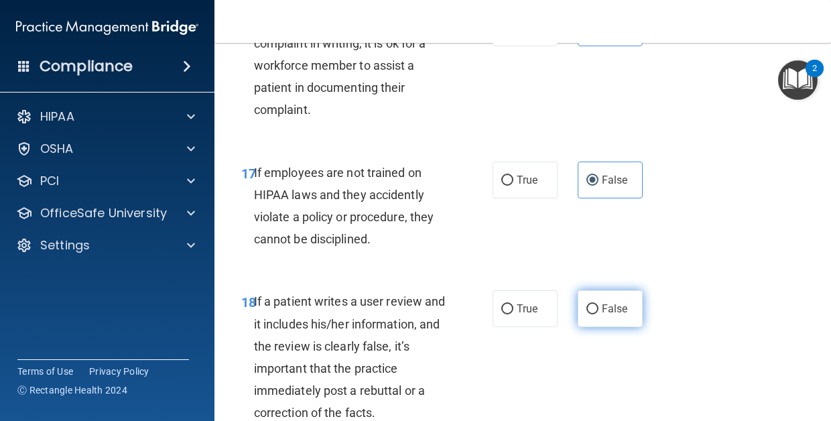
click at [598, 314] on input "False" at bounding box center [592, 309] width 12 height 10
radio input "true"
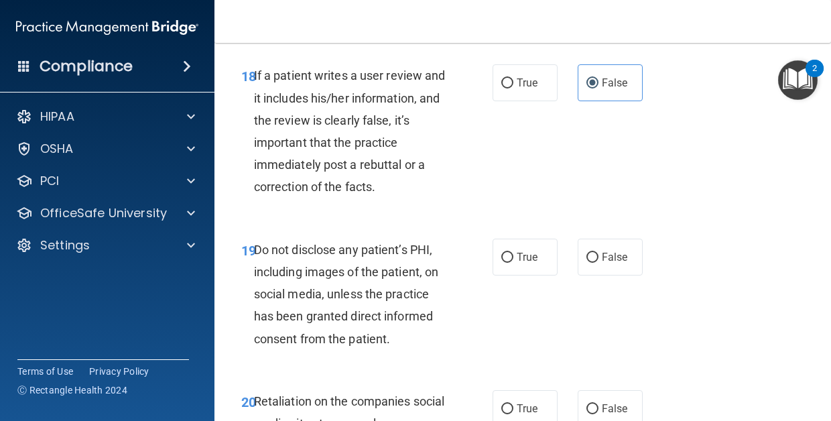
scroll to position [2863, 0]
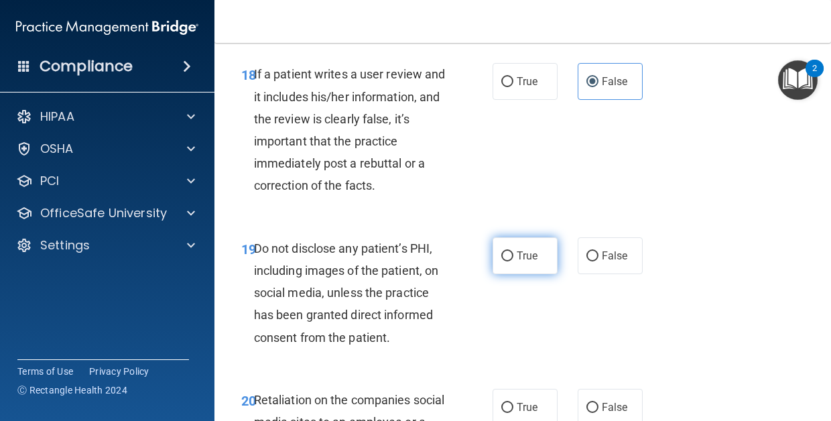
click at [515, 274] on label "True" at bounding box center [524, 255] width 65 height 37
click at [513, 261] on input "True" at bounding box center [507, 256] width 12 height 10
radio input "true"
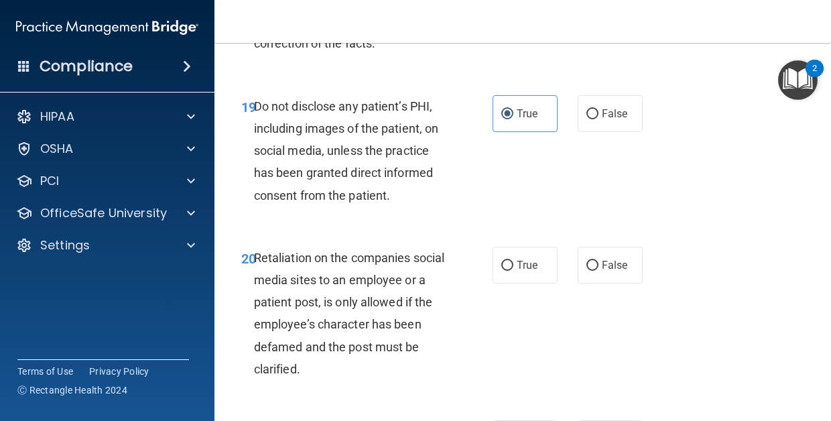
scroll to position [3019, 0]
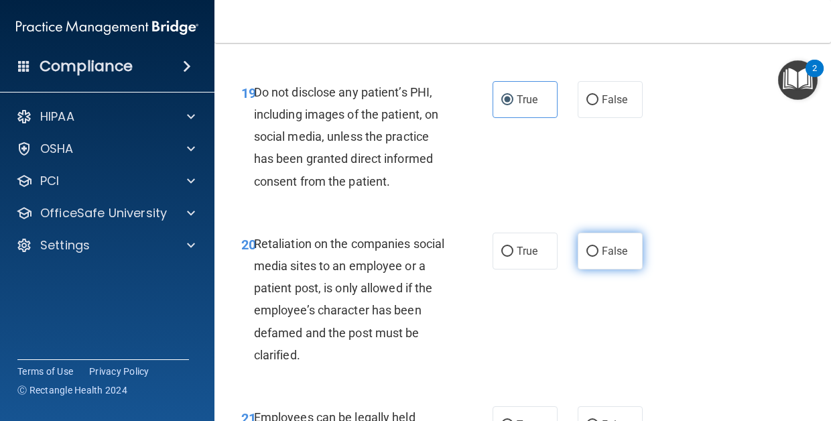
click at [612, 269] on label "False" at bounding box center [609, 250] width 65 height 37
click at [598, 257] on input "False" at bounding box center [592, 252] width 12 height 10
radio input "true"
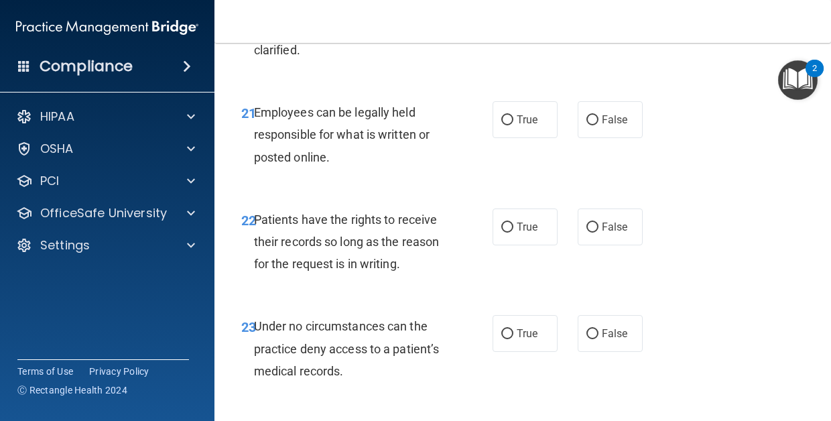
scroll to position [3370, 0]
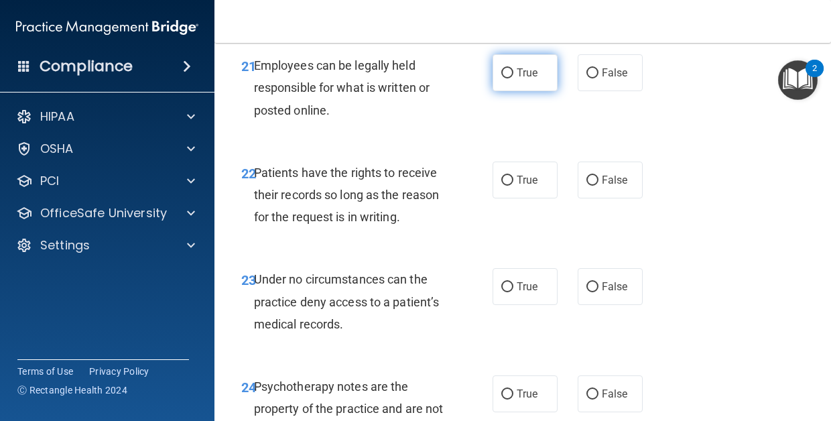
click at [527, 91] on label "True" at bounding box center [524, 72] width 65 height 37
click at [513, 78] on input "True" at bounding box center [507, 73] width 12 height 10
radio input "true"
click at [600, 198] on label "False" at bounding box center [609, 179] width 65 height 37
click at [598, 186] on input "False" at bounding box center [592, 181] width 12 height 10
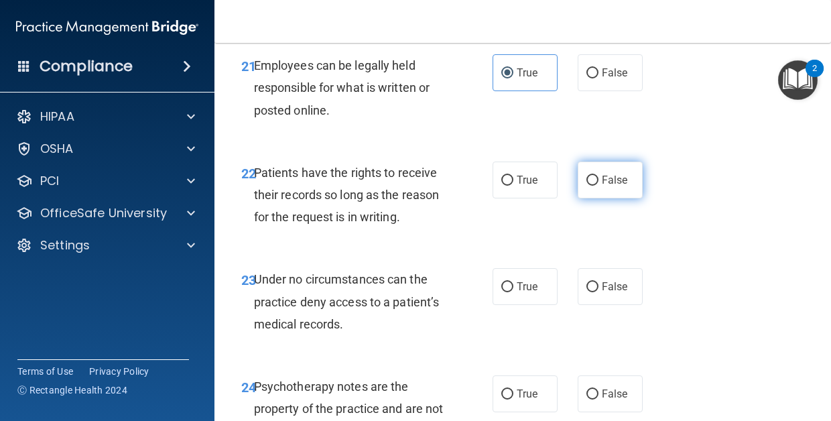
radio input "true"
click at [608, 295] on label "False" at bounding box center [609, 286] width 65 height 37
click at [598, 292] on input "False" at bounding box center [592, 287] width 12 height 10
radio input "true"
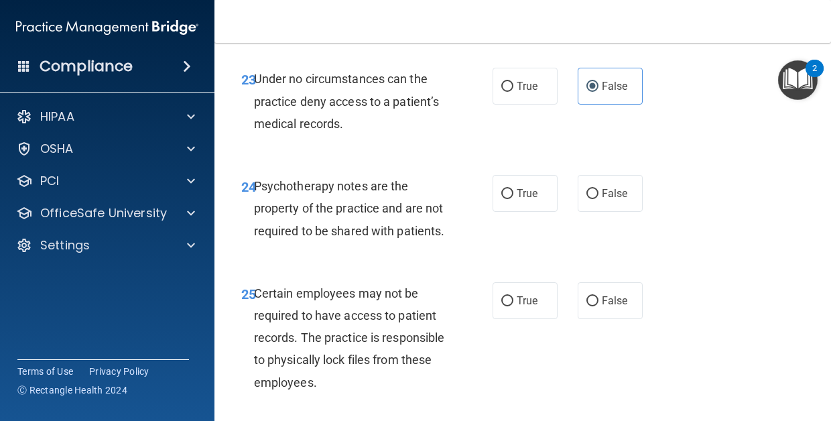
scroll to position [3573, 0]
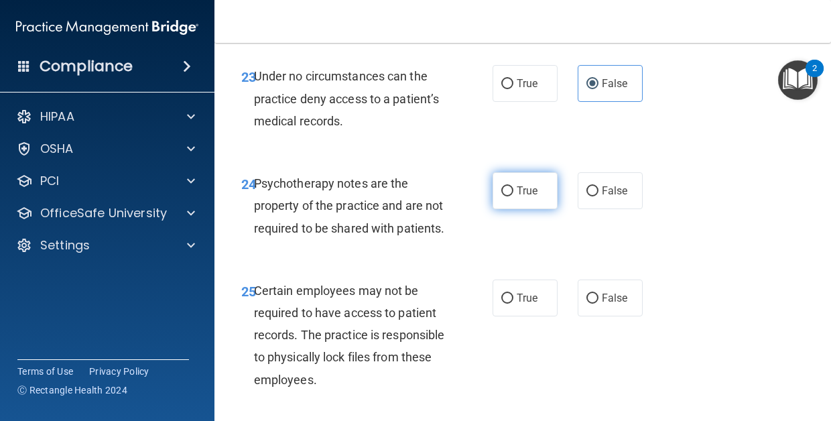
click at [524, 197] on span "True" at bounding box center [527, 190] width 21 height 13
click at [513, 196] on input "True" at bounding box center [507, 191] width 12 height 10
radio input "true"
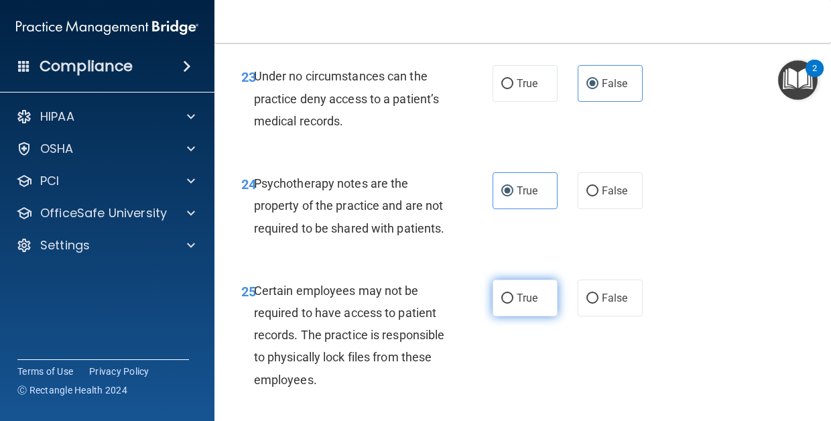
click at [523, 304] on span "True" at bounding box center [527, 297] width 21 height 13
click at [513, 303] on input "True" at bounding box center [507, 298] width 12 height 10
radio input "true"
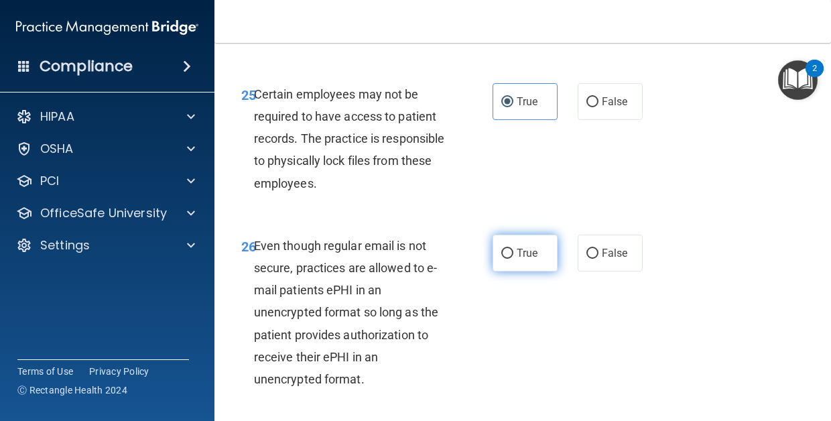
scroll to position [3772, 0]
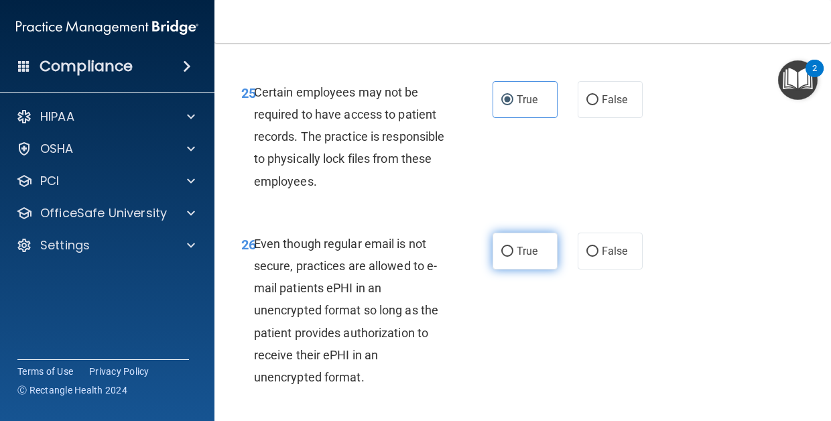
click at [501, 257] on input "True" at bounding box center [507, 252] width 12 height 10
radio input "true"
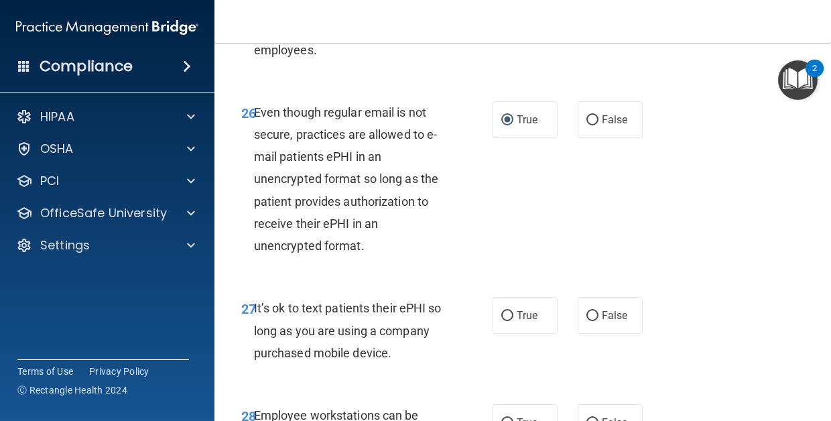
scroll to position [3921, 0]
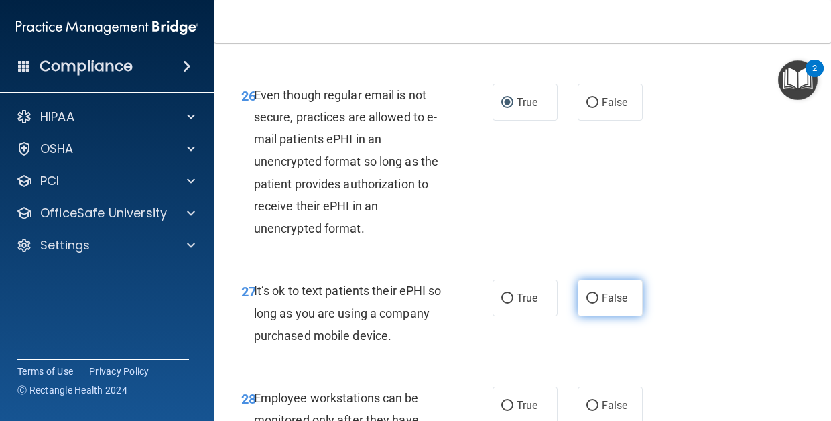
click at [616, 304] on span "False" at bounding box center [615, 297] width 26 height 13
click at [598, 303] on input "False" at bounding box center [592, 298] width 12 height 10
radio input "true"
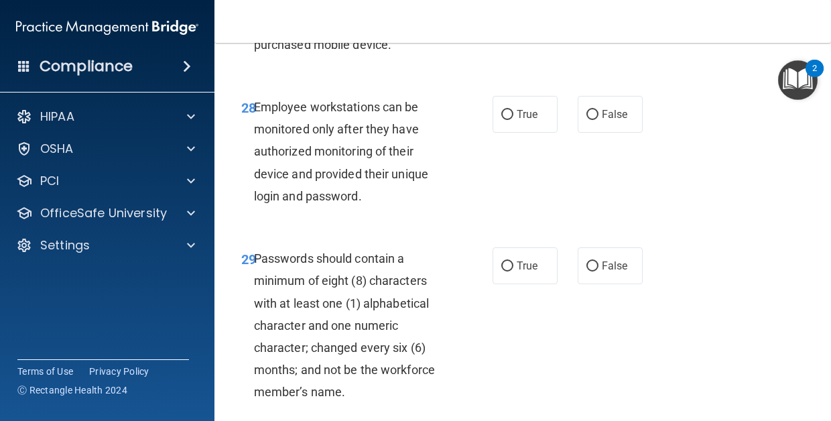
scroll to position [4205, 0]
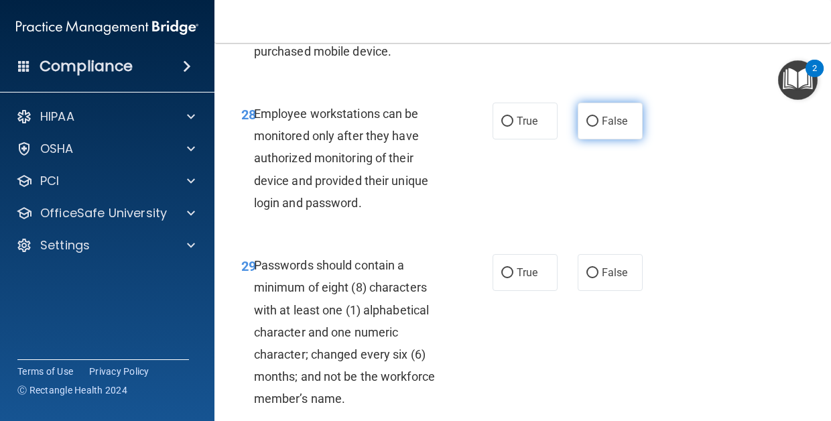
click at [620, 139] on label "False" at bounding box center [609, 121] width 65 height 37
click at [598, 127] on input "False" at bounding box center [592, 122] width 12 height 10
radio input "true"
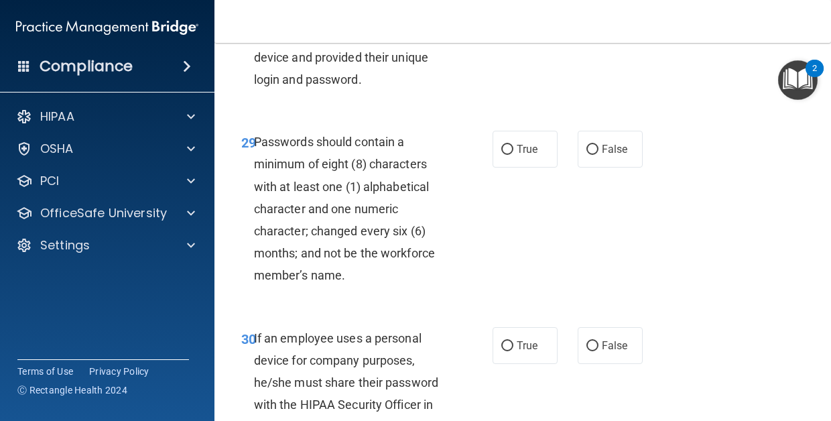
scroll to position [4359, 0]
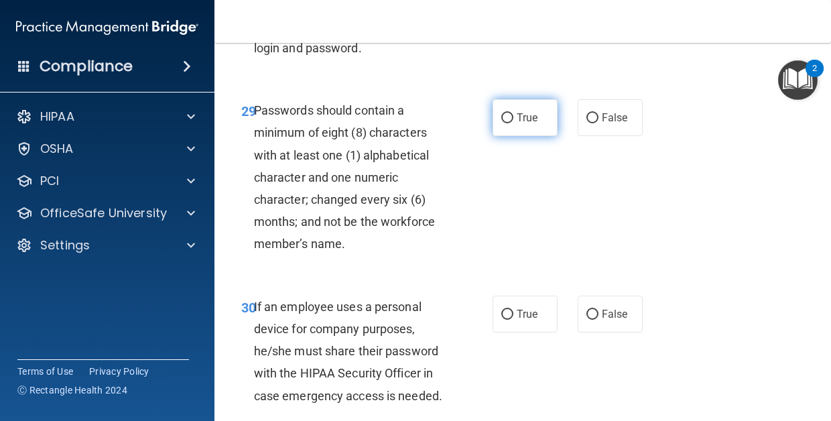
click at [517, 124] on span "True" at bounding box center [527, 117] width 21 height 13
click at [513, 123] on input "True" at bounding box center [507, 118] width 12 height 10
radio input "true"
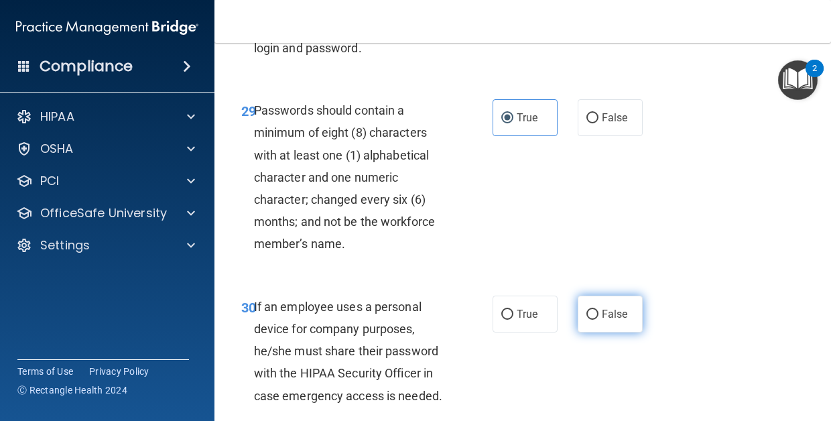
click at [602, 320] on span "False" at bounding box center [615, 314] width 26 height 13
click at [598, 320] on input "False" at bounding box center [592, 315] width 12 height 10
radio input "true"
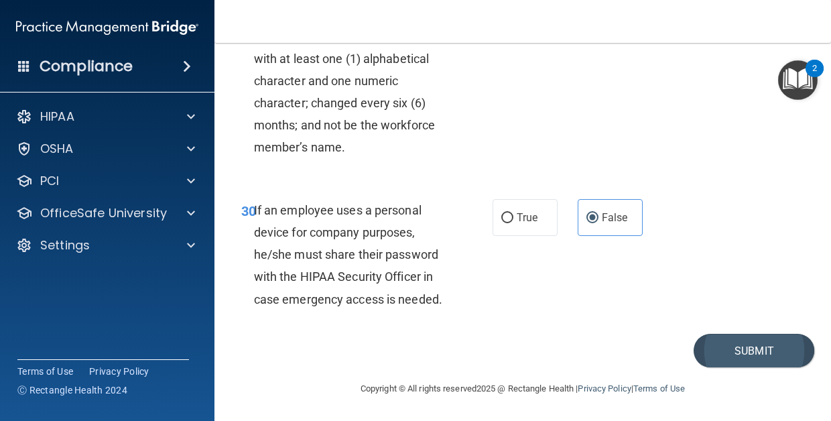
scroll to position [4477, 0]
click at [744, 360] on button "Submit" at bounding box center [753, 351] width 121 height 34
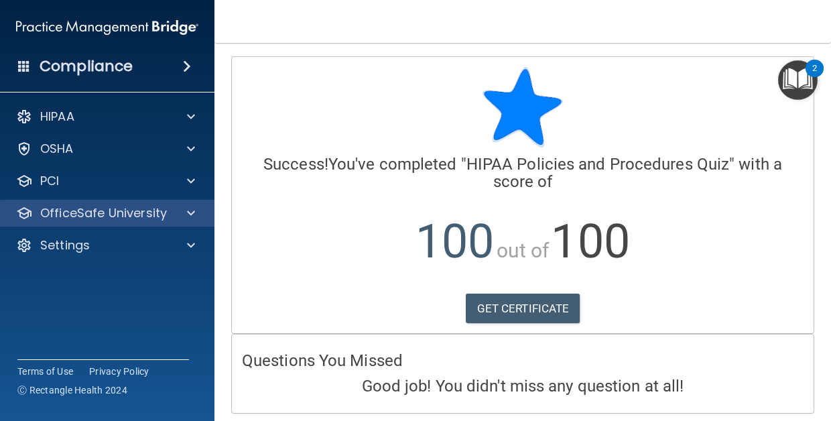
click at [192, 214] on span at bounding box center [191, 213] width 8 height 16
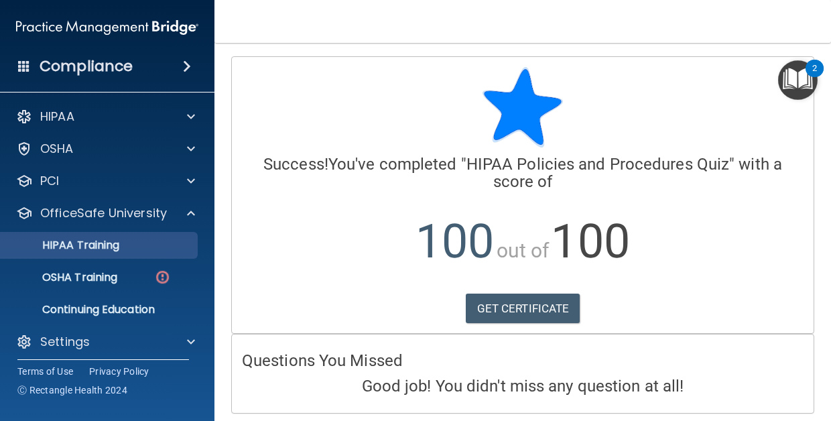
click at [153, 245] on div "HIPAA Training" at bounding box center [100, 244] width 183 height 13
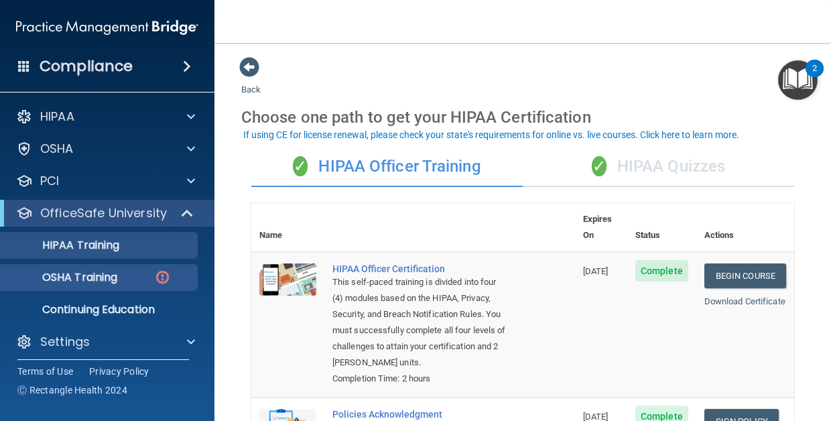
click at [117, 281] on p "OSHA Training" at bounding box center [63, 277] width 109 height 13
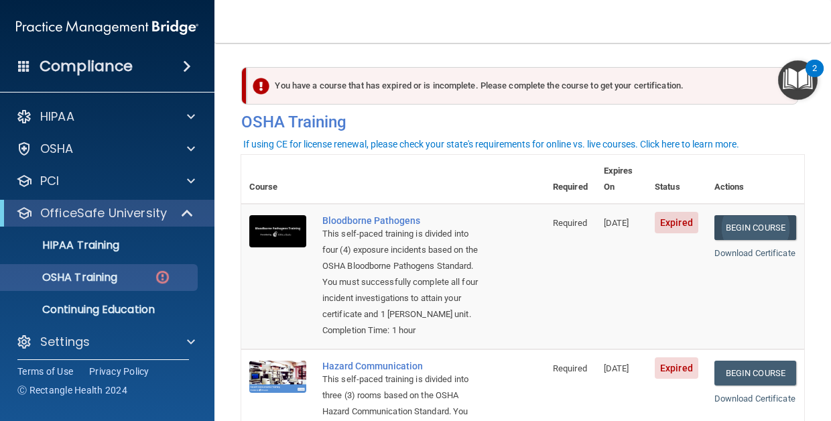
click at [766, 215] on link "Begin Course" at bounding box center [755, 227] width 82 height 25
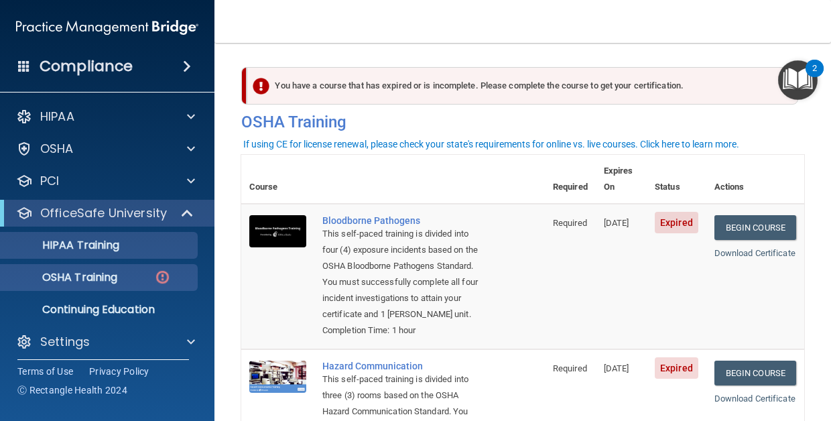
click at [137, 251] on div "HIPAA Training" at bounding box center [100, 244] width 183 height 13
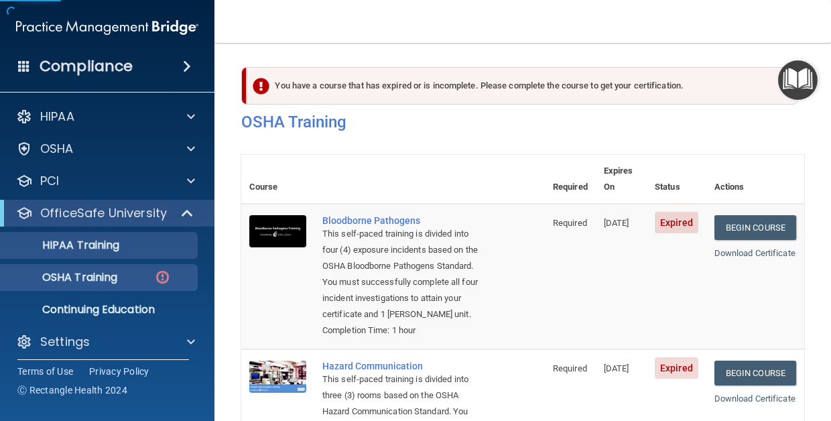
click at [136, 272] on div "OSHA Training" at bounding box center [100, 277] width 183 height 13
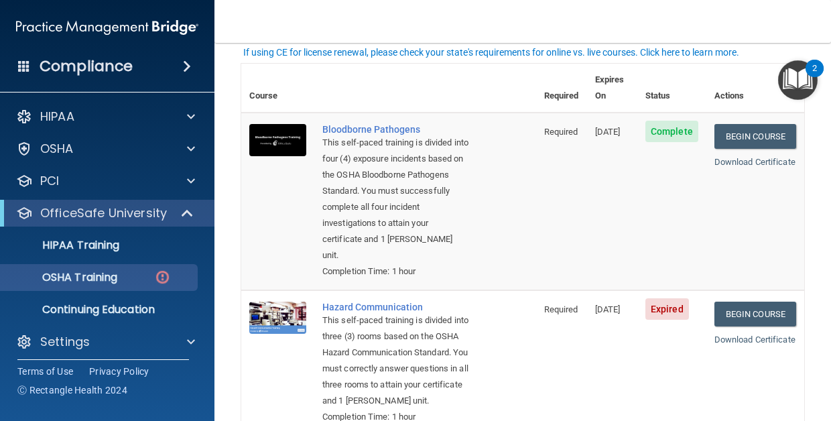
scroll to position [92, 0]
click at [762, 301] on link "Begin Course" at bounding box center [755, 313] width 82 height 25
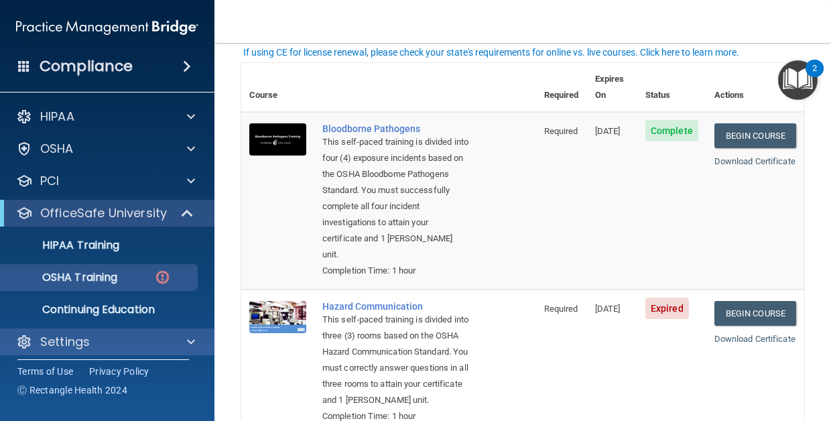
click at [136, 344] on div "Settings" at bounding box center [89, 342] width 166 height 16
click at [194, 345] on span at bounding box center [191, 342] width 8 height 16
click at [194, 344] on span at bounding box center [191, 342] width 8 height 16
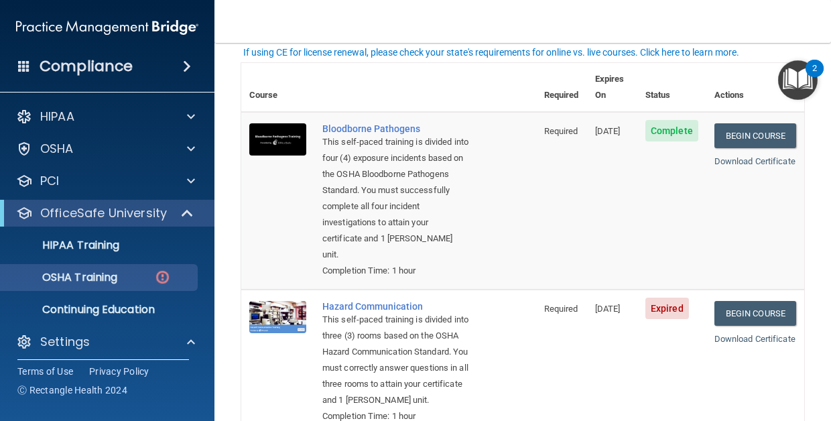
click at [187, 63] on span at bounding box center [187, 66] width 8 height 16
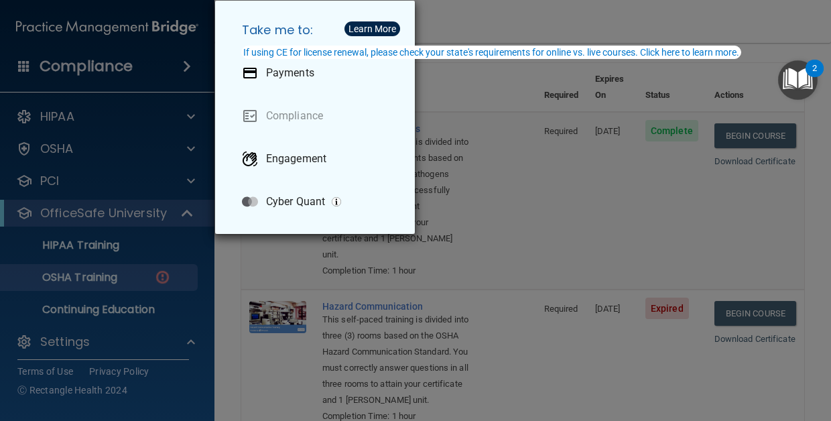
click at [187, 63] on div "Take me to: Payments Compliance Engagement Cyber Quant" at bounding box center [415, 210] width 831 height 421
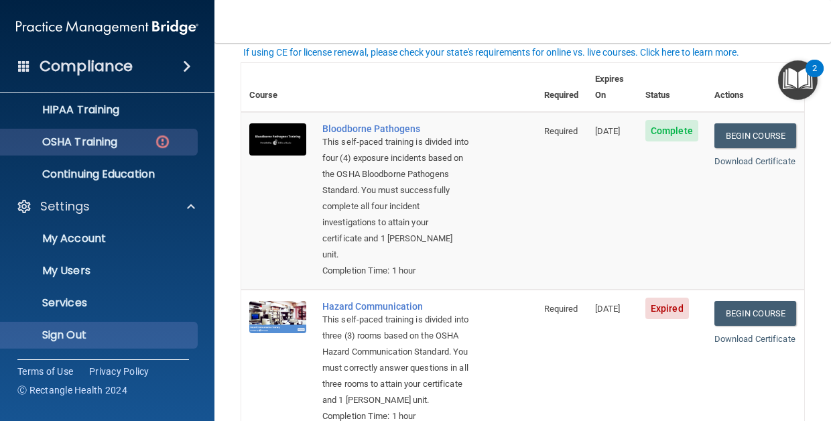
scroll to position [135, 0]
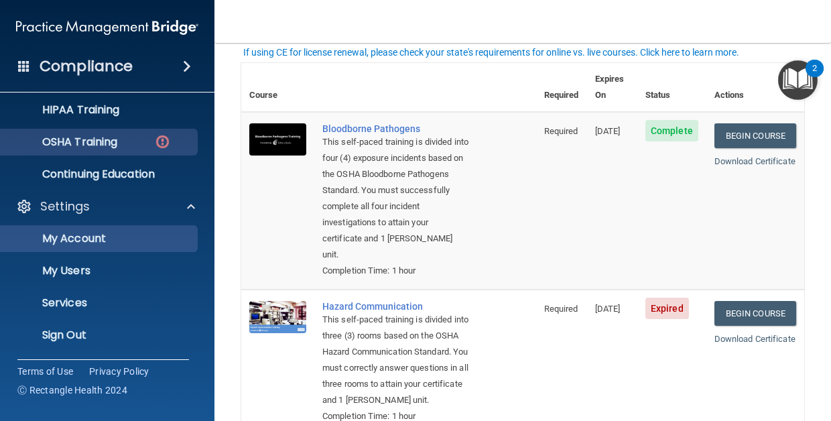
click at [144, 244] on p "My Account" at bounding box center [100, 238] width 183 height 13
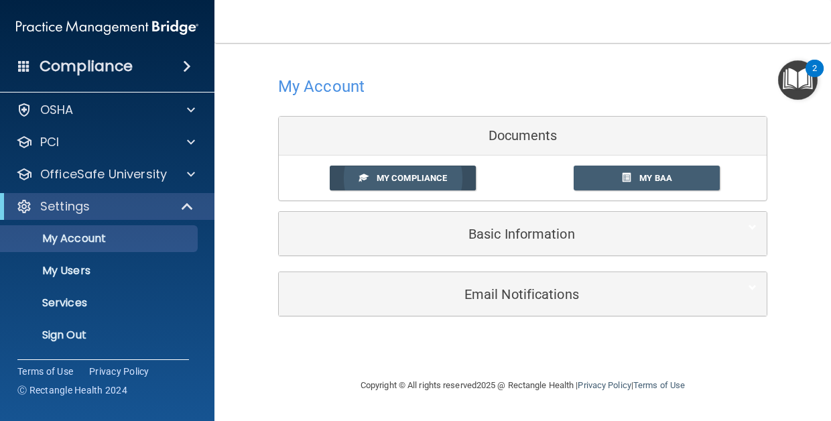
click at [403, 179] on span "My Compliance" at bounding box center [412, 178] width 70 height 10
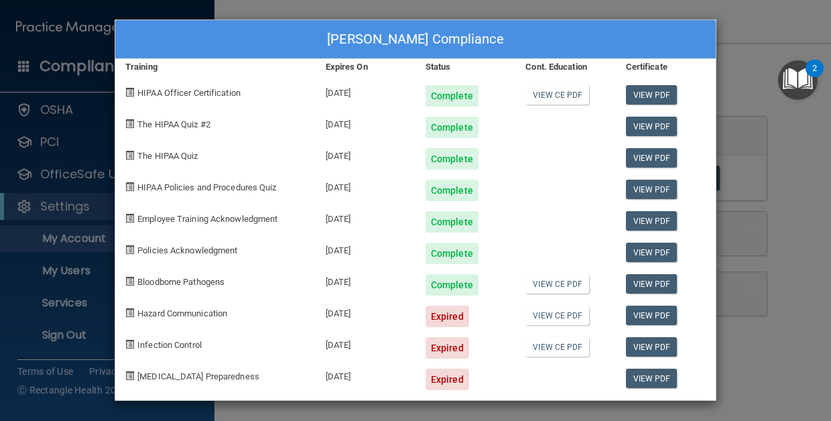
scroll to position [1, 0]
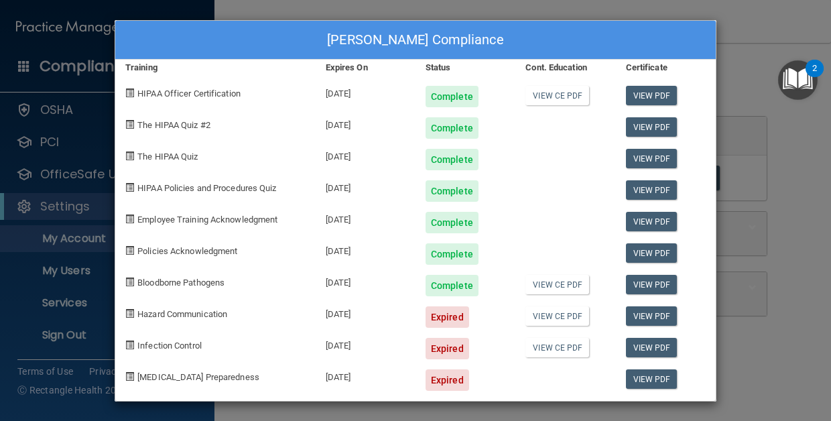
click at [752, 384] on div "Stephanie Parker's Compliance Training Expires On Status Cont. Education Certif…" at bounding box center [415, 210] width 831 height 421
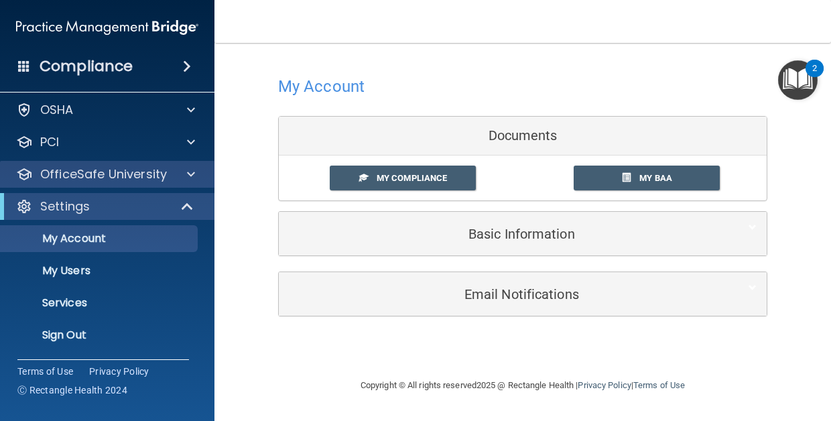
click at [92, 172] on p "OfficeSafe University" at bounding box center [103, 174] width 127 height 16
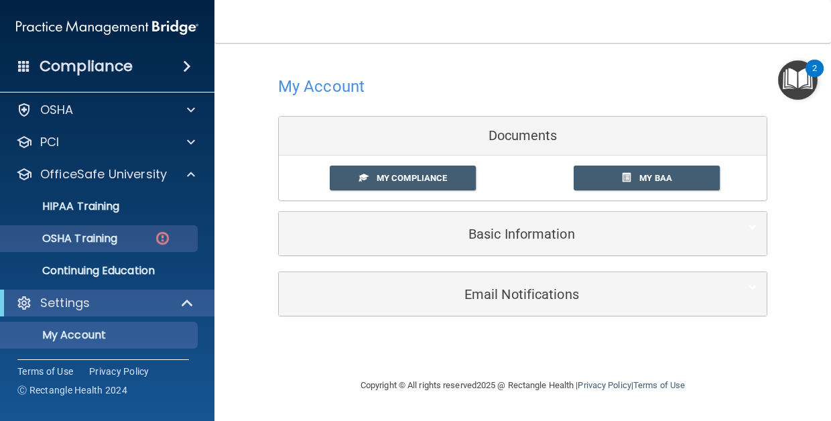
click at [103, 234] on p "OSHA Training" at bounding box center [63, 238] width 109 height 13
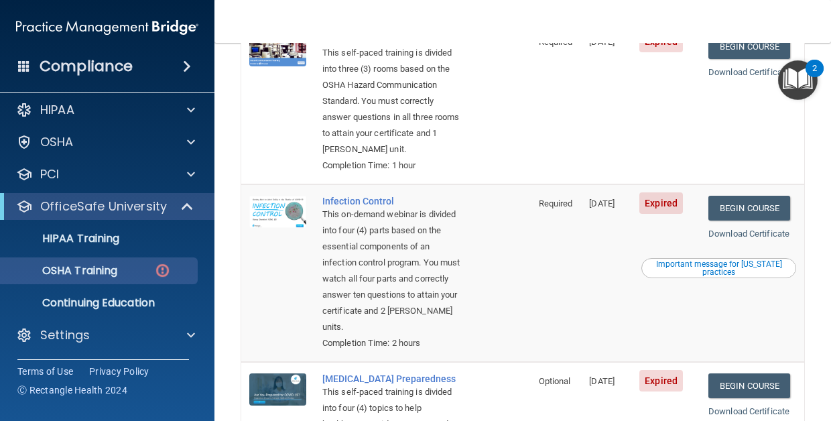
scroll to position [363, 0]
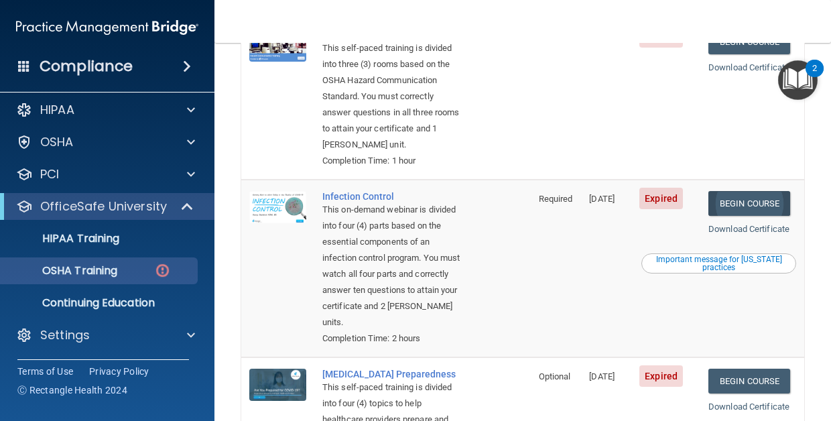
click at [736, 191] on link "Begin Course" at bounding box center [749, 203] width 82 height 25
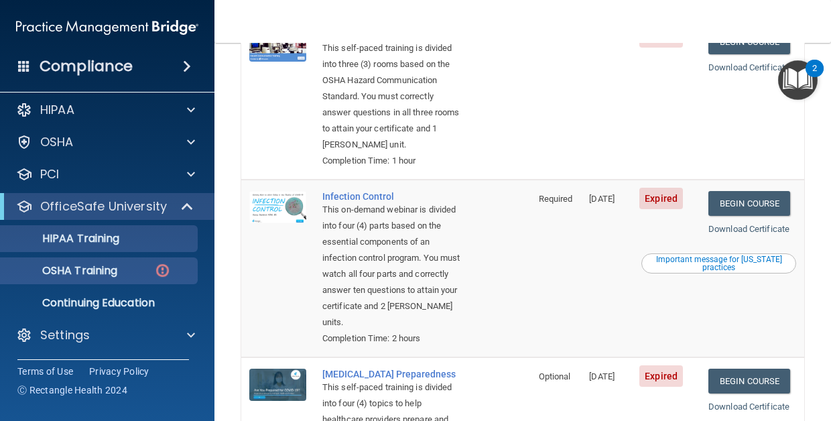
click at [149, 236] on div "HIPAA Training" at bounding box center [100, 238] width 183 height 13
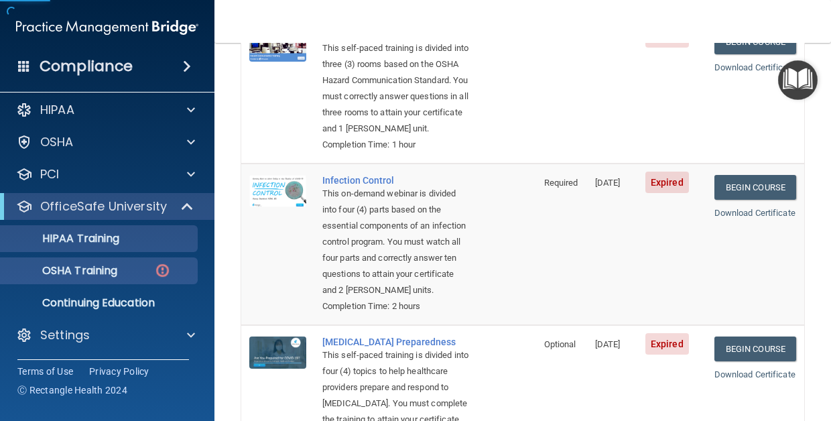
click at [137, 276] on div "OSHA Training" at bounding box center [100, 270] width 183 height 13
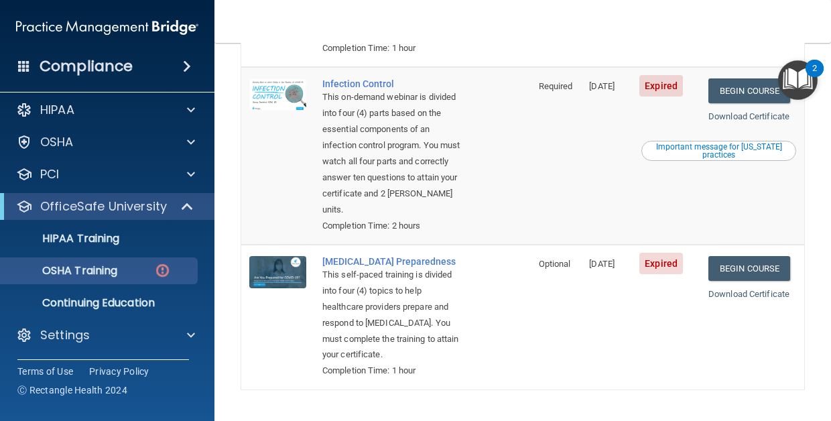
scroll to position [475, 0]
click at [739, 257] on link "Begin Course" at bounding box center [749, 269] width 82 height 25
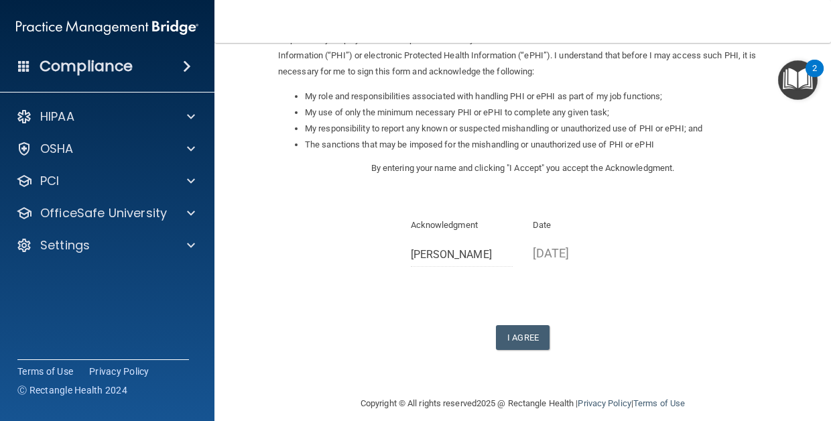
scroll to position [178, 0]
click at [510, 326] on button "I Agree" at bounding box center [523, 338] width 54 height 25
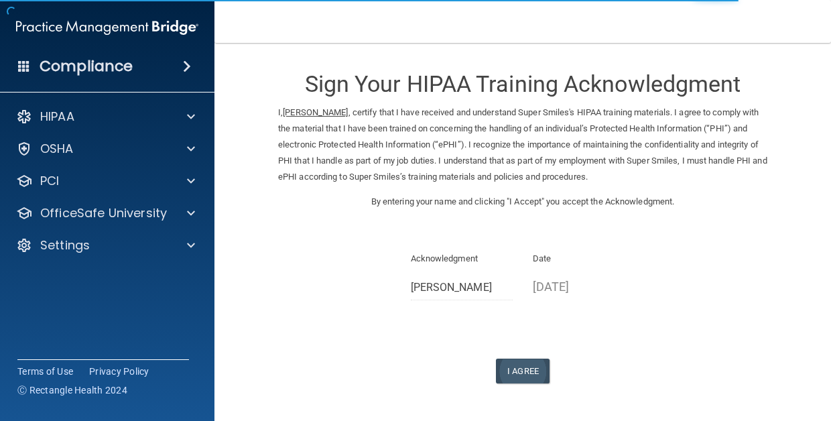
click at [510, 358] on button "I Agree" at bounding box center [523, 370] width 54 height 25
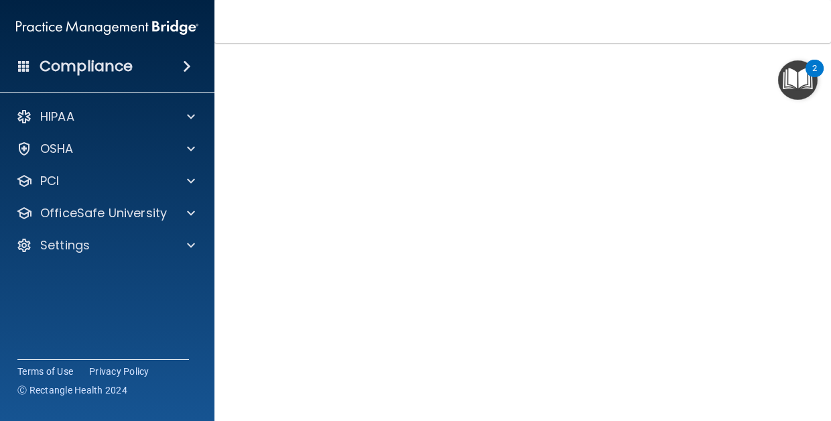
scroll to position [80, 0]
click at [778, 88] on img "Open Resource Center, 2 new notifications" at bounding box center [798, 80] width 40 height 40
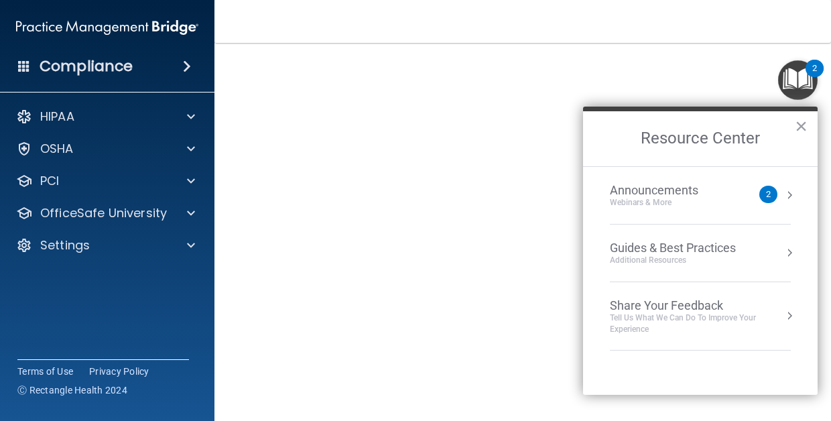
click at [801, 131] on button "×" at bounding box center [801, 125] width 13 height 21
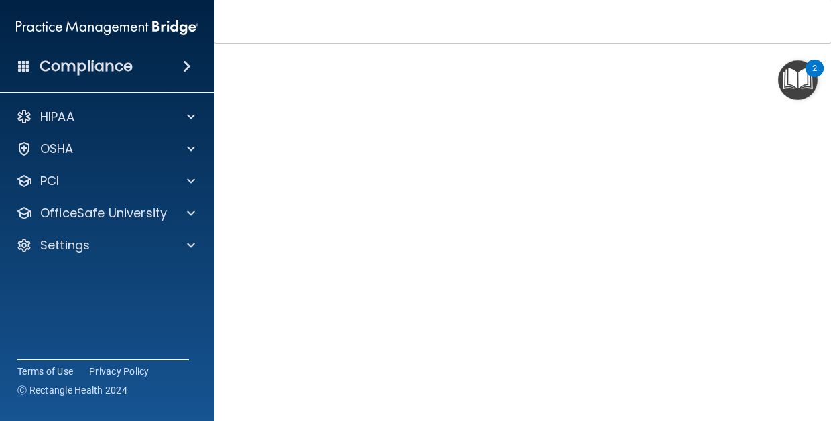
click at [778, 88] on img "Open Resource Center, 2 new notifications" at bounding box center [798, 80] width 40 height 40
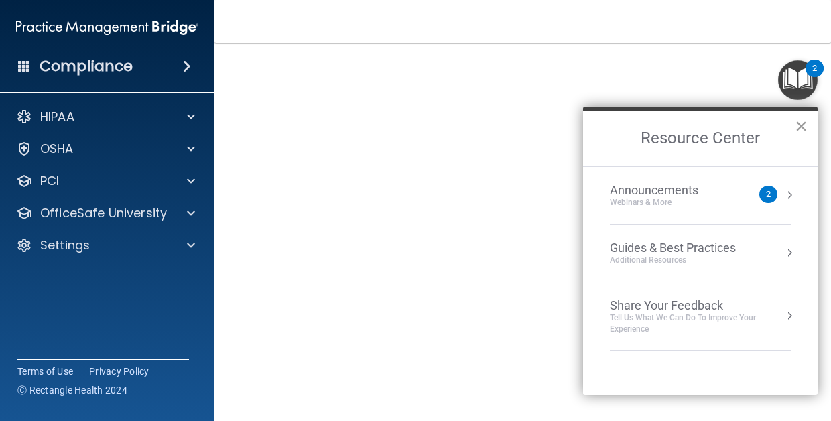
click at [801, 130] on button "×" at bounding box center [801, 125] width 13 height 21
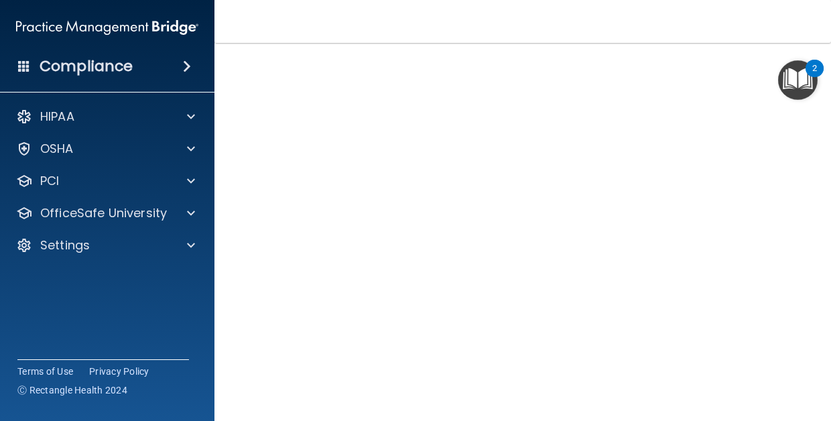
click at [778, 90] on img "Open Resource Center, 2 new notifications" at bounding box center [798, 80] width 40 height 40
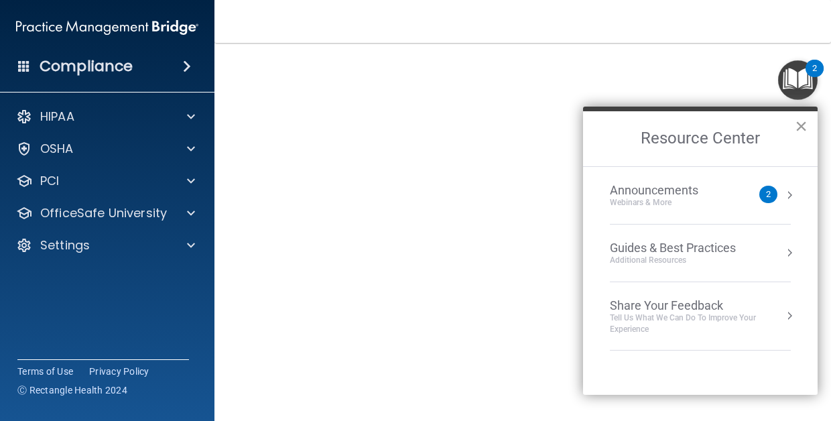
click at [802, 127] on button "×" at bounding box center [801, 125] width 13 height 21
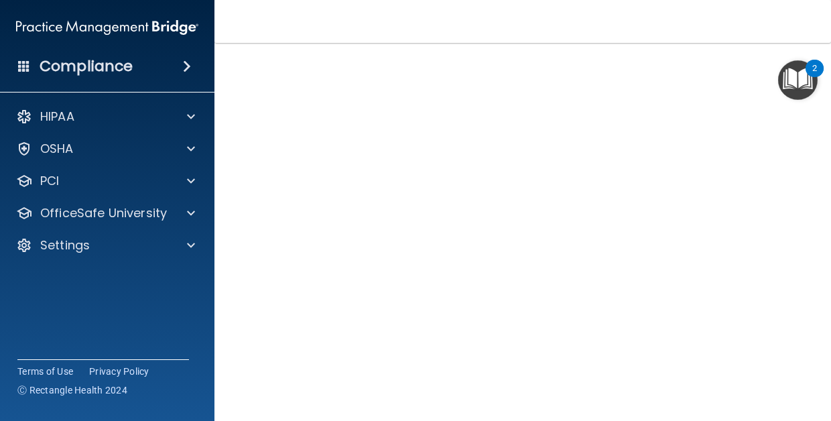
scroll to position [107, 0]
click at [780, 61] on img "Open Resource Center, 2 new notifications" at bounding box center [798, 80] width 40 height 40
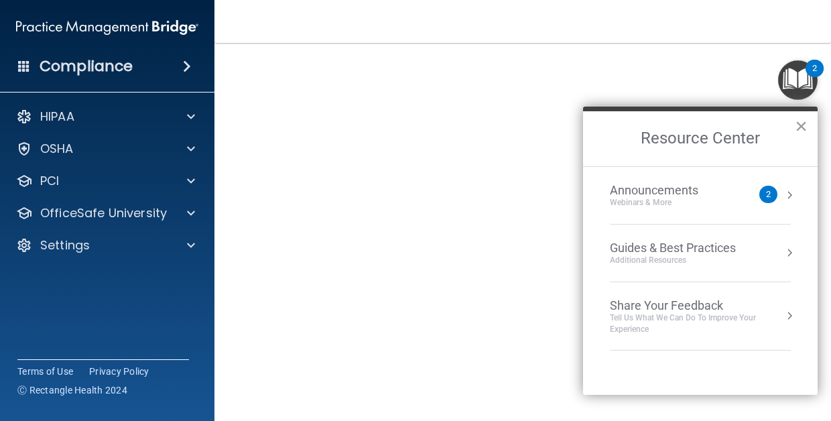
click at [801, 129] on button "×" at bounding box center [801, 125] width 13 height 21
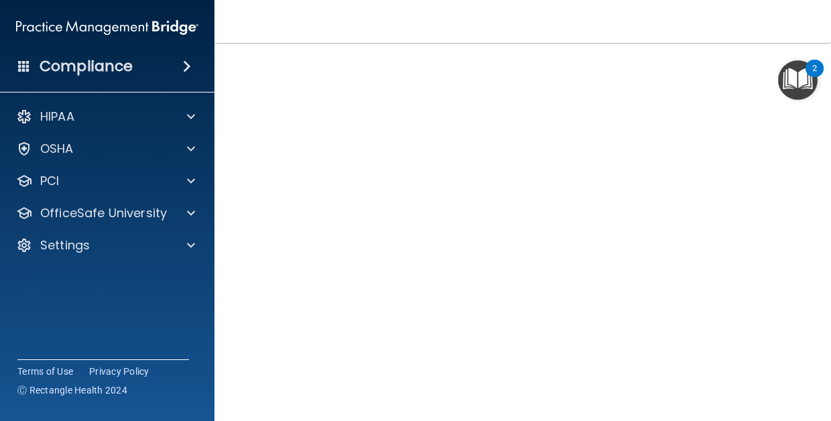
scroll to position [92, 0]
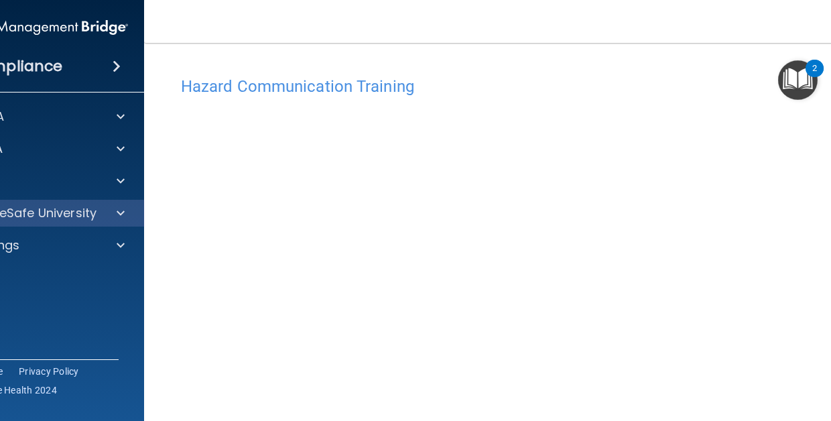
click at [126, 223] on div "OfficeSafe University" at bounding box center [37, 213] width 215 height 27
click at [124, 210] on span at bounding box center [121, 213] width 8 height 16
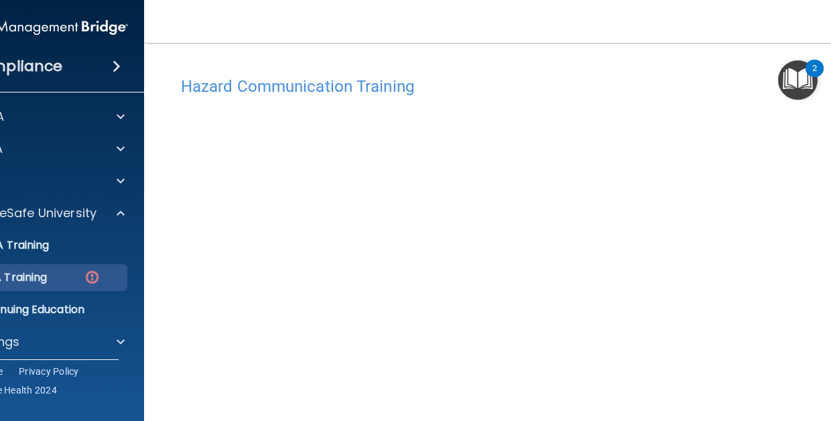
click at [91, 285] on img at bounding box center [92, 277] width 17 height 17
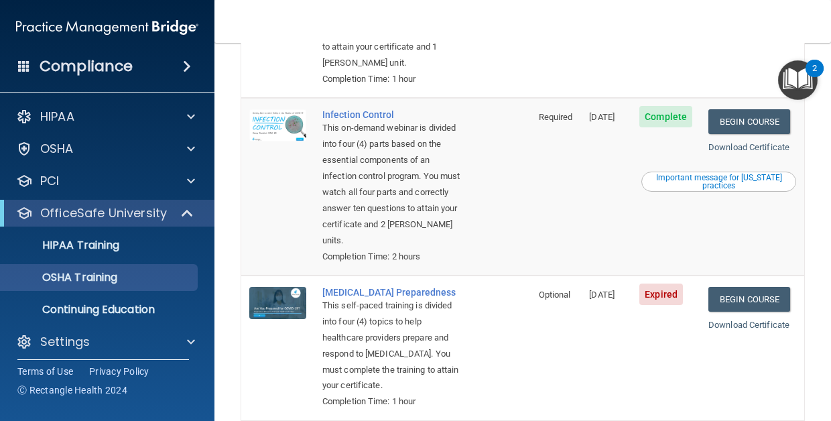
scroll to position [418, 0]
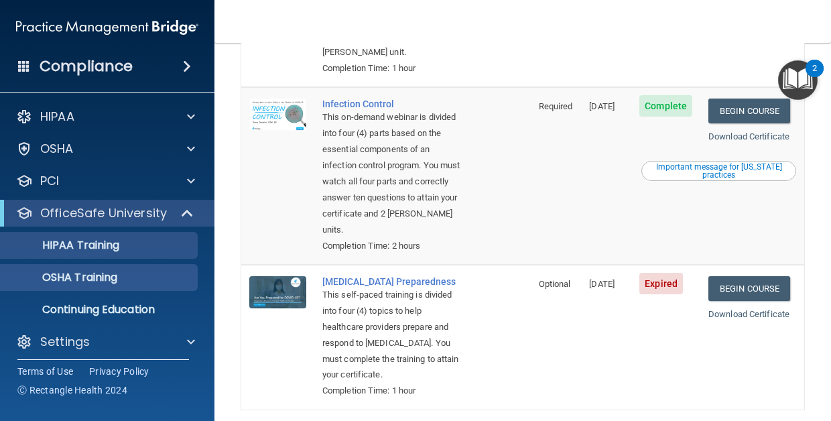
click at [119, 246] on p "HIPAA Training" at bounding box center [64, 244] width 111 height 13
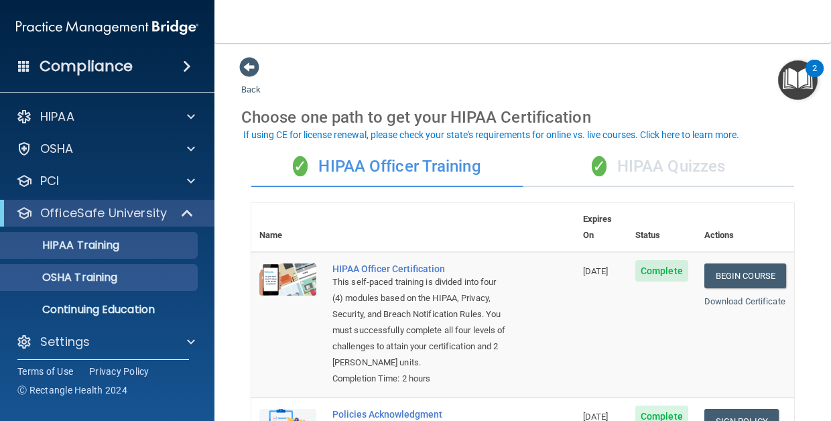
click at [139, 279] on div "OSHA Training" at bounding box center [100, 277] width 183 height 13
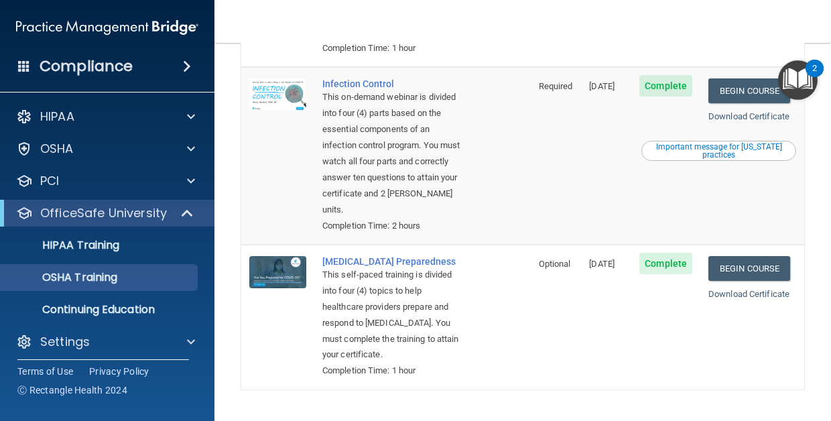
scroll to position [437, 0]
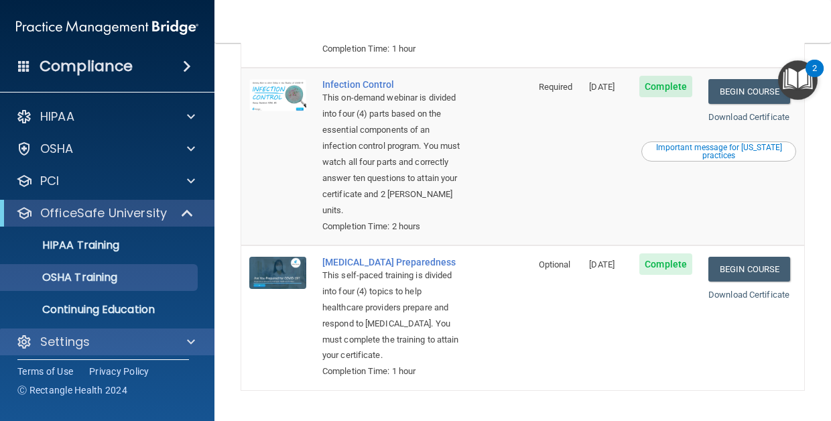
click at [161, 347] on div "Settings" at bounding box center [89, 342] width 166 height 16
click at [192, 342] on span at bounding box center [191, 342] width 8 height 16
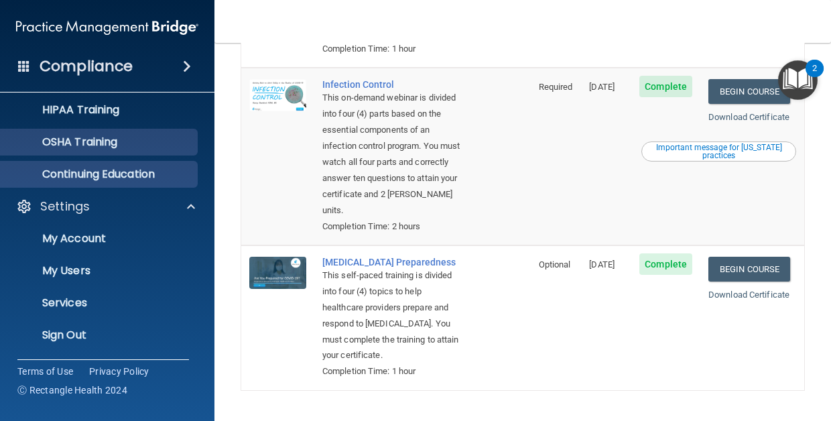
scroll to position [135, 0]
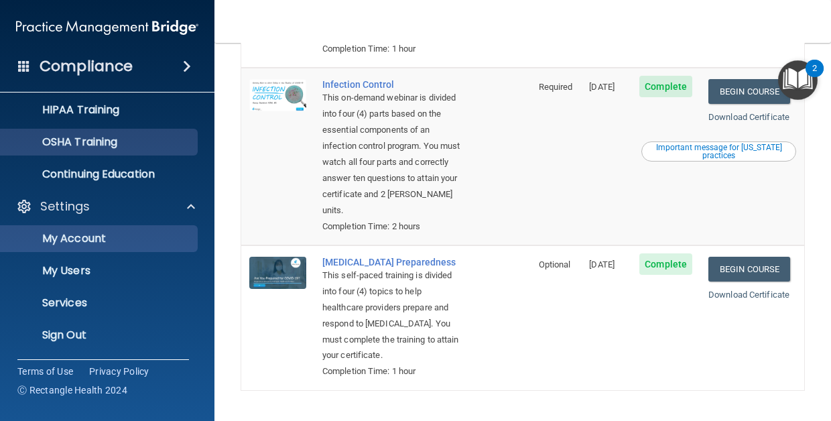
click at [104, 238] on p "My Account" at bounding box center [100, 238] width 183 height 13
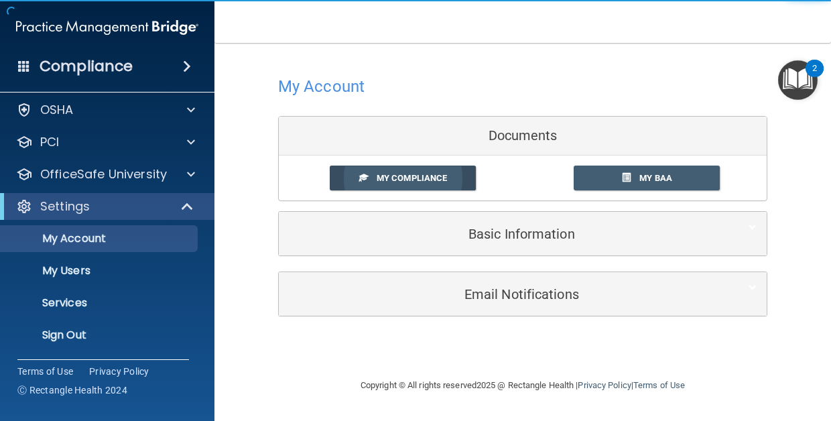
click at [423, 178] on span "My Compliance" at bounding box center [412, 178] width 70 height 10
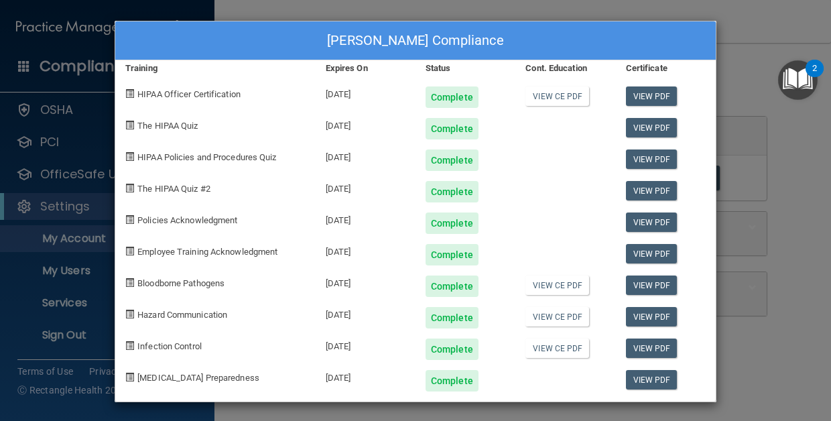
scroll to position [1, 0]
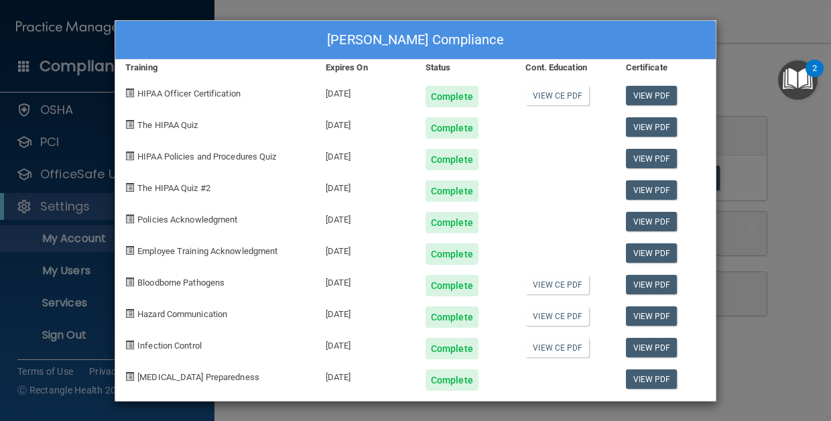
click at [63, 259] on div "Stephanie Parker's Compliance Training Expires On Status Cont. Education Certif…" at bounding box center [415, 210] width 831 height 421
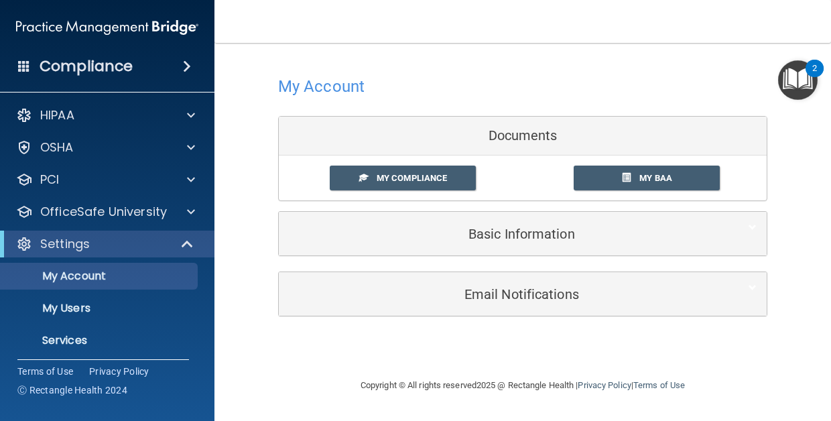
scroll to position [0, 0]
click at [612, 189] on div "My Compliance My Compliance My BAA" at bounding box center [523, 177] width 488 height 45
click at [613, 185] on link "My BAA" at bounding box center [646, 177] width 147 height 25
click at [437, 306] on div "Email Notifications" at bounding box center [502, 294] width 447 height 30
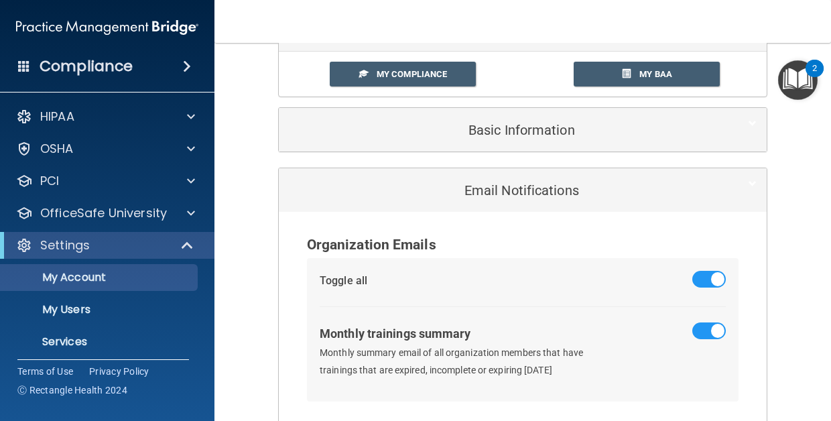
scroll to position [76, 0]
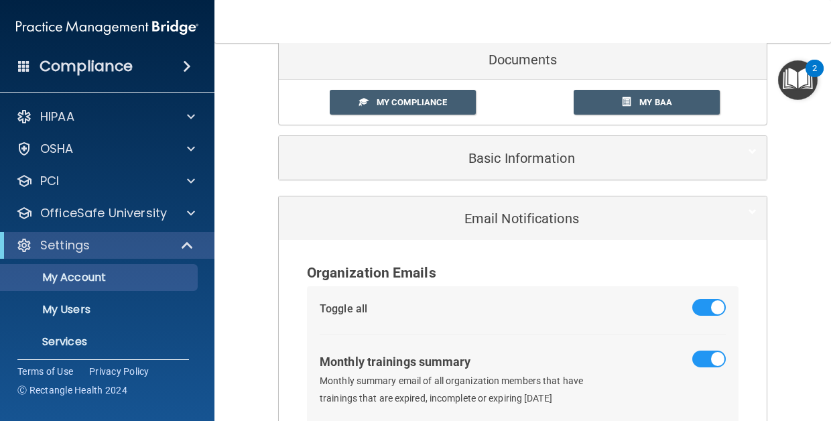
click at [419, 172] on div "Basic Information" at bounding box center [523, 158] width 488 height 44
click at [419, 166] on div "Basic Information" at bounding box center [502, 158] width 447 height 30
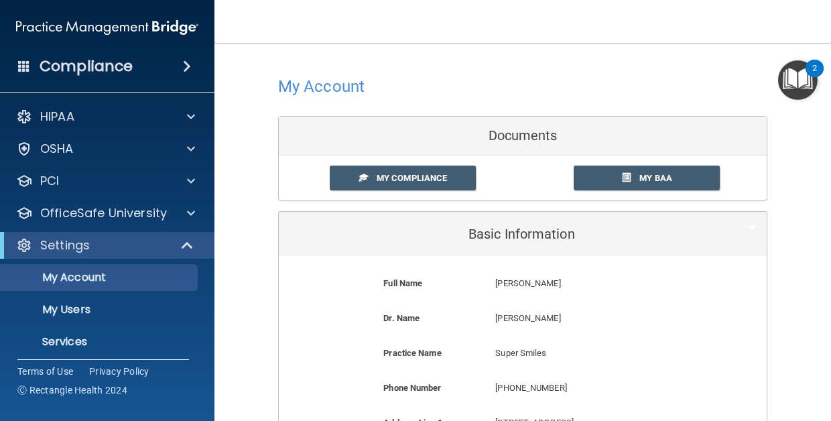
scroll to position [0, 0]
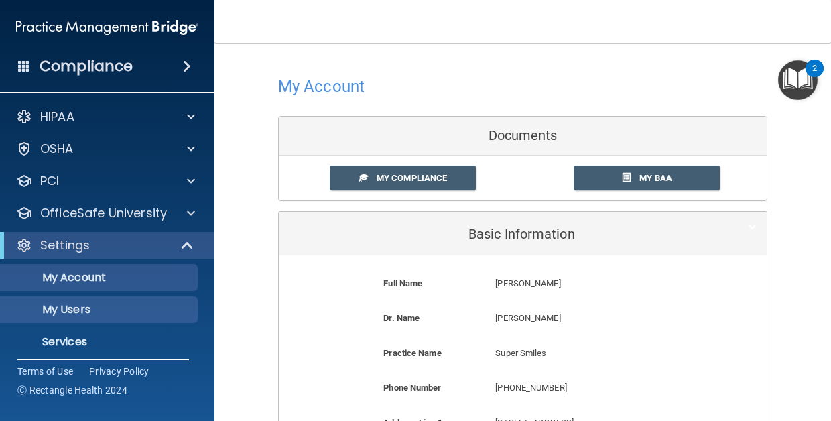
click at [127, 310] on p "My Users" at bounding box center [100, 309] width 183 height 13
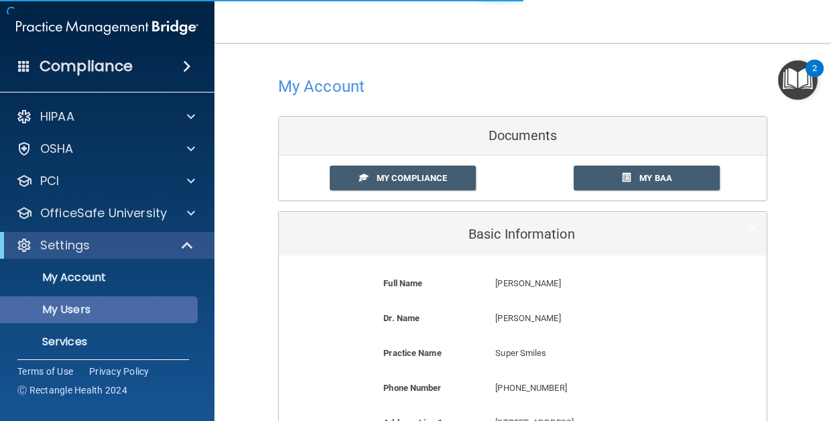
select select "20"
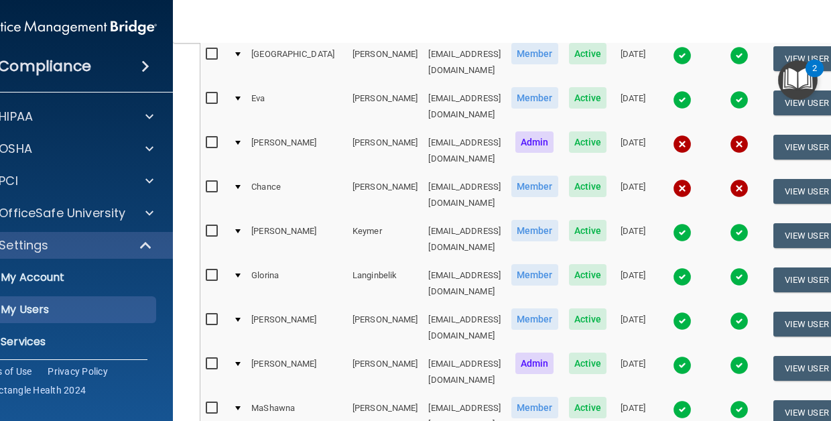
scroll to position [702, 0]
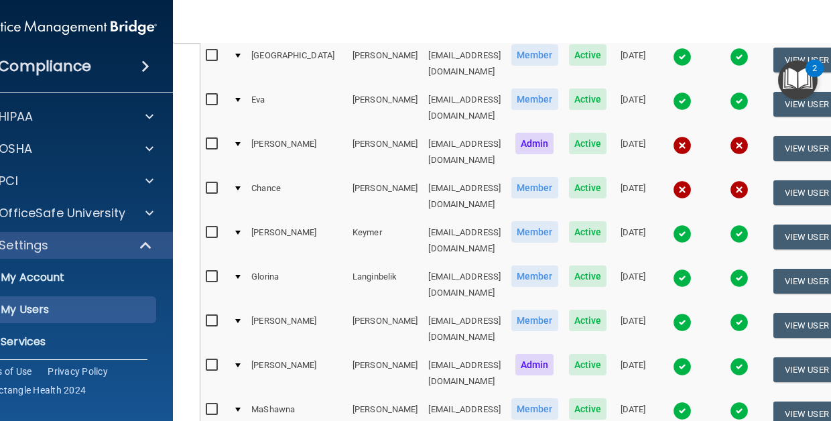
select select "20"
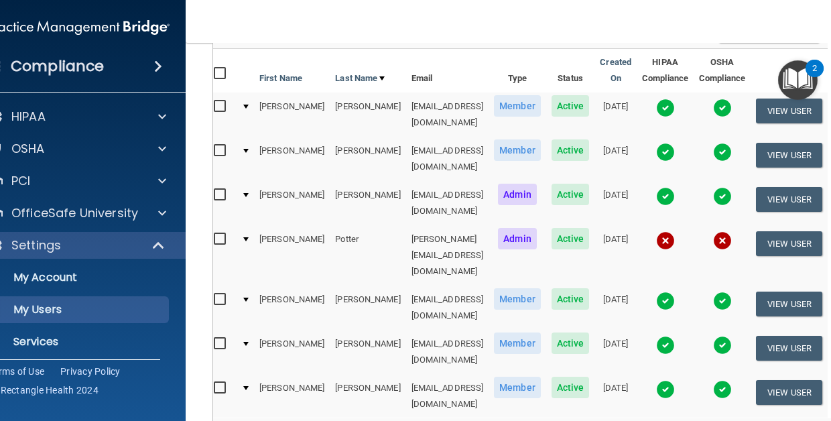
scroll to position [162, 0]
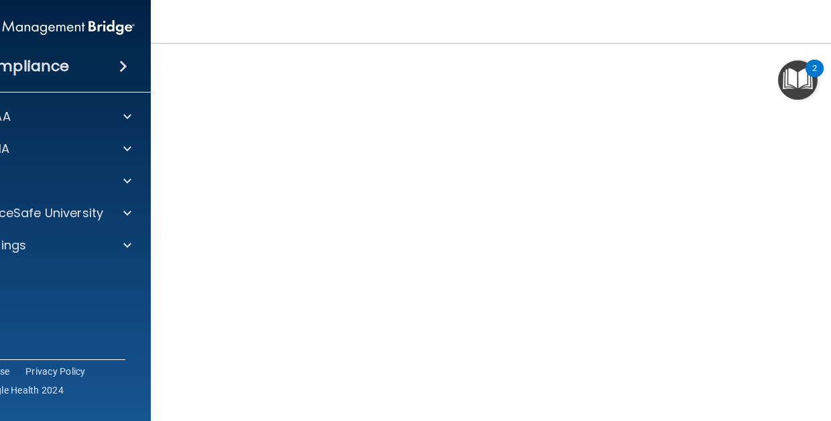
scroll to position [93, 0]
